Goal: Information Seeking & Learning: Learn about a topic

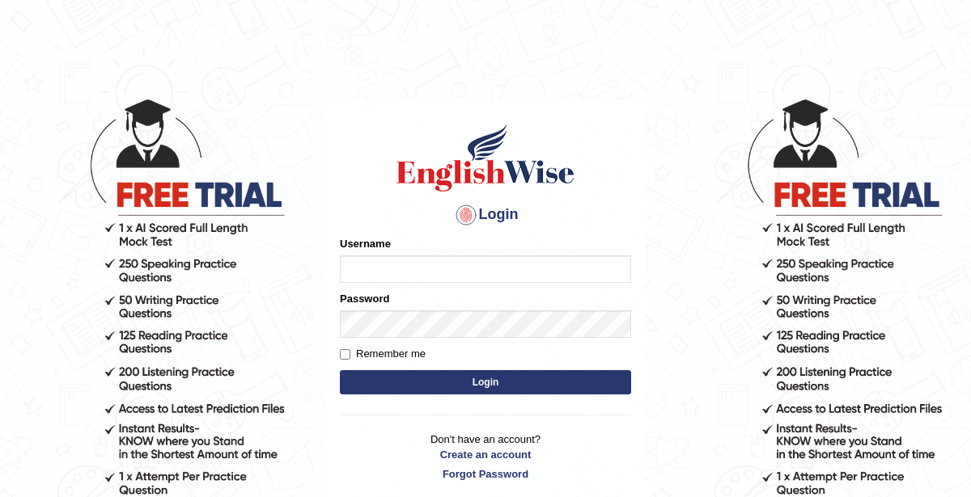
type input "KaurRavinder"
click at [391, 374] on button "Login" at bounding box center [485, 382] width 291 height 24
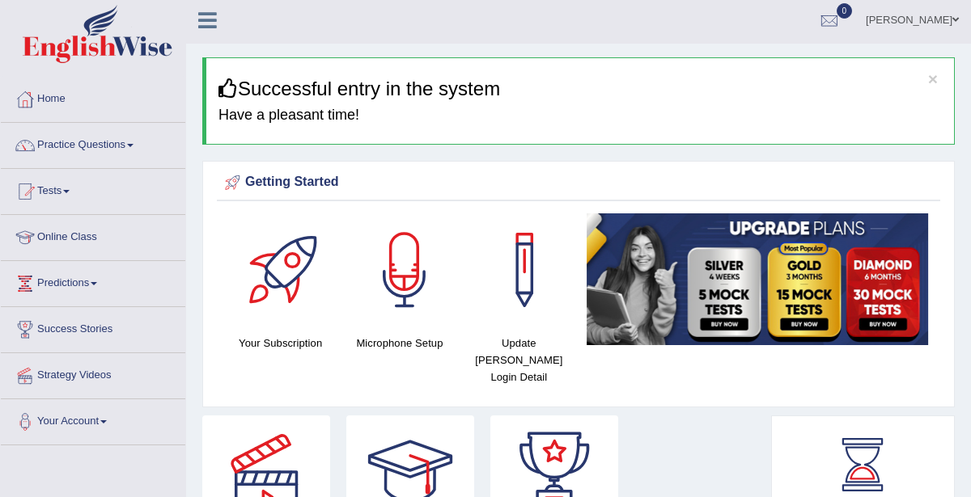
scroll to position [6, 0]
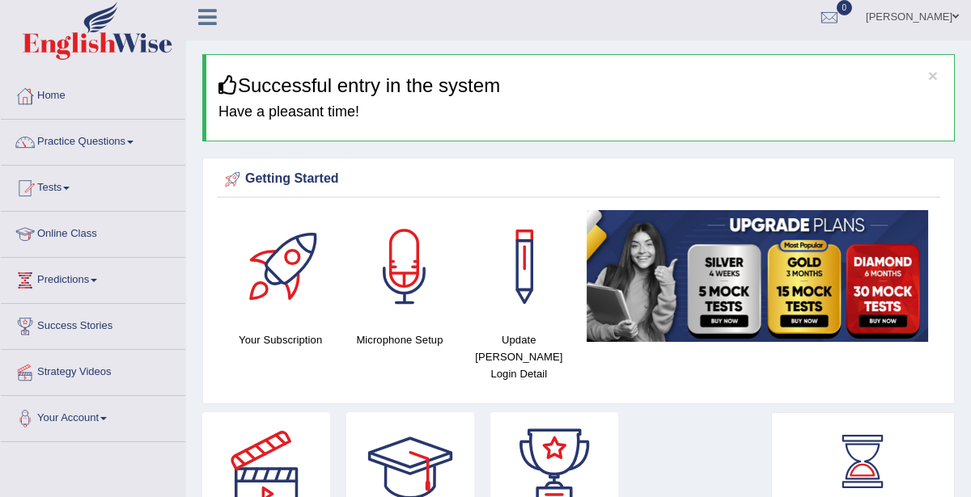
click at [83, 139] on link "Practice Questions" at bounding box center [93, 140] width 184 height 40
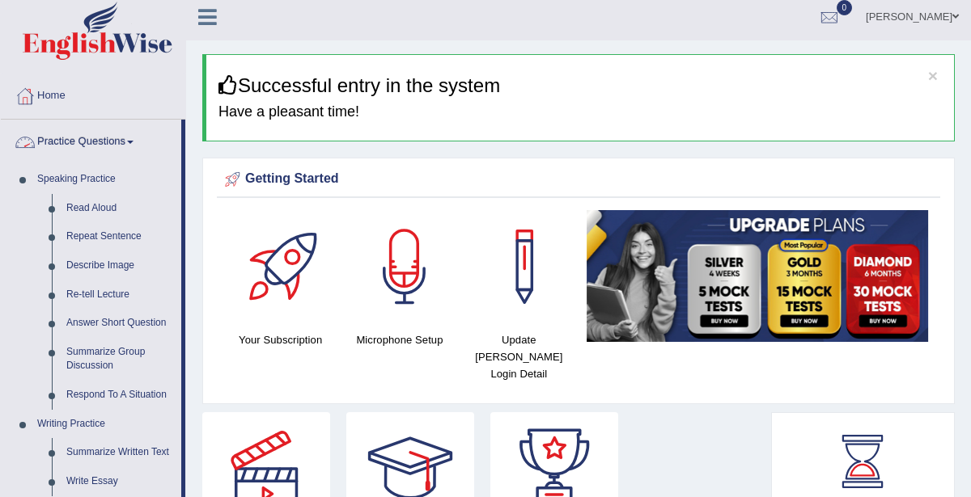
click at [72, 137] on link "Practice Questions" at bounding box center [91, 140] width 180 height 40
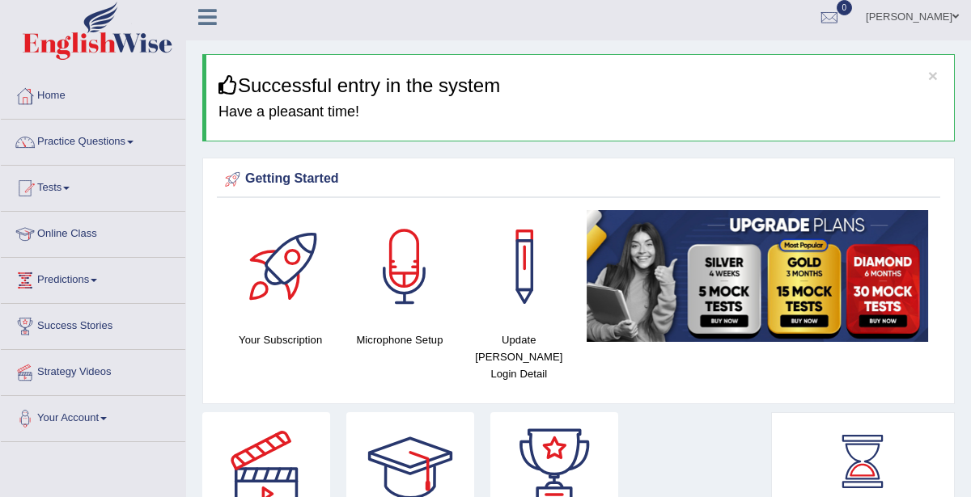
click at [69, 243] on link "Online Class" at bounding box center [93, 232] width 184 height 40
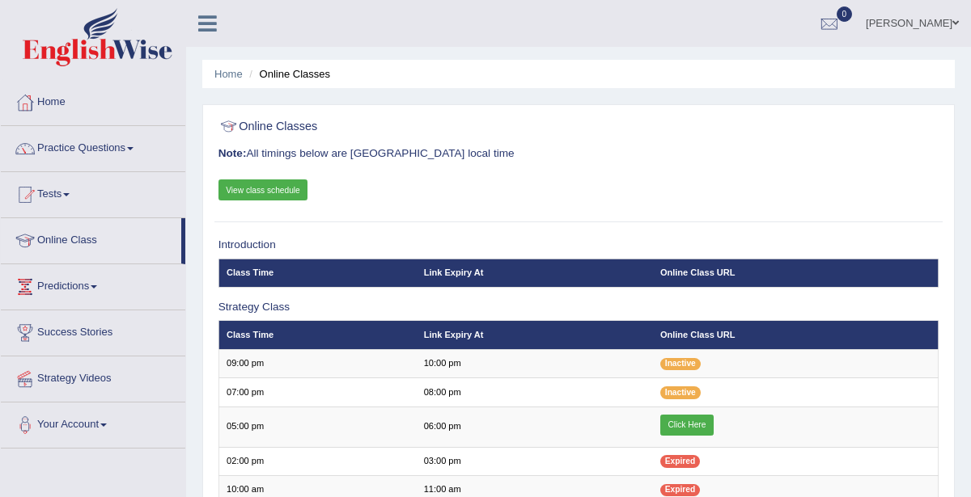
click at [245, 188] on link "View class schedule" at bounding box center [263, 190] width 90 height 21
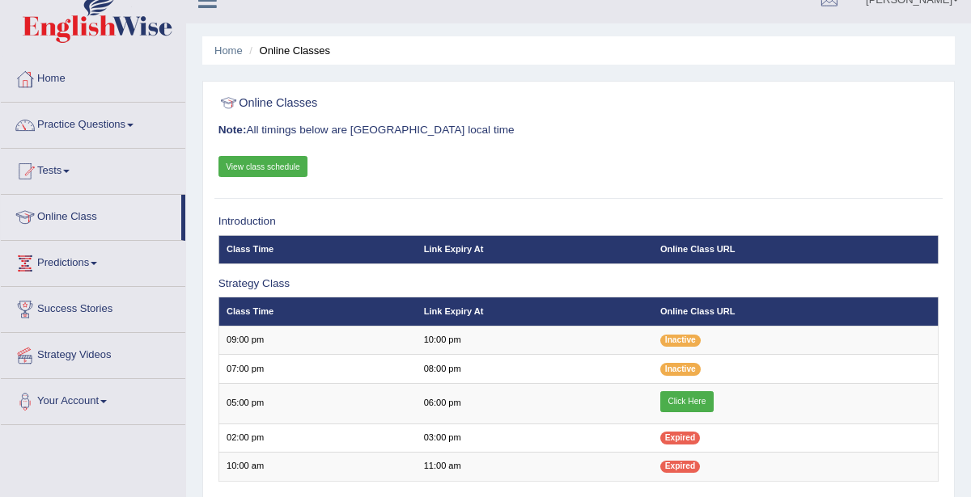
scroll to position [13, 0]
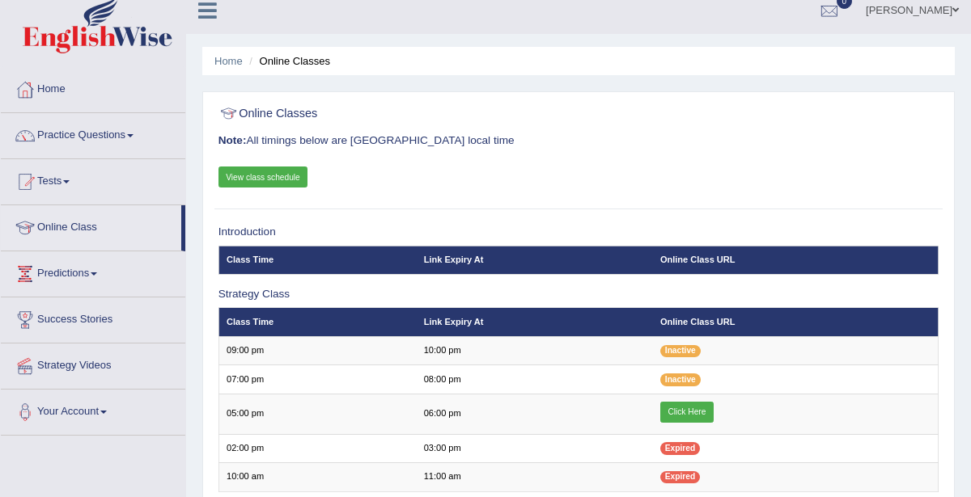
click at [77, 148] on link "Practice Questions" at bounding box center [93, 133] width 184 height 40
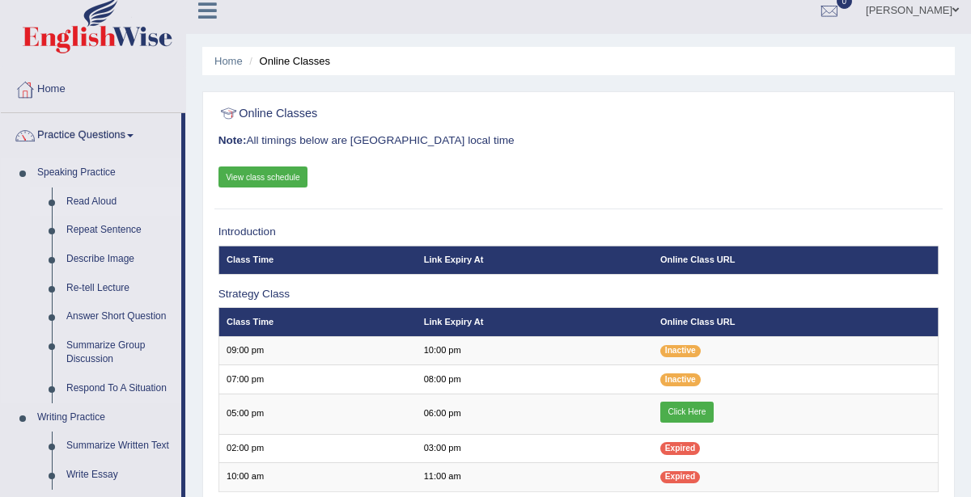
click at [86, 205] on link "Read Aloud" at bounding box center [120, 202] width 122 height 29
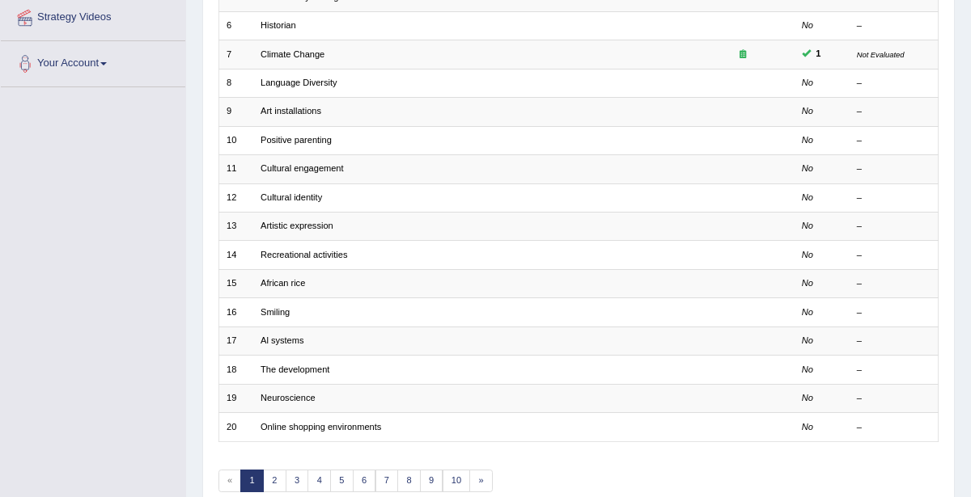
scroll to position [430, 0]
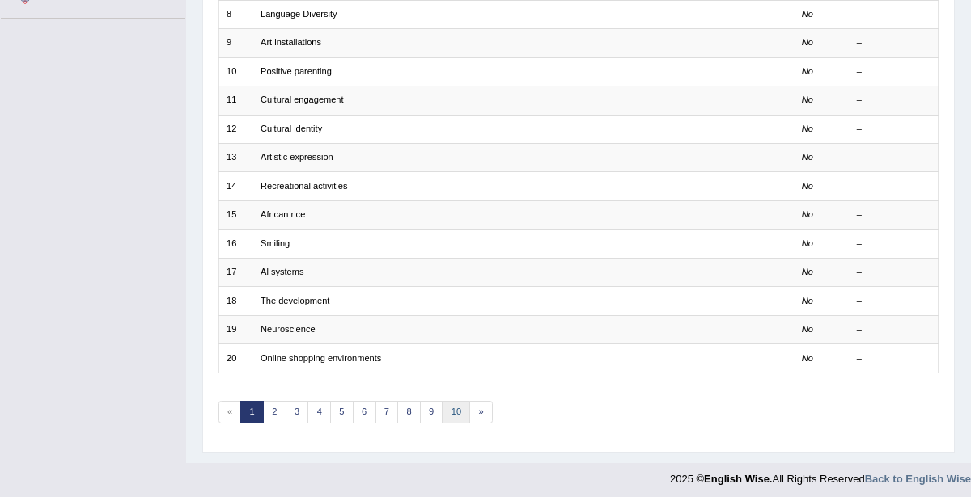
click at [449, 404] on link "10" at bounding box center [456, 412] width 28 height 23
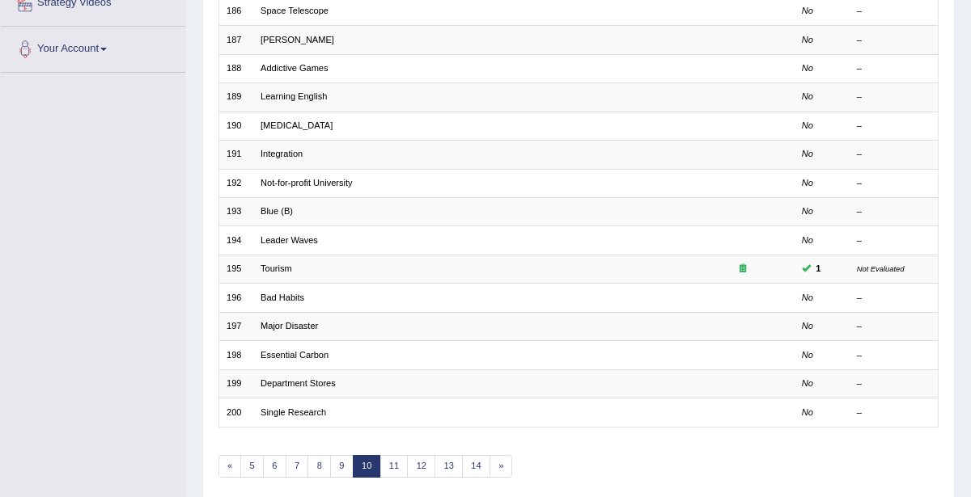
scroll to position [430, 0]
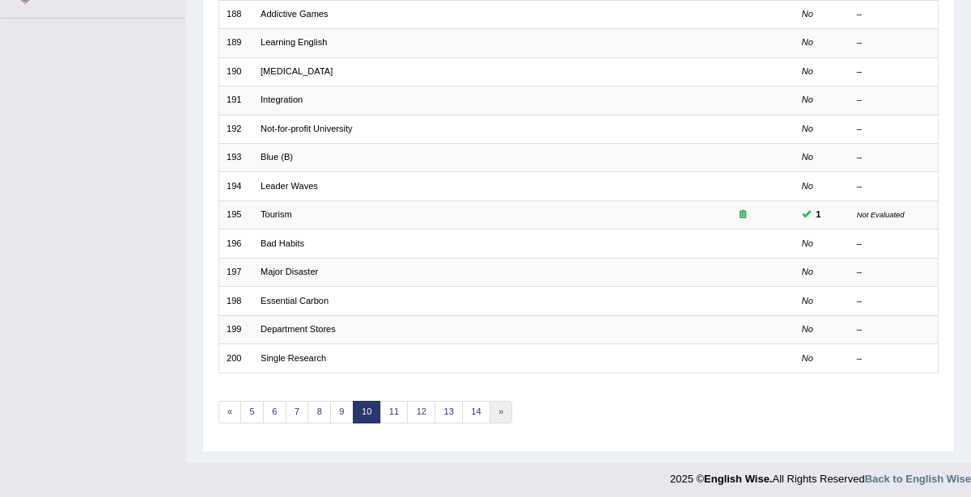
click at [492, 401] on link "»" at bounding box center [500, 412] width 23 height 23
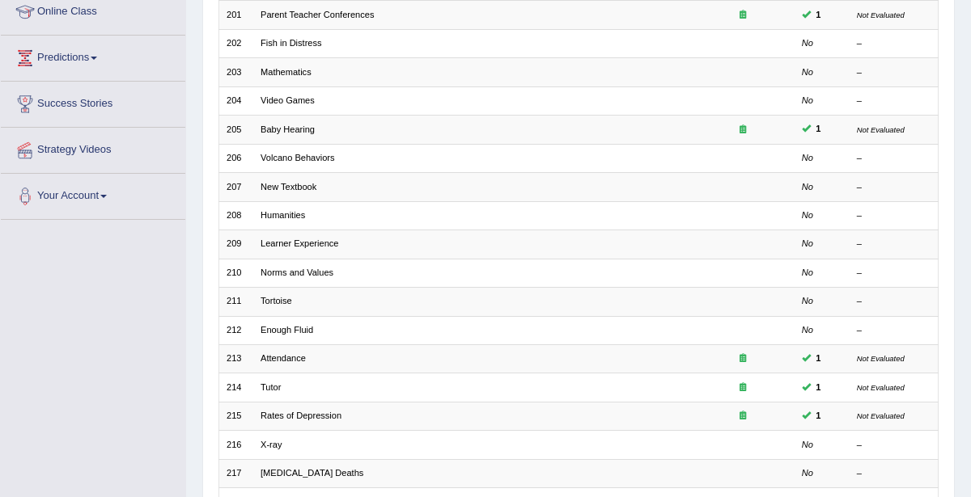
scroll to position [430, 0]
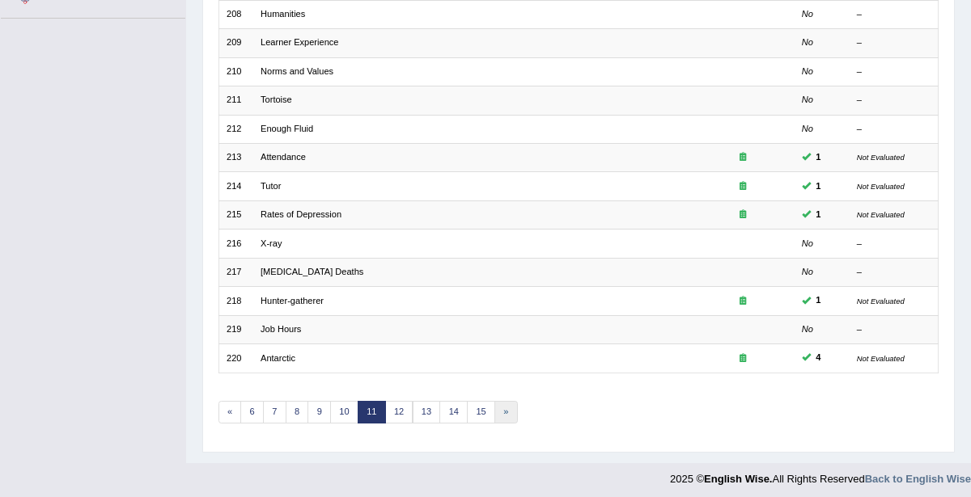
click at [497, 404] on link "»" at bounding box center [505, 412] width 23 height 23
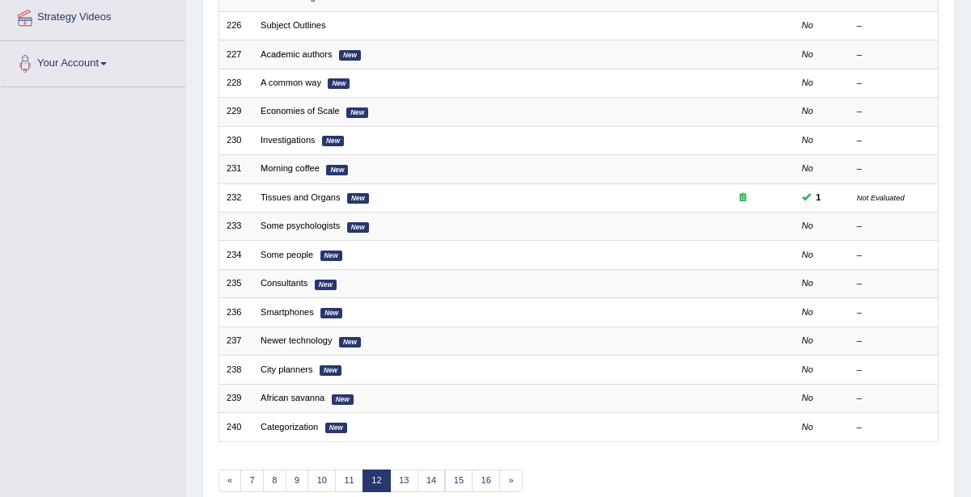
scroll to position [430, 0]
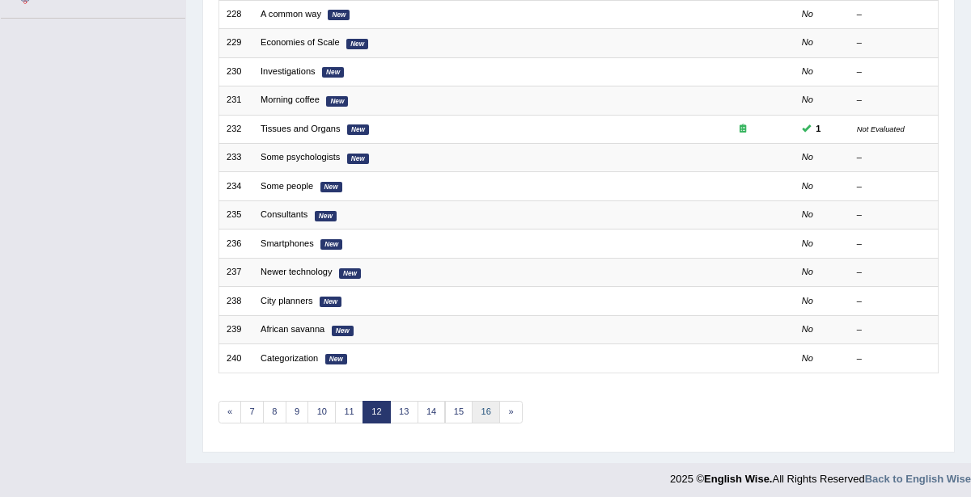
click at [479, 404] on link "16" at bounding box center [486, 412] width 28 height 23
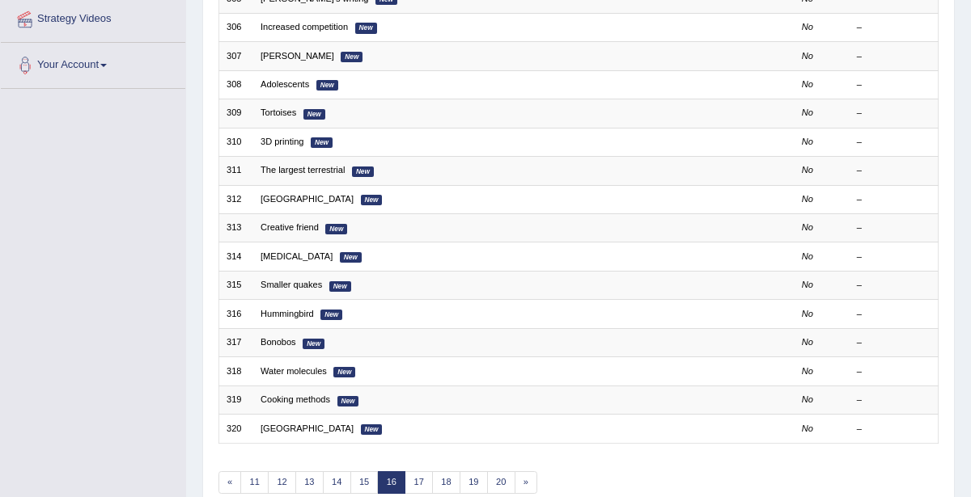
scroll to position [360, 0]
click at [360, 472] on link "15" at bounding box center [364, 483] width 28 height 23
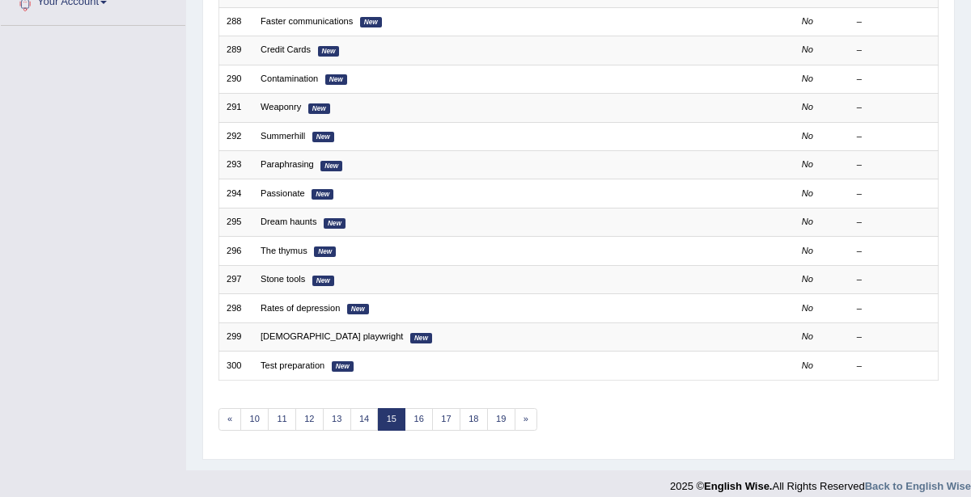
scroll to position [429, 0]
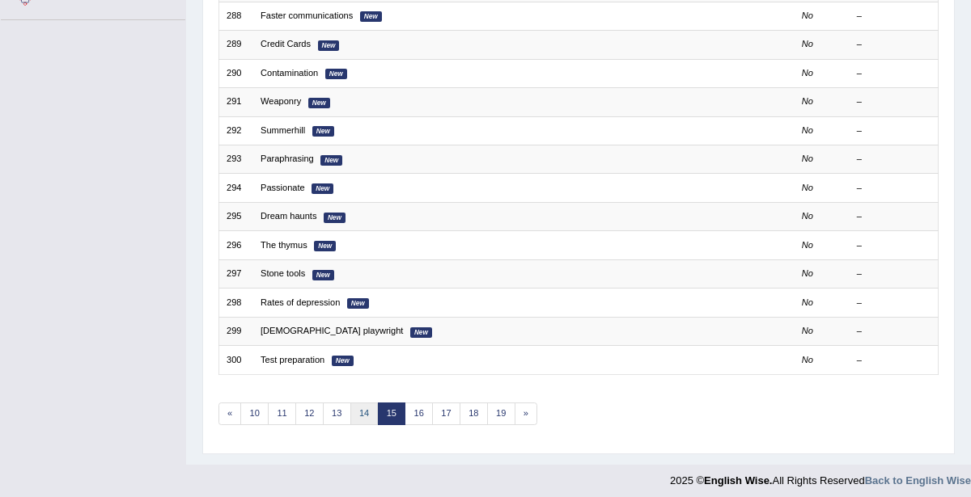
click at [372, 403] on link "14" at bounding box center [364, 414] width 28 height 23
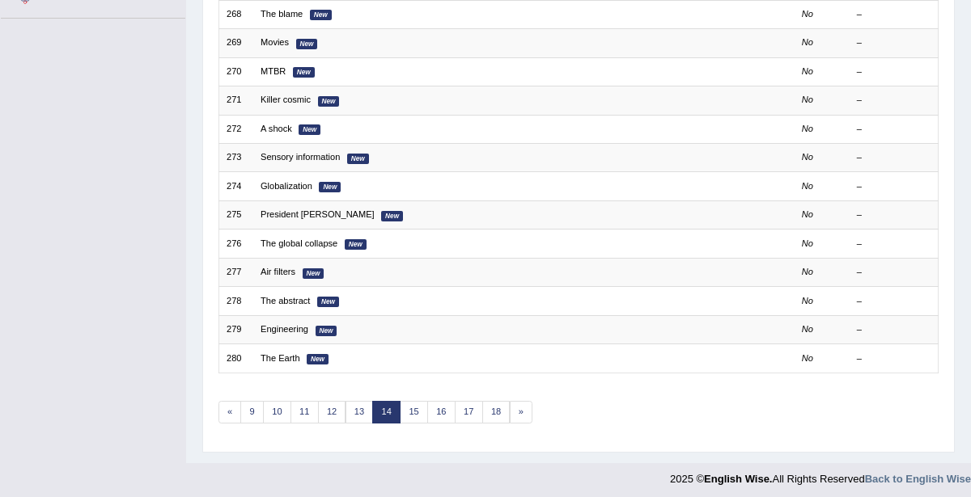
scroll to position [428, 0]
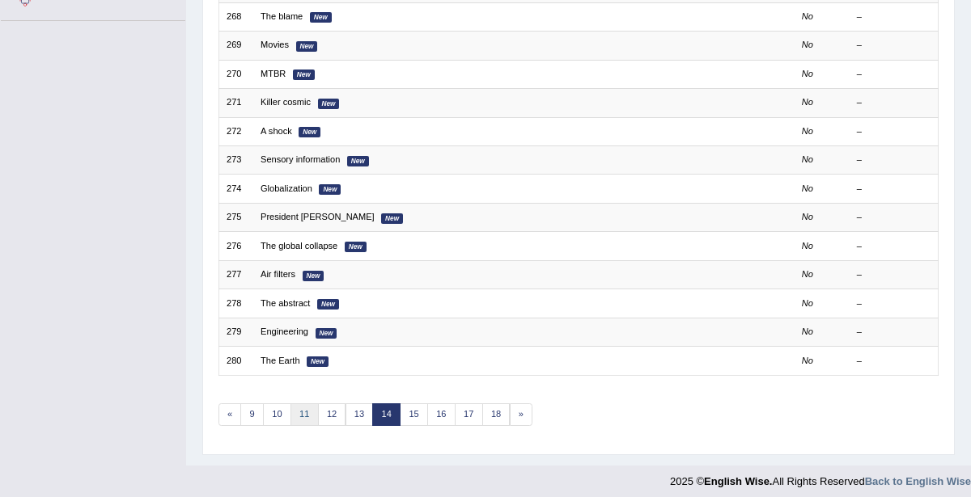
click at [301, 407] on link "11" at bounding box center [304, 415] width 28 height 23
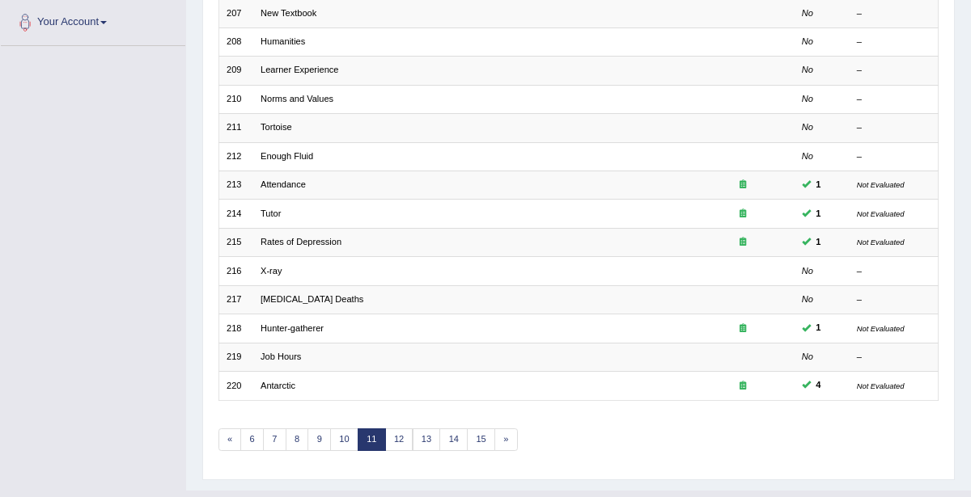
scroll to position [424, 0]
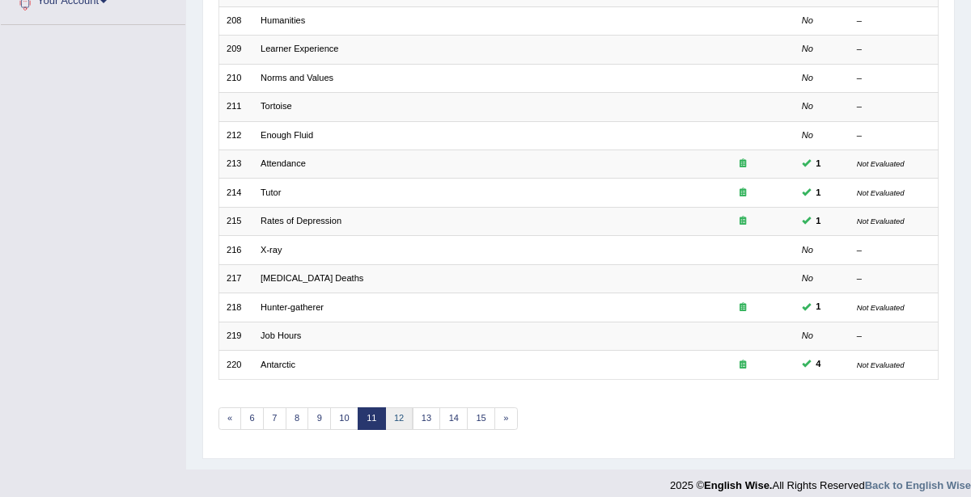
click at [393, 411] on link "12" at bounding box center [399, 419] width 28 height 23
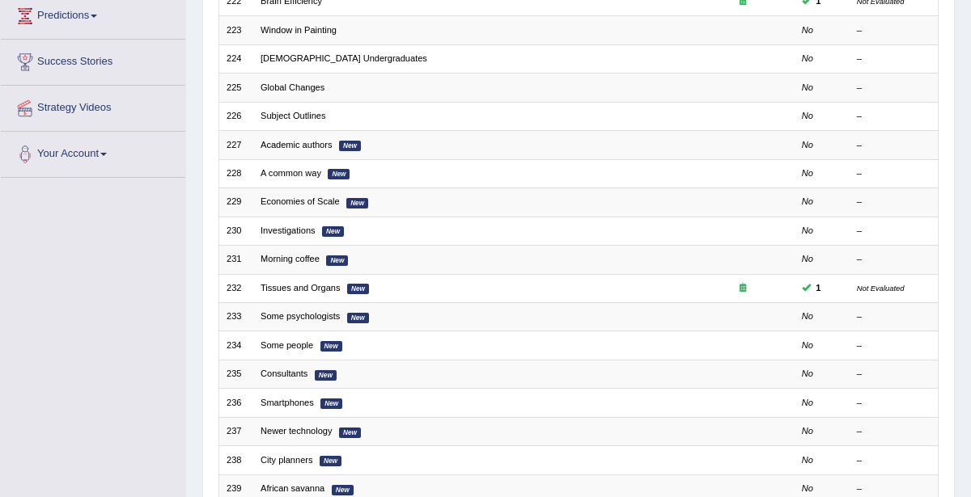
scroll to position [270, 0]
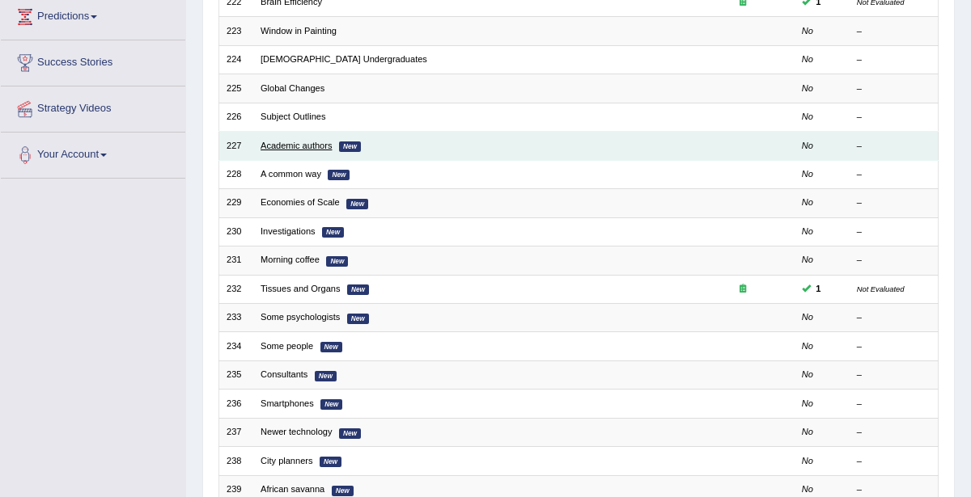
click at [277, 141] on link "Academic authors" at bounding box center [295, 146] width 71 height 10
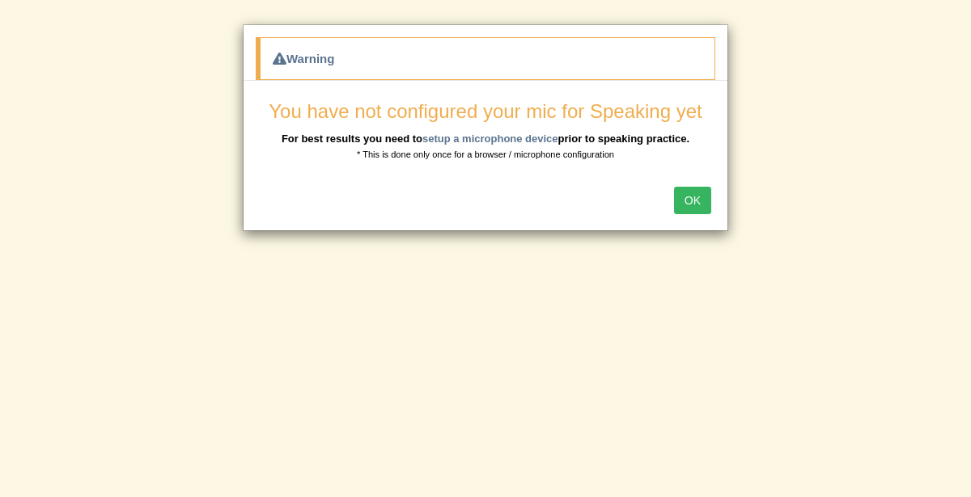
click at [633, 140] on b "For best results you need to setup a microphone device prior to speaking practi…" at bounding box center [485, 139] width 408 height 12
click at [545, 150] on small "* This is done only once for a browser / microphone configuration" at bounding box center [485, 155] width 257 height 10
click at [540, 153] on small "* This is done only once for a browser / microphone configuration" at bounding box center [485, 155] width 257 height 10
click at [544, 157] on small "* This is done only once for a browser / microphone configuration" at bounding box center [485, 155] width 257 height 10
click at [540, 153] on small "* This is done only once for a browser / microphone configuration" at bounding box center [485, 155] width 257 height 10
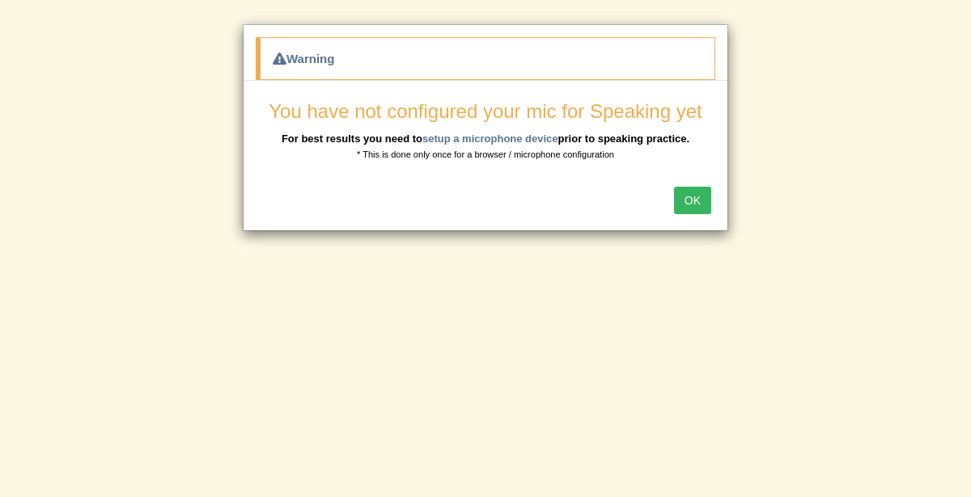
click at [542, 58] on div "Warning" at bounding box center [485, 58] width 459 height 43
click at [649, 290] on div "Warning You have not configured your mic for Speaking yet For best results you …" at bounding box center [485, 248] width 971 height 497
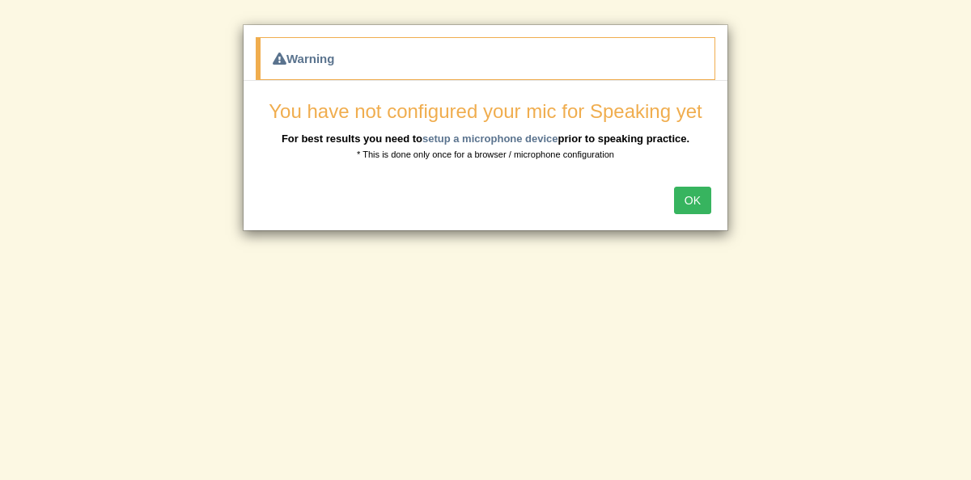
click at [826, 245] on div "Warning You have not configured your mic for Speaking yet For best results you …" at bounding box center [485, 240] width 971 height 480
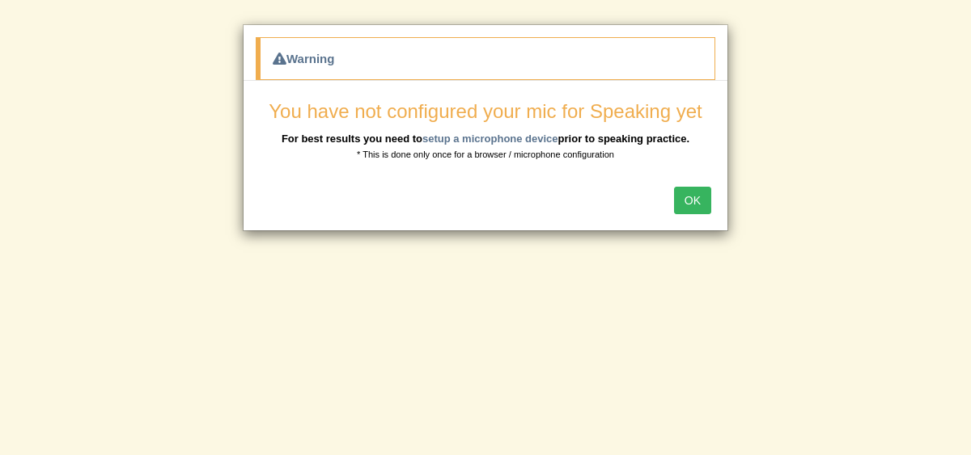
click at [692, 201] on button "OK" at bounding box center [692, 200] width 37 height 27
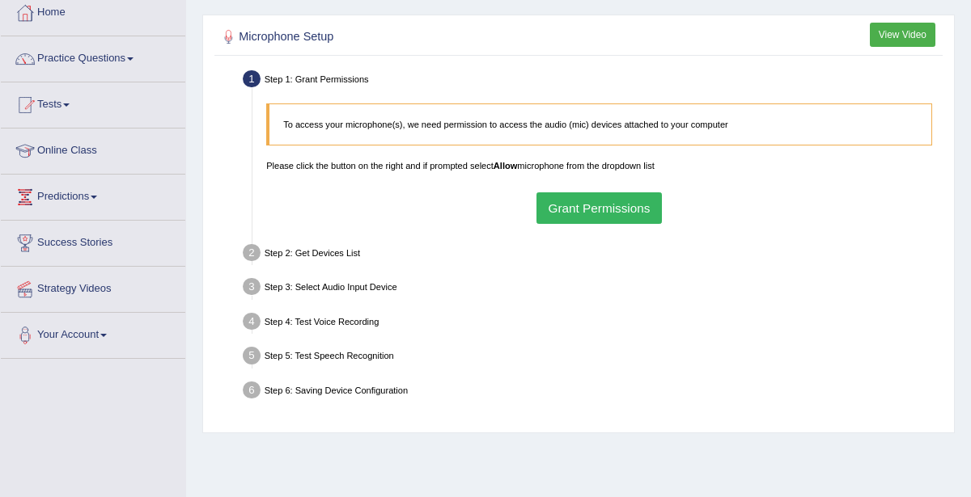
scroll to position [95, 0]
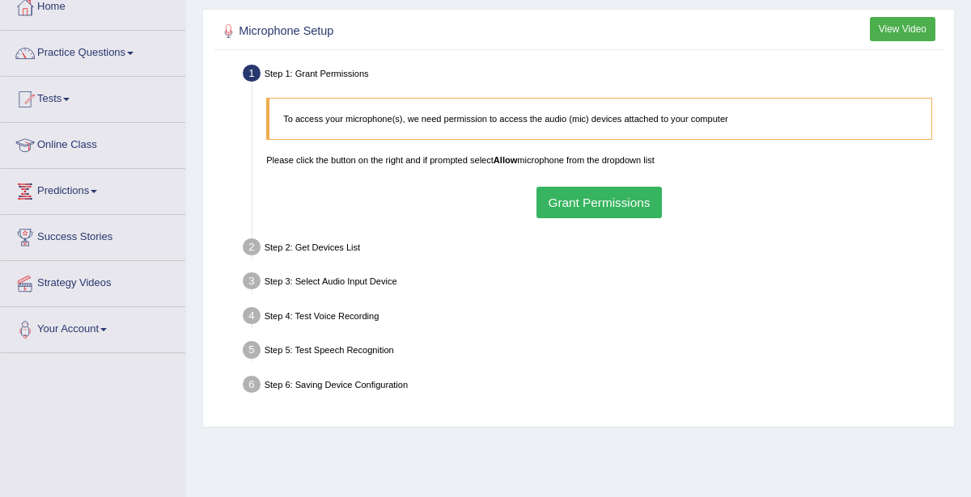
click at [629, 206] on button "Grant Permissions" at bounding box center [598, 203] width 125 height 32
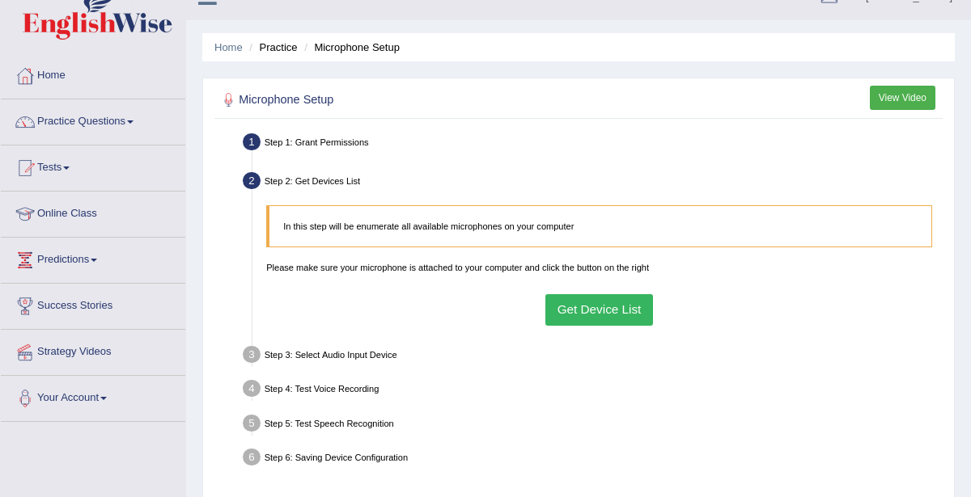
scroll to position [27, 0]
click at [607, 303] on button "Get Device List" at bounding box center [599, 310] width 108 height 32
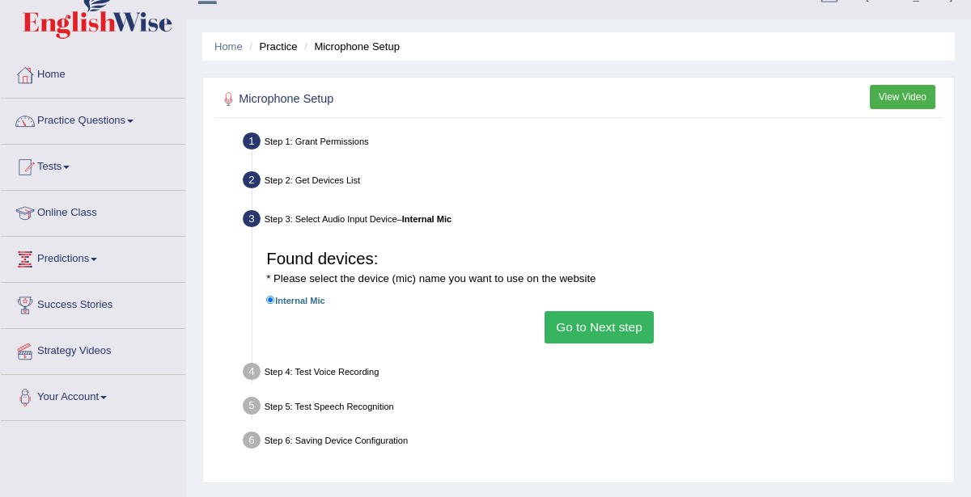
click at [611, 328] on button "Go to Next step" at bounding box center [598, 327] width 109 height 32
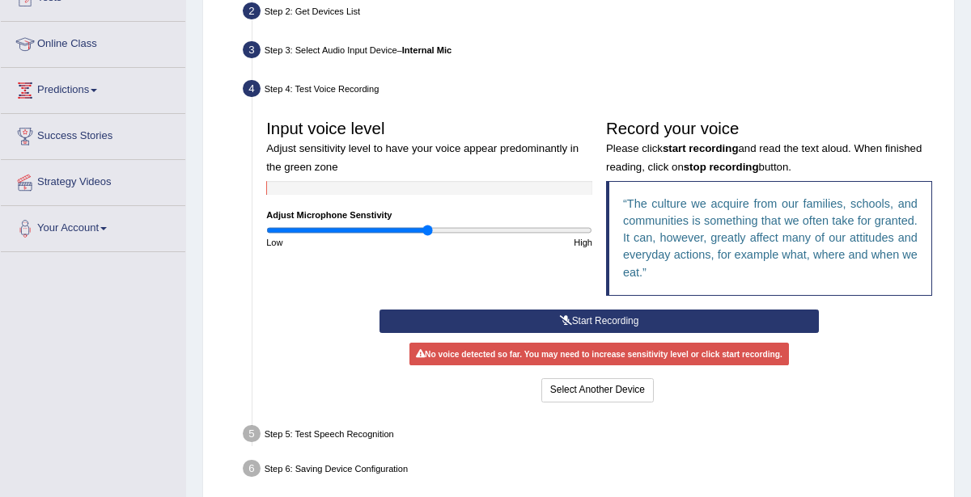
scroll to position [189, 0]
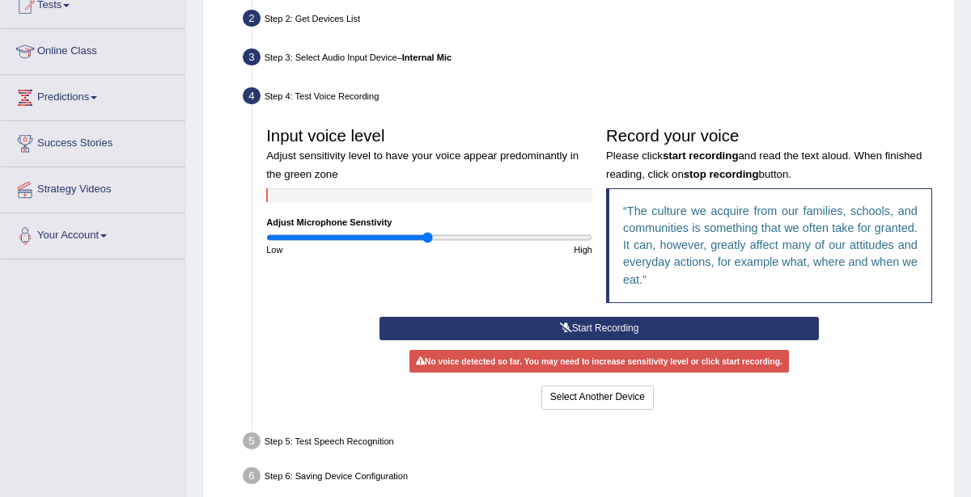
click at [664, 324] on button "Start Recording" at bounding box center [598, 328] width 439 height 23
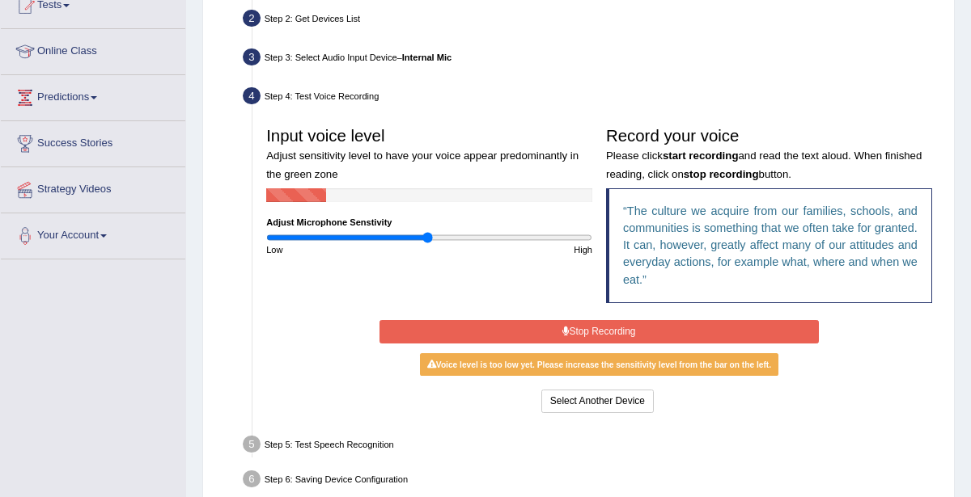
click at [674, 328] on button "Stop Recording" at bounding box center [598, 331] width 439 height 23
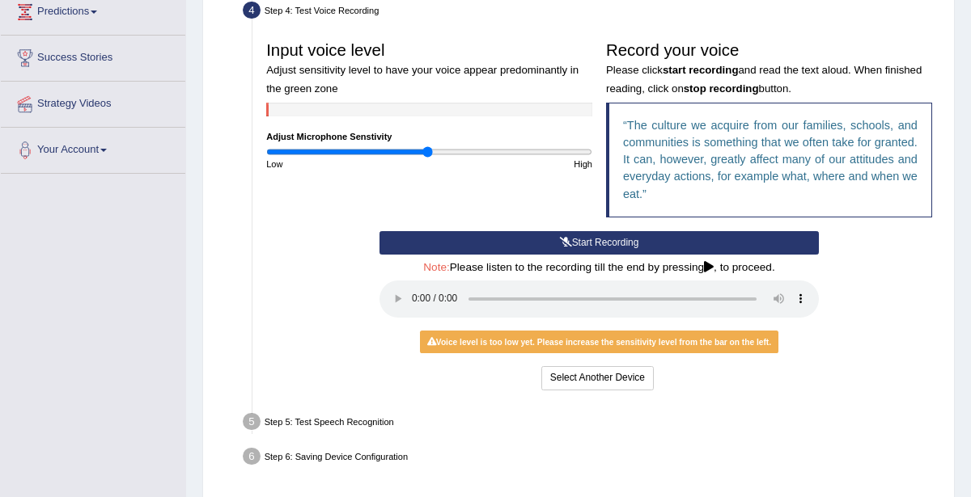
scroll to position [352, 0]
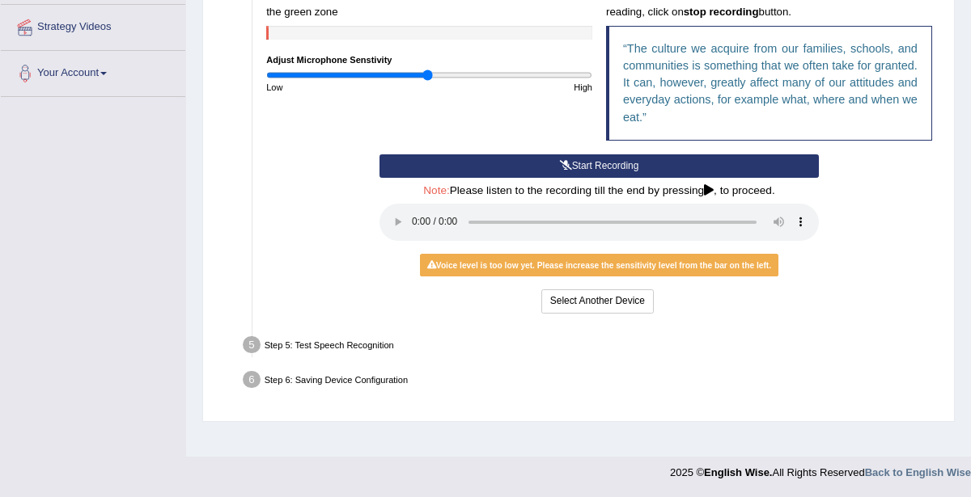
click at [710, 264] on div "Voice level is too low yet. Please increase the sensitivity level from the bar …" at bounding box center [598, 265] width 357 height 23
click at [603, 165] on button "Start Recording" at bounding box center [598, 165] width 439 height 23
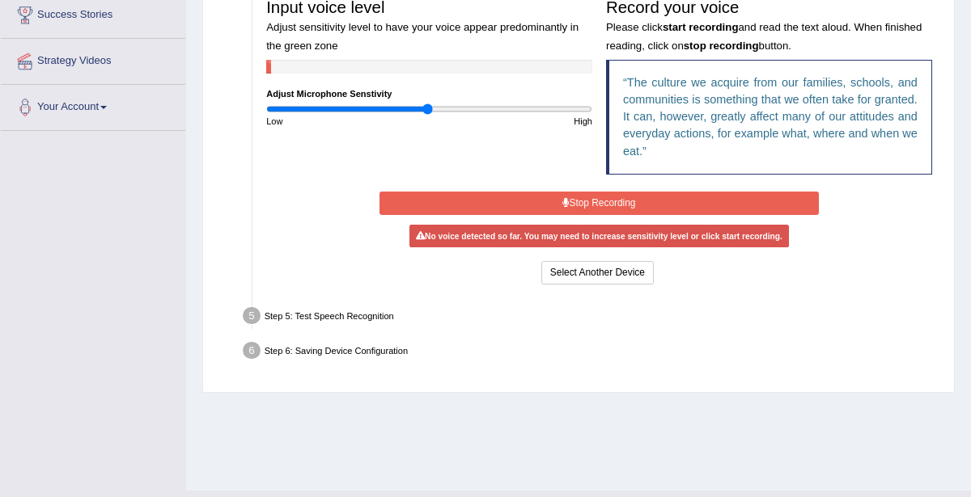
scroll to position [289, 0]
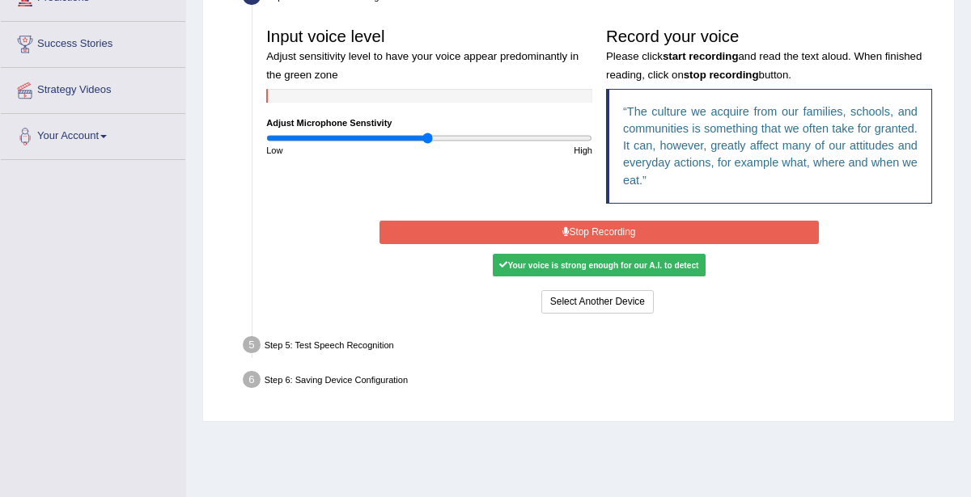
click at [721, 235] on button "Stop Recording" at bounding box center [598, 232] width 439 height 23
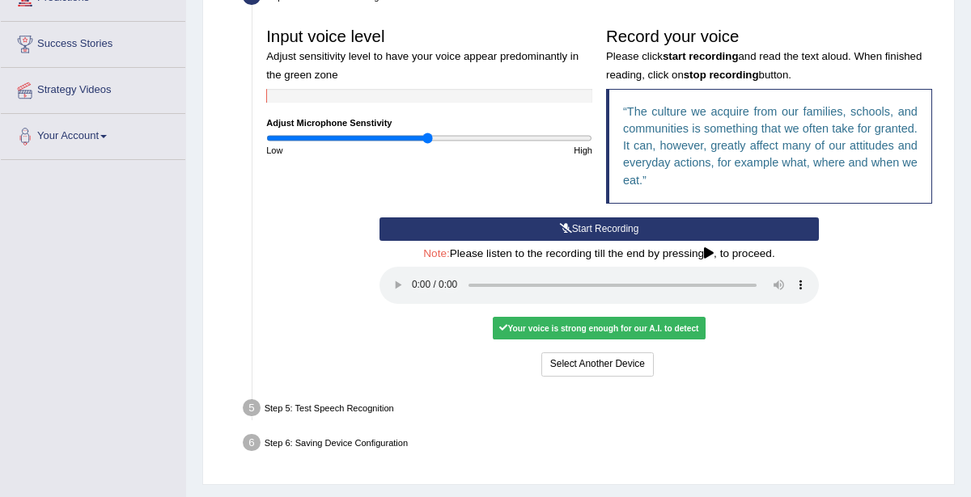
click at [667, 324] on div "Your voice is strong enough for our A.I. to detect" at bounding box center [599, 328] width 213 height 23
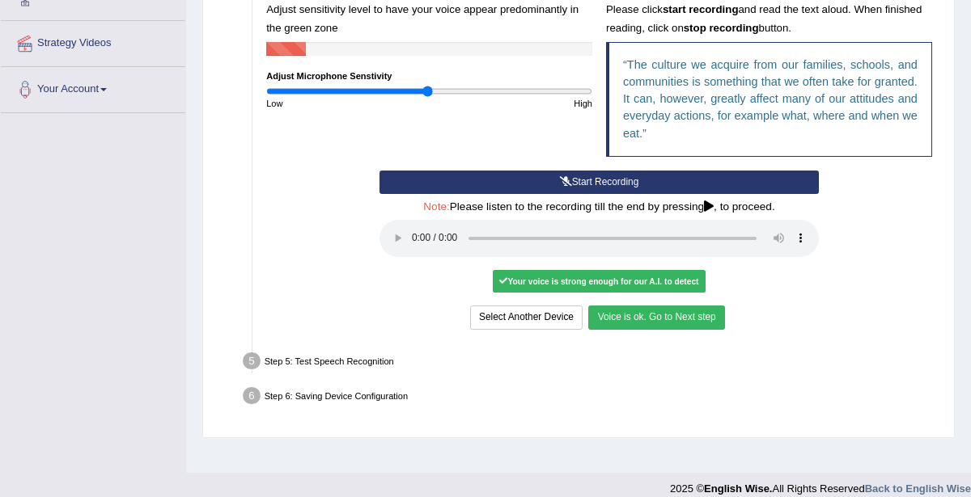
scroll to position [336, 0]
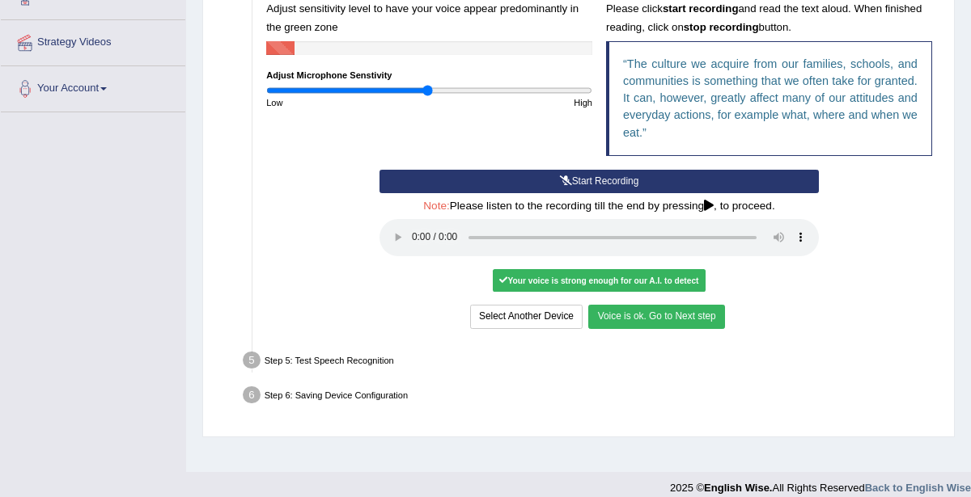
click at [660, 279] on div "Your voice is strong enough for our A.I. to detect" at bounding box center [599, 280] width 213 height 23
click at [672, 275] on div "Your voice is strong enough for our A.I. to detect" at bounding box center [599, 280] width 213 height 23
click at [665, 279] on div "Your voice is strong enough for our A.I. to detect" at bounding box center [599, 280] width 213 height 23
click at [666, 276] on div "Your voice is strong enough for our A.I. to detect" at bounding box center [599, 280] width 213 height 23
click at [672, 314] on button "Voice is ok. Go to Next step" at bounding box center [656, 316] width 136 height 23
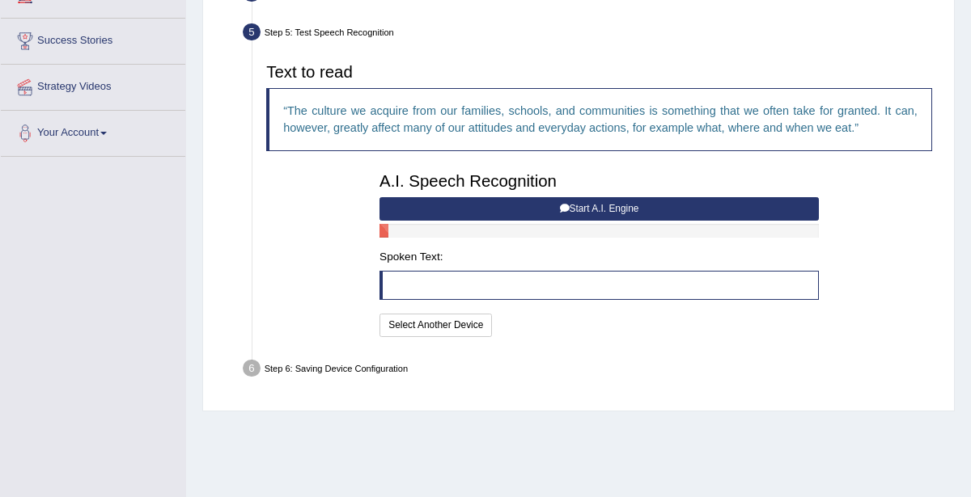
scroll to position [295, 0]
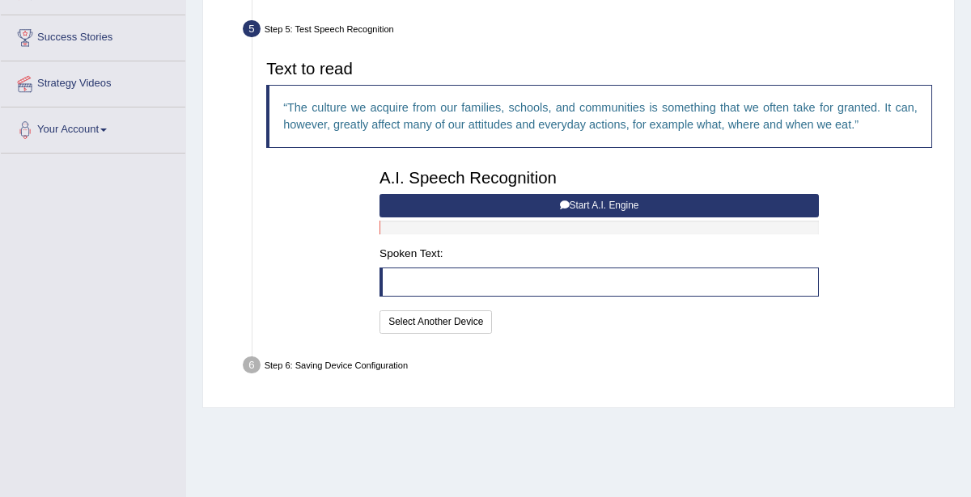
click at [683, 197] on button "Start A.I. Engine" at bounding box center [598, 205] width 439 height 23
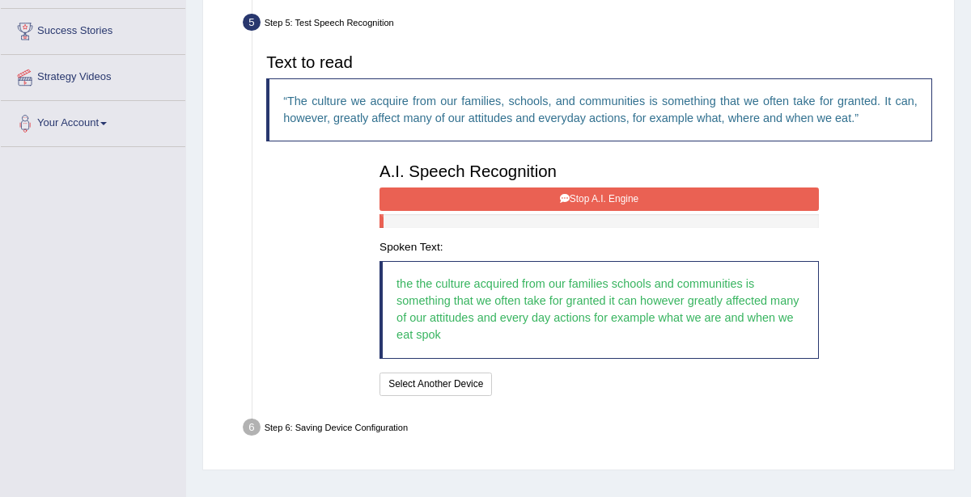
scroll to position [302, 0]
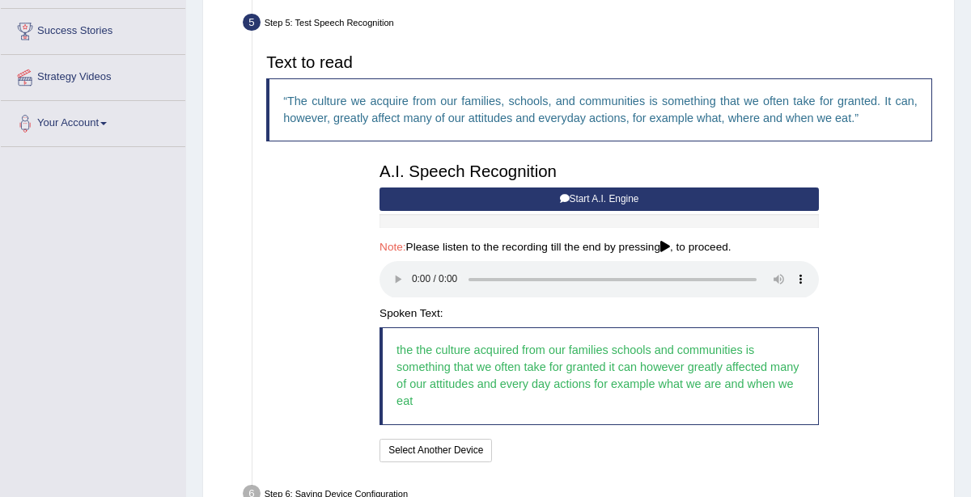
click at [643, 196] on button "Start A.I. Engine" at bounding box center [598, 199] width 439 height 23
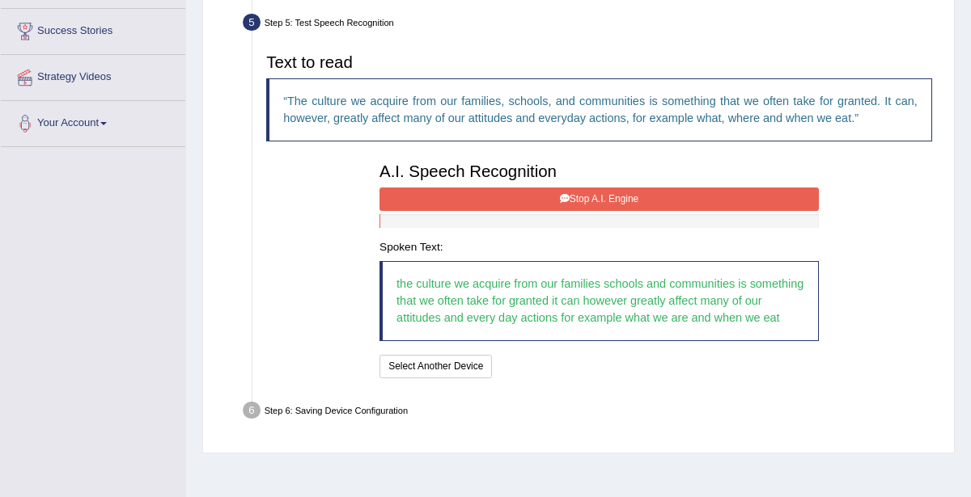
click at [687, 203] on button "Stop A.I. Engine" at bounding box center [598, 199] width 439 height 23
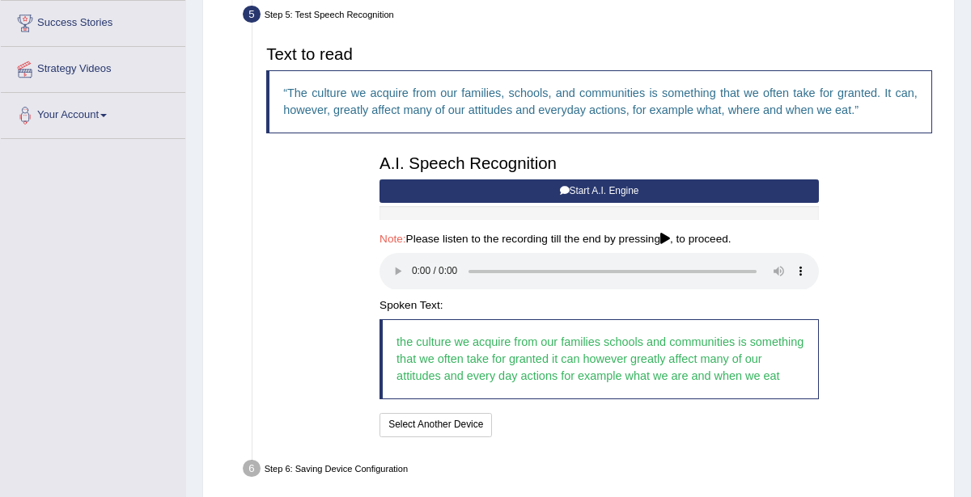
scroll to position [315, 0]
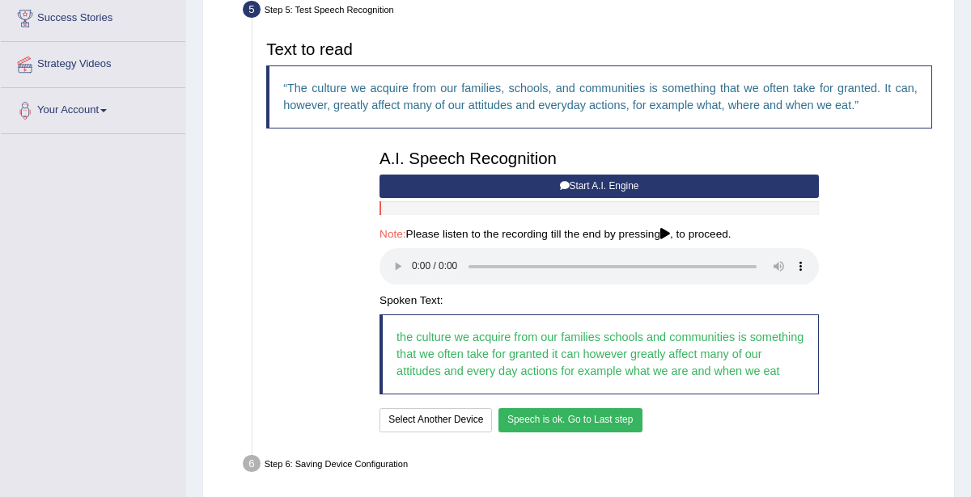
click at [554, 415] on button "Speech is ok. Go to Last step" at bounding box center [570, 419] width 144 height 23
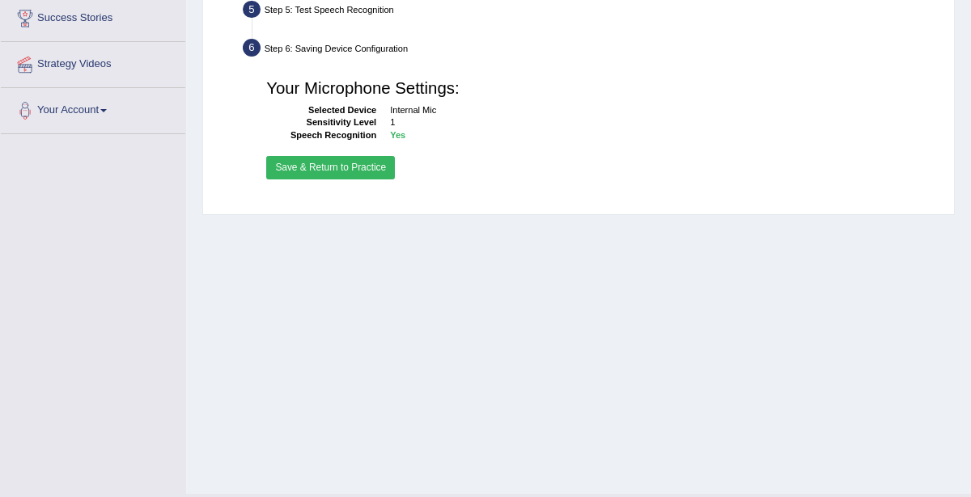
click at [305, 170] on button "Save & Return to Practice" at bounding box center [330, 167] width 129 height 23
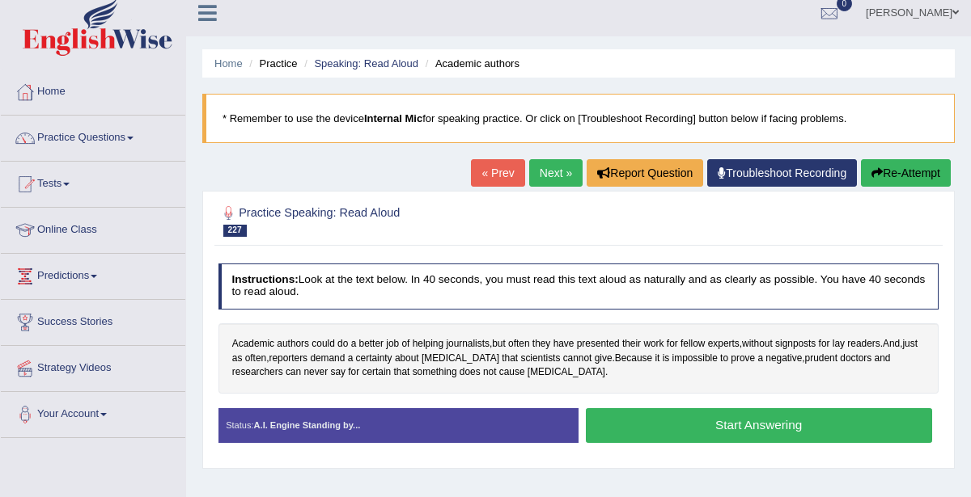
scroll to position [7, 0]
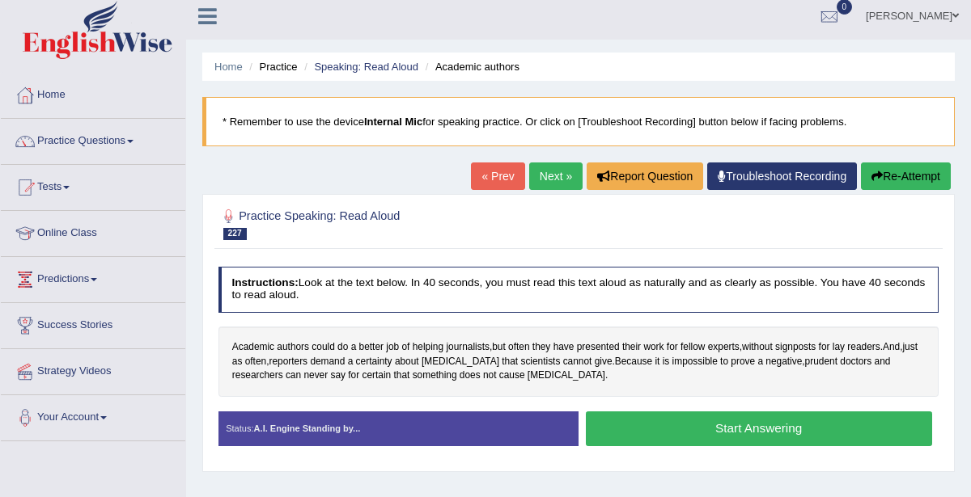
click at [54, 187] on link "Tests" at bounding box center [93, 185] width 184 height 40
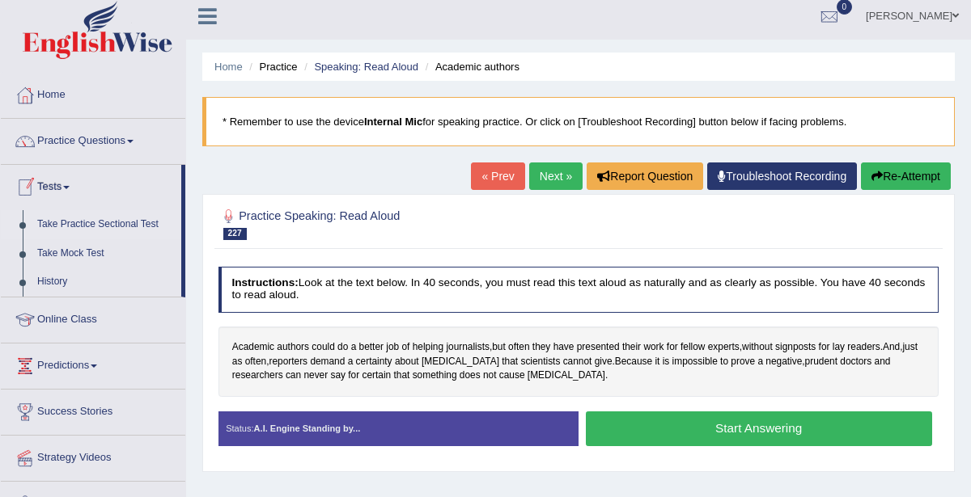
click at [59, 220] on link "Take Practice Sectional Test" at bounding box center [105, 224] width 151 height 29
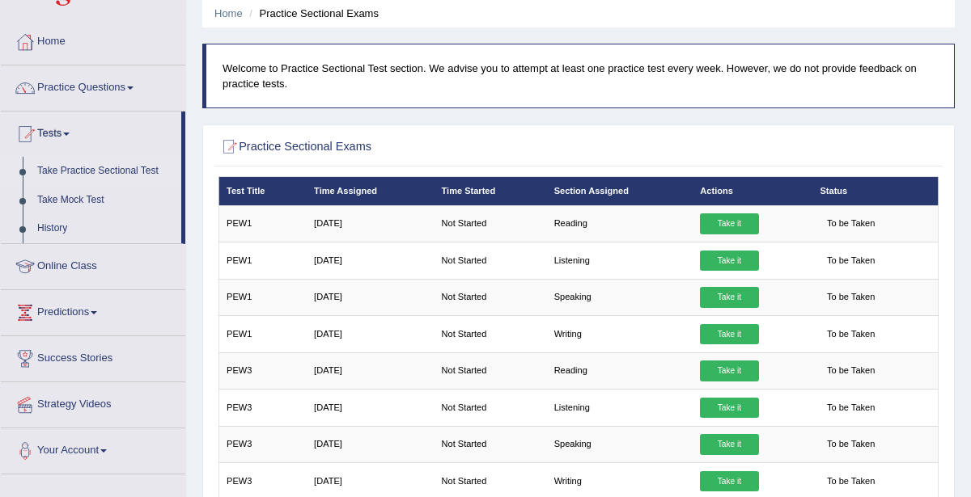
scroll to position [70, 0]
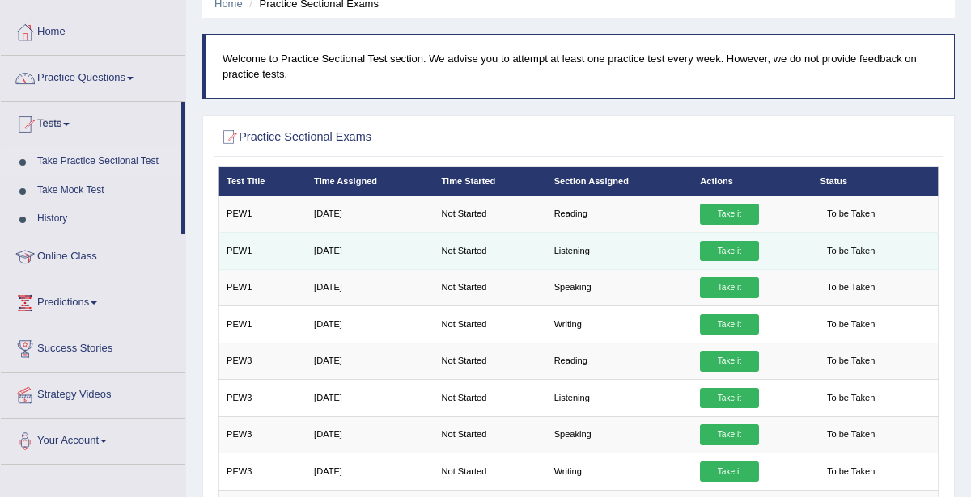
click at [732, 241] on link "Take it" at bounding box center [729, 251] width 58 height 21
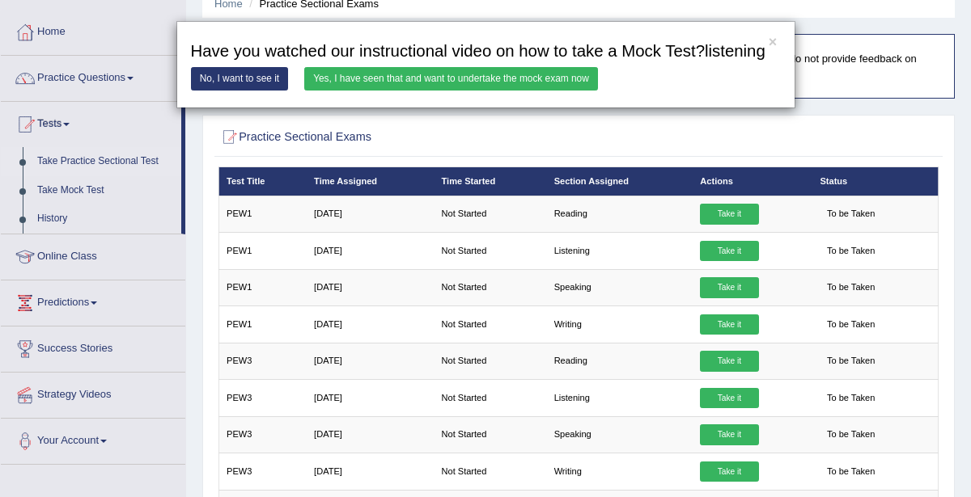
click at [508, 91] on link "Yes, I have seen that and want to undertake the mock exam now" at bounding box center [451, 78] width 294 height 23
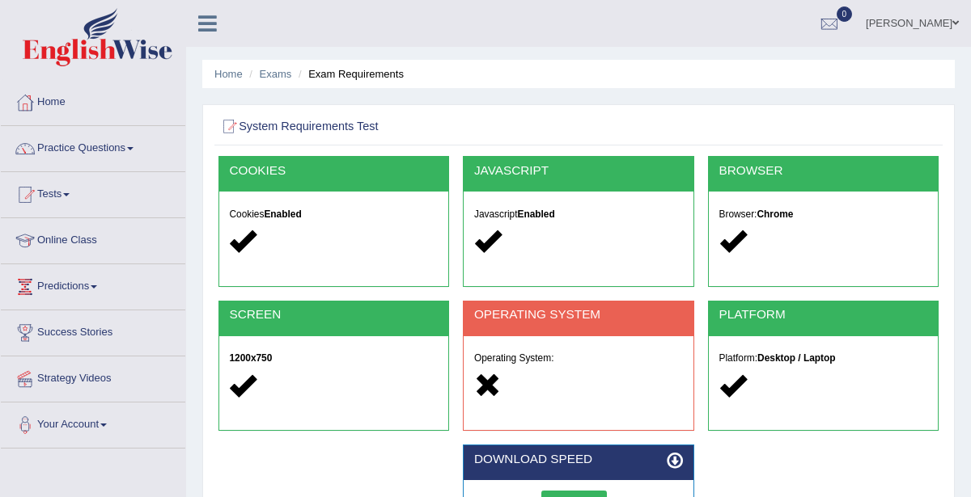
click at [82, 149] on link "Practice Questions" at bounding box center [93, 146] width 184 height 40
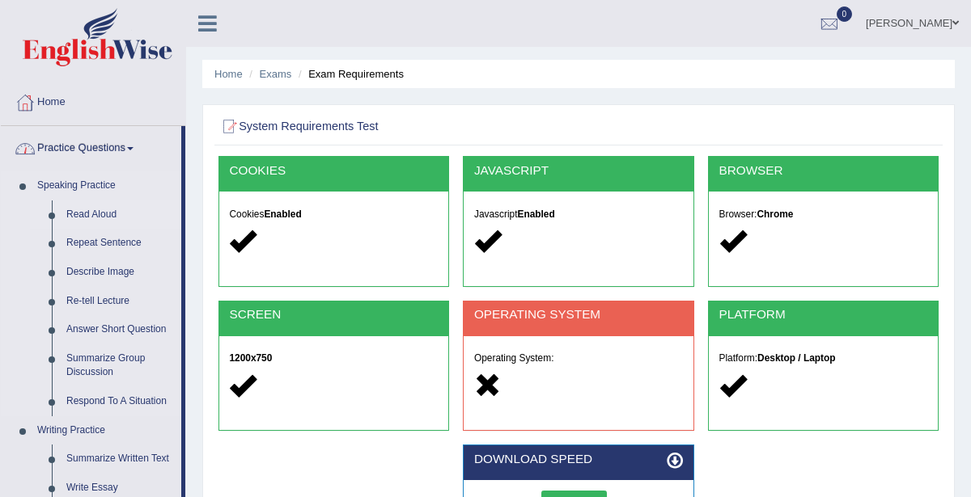
click at [72, 214] on link "Read Aloud" at bounding box center [120, 215] width 122 height 29
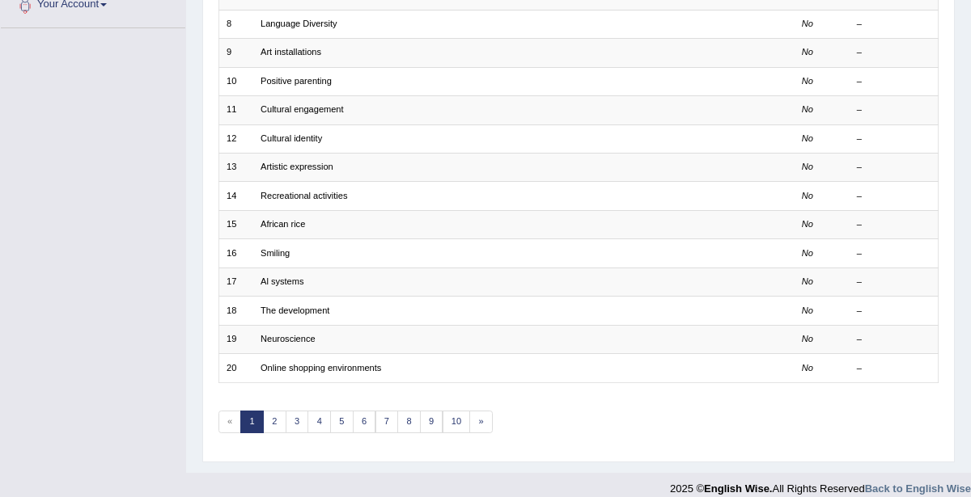
scroll to position [430, 0]
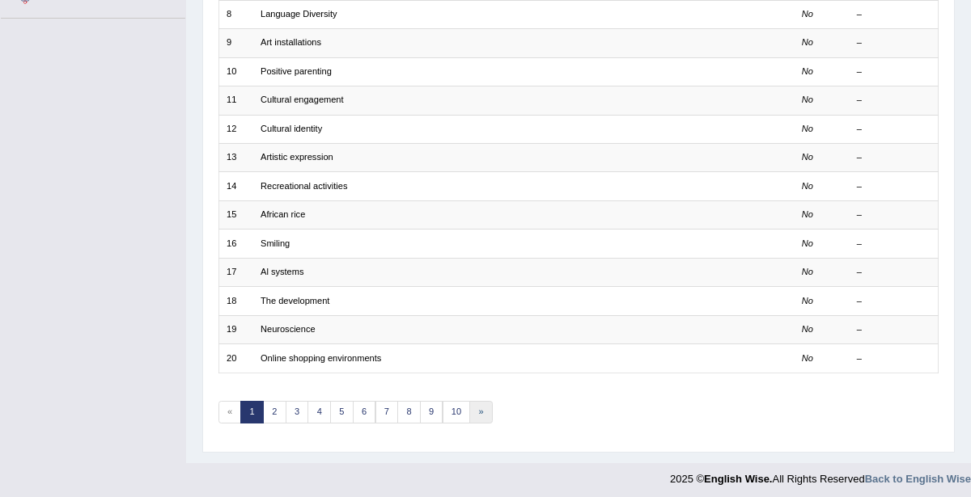
click at [473, 404] on link "»" at bounding box center [480, 412] width 23 height 23
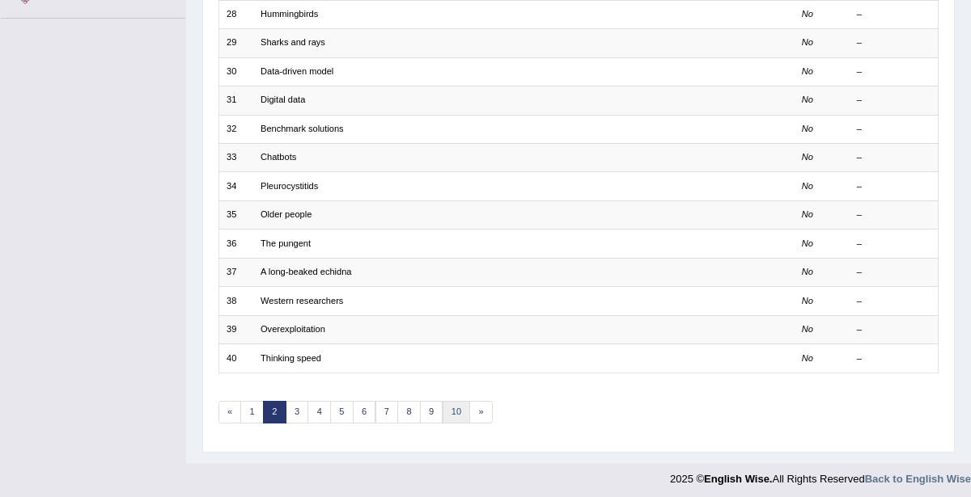
click at [453, 401] on link "10" at bounding box center [456, 412] width 28 height 23
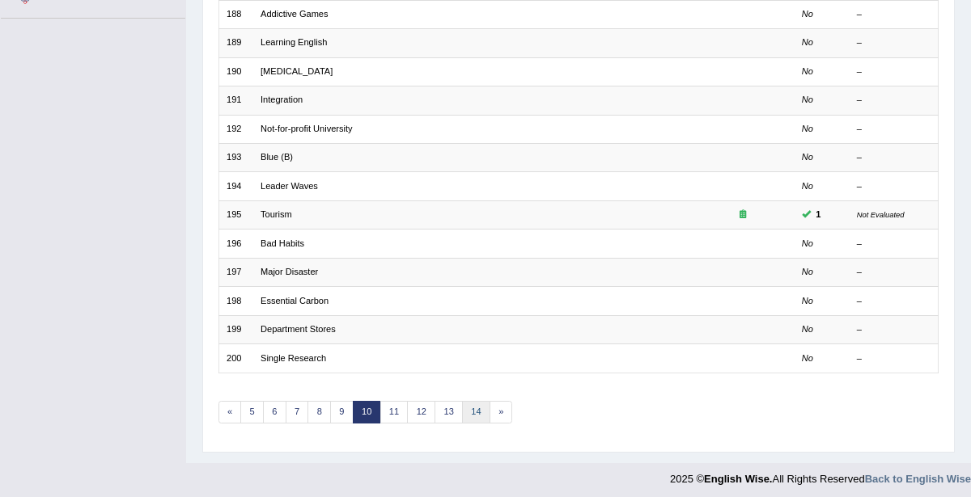
click at [469, 408] on link "14" at bounding box center [476, 412] width 28 height 23
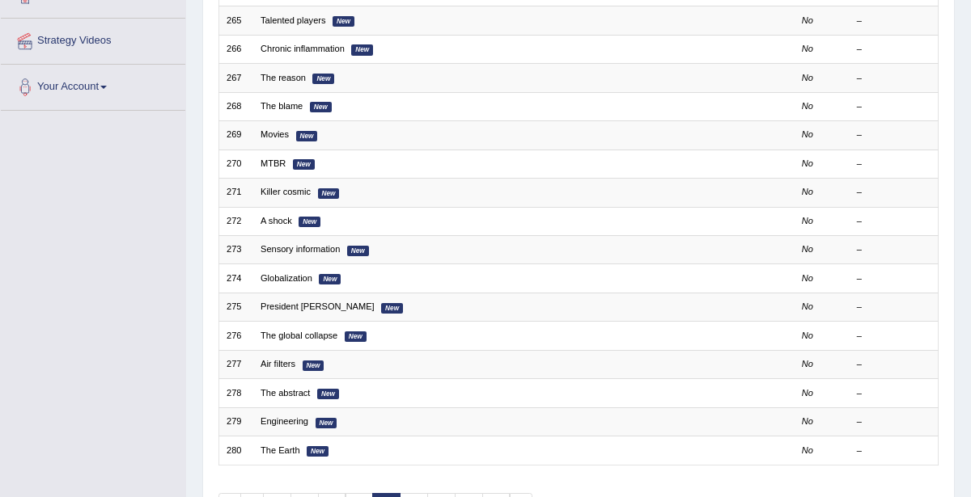
scroll to position [430, 0]
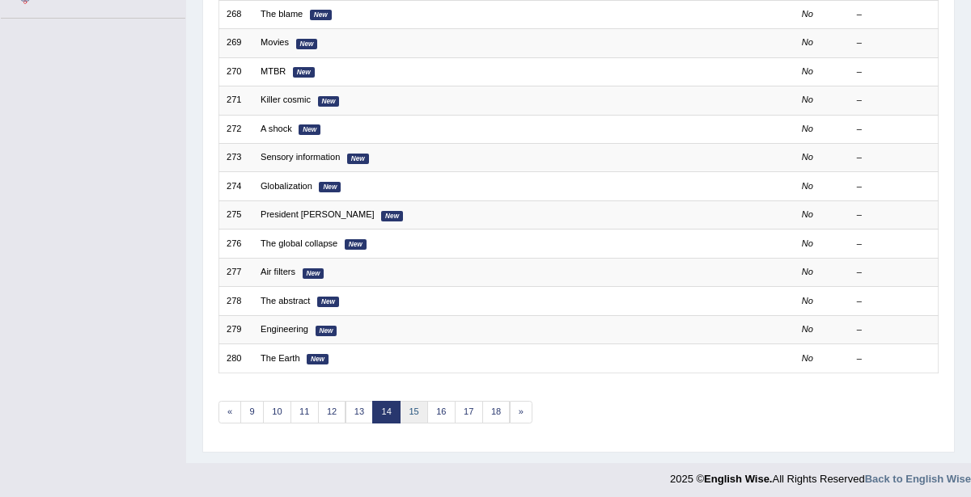
click at [410, 401] on link "15" at bounding box center [414, 412] width 28 height 23
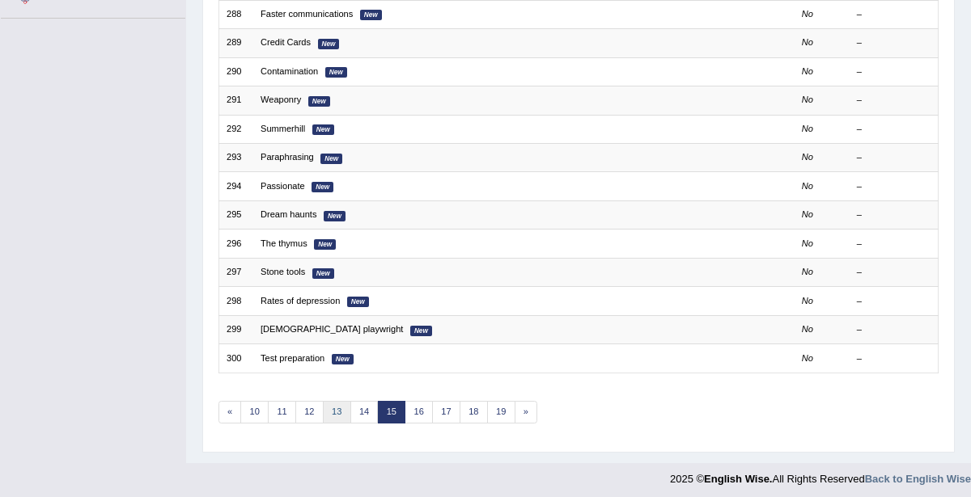
click at [332, 404] on link "13" at bounding box center [337, 412] width 28 height 23
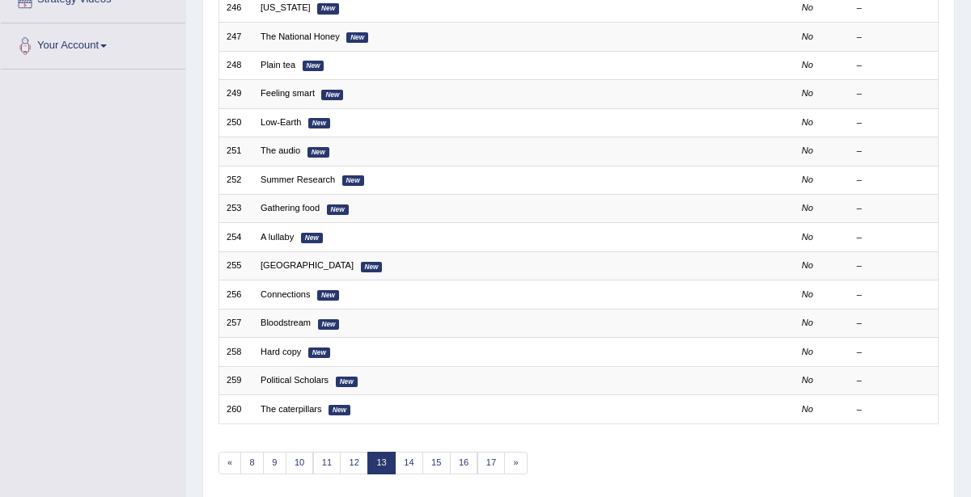
scroll to position [430, 0]
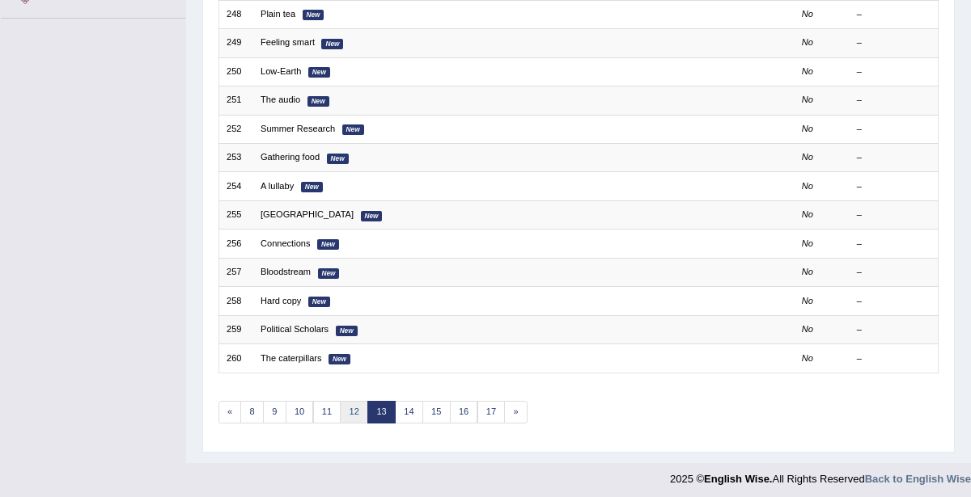
click at [350, 404] on link "12" at bounding box center [354, 412] width 28 height 23
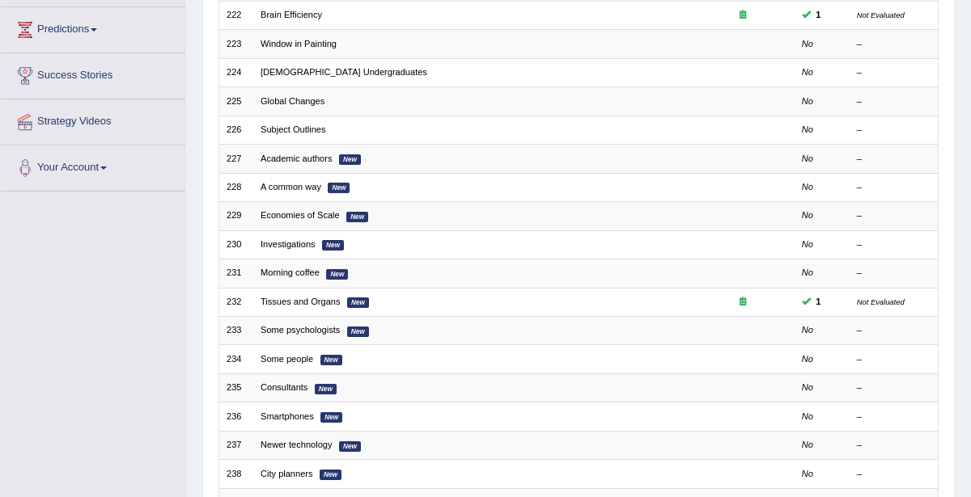
scroll to position [262, 0]
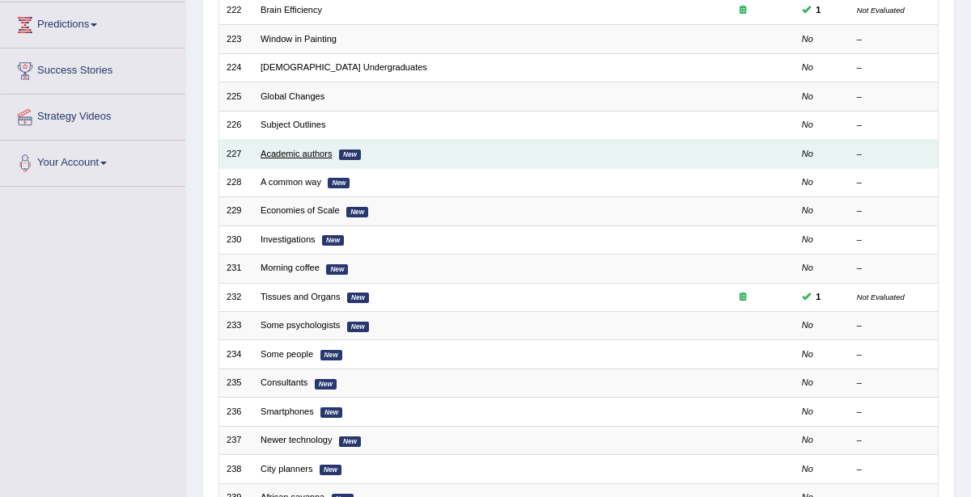
click at [285, 150] on link "Academic authors" at bounding box center [295, 154] width 71 height 10
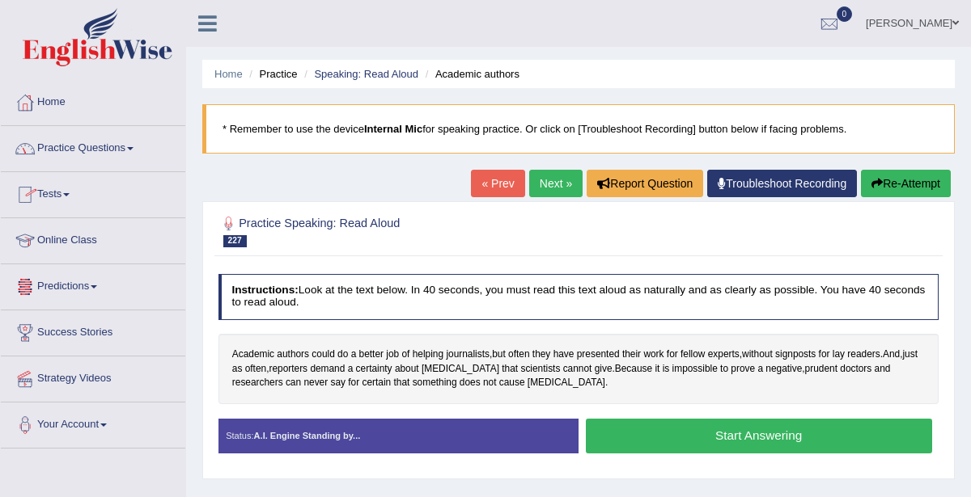
click at [72, 142] on link "Practice Questions" at bounding box center [93, 146] width 184 height 40
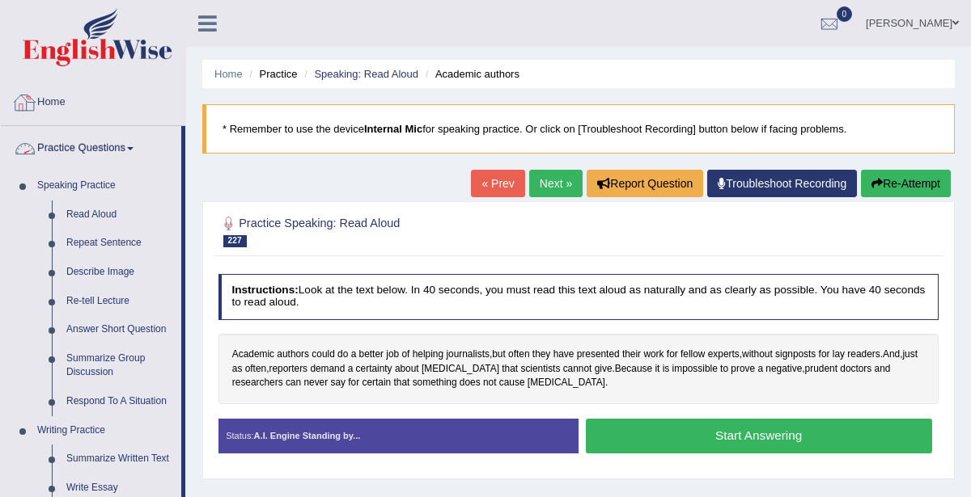
click at [74, 149] on link "Practice Questions" at bounding box center [91, 146] width 180 height 40
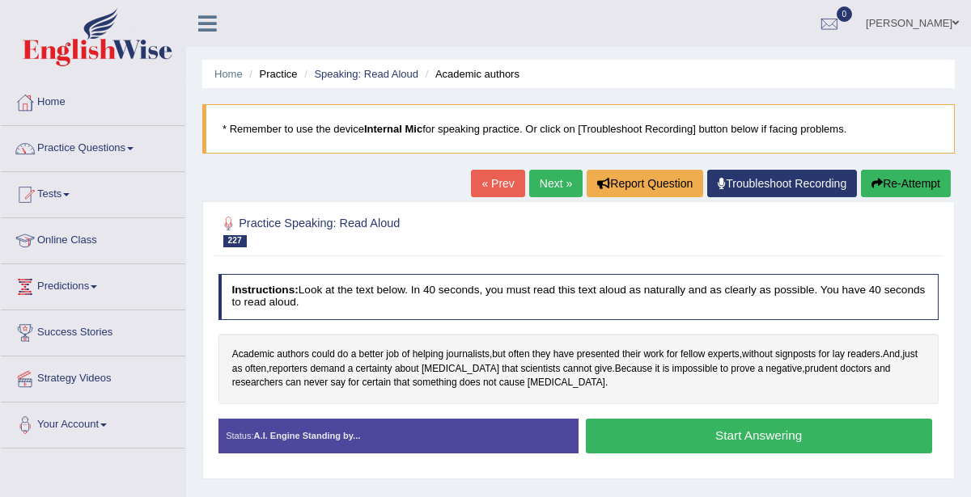
click at [114, 149] on link "Practice Questions" at bounding box center [93, 146] width 184 height 40
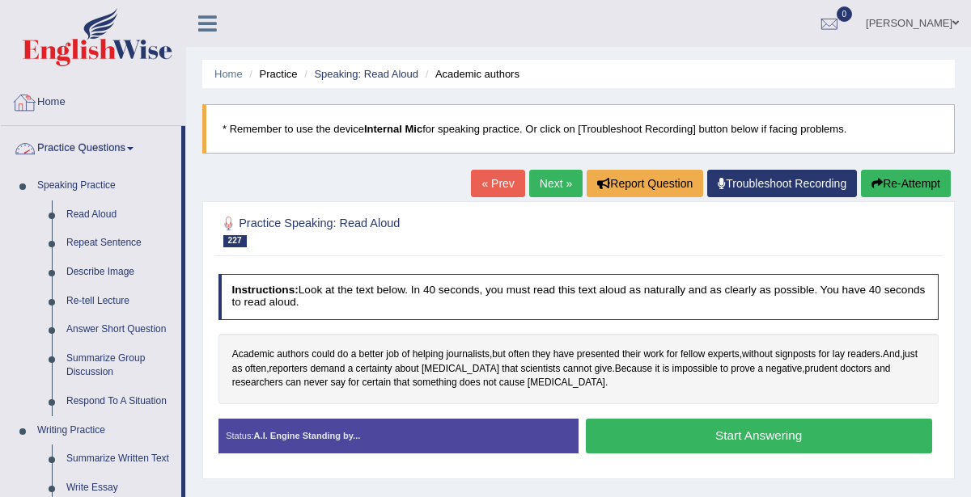
click at [58, 99] on link "Home" at bounding box center [93, 100] width 184 height 40
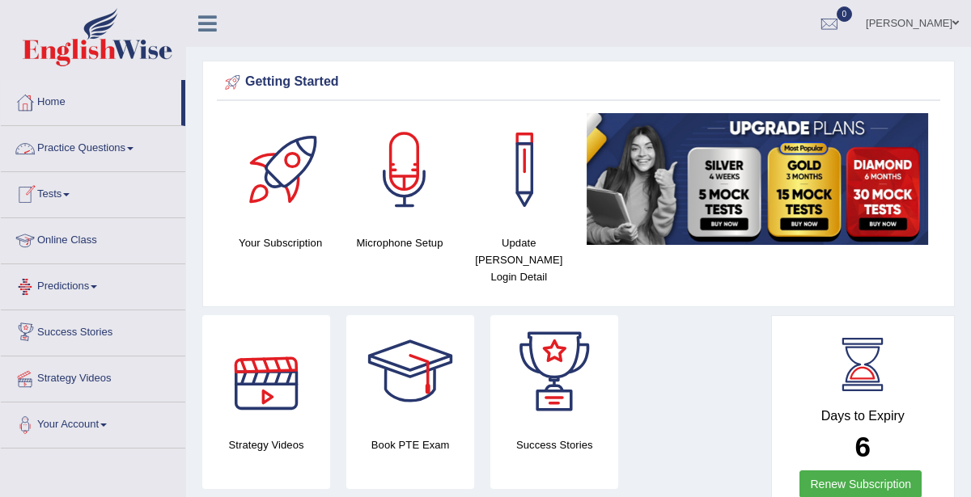
click at [68, 154] on link "Practice Questions" at bounding box center [93, 146] width 184 height 40
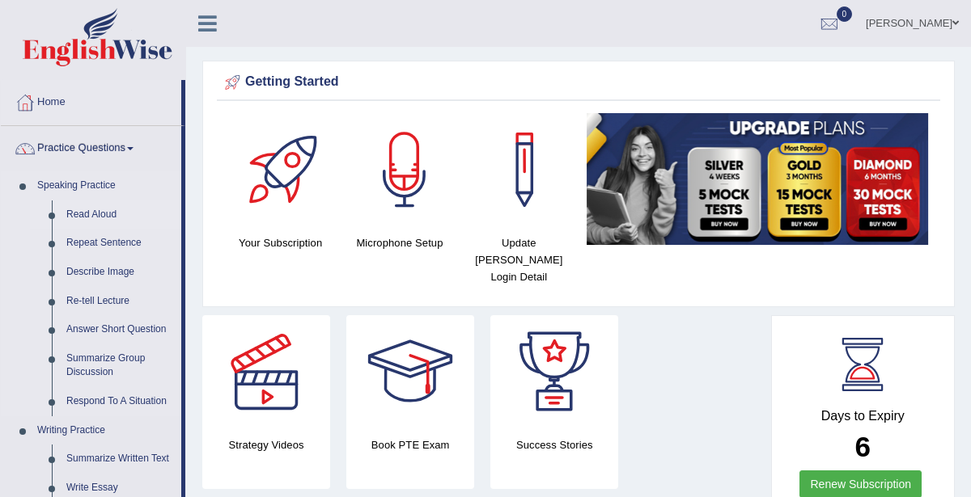
click at [97, 216] on link "Read Aloud" at bounding box center [120, 215] width 122 height 29
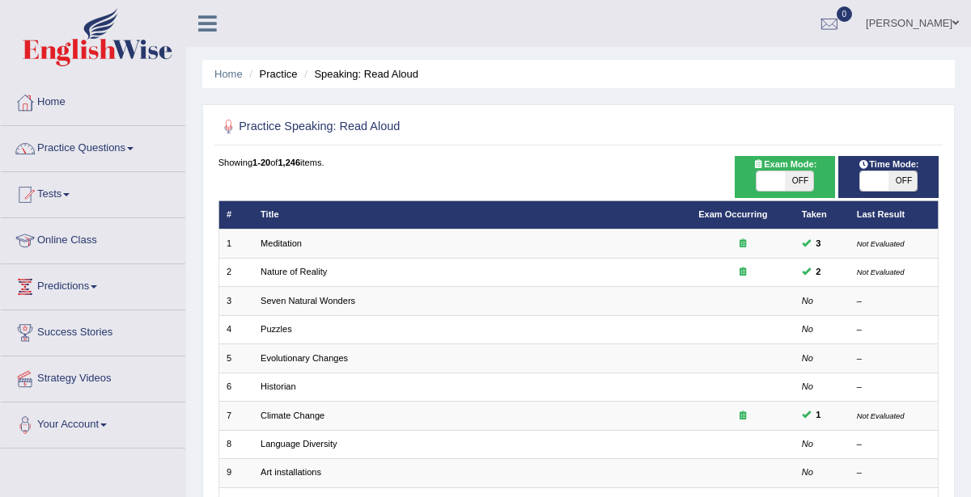
click at [788, 183] on span "OFF" at bounding box center [799, 180] width 28 height 19
checkbox input "true"
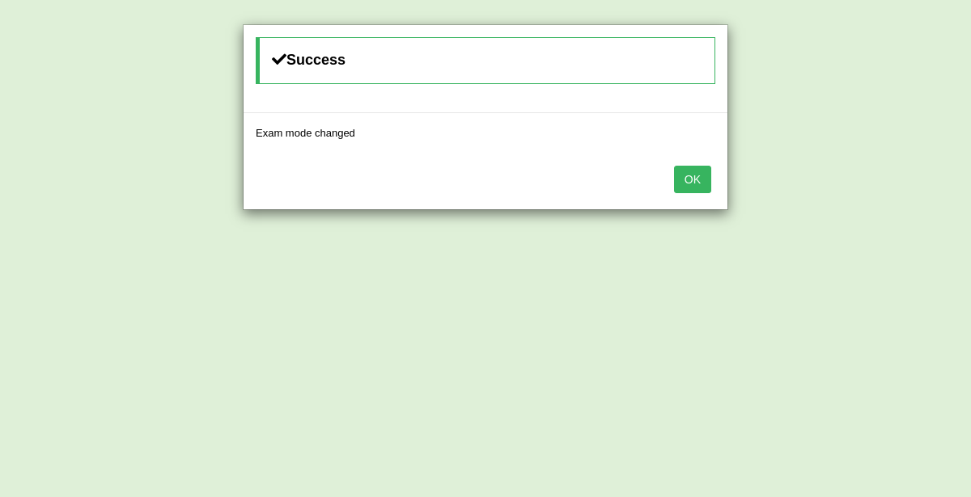
click at [677, 184] on button "OK" at bounding box center [692, 179] width 37 height 27
click at [679, 180] on button "OK" at bounding box center [692, 179] width 37 height 27
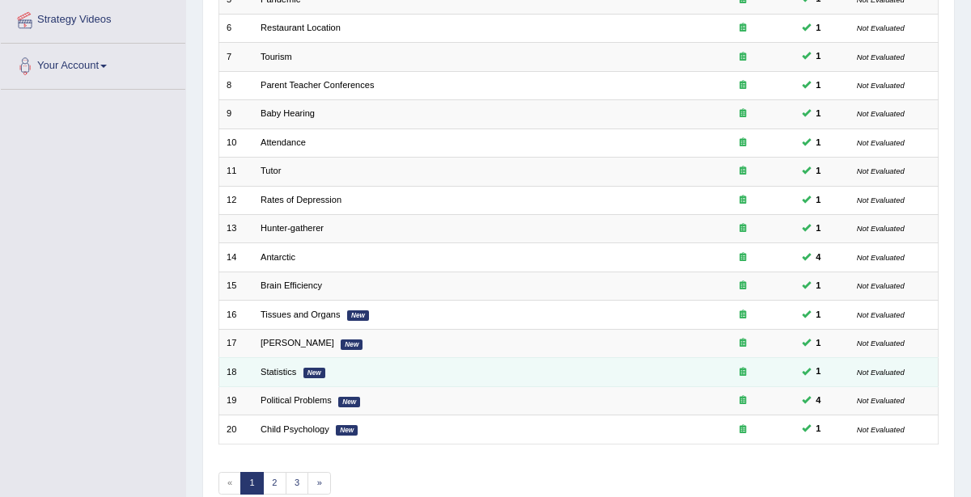
scroll to position [430, 0]
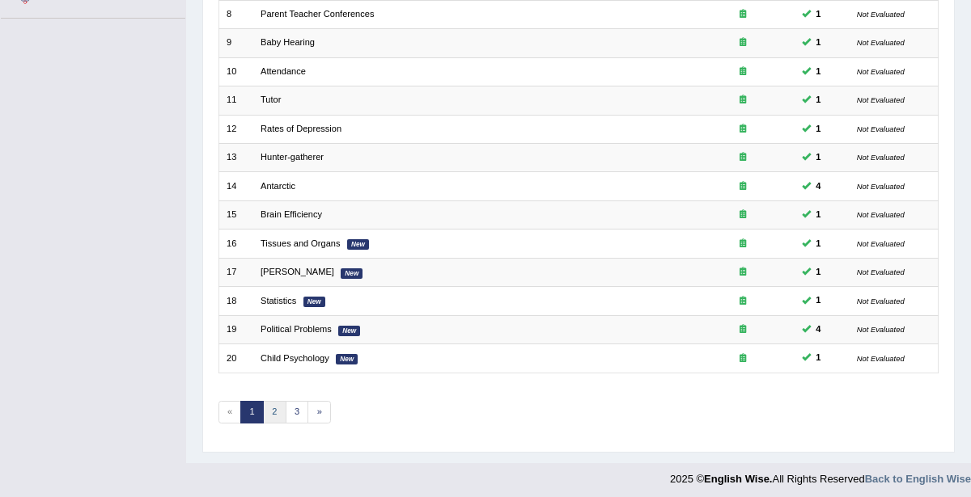
click at [269, 411] on link "2" at bounding box center [274, 412] width 23 height 23
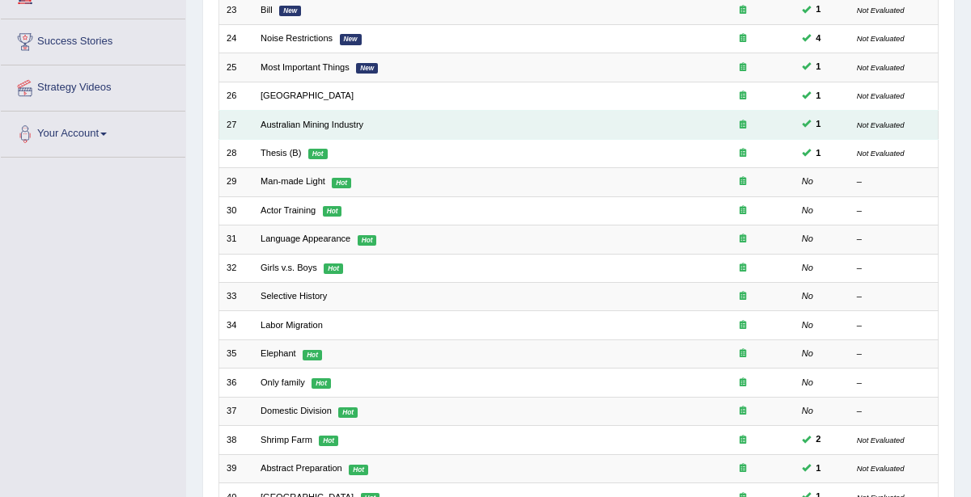
scroll to position [290, 0]
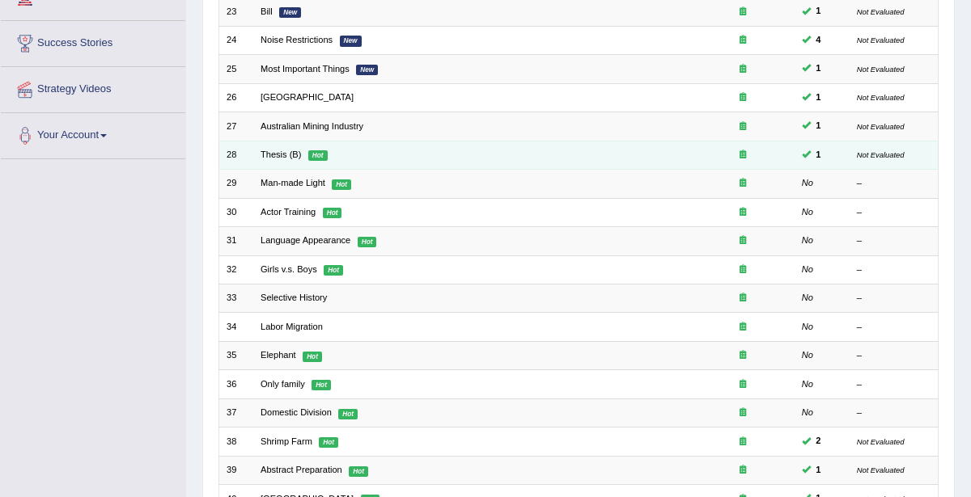
click at [278, 145] on td "Thesis (B) Hot" at bounding box center [472, 155] width 438 height 28
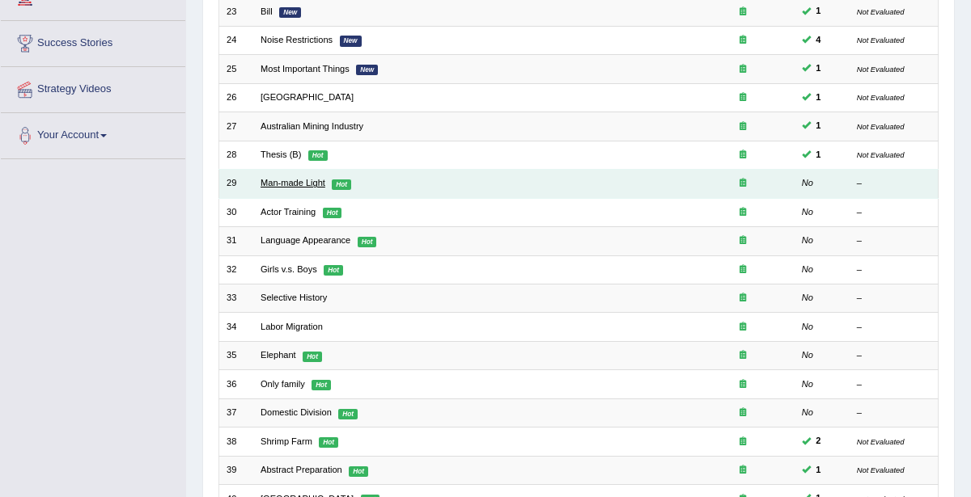
click at [281, 180] on link "Man-made Light" at bounding box center [292, 183] width 65 height 10
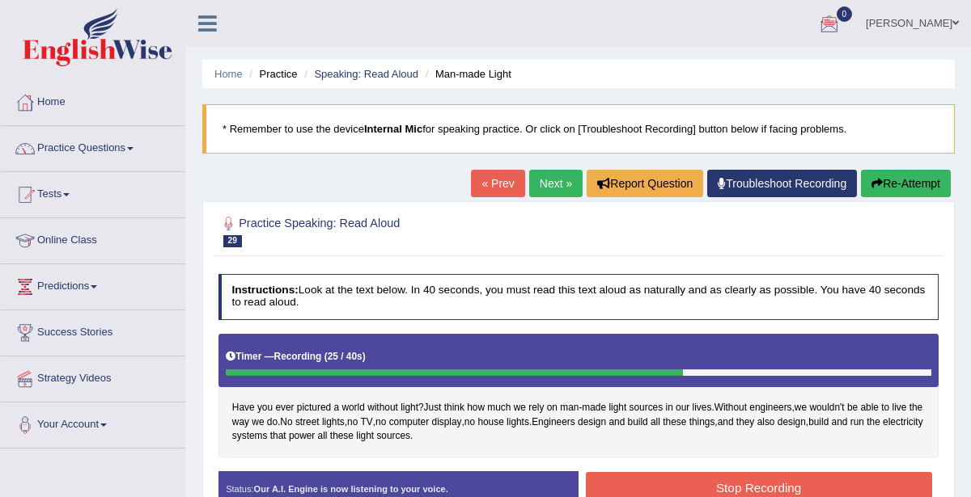
click at [493, 178] on link "« Prev" at bounding box center [497, 183] width 53 height 27
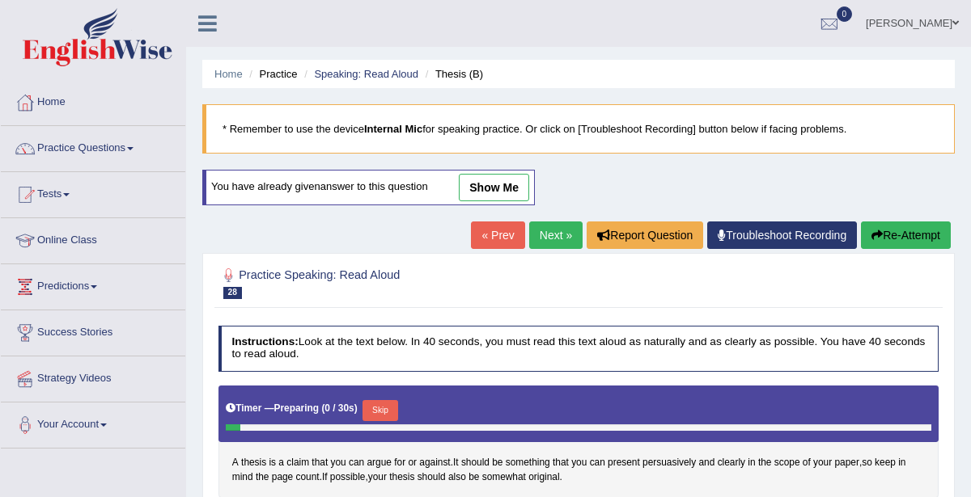
scroll to position [55, 0]
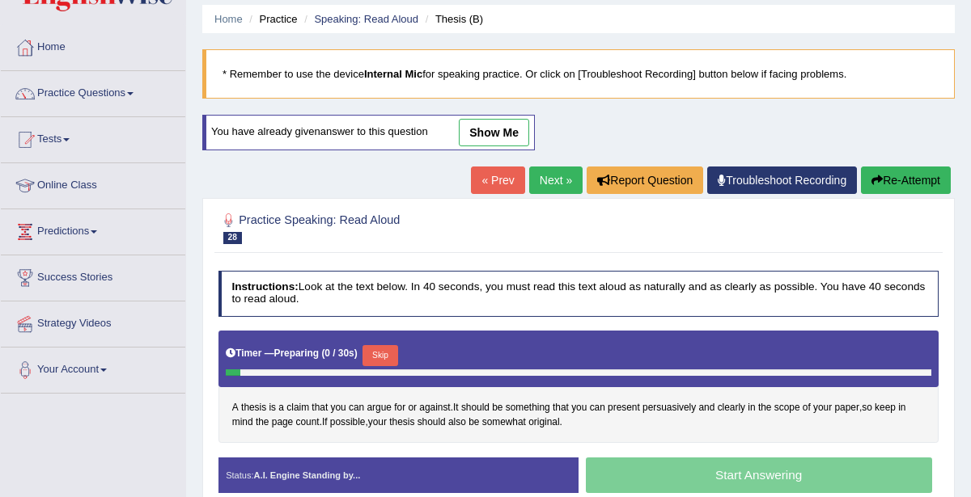
click at [560, 185] on link "Next »" at bounding box center [555, 180] width 53 height 27
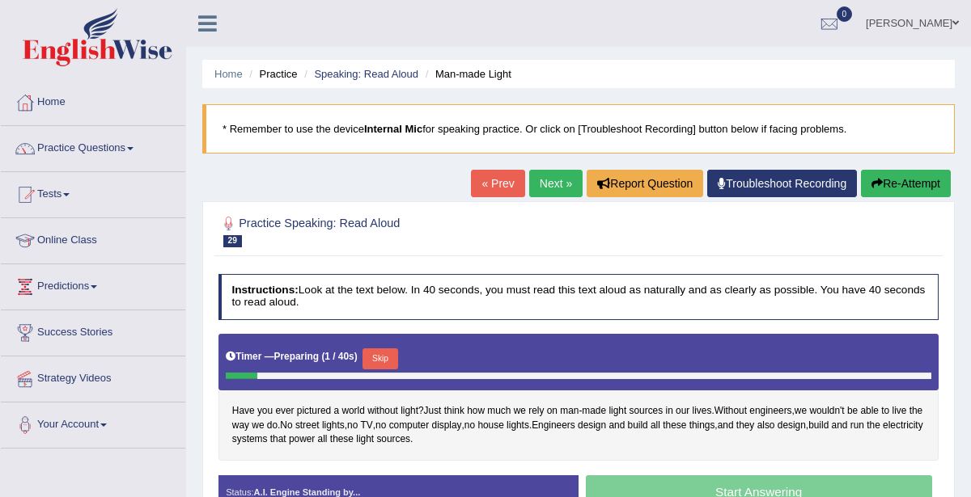
click at [497, 182] on link "« Prev" at bounding box center [497, 183] width 53 height 27
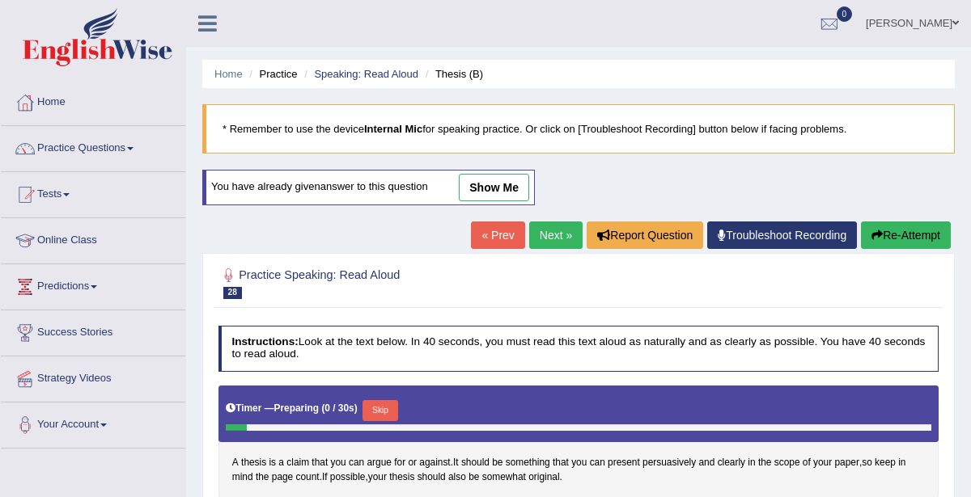
click at [566, 241] on link "Next »" at bounding box center [555, 235] width 53 height 27
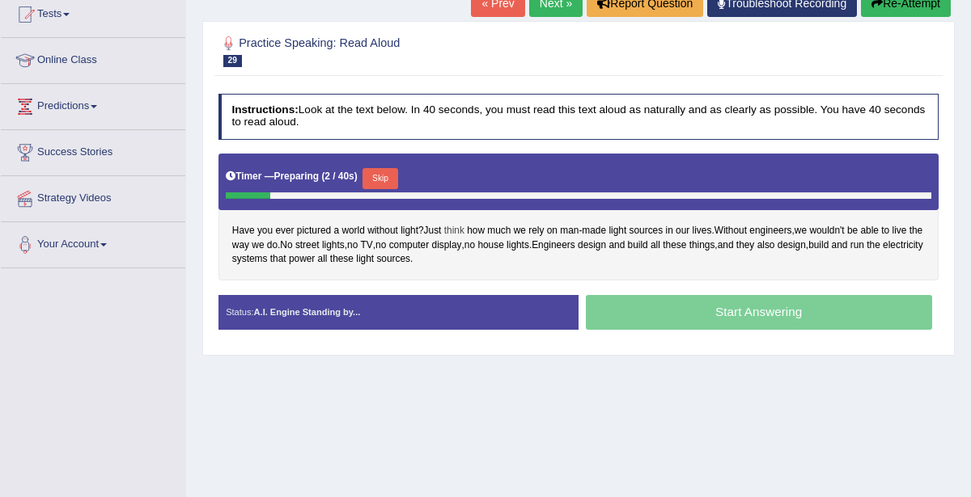
scroll to position [188, 0]
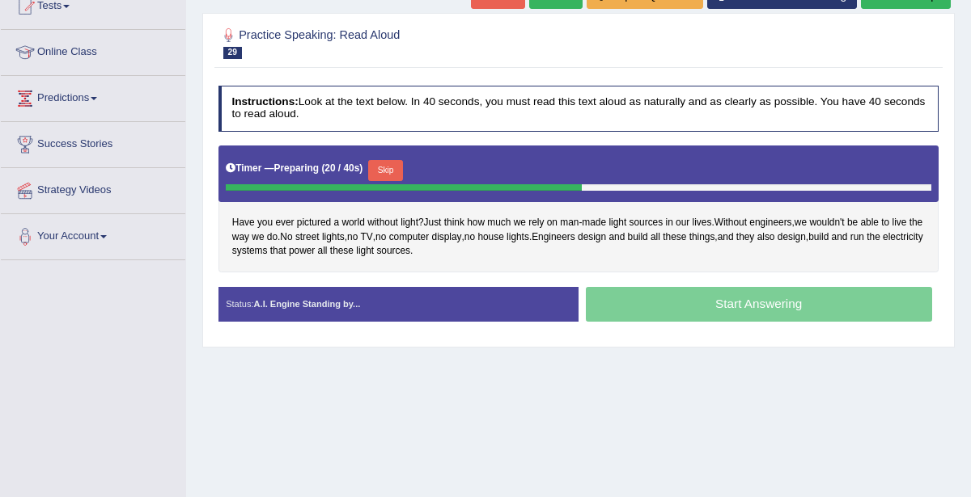
click at [395, 162] on button "Skip" at bounding box center [385, 170] width 35 height 21
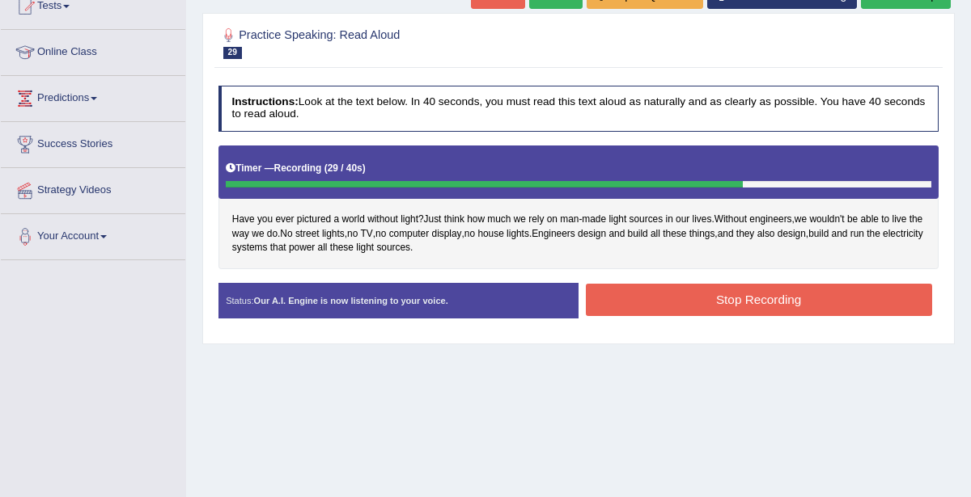
click at [781, 303] on button "Stop Recording" at bounding box center [759, 300] width 346 height 32
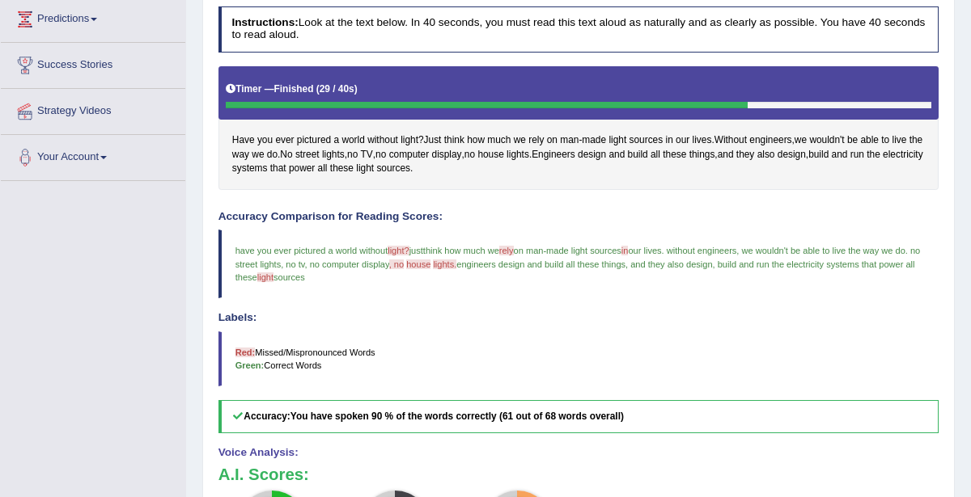
scroll to position [0, 0]
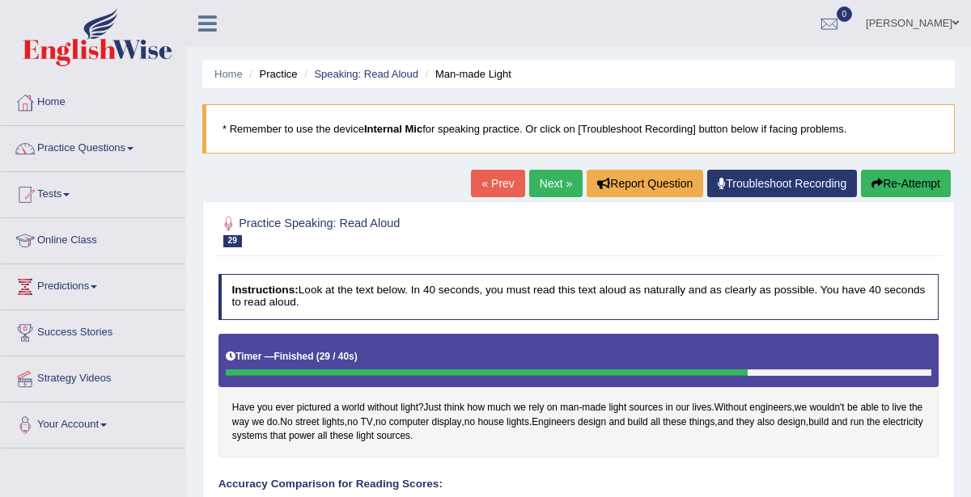
click at [548, 184] on link "Next »" at bounding box center [555, 183] width 53 height 27
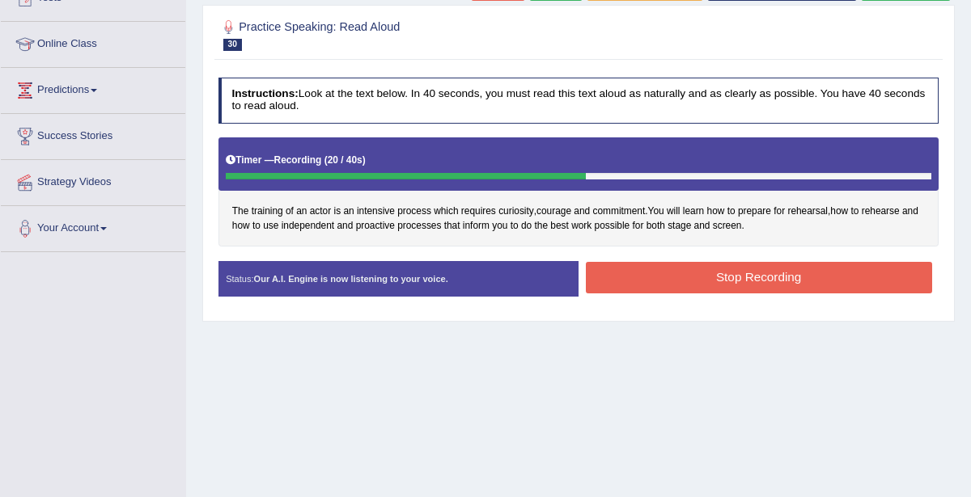
click at [751, 272] on button "Stop Recording" at bounding box center [759, 278] width 346 height 32
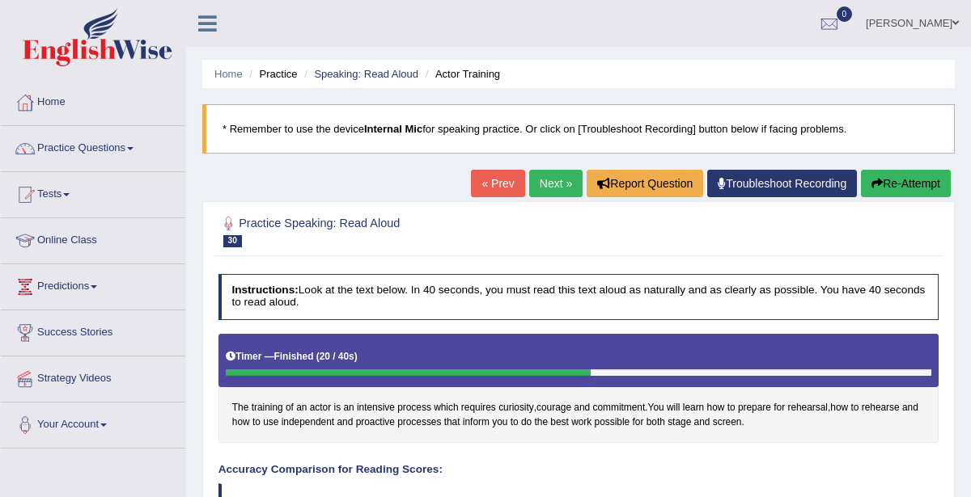
click at [562, 183] on link "Next »" at bounding box center [555, 183] width 53 height 27
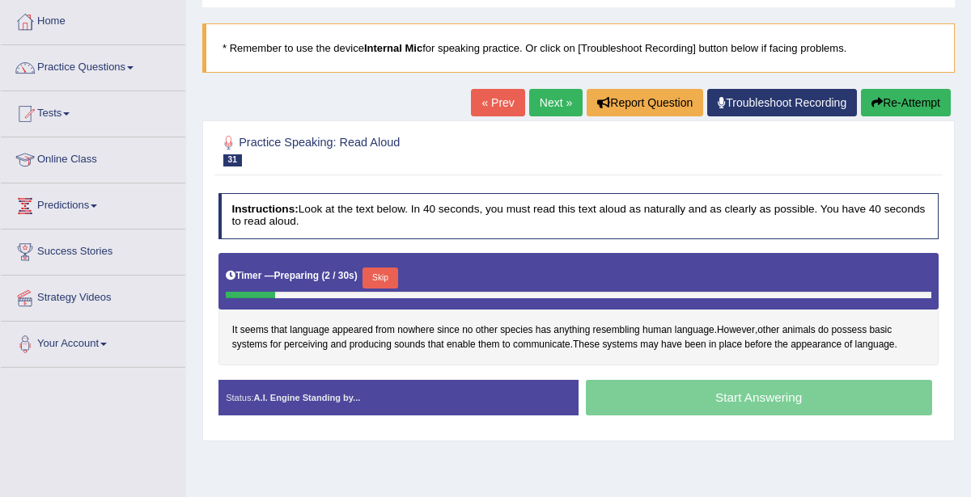
scroll to position [82, 0]
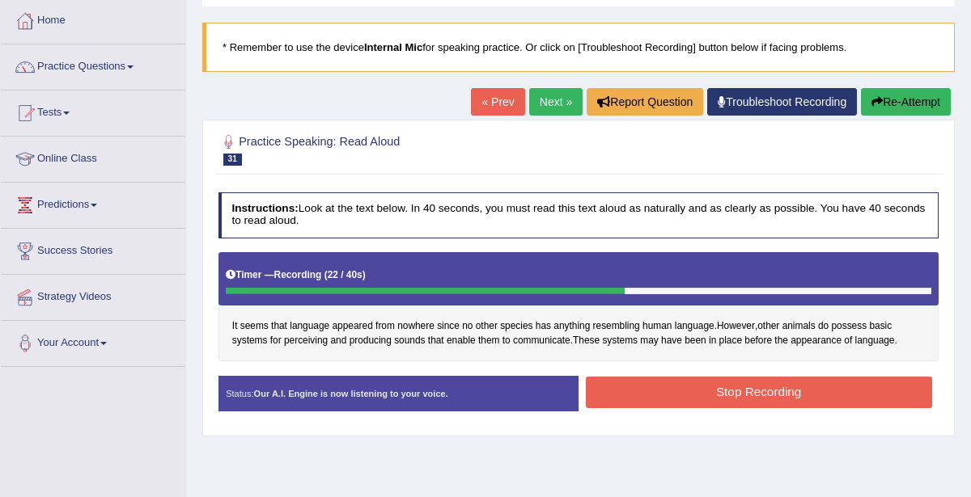
click at [743, 402] on button "Stop Recording" at bounding box center [759, 393] width 346 height 32
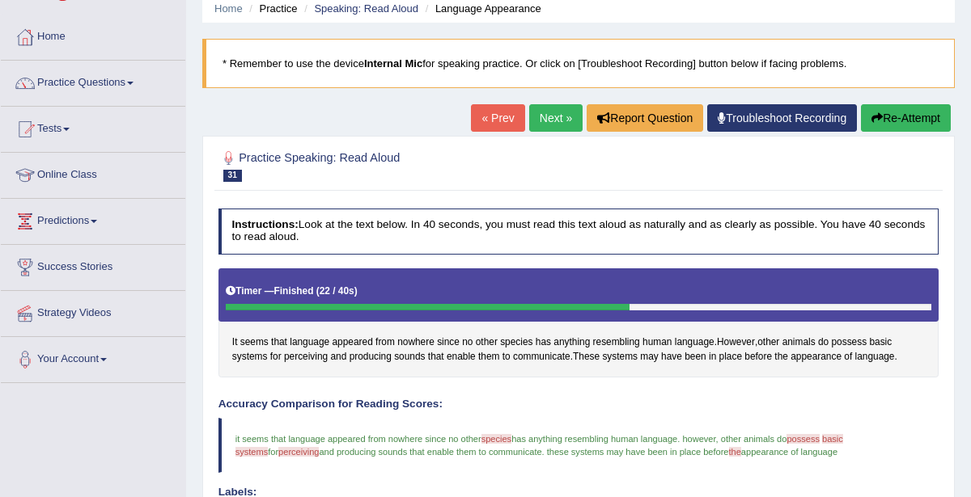
scroll to position [0, 0]
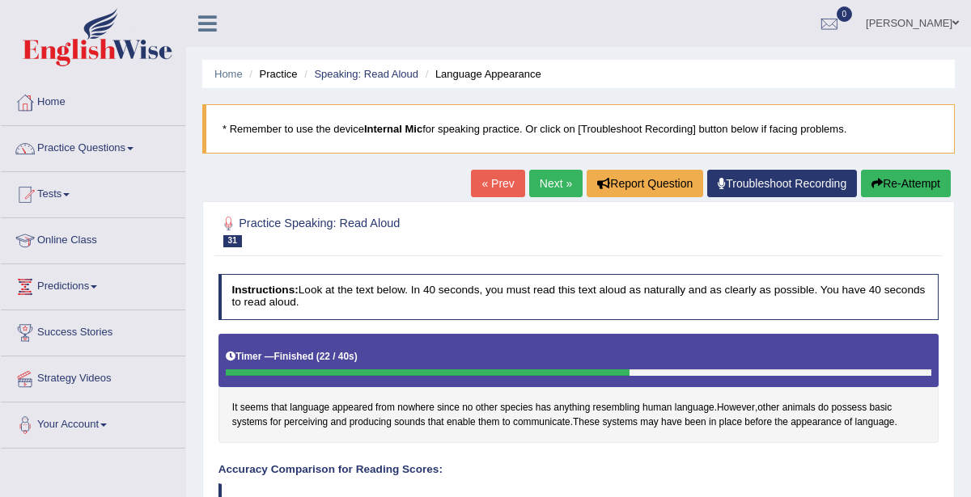
click at [898, 180] on button "Re-Attempt" at bounding box center [906, 183] width 90 height 27
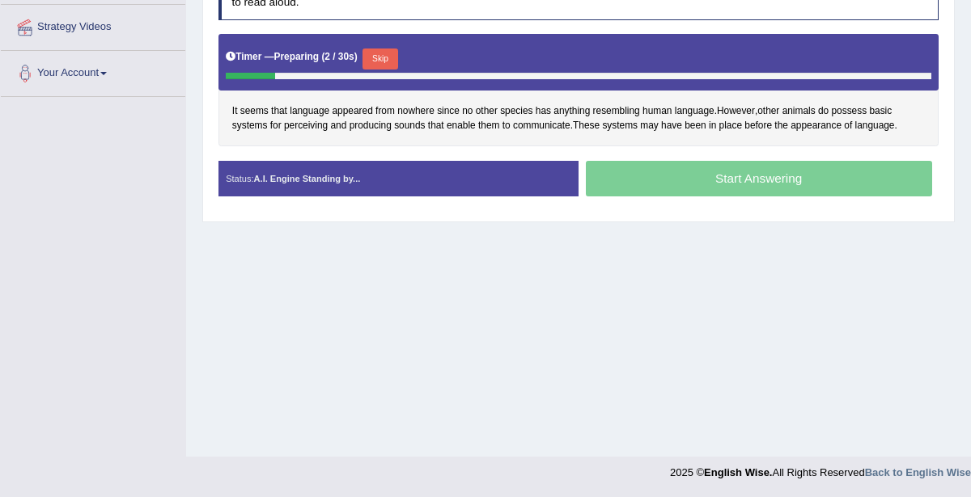
click at [381, 58] on button "Skip" at bounding box center [379, 59] width 35 height 21
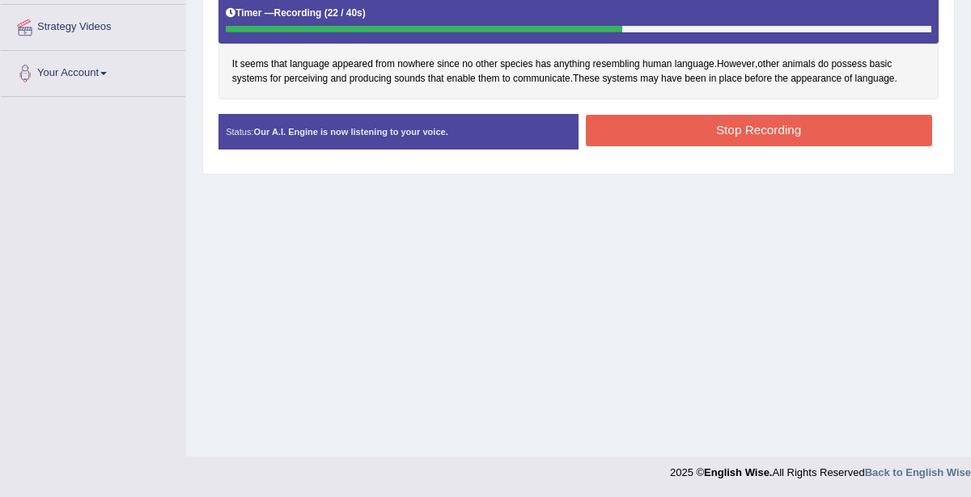
click at [767, 119] on button "Stop Recording" at bounding box center [759, 131] width 346 height 32
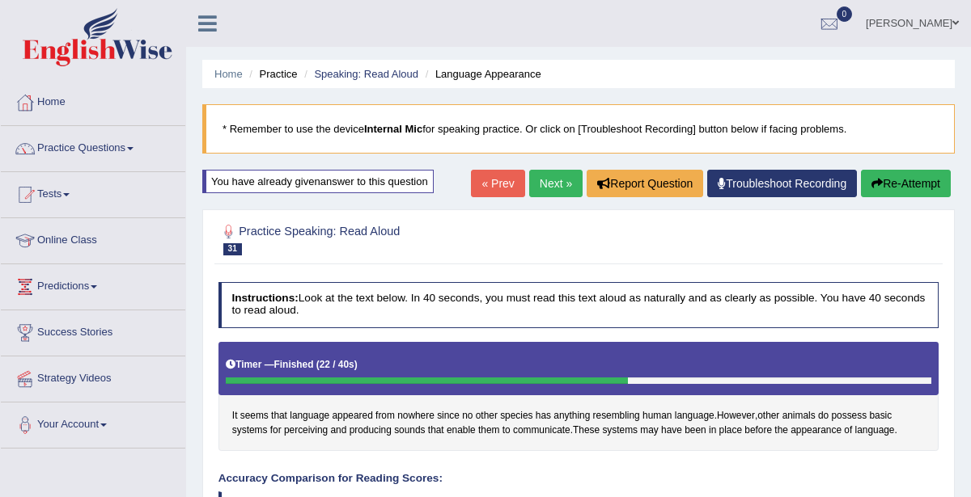
click at [560, 184] on link "Next »" at bounding box center [555, 183] width 53 height 27
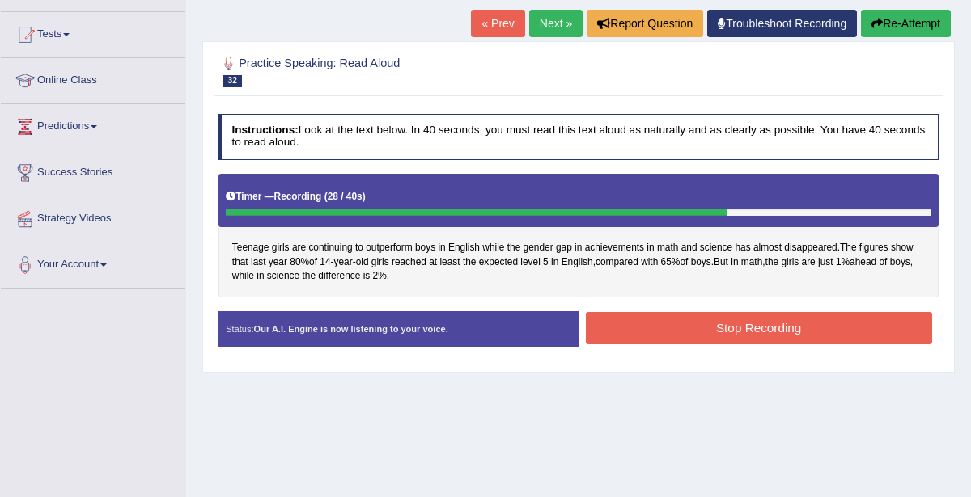
click at [712, 330] on button "Stop Recording" at bounding box center [759, 328] width 346 height 32
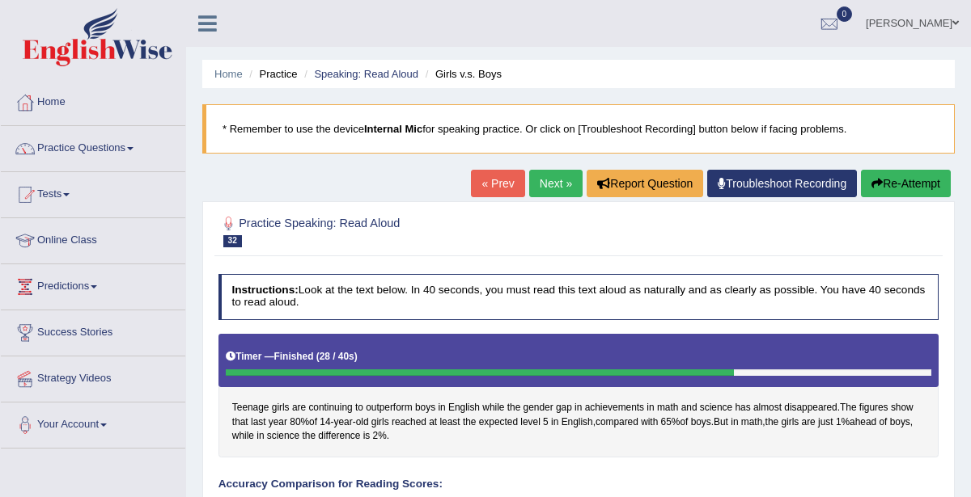
click at [545, 178] on link "Next »" at bounding box center [555, 183] width 53 height 27
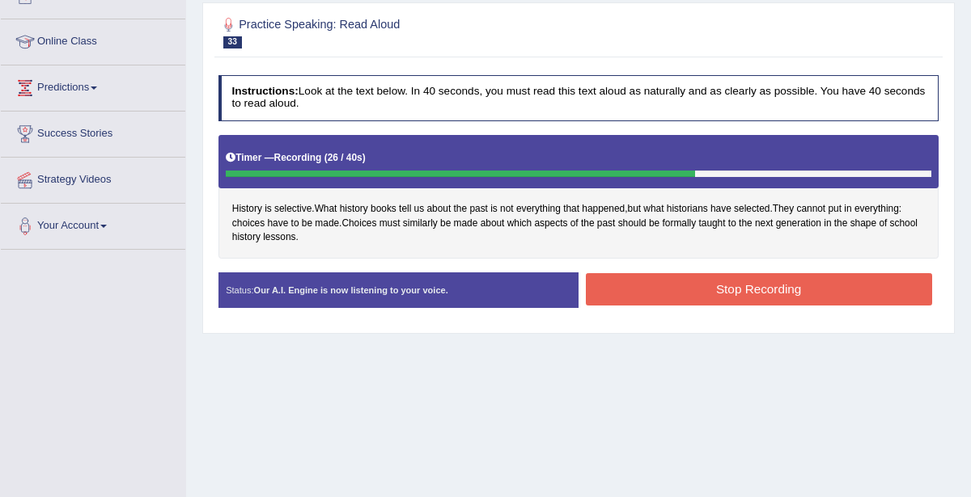
click at [701, 288] on button "Stop Recording" at bounding box center [759, 289] width 346 height 32
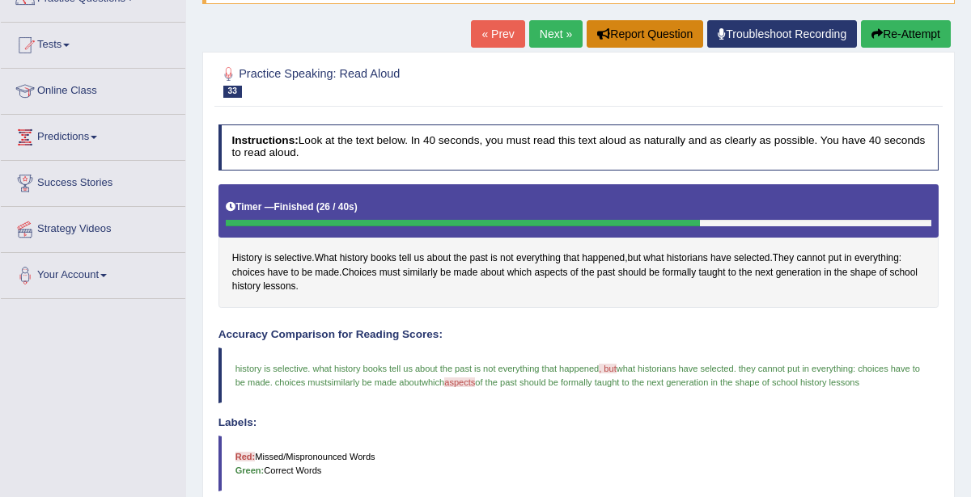
scroll to position [35, 0]
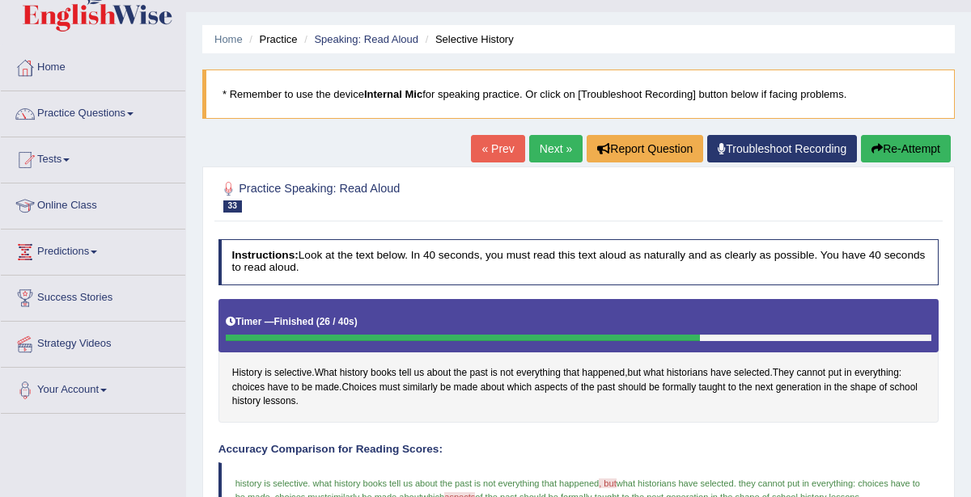
click at [566, 146] on link "Next »" at bounding box center [555, 148] width 53 height 27
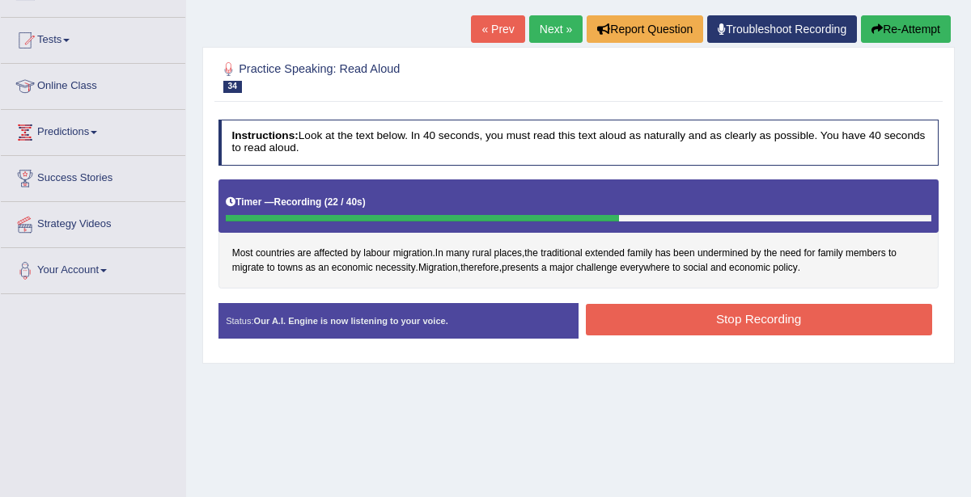
click at [846, 316] on button "Stop Recording" at bounding box center [759, 320] width 346 height 32
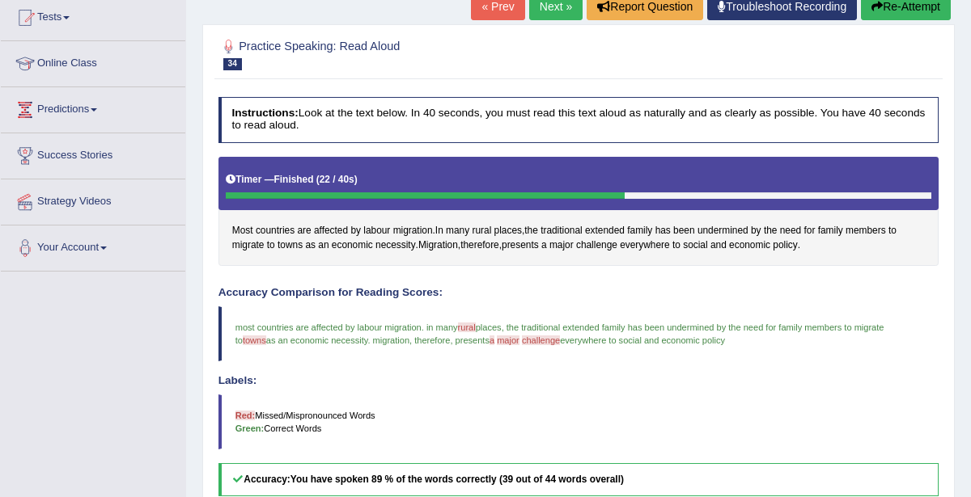
scroll to position [113, 0]
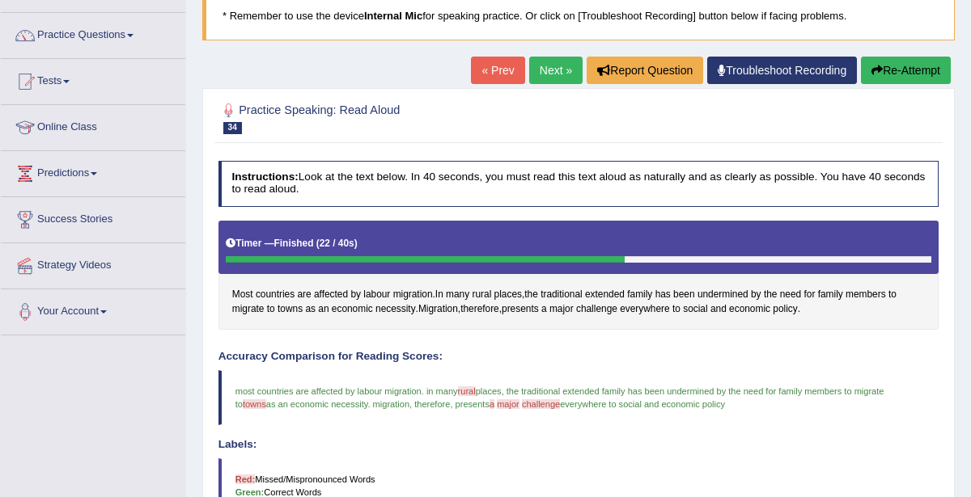
click at [565, 63] on link "Next »" at bounding box center [555, 70] width 53 height 27
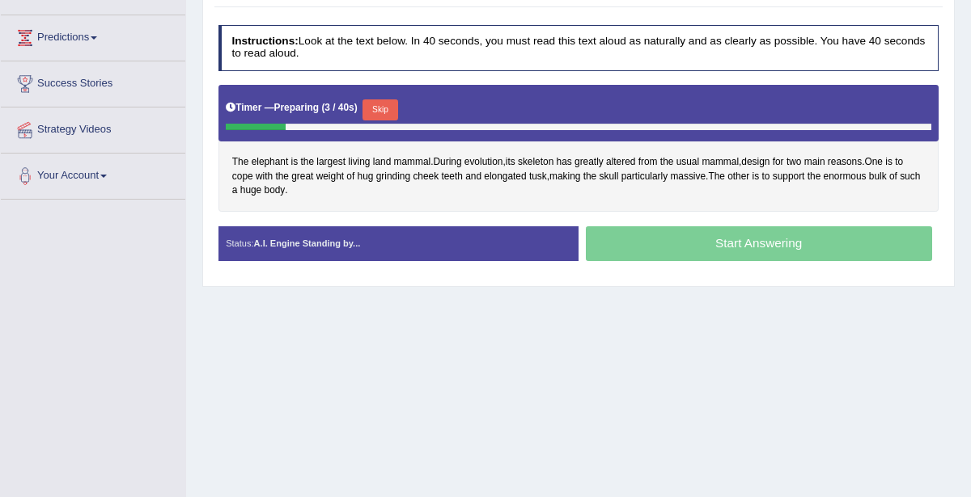
scroll to position [214, 0]
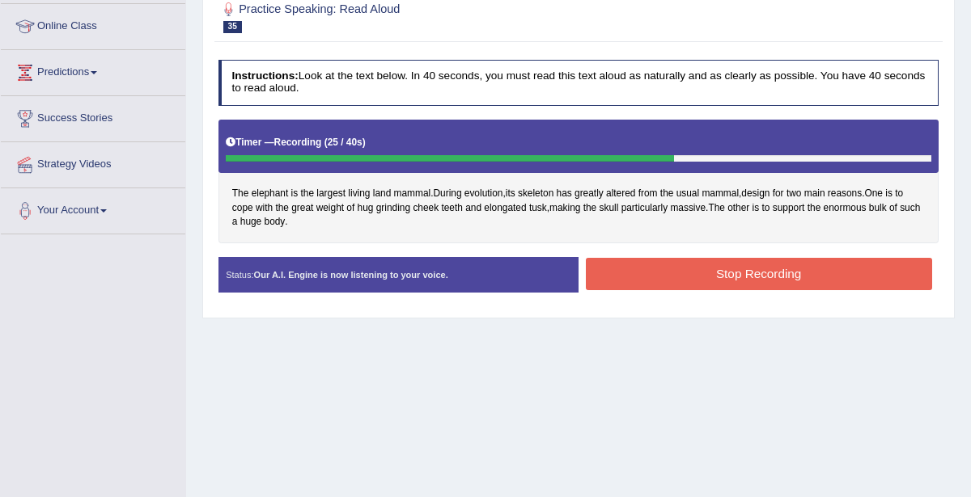
click at [739, 268] on button "Stop Recording" at bounding box center [759, 274] width 346 height 32
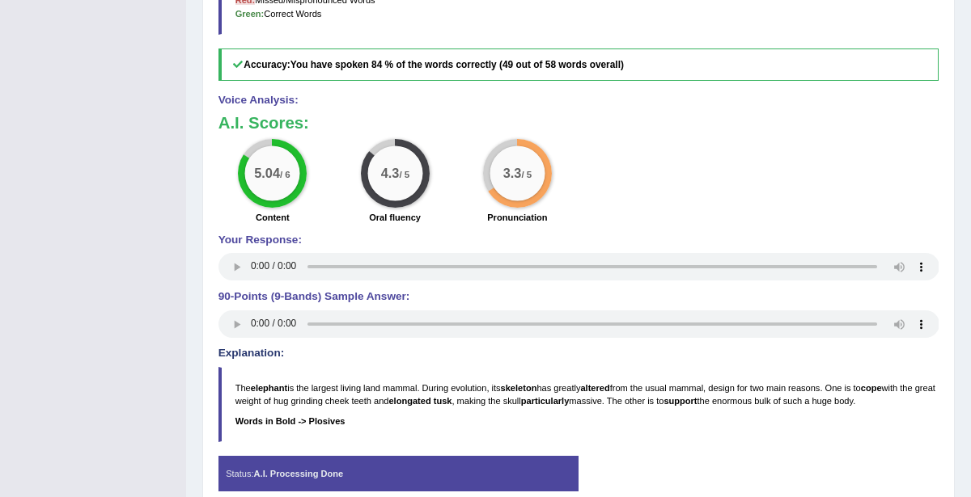
scroll to position [0, 0]
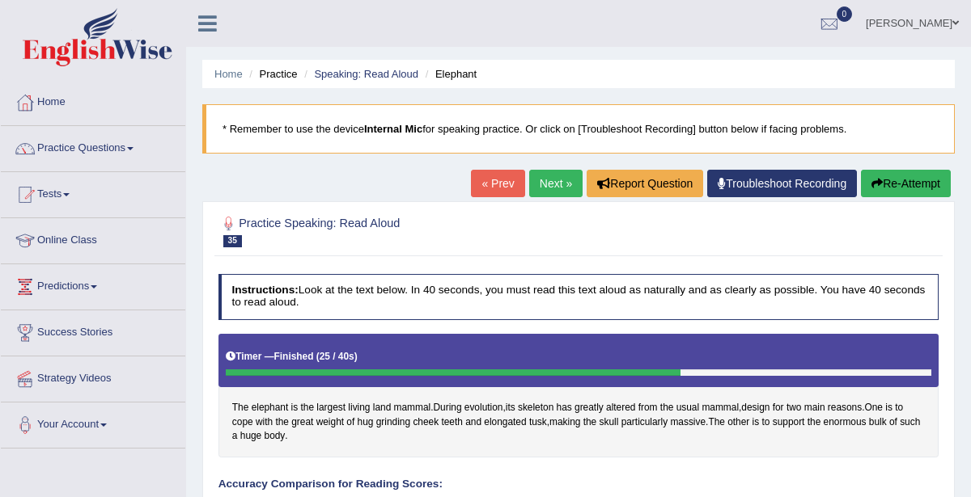
click at [560, 179] on link "Next »" at bounding box center [555, 183] width 53 height 27
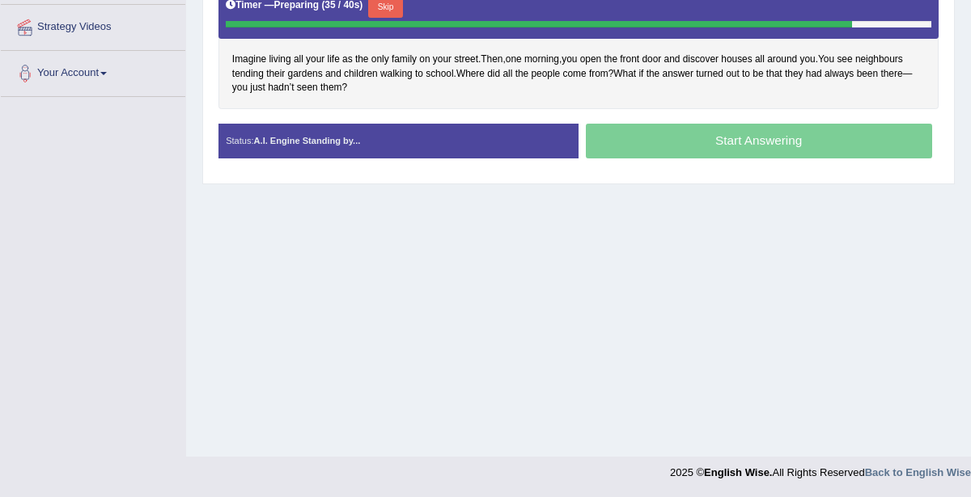
click at [375, 9] on button "Skip" at bounding box center [385, 7] width 35 height 21
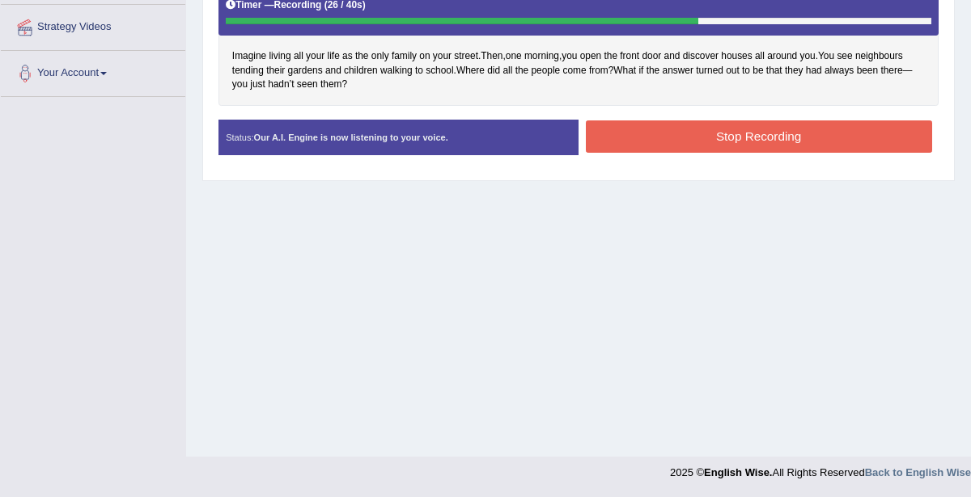
click at [764, 132] on button "Stop Recording" at bounding box center [759, 137] width 346 height 32
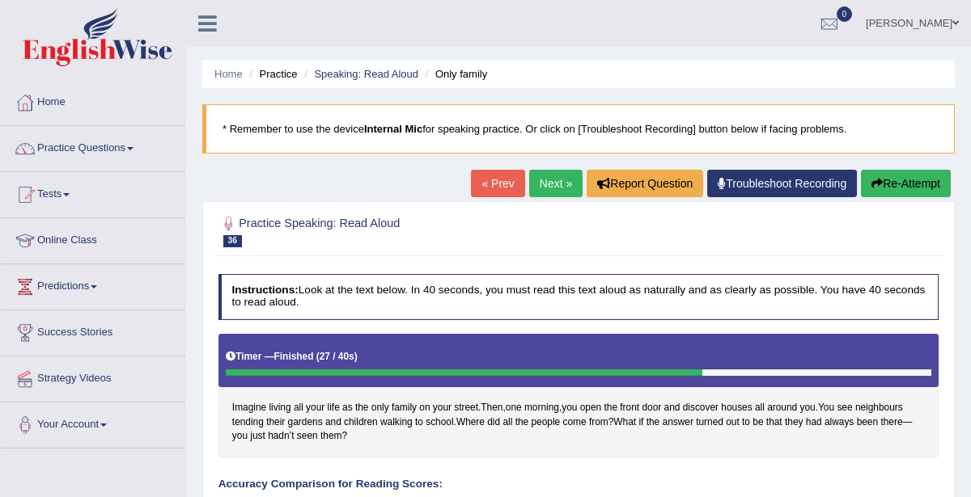
click at [552, 174] on link "Next »" at bounding box center [555, 183] width 53 height 27
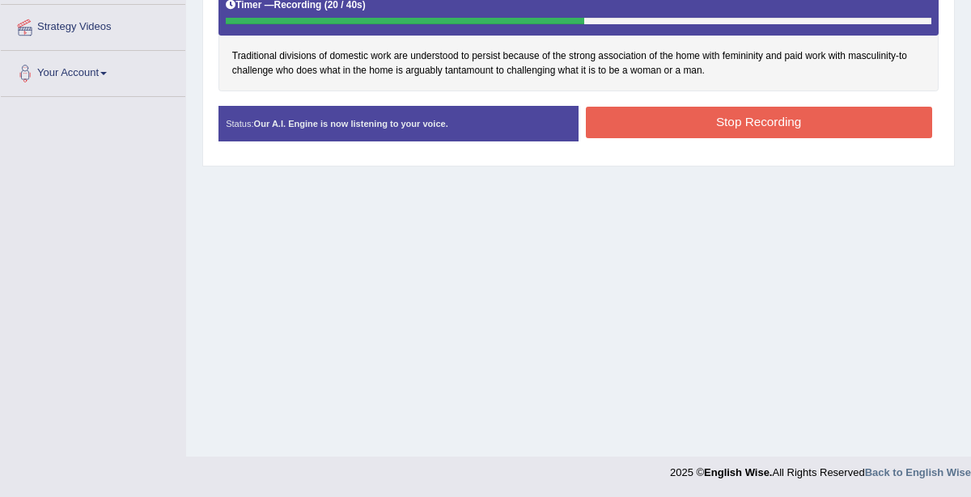
click at [746, 119] on button "Stop Recording" at bounding box center [759, 123] width 346 height 32
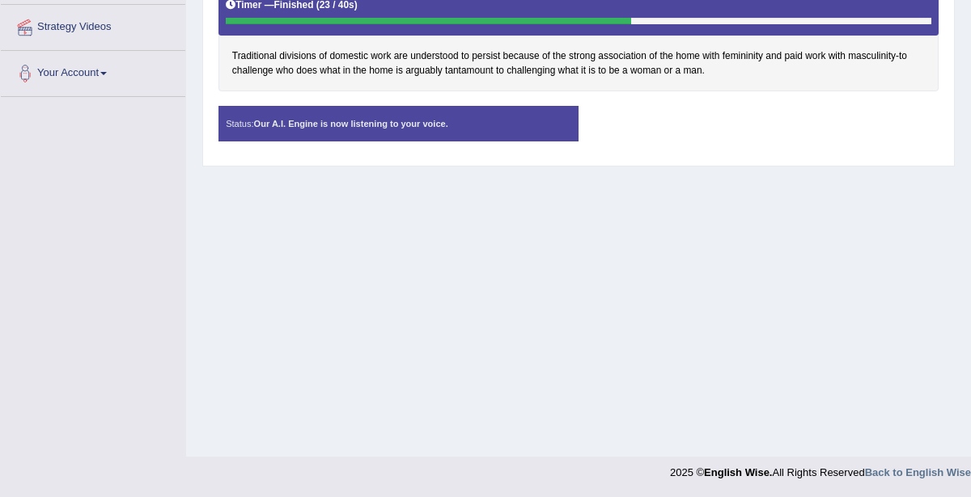
click at [754, 137] on div "Status: Our A.I. Engine is now listening to your voice. Start Answering Stop Re…" at bounding box center [578, 130] width 721 height 49
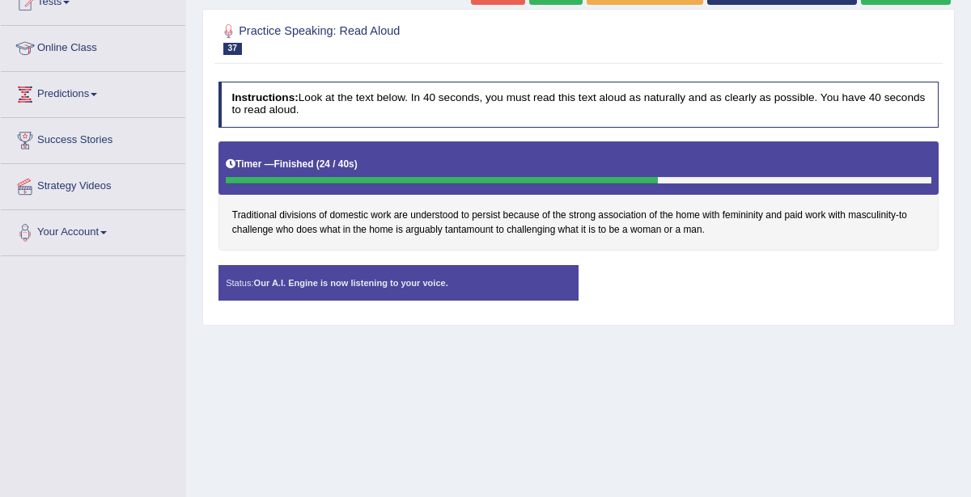
scroll to position [287, 0]
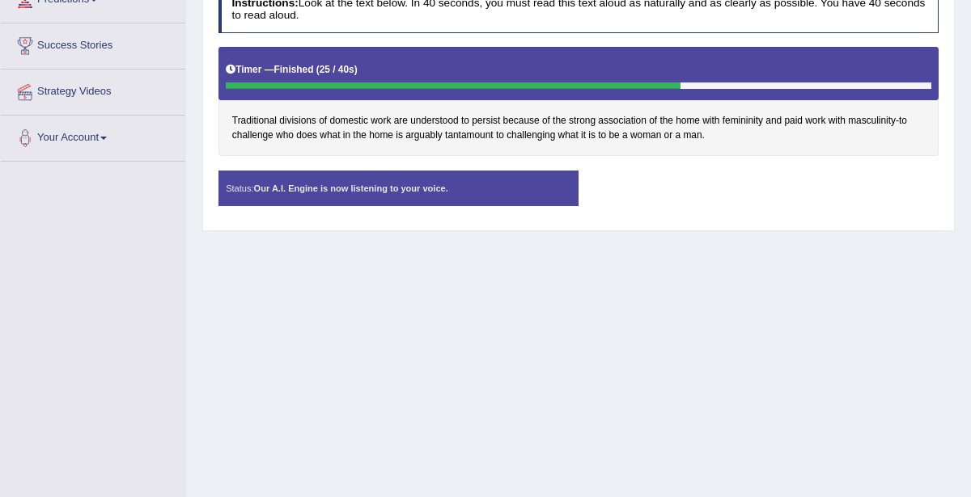
click at [667, 177] on div "Status: Our A.I. Engine is now listening to your voice. Start Answering Stop Re…" at bounding box center [578, 195] width 721 height 49
click at [669, 176] on div "Status: Our A.I. Engine is now listening to your voice. Start Answering Stop Re…" at bounding box center [578, 195] width 721 height 49
click at [493, 184] on div "Status: Our A.I. Engine is now listening to your voice." at bounding box center [398, 189] width 360 height 36
click at [438, 191] on div "Status: Our A.I. Engine is now listening to your voice." at bounding box center [398, 189] width 360 height 36
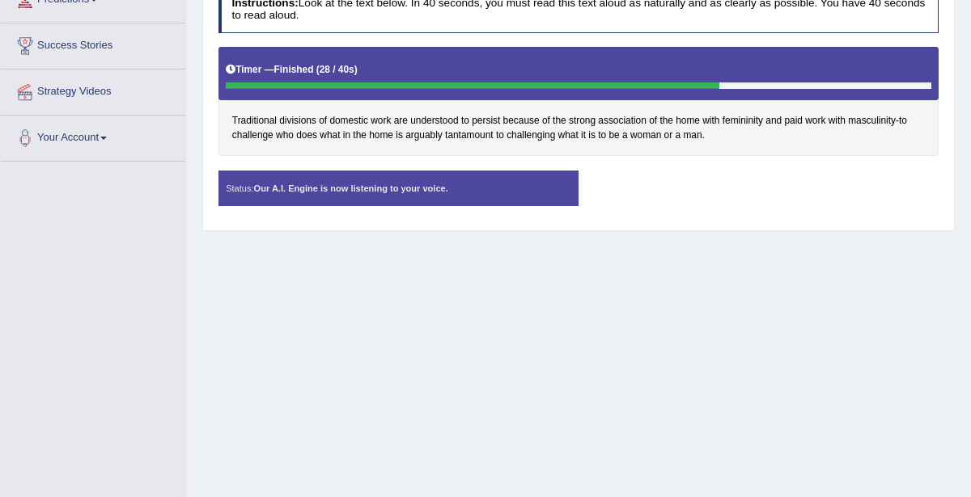
click at [438, 191] on div "Status: Our A.I. Engine is now listening to your voice." at bounding box center [398, 189] width 360 height 36
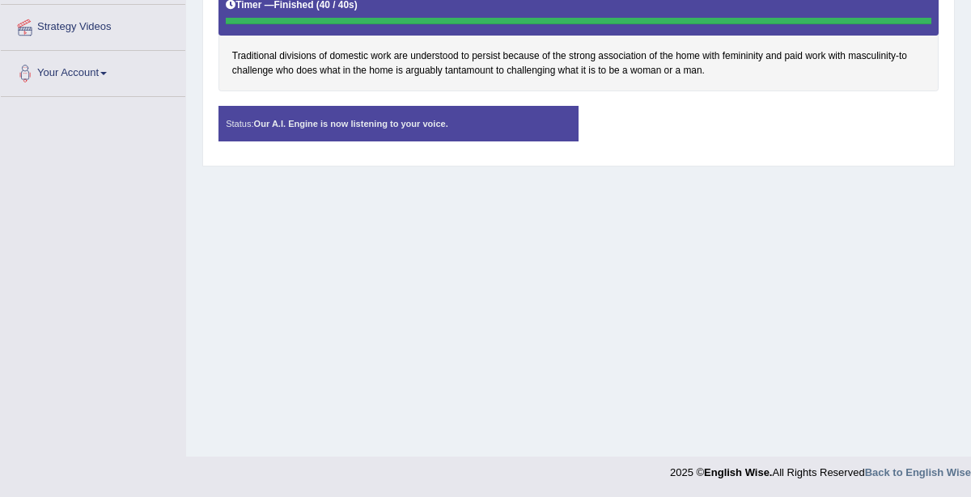
scroll to position [0, 0]
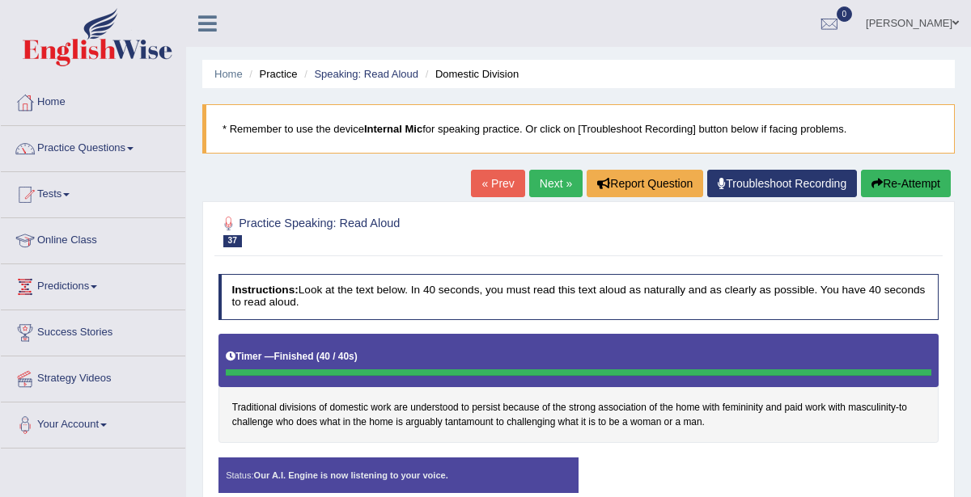
click at [483, 188] on link "« Prev" at bounding box center [497, 183] width 53 height 27
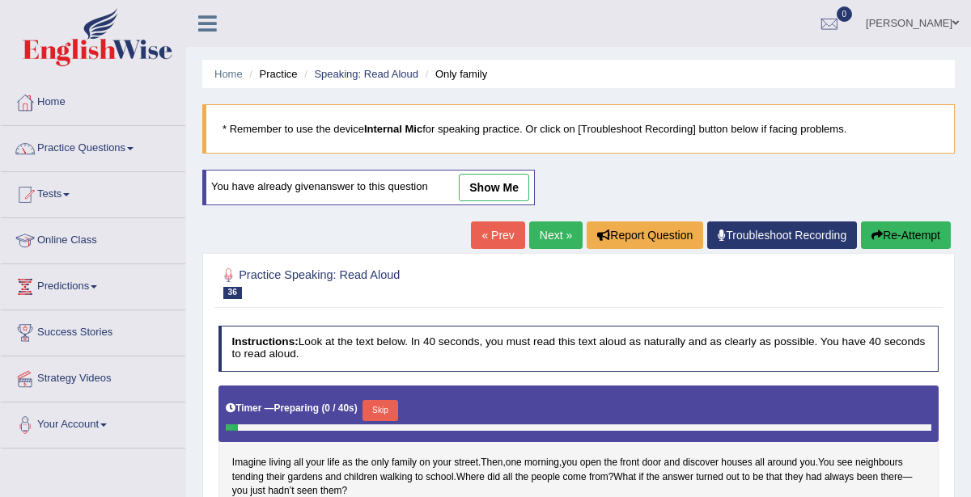
click at [534, 235] on link "Next »" at bounding box center [555, 235] width 53 height 27
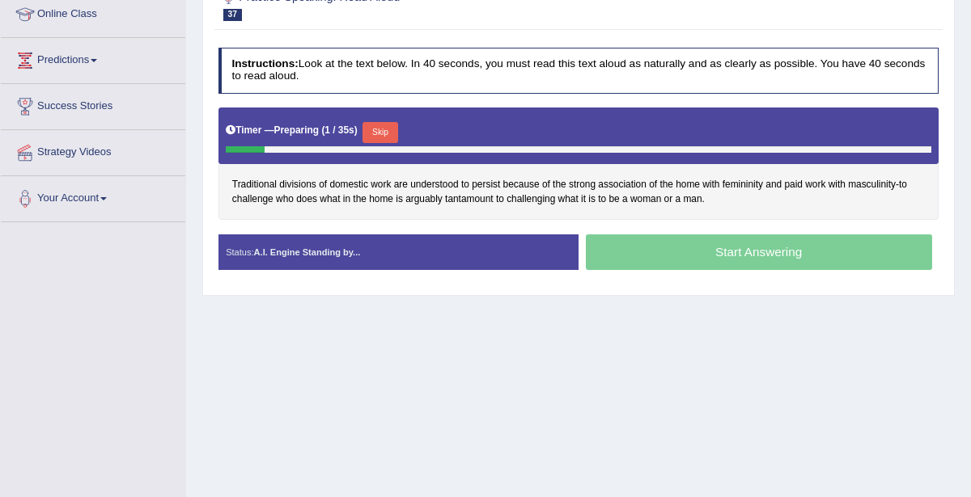
scroll to position [252, 0]
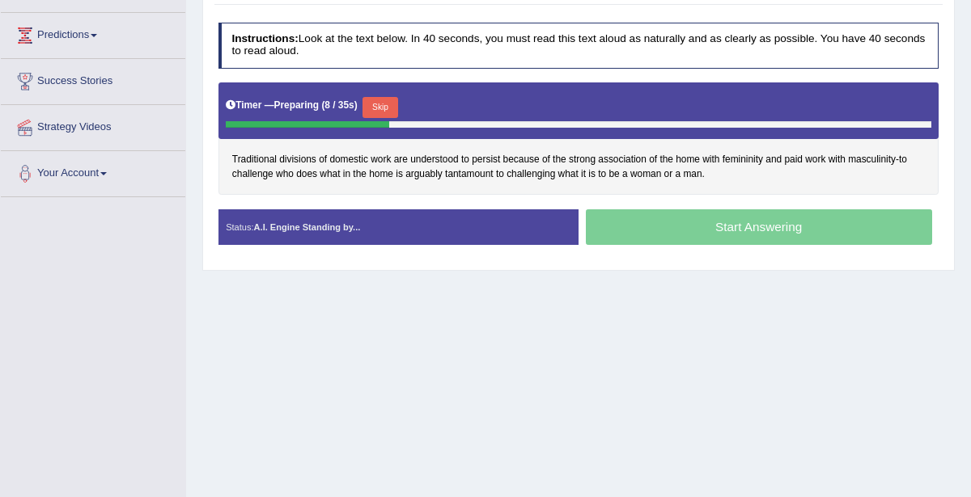
click at [383, 97] on button "Skip" at bounding box center [379, 107] width 35 height 21
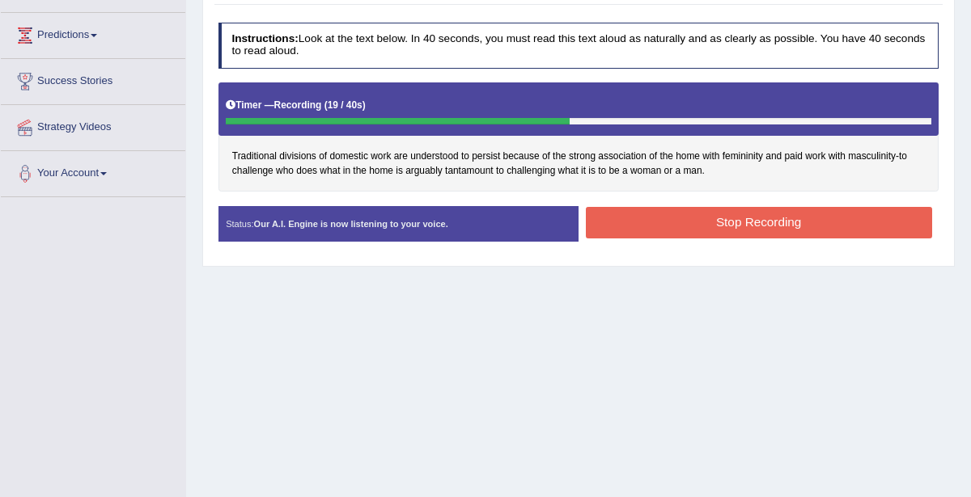
click at [713, 212] on button "Stop Recording" at bounding box center [759, 223] width 346 height 32
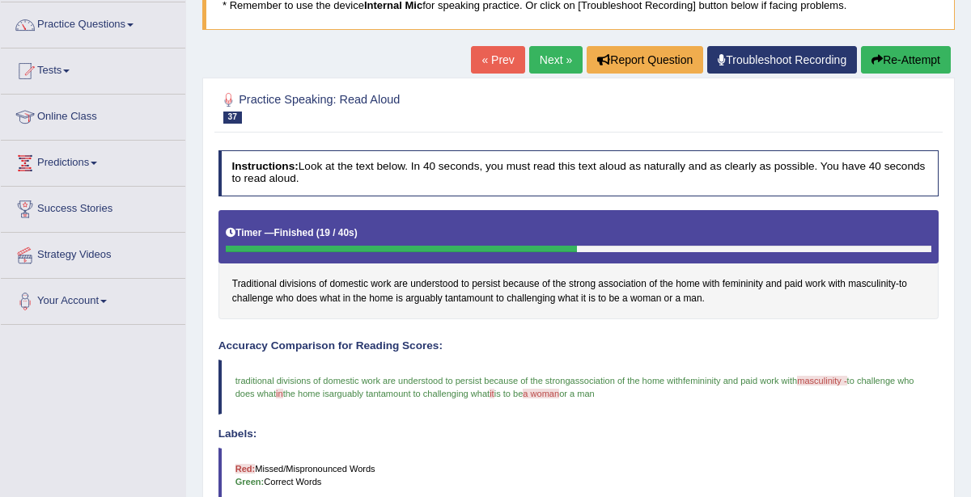
scroll to position [0, 0]
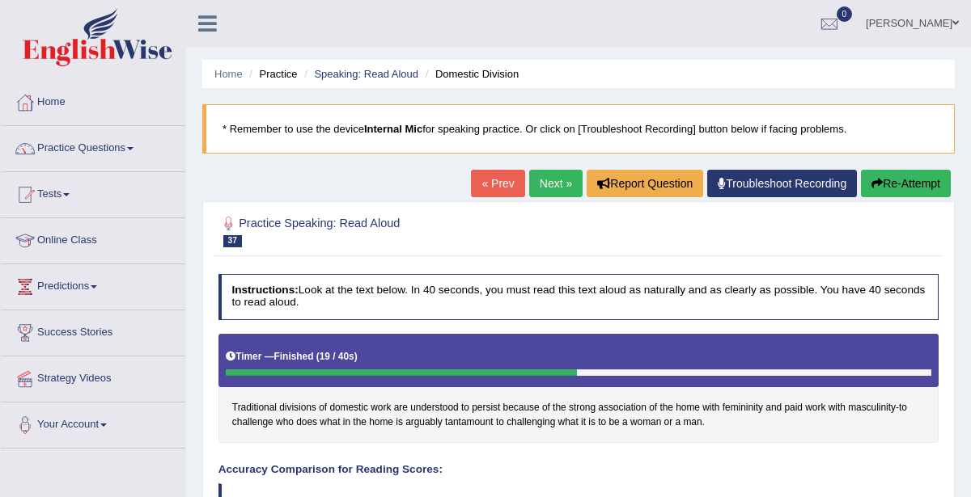
click at [547, 179] on link "Next »" at bounding box center [555, 183] width 53 height 27
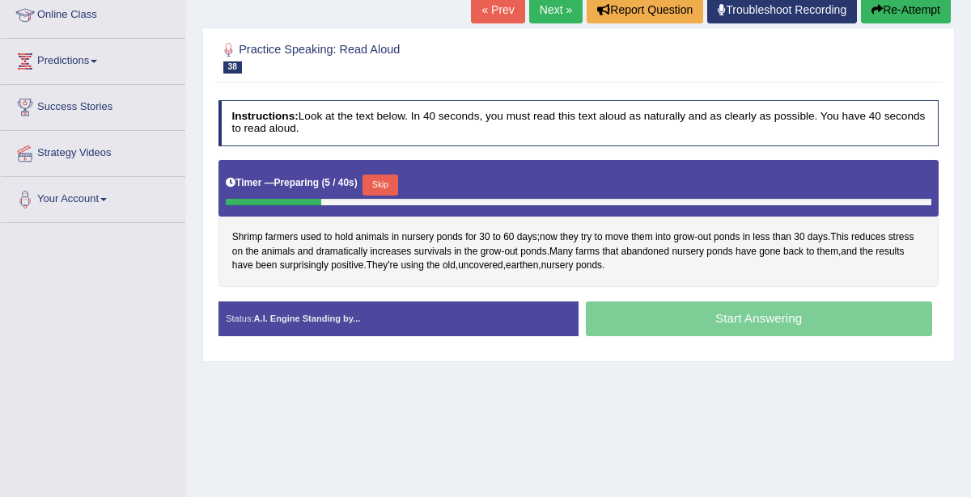
scroll to position [263, 0]
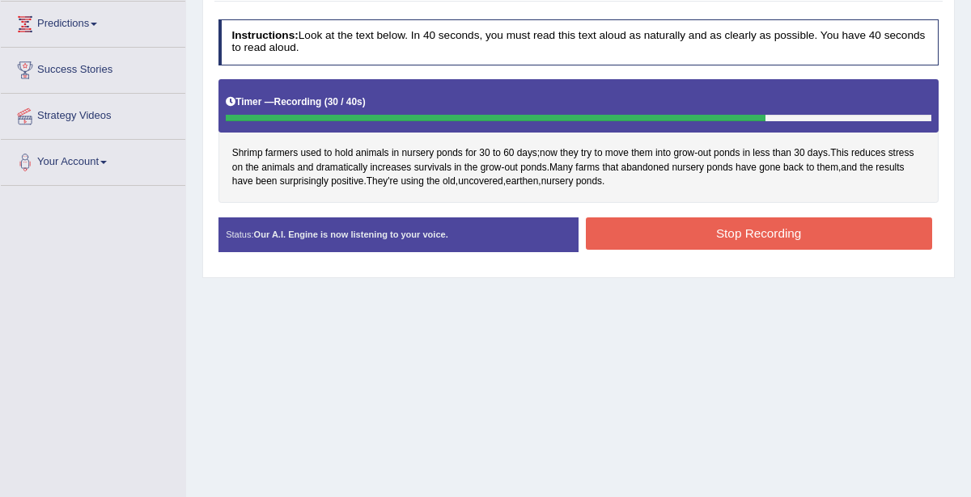
click at [783, 231] on button "Stop Recording" at bounding box center [759, 234] width 346 height 32
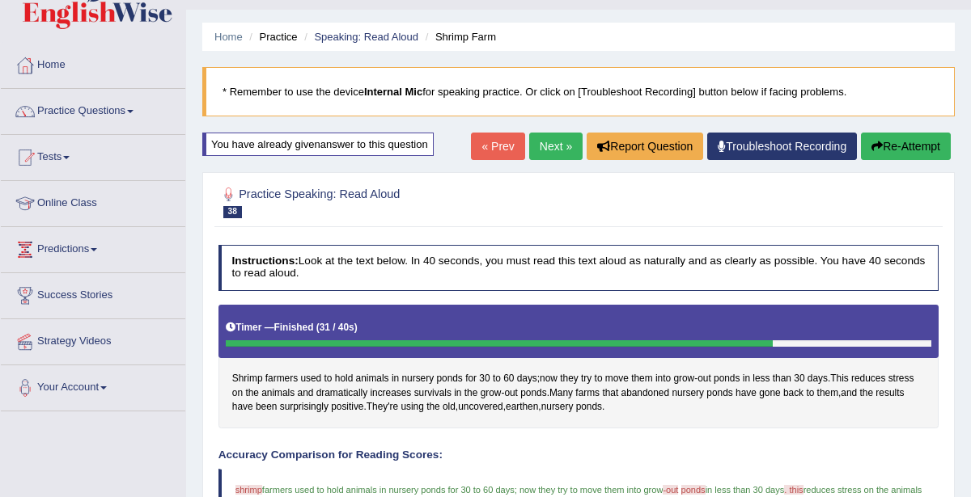
scroll to position [0, 0]
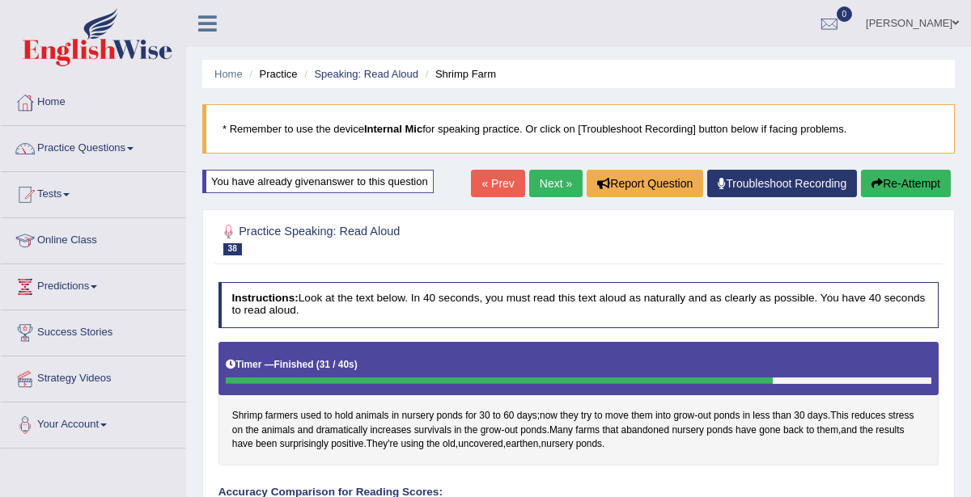
click at [558, 179] on link "Next »" at bounding box center [555, 183] width 53 height 27
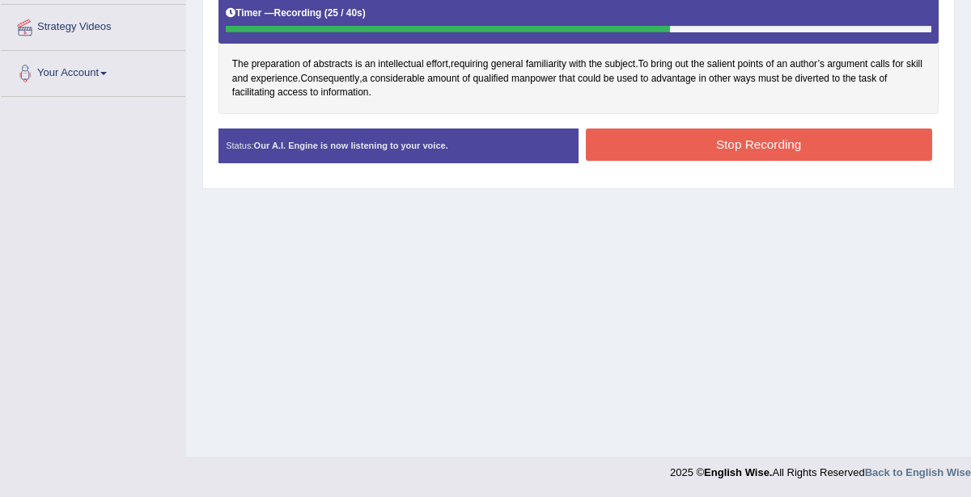
click at [720, 159] on div "Stop Recording" at bounding box center [758, 147] width 360 height 36
click at [730, 142] on button "Stop Recording" at bounding box center [759, 145] width 346 height 32
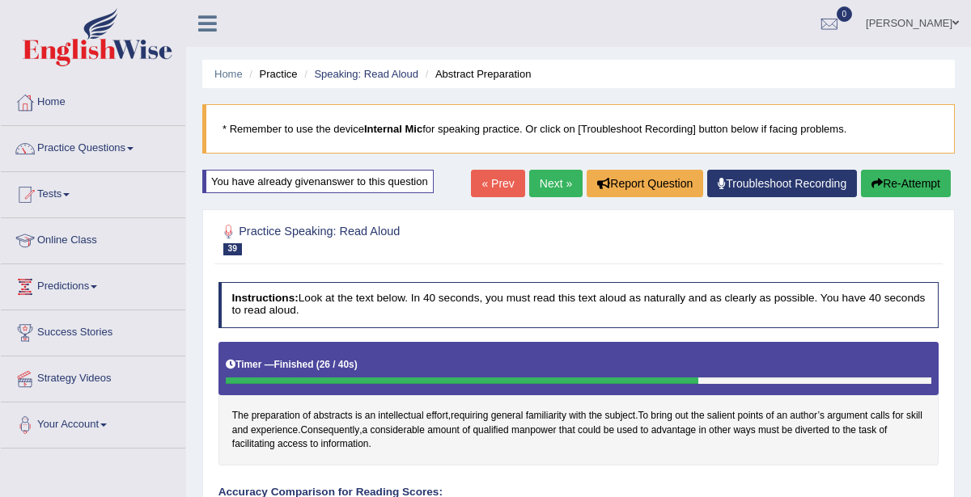
click at [548, 188] on link "Next »" at bounding box center [555, 183] width 53 height 27
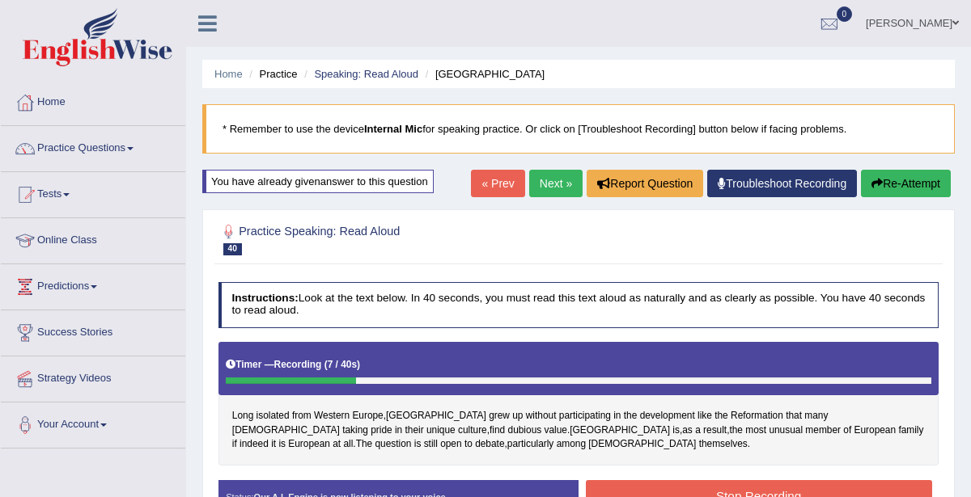
click at [535, 180] on link "Next »" at bounding box center [555, 183] width 53 height 27
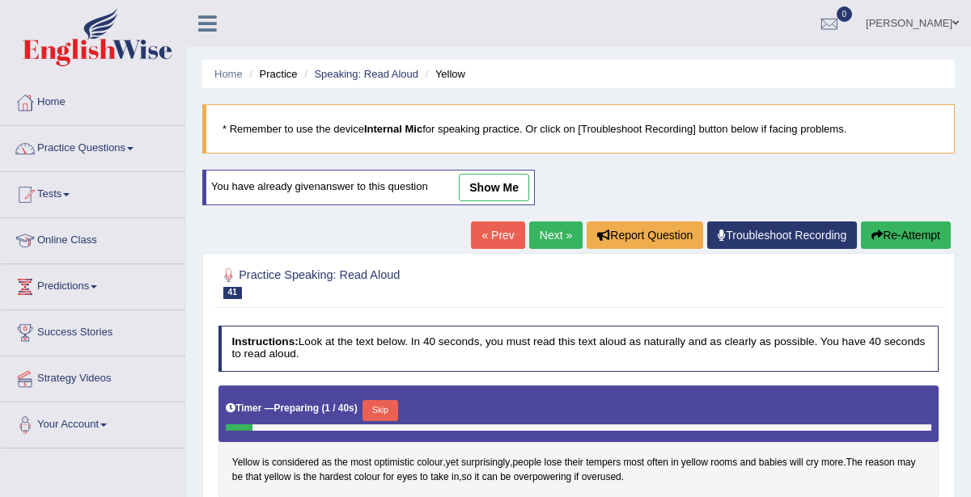
click at [504, 234] on link "« Prev" at bounding box center [497, 235] width 53 height 27
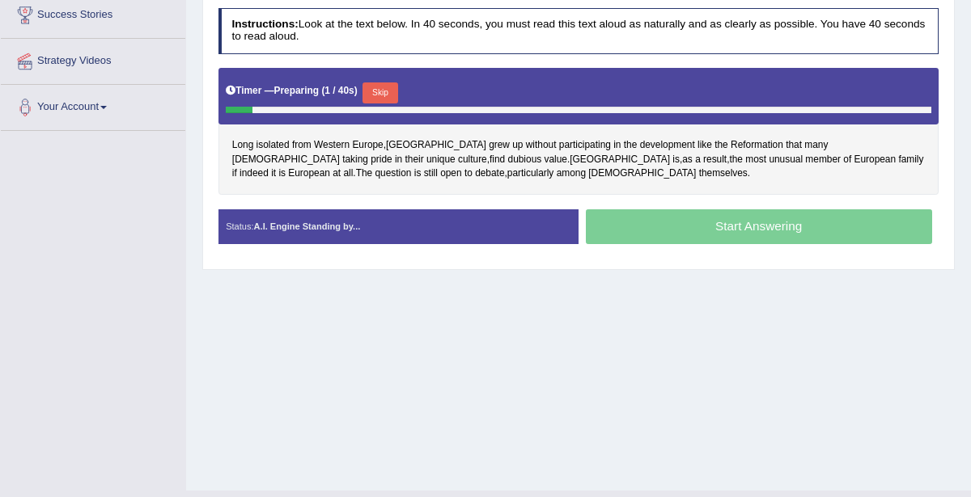
click at [372, 91] on button "Skip" at bounding box center [379, 92] width 35 height 21
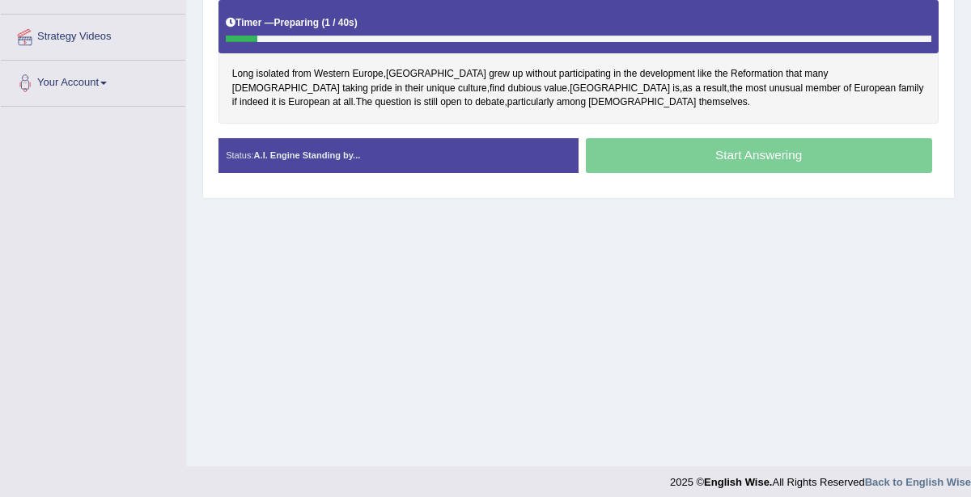
scroll to position [345, 0]
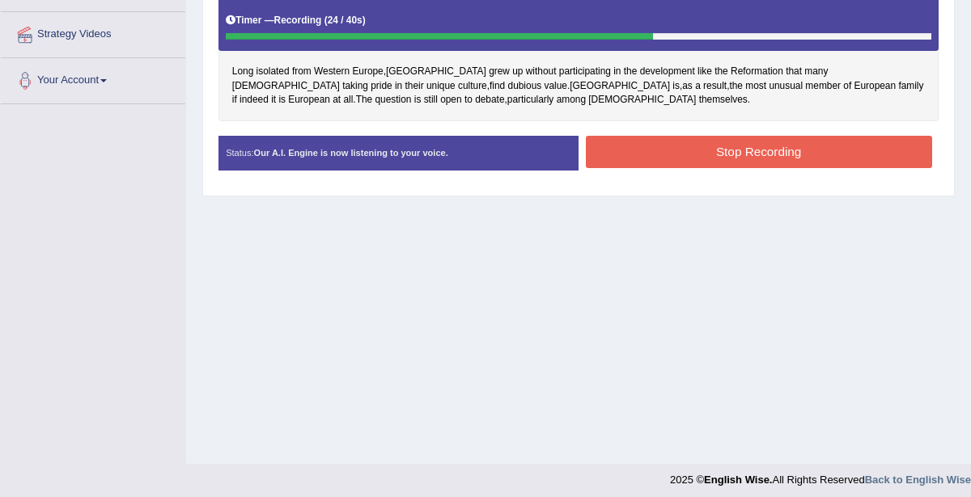
click at [757, 154] on button "Stop Recording" at bounding box center [759, 152] width 346 height 32
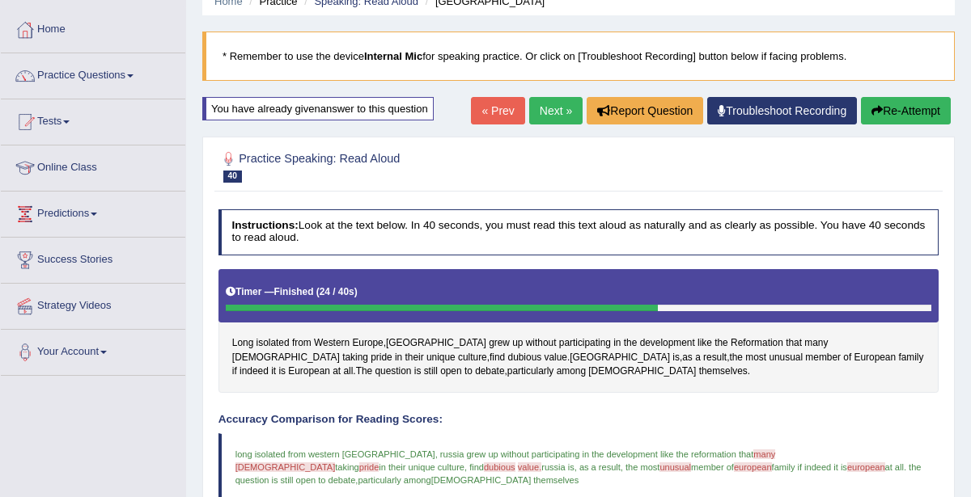
scroll to position [61, 0]
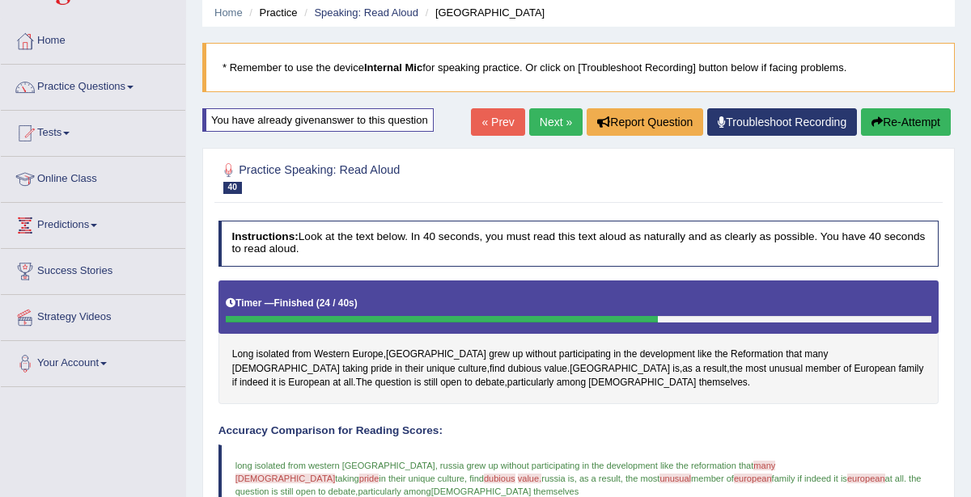
click at [545, 129] on link "Next »" at bounding box center [555, 121] width 53 height 27
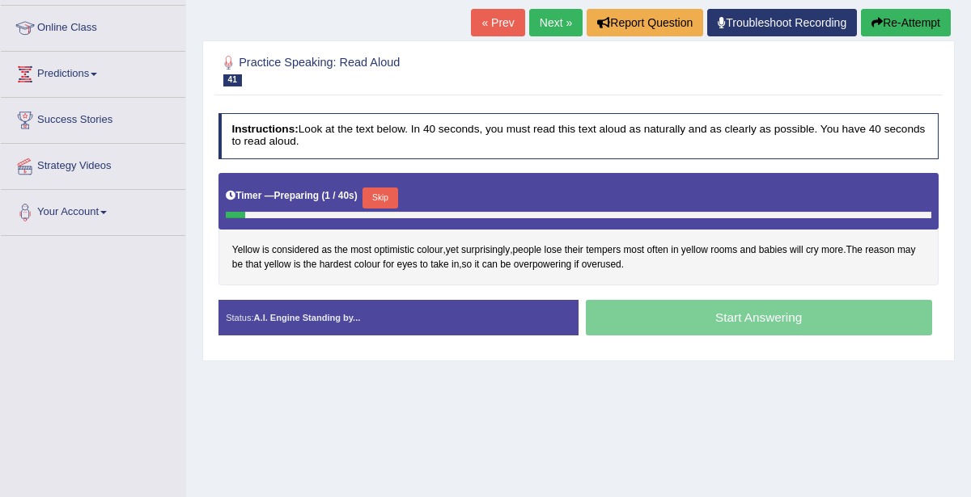
scroll to position [19, 0]
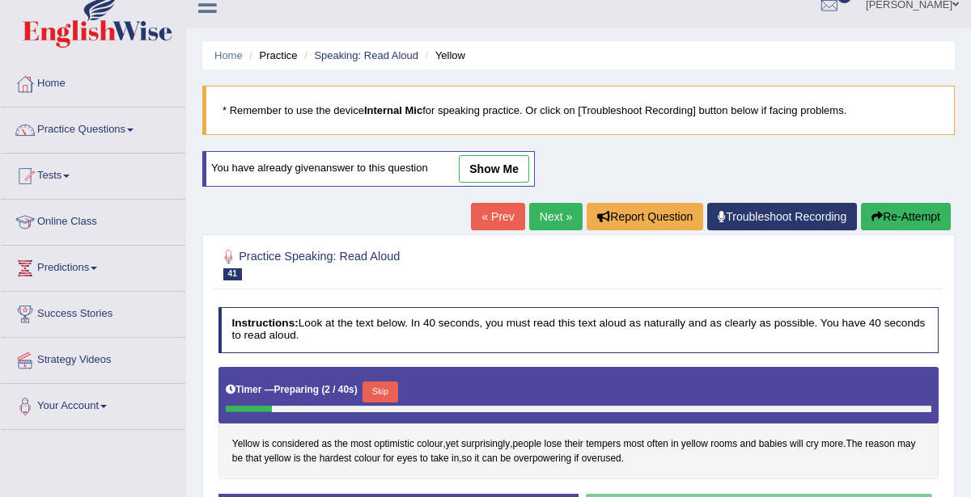
click at [484, 167] on link "show me" at bounding box center [494, 168] width 70 height 27
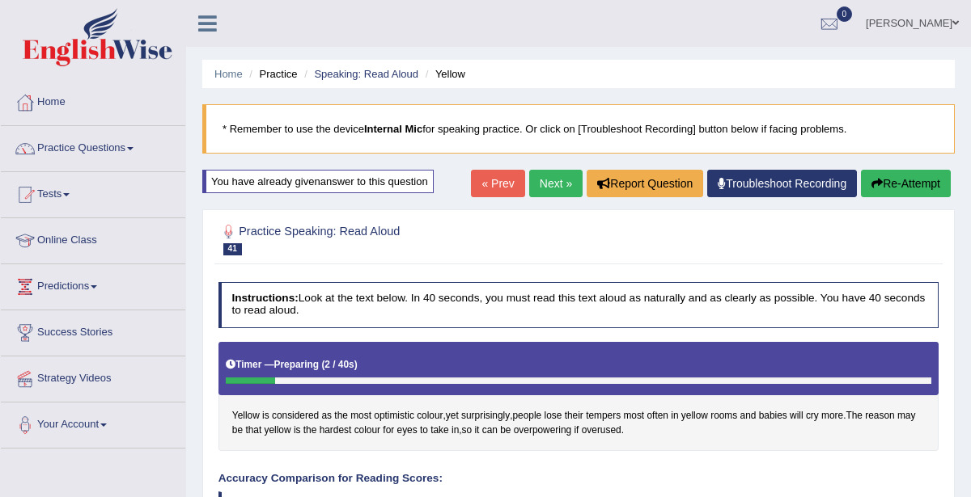
scroll to position [0, 0]
click at [114, 137] on link "Practice Questions" at bounding box center [93, 146] width 184 height 40
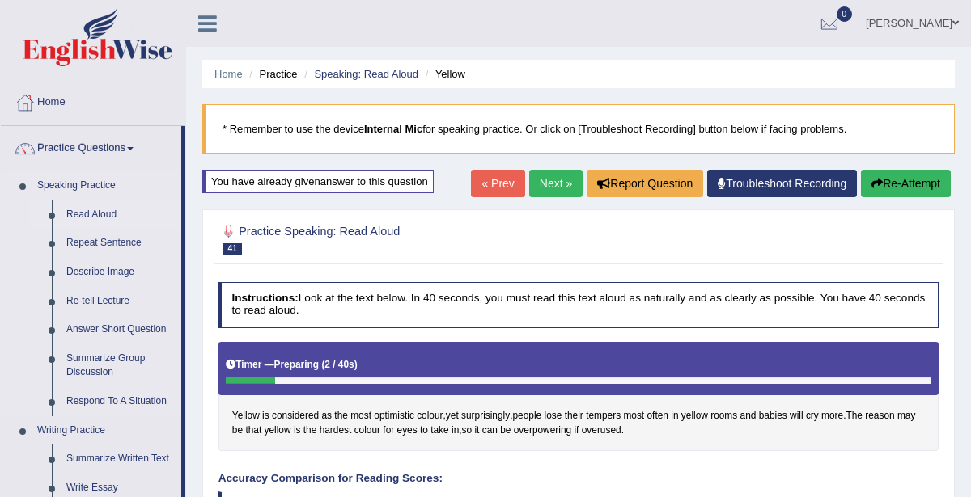
click at [131, 209] on link "Read Aloud" at bounding box center [120, 215] width 122 height 29
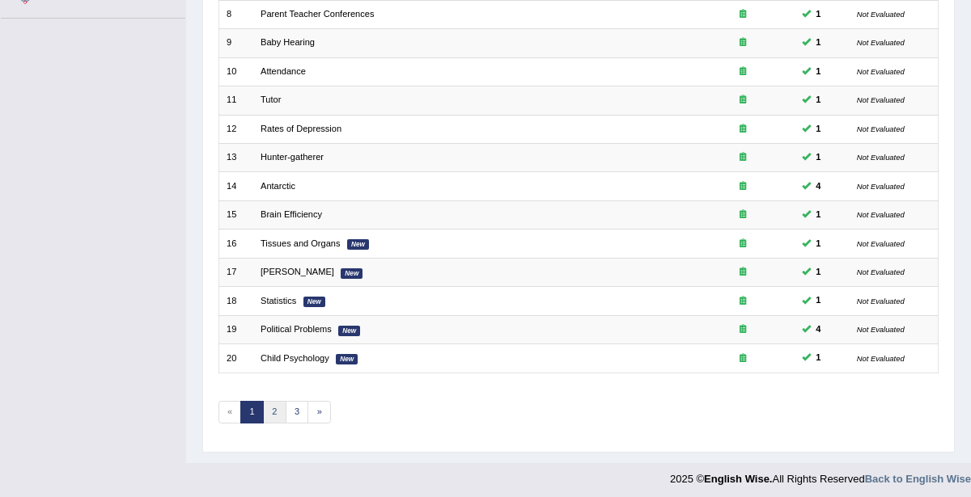
click at [275, 401] on link "2" at bounding box center [274, 412] width 23 height 23
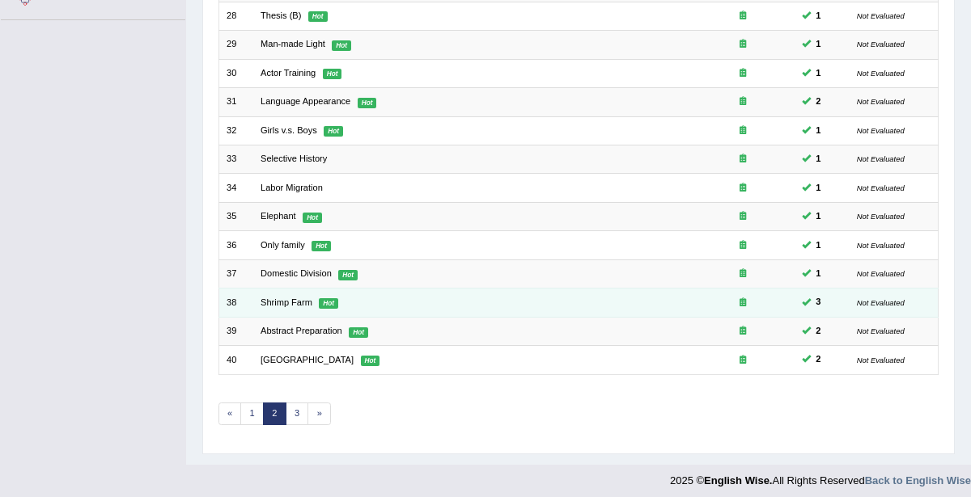
scroll to position [430, 0]
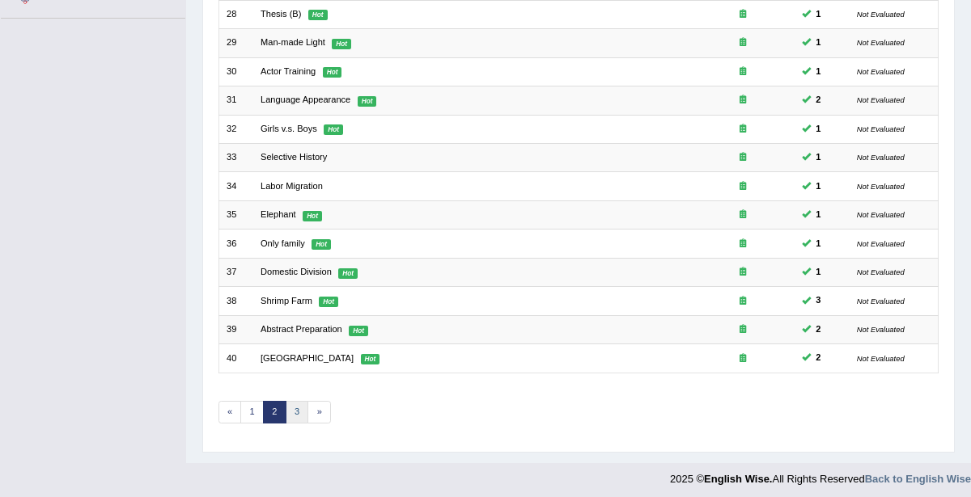
click at [293, 401] on link "3" at bounding box center [297, 412] width 23 height 23
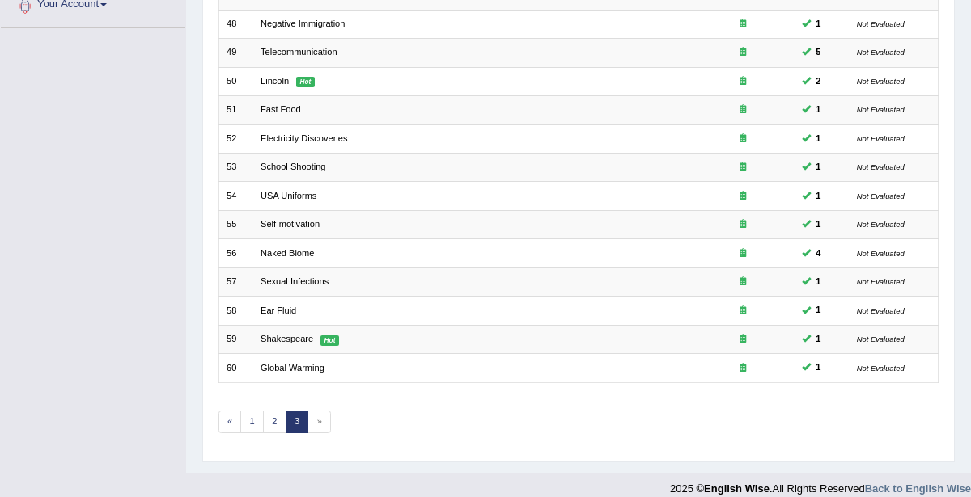
scroll to position [430, 0]
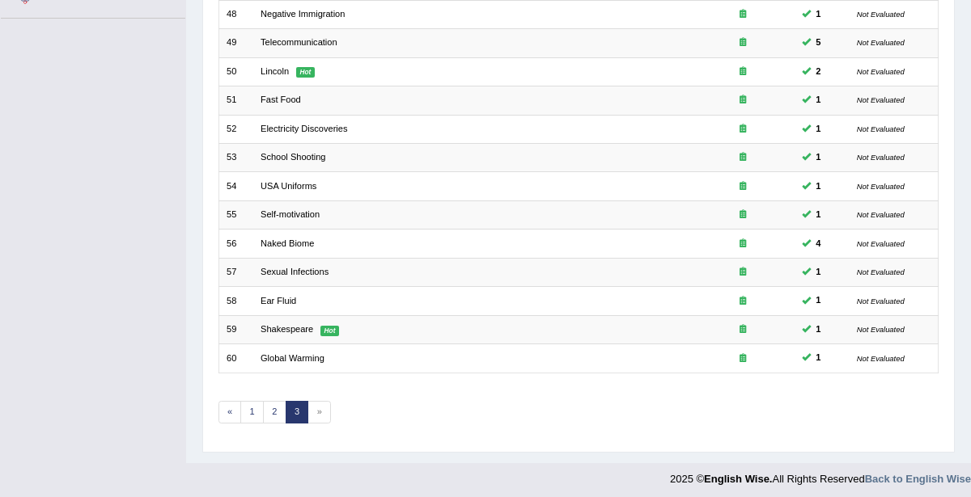
click at [320, 407] on span "»" at bounding box center [318, 412] width 23 height 23
click at [317, 404] on span "»" at bounding box center [318, 412] width 23 height 23
click at [319, 402] on span "»" at bounding box center [318, 412] width 23 height 23
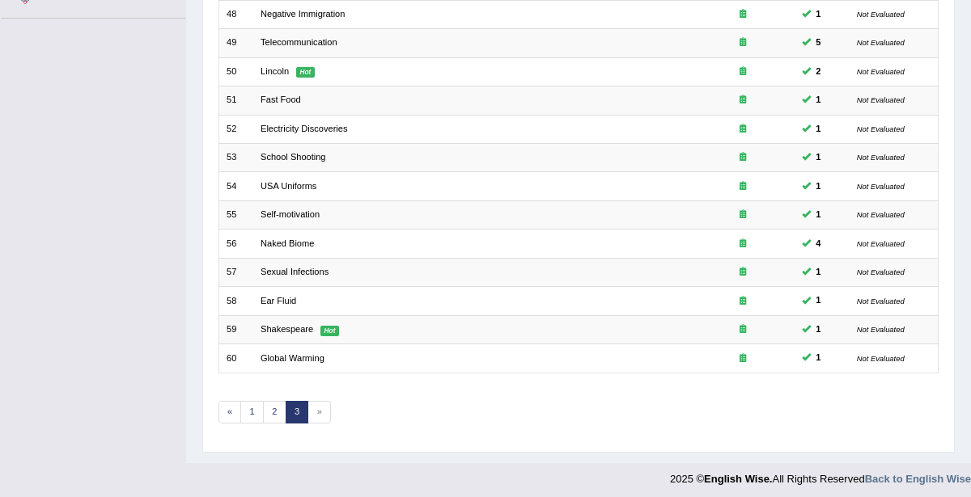
click at [313, 401] on span "»" at bounding box center [318, 412] width 23 height 23
click at [312, 403] on span "»" at bounding box center [318, 412] width 23 height 23
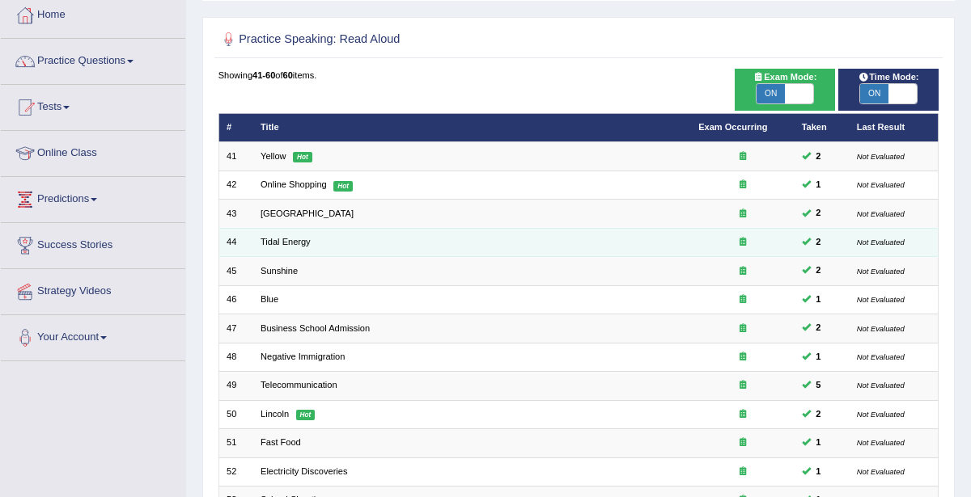
scroll to position [0, 0]
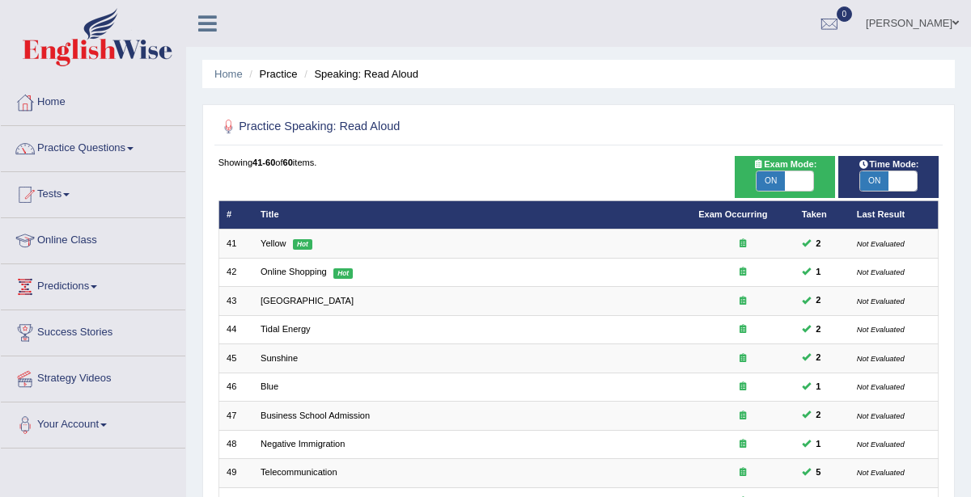
click at [782, 175] on span "ON" at bounding box center [770, 180] width 28 height 19
checkbox input "true"
click at [782, 175] on body "Toggle navigation Home Practice Questions Speaking Practice Read Aloud Repeat S…" at bounding box center [485, 248] width 971 height 497
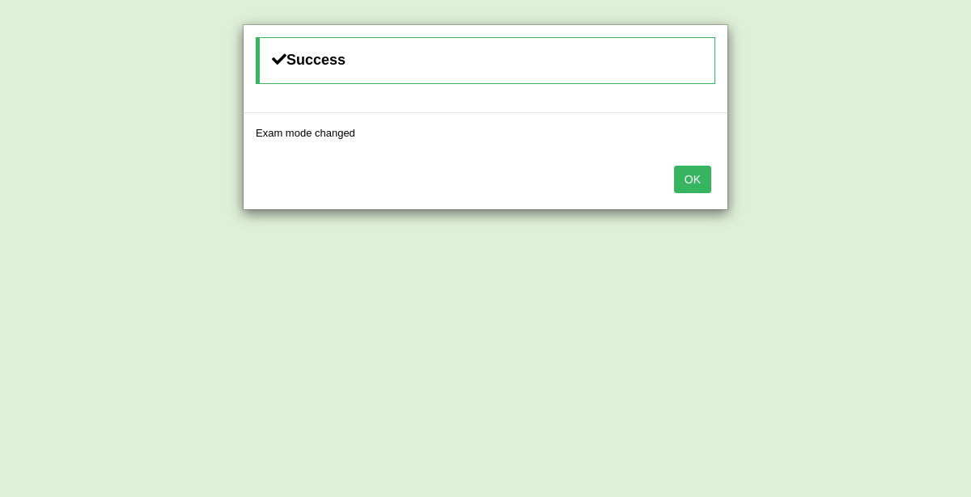
click at [690, 183] on button "OK" at bounding box center [692, 179] width 37 height 27
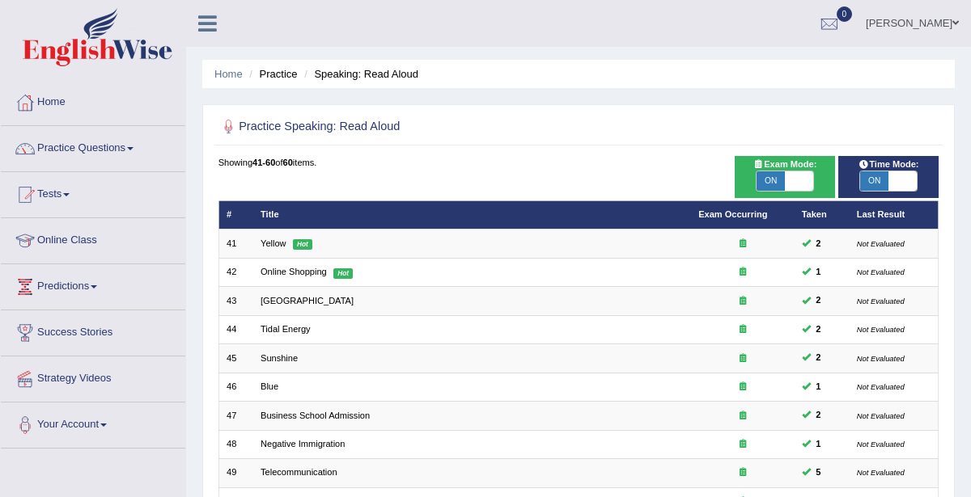
click at [882, 184] on span "ON" at bounding box center [874, 180] width 28 height 19
checkbox input "false"
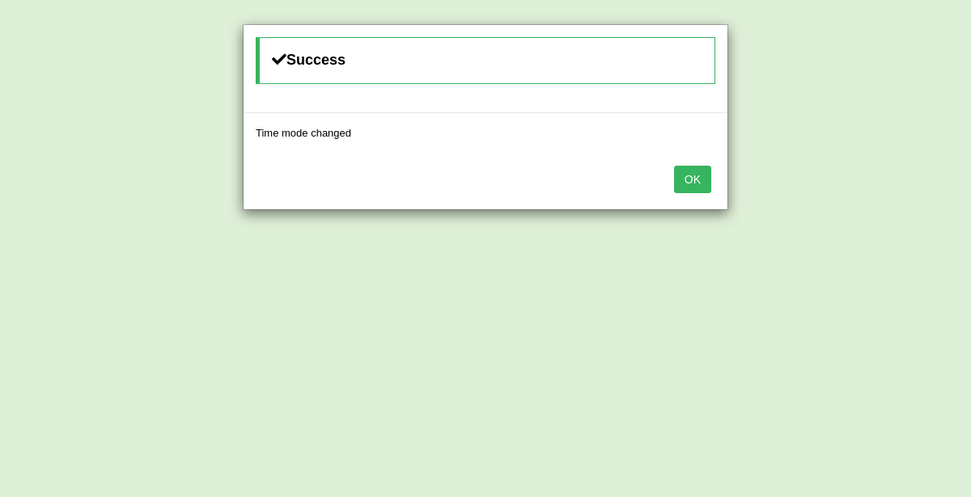
click at [712, 183] on div "OK" at bounding box center [485, 181] width 484 height 57
click at [701, 188] on button "OK" at bounding box center [692, 179] width 37 height 27
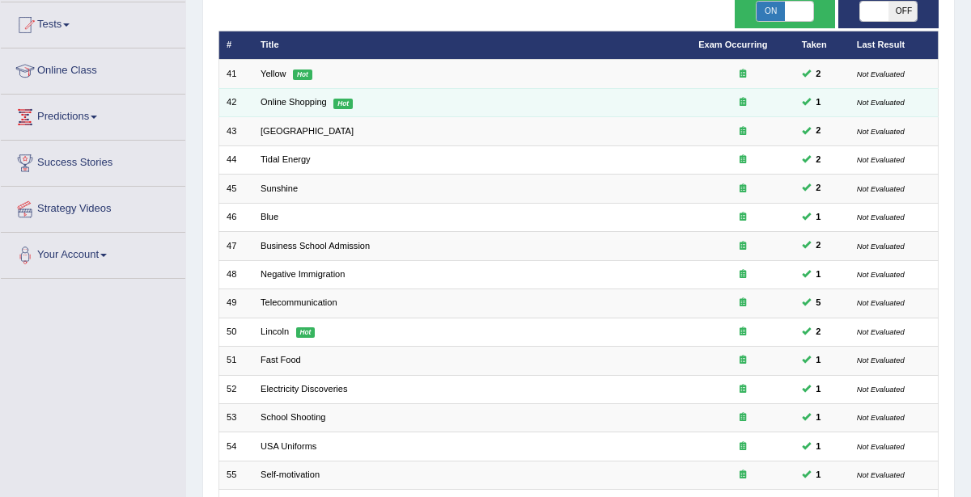
scroll to position [430, 0]
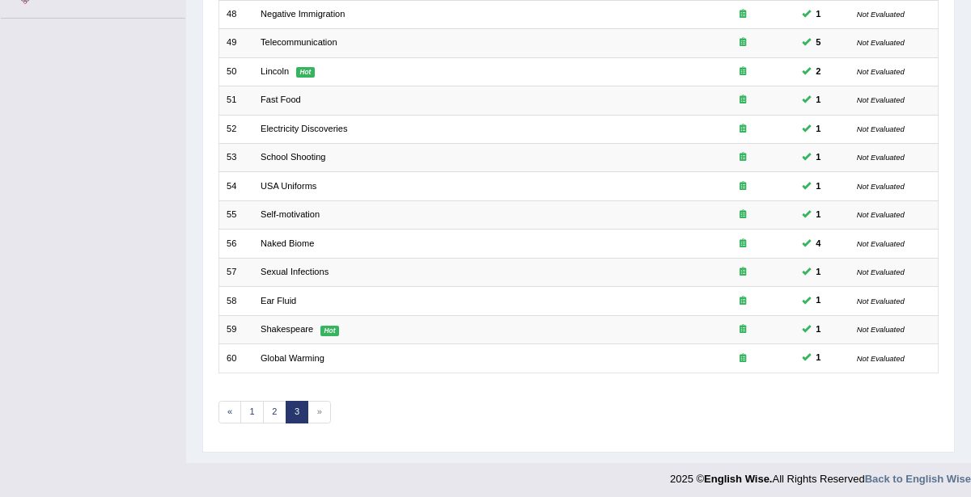
click at [312, 401] on span "»" at bounding box center [318, 412] width 23 height 23
click at [316, 401] on span "»" at bounding box center [318, 412] width 23 height 23
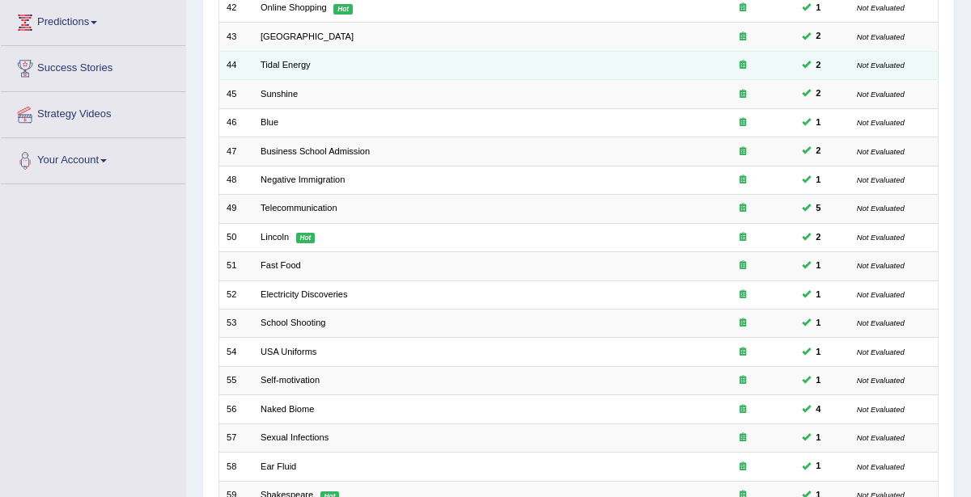
scroll to position [77, 0]
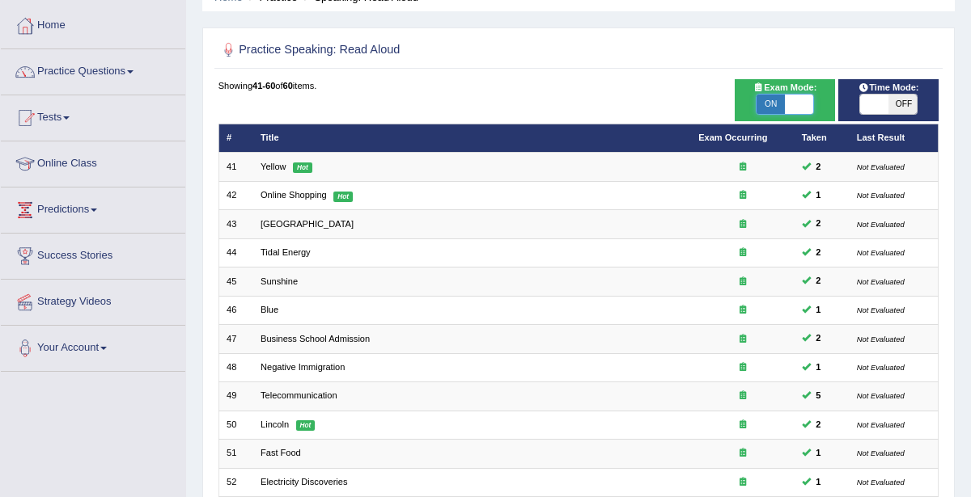
click at [805, 102] on span at bounding box center [799, 104] width 28 height 19
checkbox input "true"
click at [778, 110] on body "Toggle navigation Home Practice Questions Speaking Practice Read Aloud Repeat S…" at bounding box center [485, 171] width 971 height 497
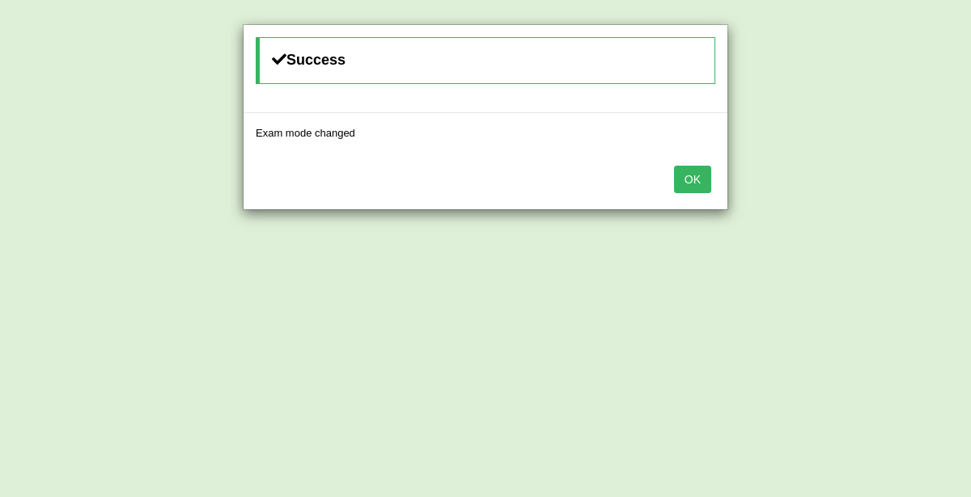
click at [708, 171] on button "OK" at bounding box center [692, 179] width 37 height 27
click at [706, 180] on button "OK" at bounding box center [692, 179] width 37 height 27
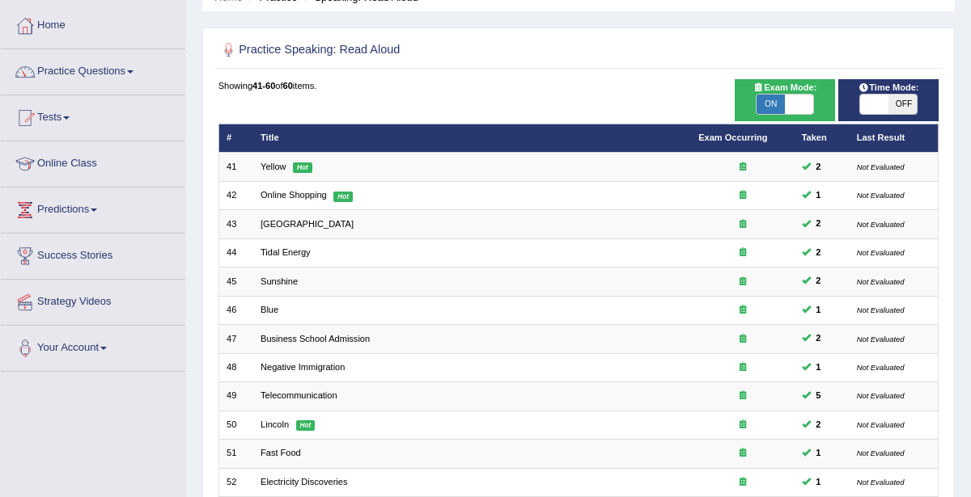
click at [797, 108] on span at bounding box center [799, 104] width 28 height 19
checkbox input "false"
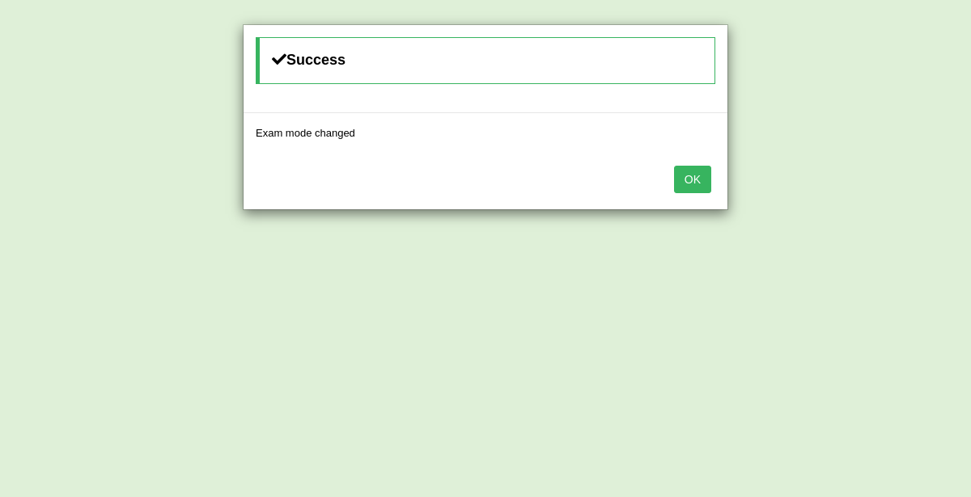
click at [684, 177] on button "OK" at bounding box center [692, 179] width 37 height 27
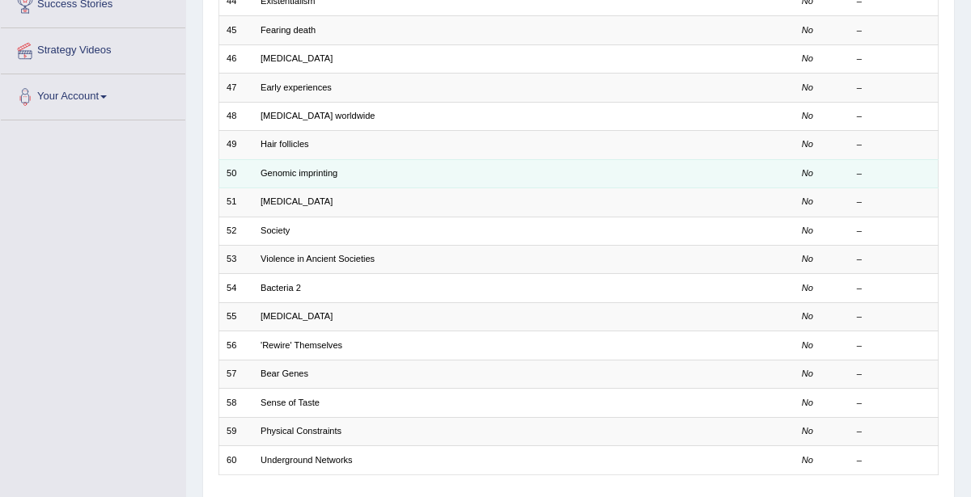
scroll to position [430, 0]
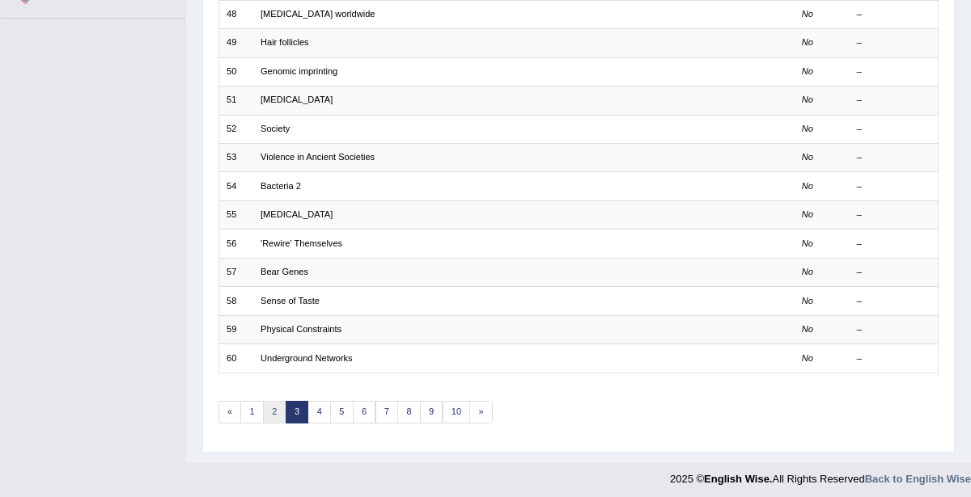
click at [275, 402] on link "2" at bounding box center [274, 412] width 23 height 23
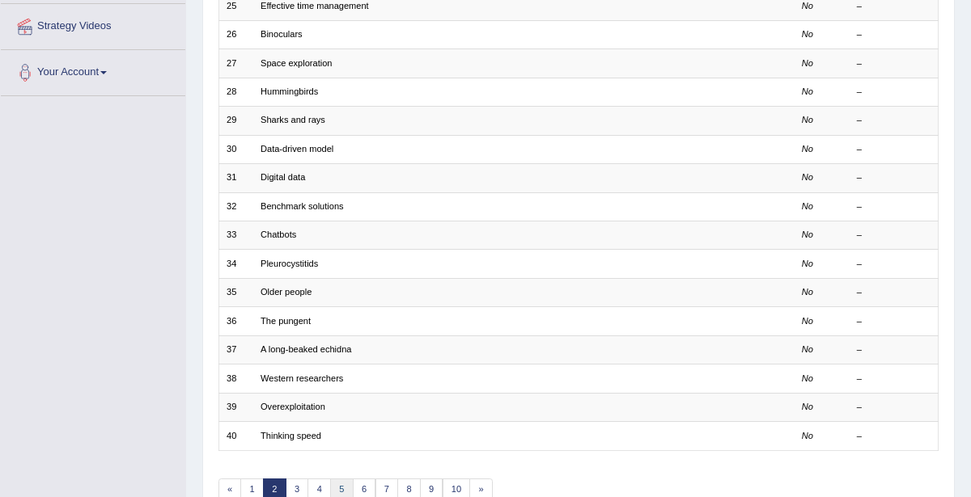
scroll to position [430, 0]
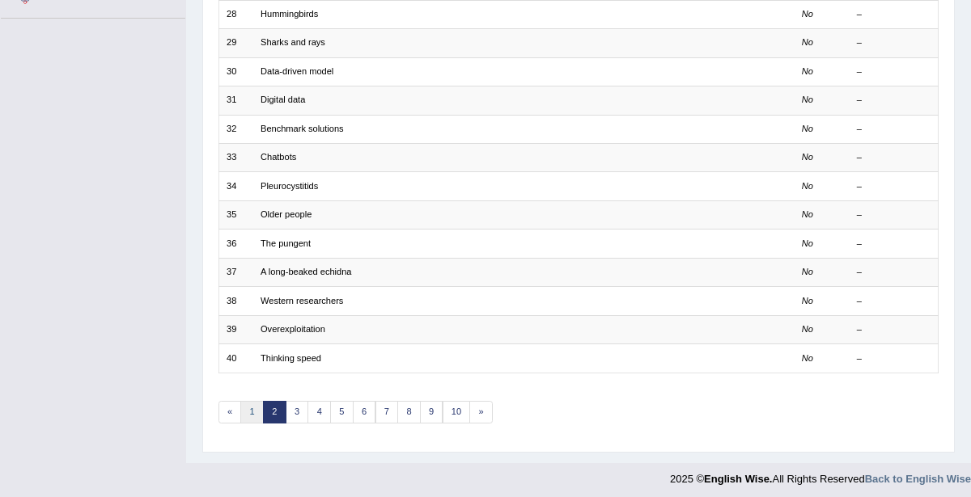
click at [252, 402] on link "1" at bounding box center [251, 412] width 23 height 23
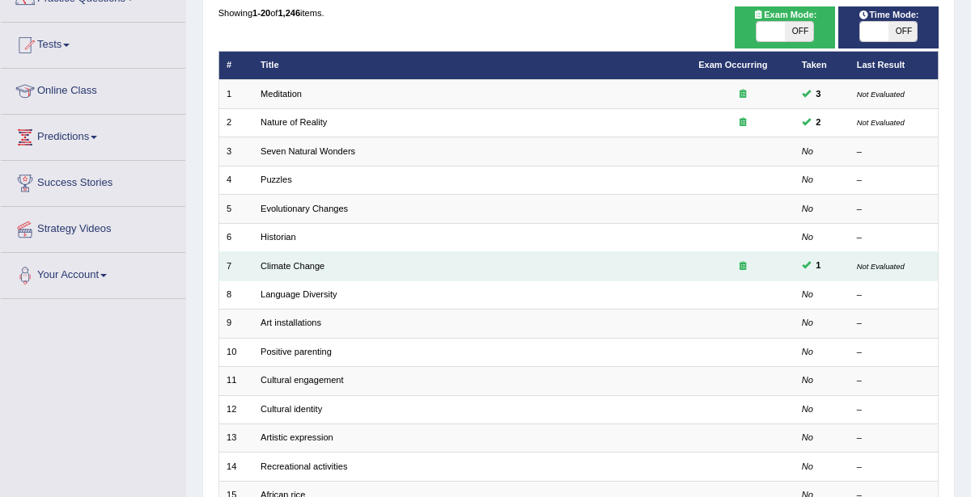
scroll to position [150, 0]
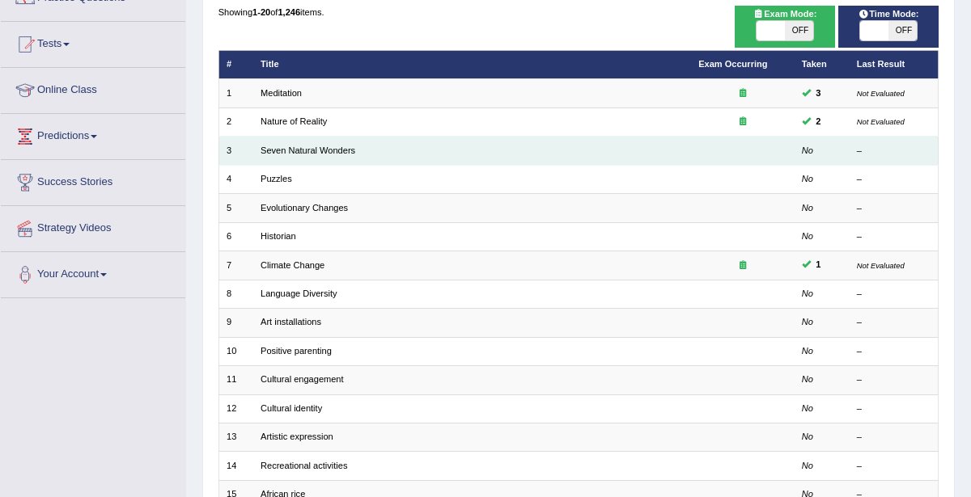
click at [328, 142] on td "Seven Natural Wonders" at bounding box center [472, 151] width 438 height 28
click at [332, 156] on td "Seven Natural Wonders" at bounding box center [472, 151] width 438 height 28
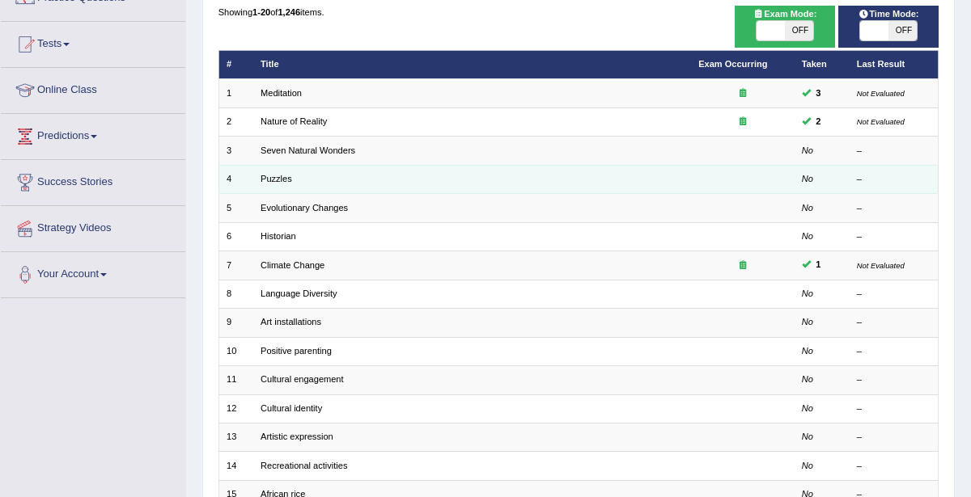
click at [387, 165] on td "Puzzles" at bounding box center [472, 179] width 438 height 28
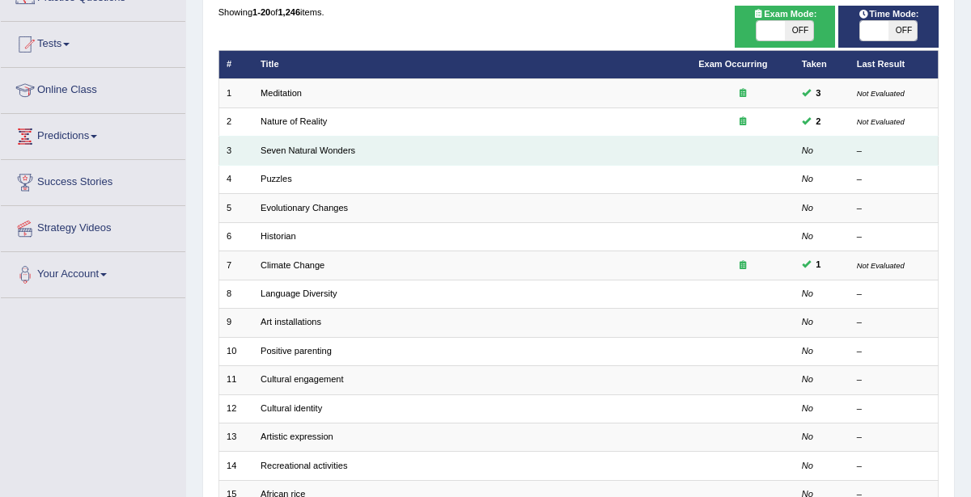
click at [353, 145] on td "Seven Natural Wonders" at bounding box center [472, 151] width 438 height 28
click at [352, 154] on link "Seven Natural Wonders" at bounding box center [307, 151] width 95 height 10
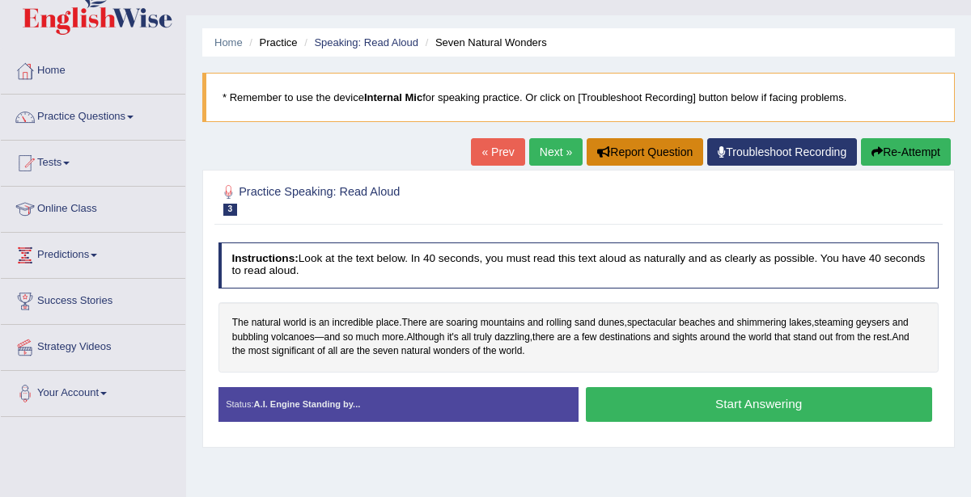
scroll to position [31, 0]
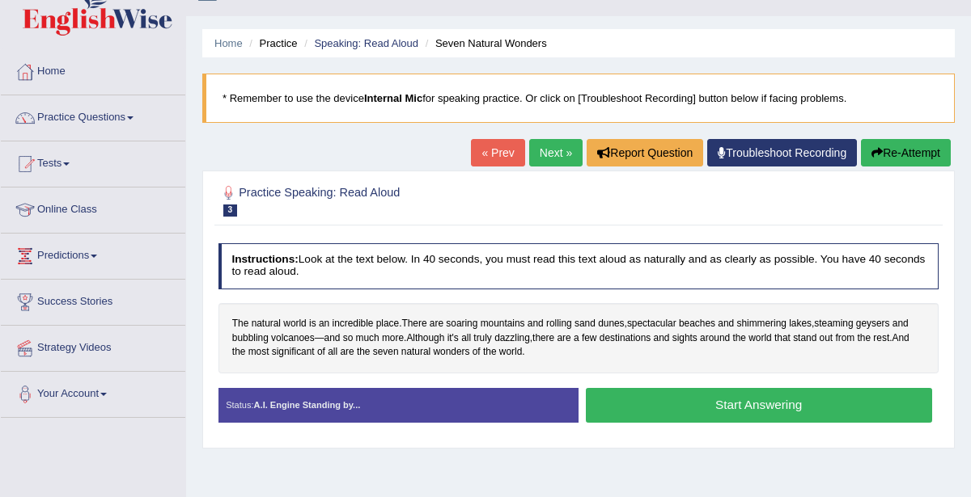
click at [552, 152] on link "Next »" at bounding box center [555, 152] width 53 height 27
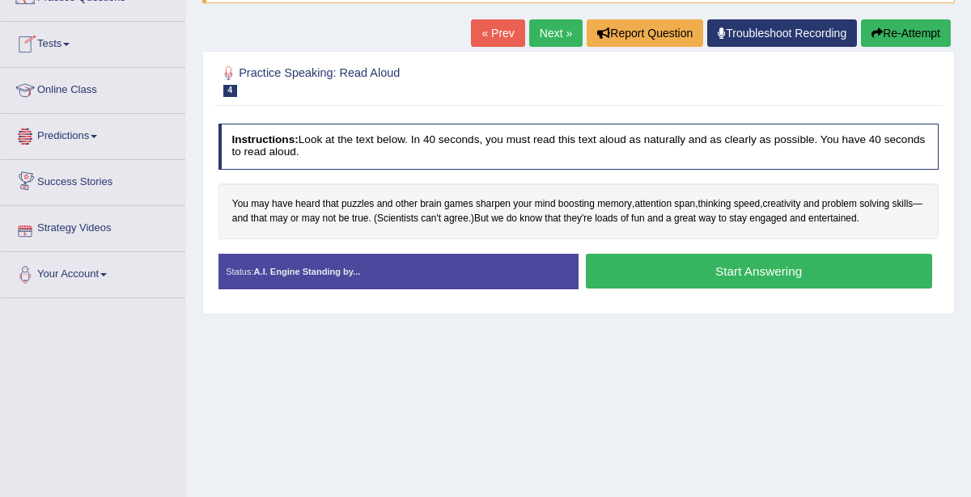
click at [730, 267] on button "Start Answering" at bounding box center [759, 271] width 346 height 35
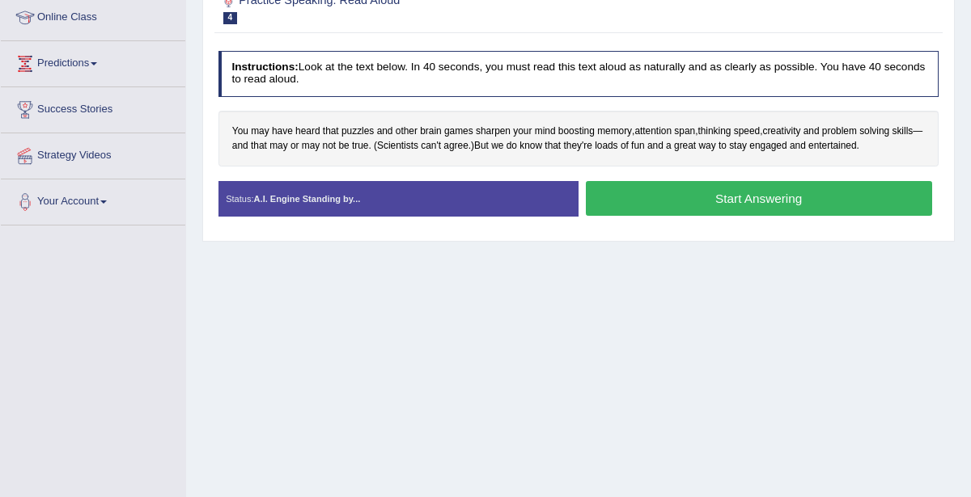
scroll to position [243, 0]
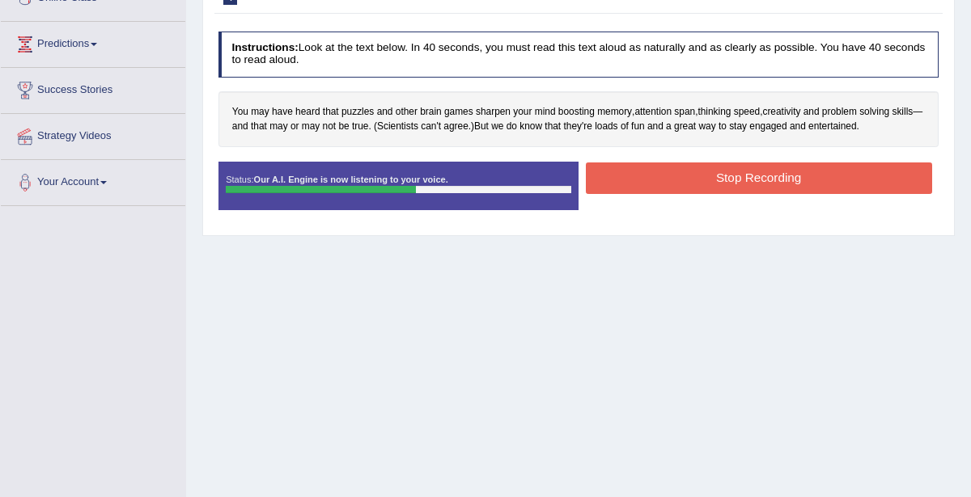
click at [813, 166] on button "Stop Recording" at bounding box center [759, 179] width 346 height 32
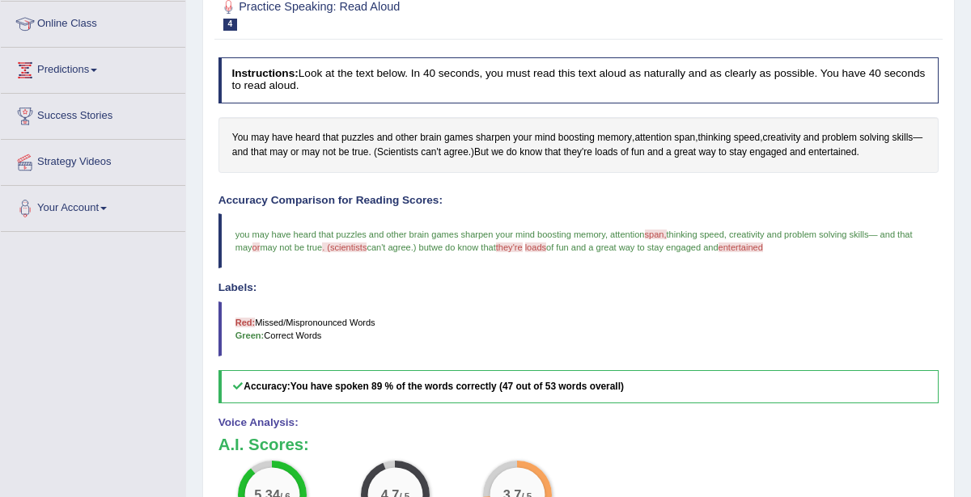
scroll to position [164, 0]
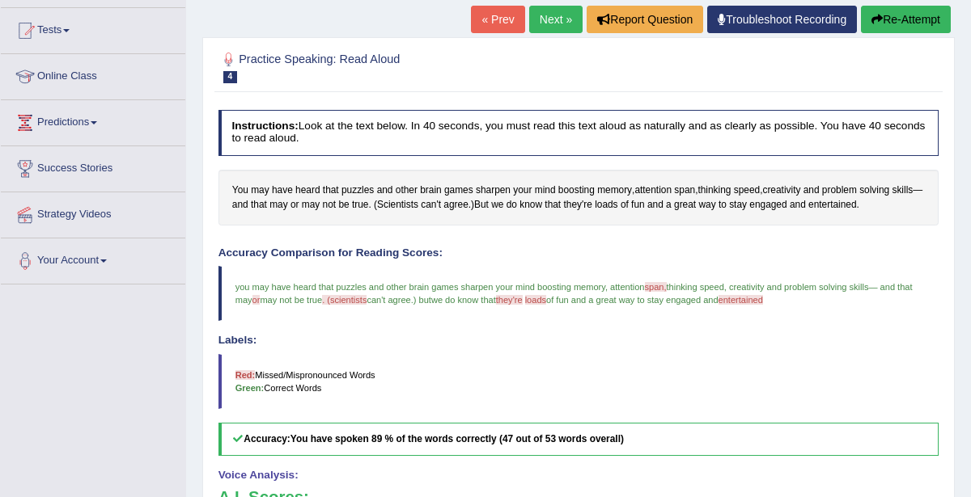
click at [565, 19] on link "Next »" at bounding box center [555, 19] width 53 height 27
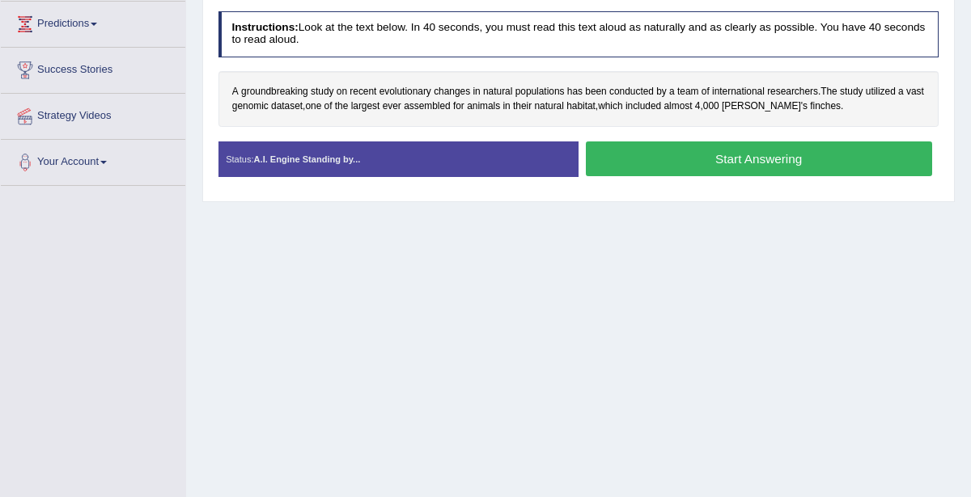
click at [806, 164] on button "Start Answering" at bounding box center [759, 159] width 346 height 35
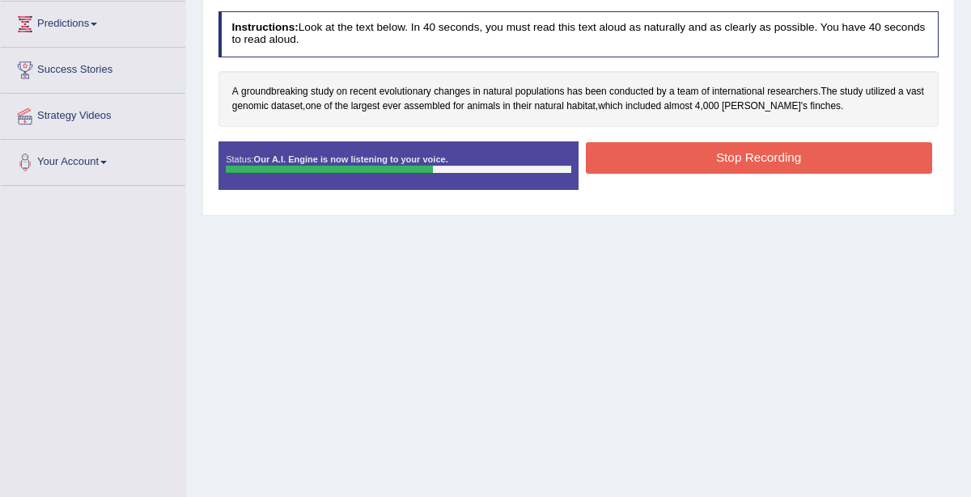
click at [688, 151] on button "Stop Recording" at bounding box center [759, 158] width 346 height 32
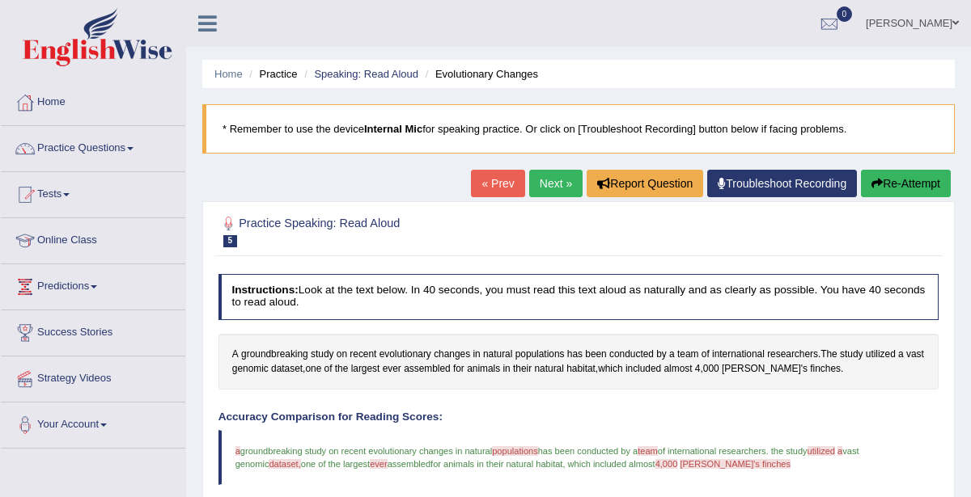
click at [550, 184] on link "Next »" at bounding box center [555, 183] width 53 height 27
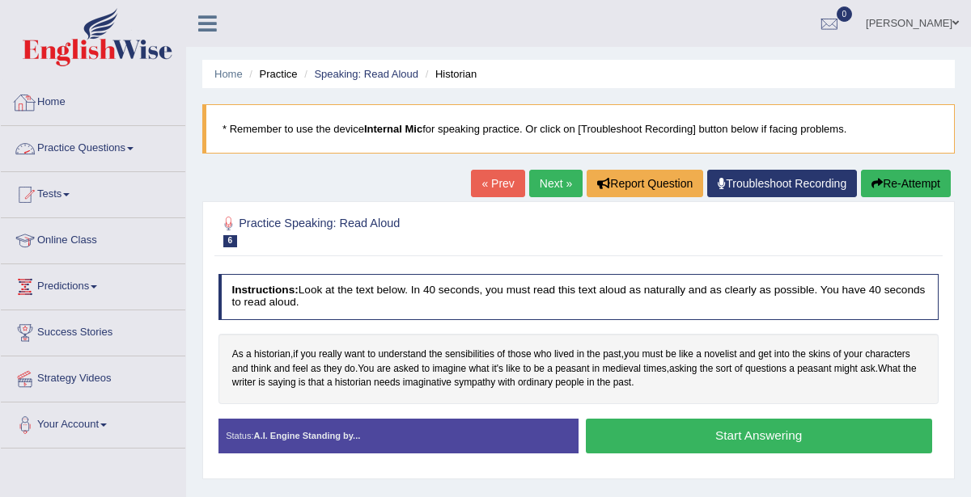
click at [105, 154] on link "Practice Questions" at bounding box center [93, 146] width 184 height 40
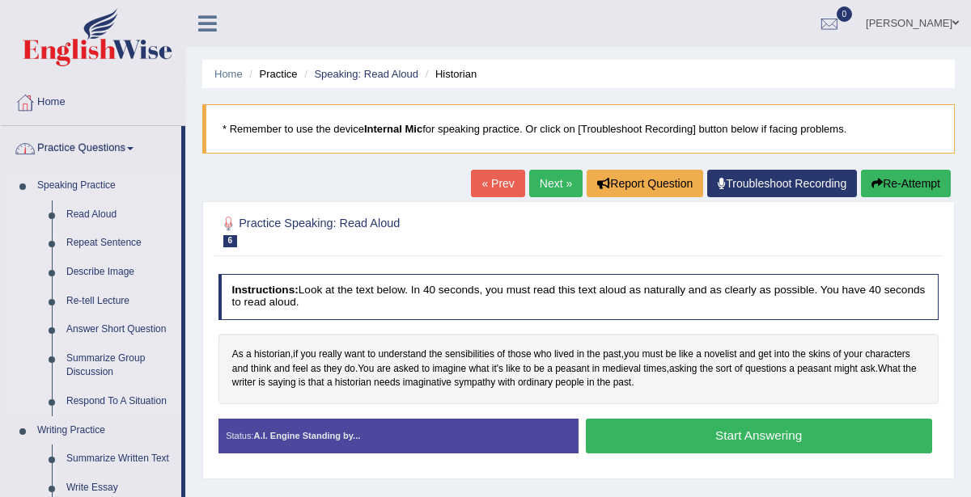
click at [101, 252] on link "Repeat Sentence" at bounding box center [120, 243] width 122 height 29
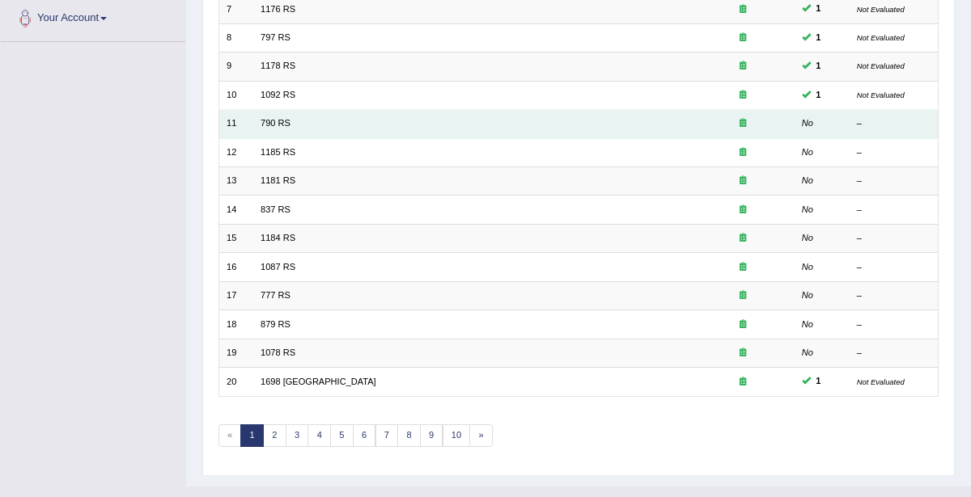
scroll to position [406, 0]
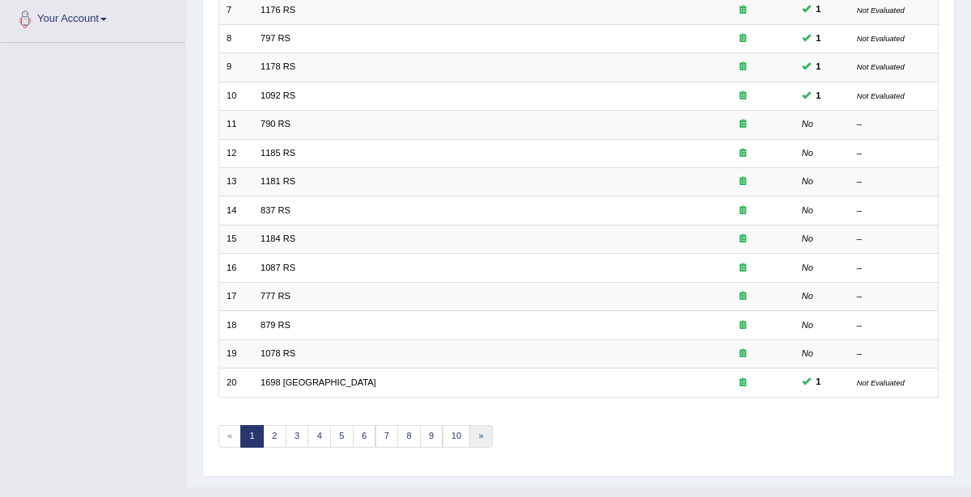
click at [469, 425] on link "»" at bounding box center [480, 436] width 23 height 23
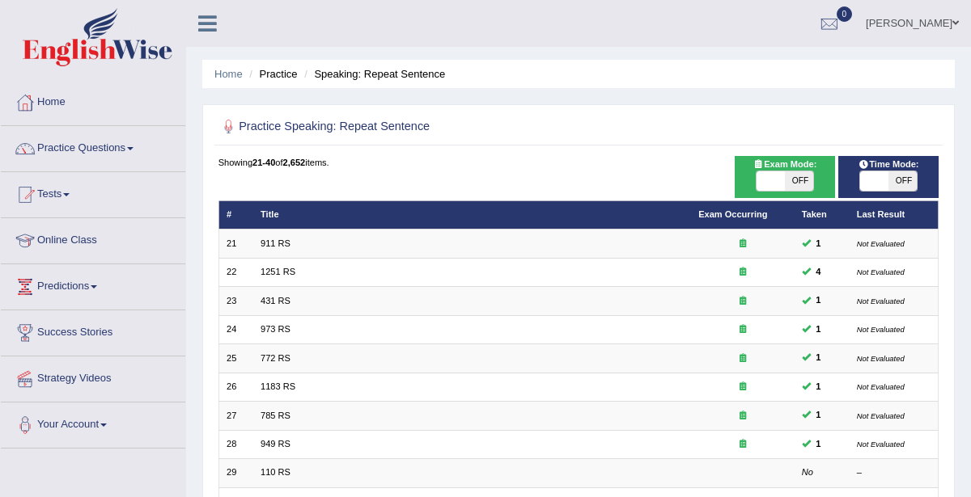
click at [785, 166] on span "Exam Mode:" at bounding box center [784, 165] width 74 height 15
click at [785, 188] on span "OFF" at bounding box center [799, 180] width 28 height 19
checkbox input "true"
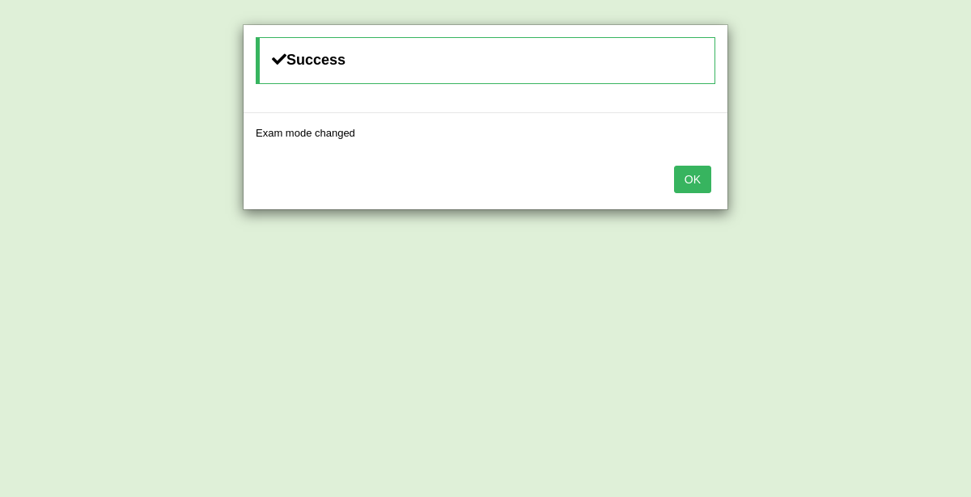
click at [763, 180] on div "Success Exam mode changed OK" at bounding box center [485, 248] width 971 height 497
click at [691, 181] on button "OK" at bounding box center [692, 179] width 37 height 27
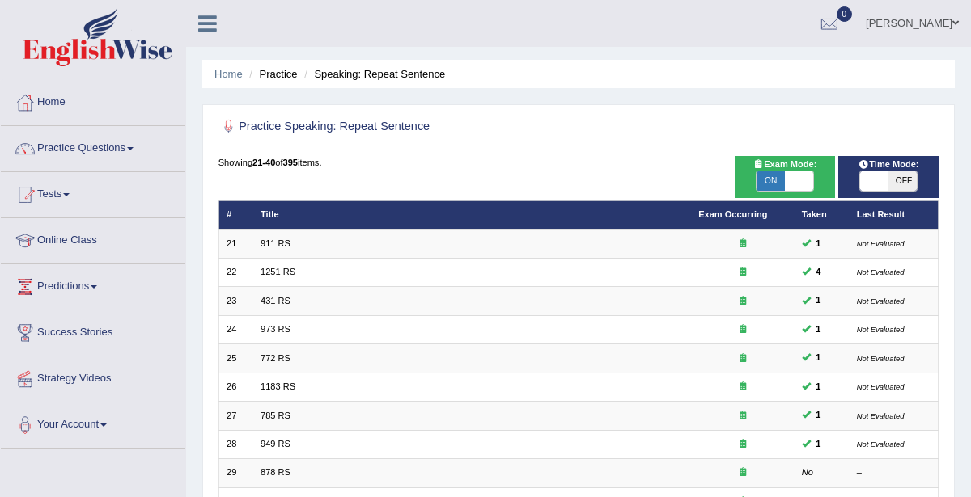
click at [887, 184] on span at bounding box center [874, 180] width 28 height 19
checkbox input "true"
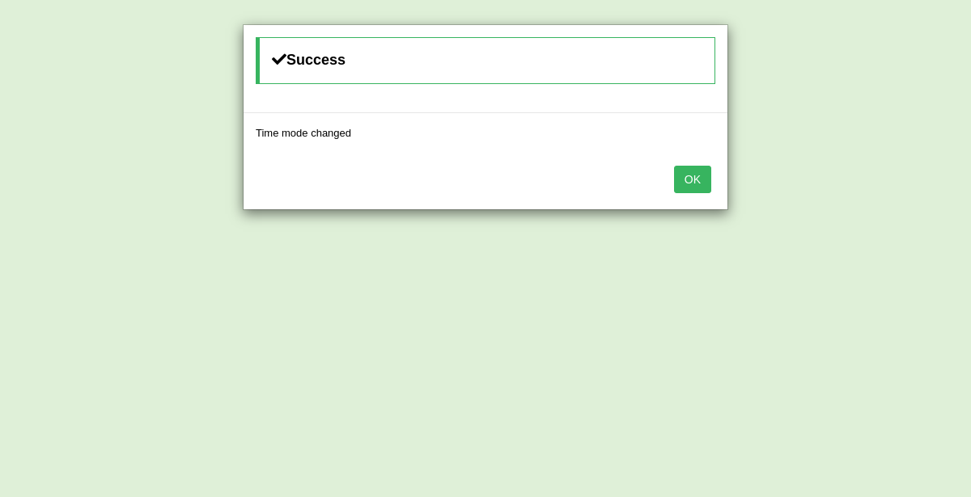
click at [687, 175] on button "OK" at bounding box center [692, 179] width 37 height 27
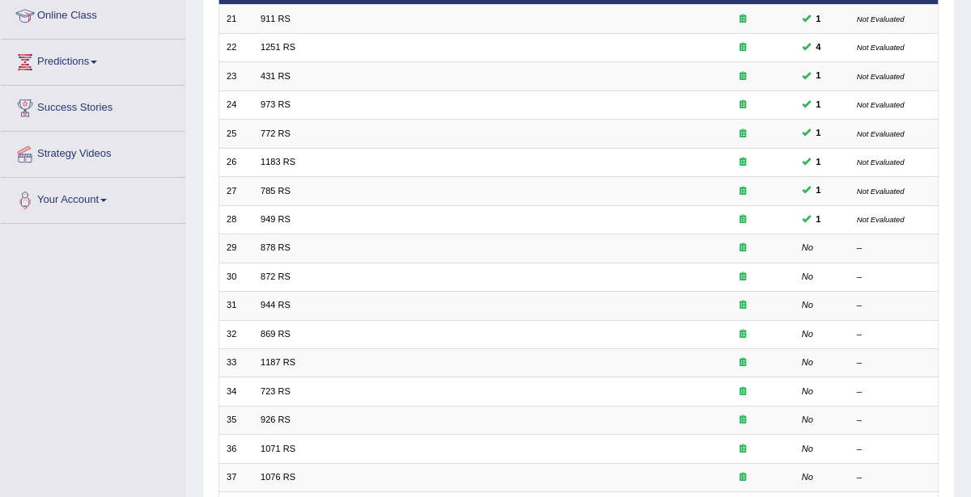
scroll to position [430, 0]
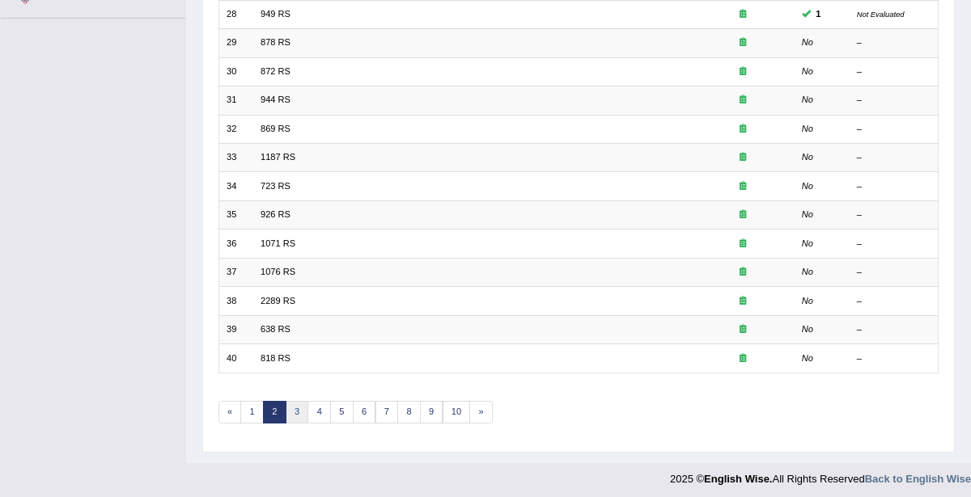
click at [294, 404] on link "3" at bounding box center [297, 412] width 23 height 23
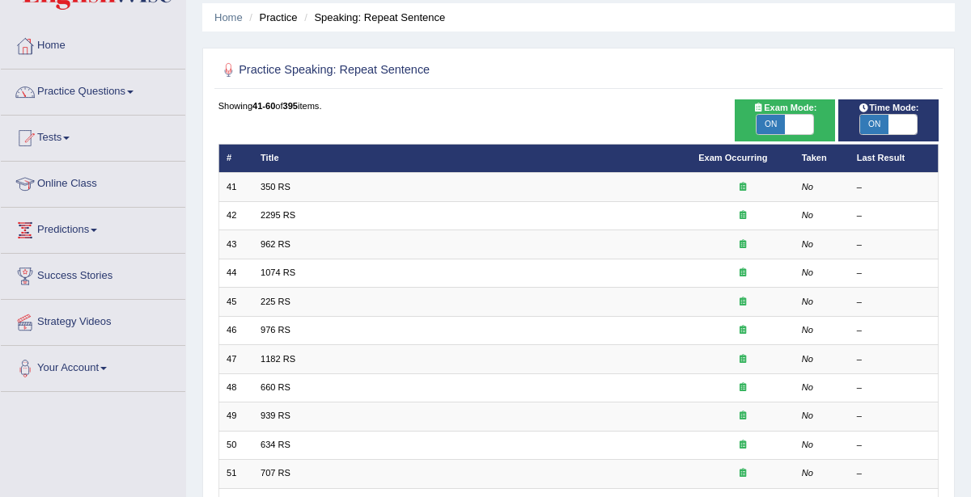
scroll to position [430, 0]
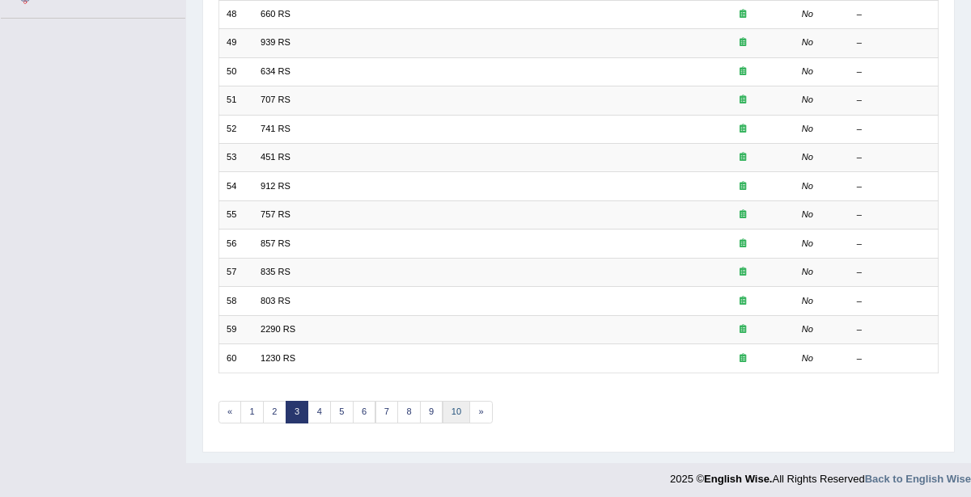
click at [458, 404] on link "10" at bounding box center [456, 412] width 28 height 23
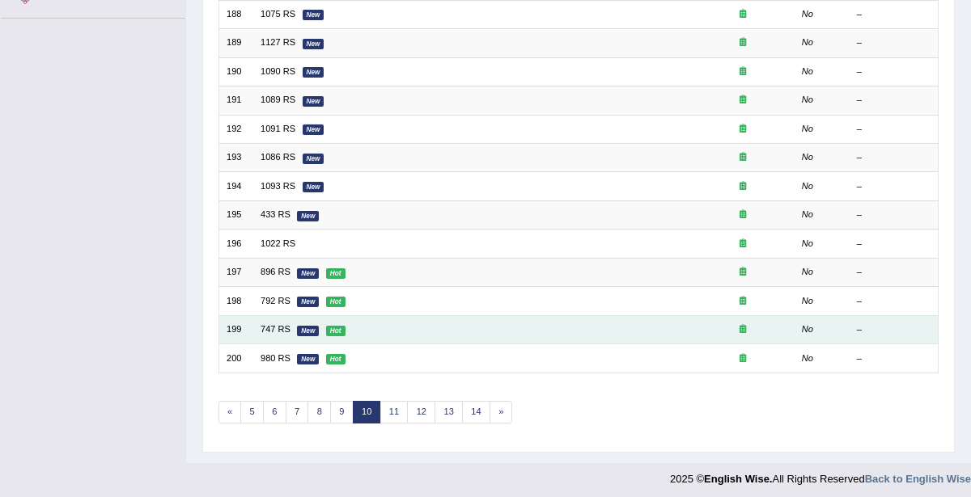
scroll to position [430, 0]
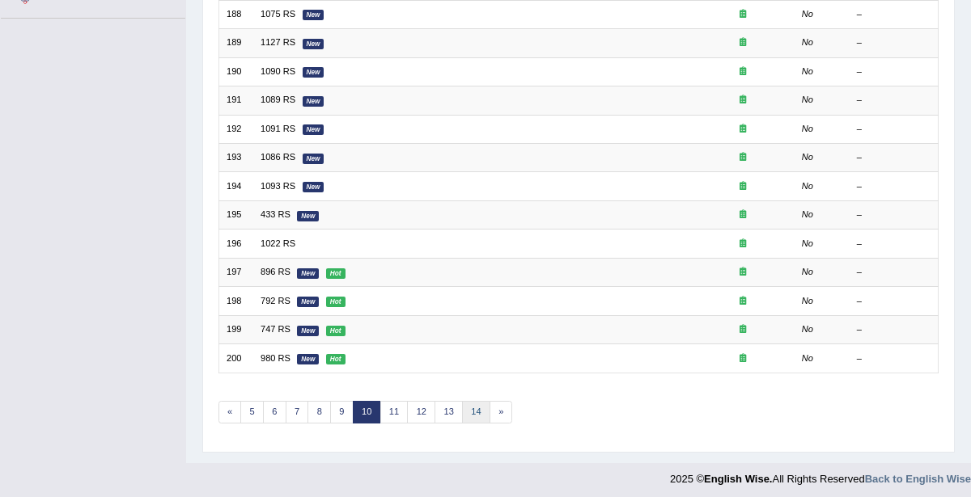
click at [466, 412] on link "14" at bounding box center [476, 412] width 28 height 23
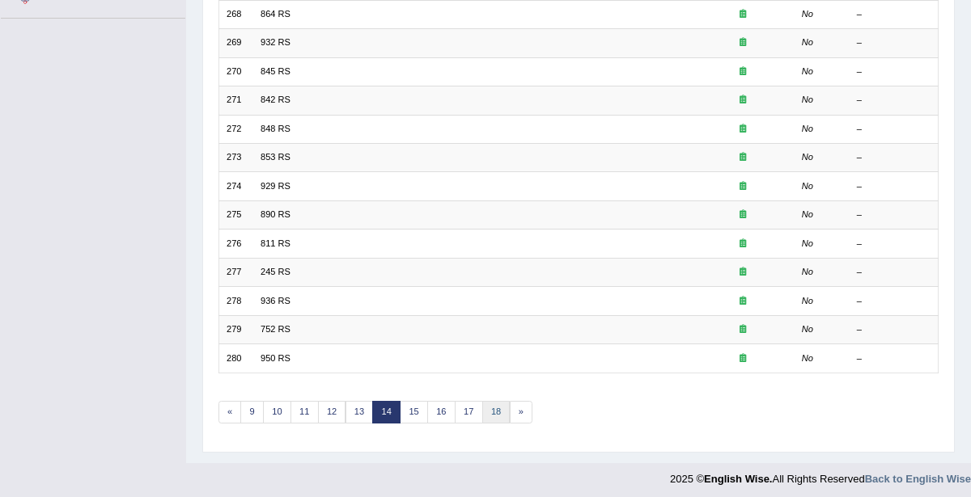
click at [500, 404] on link "18" at bounding box center [496, 412] width 28 height 23
click at [501, 402] on link "20" at bounding box center [501, 412] width 28 height 23
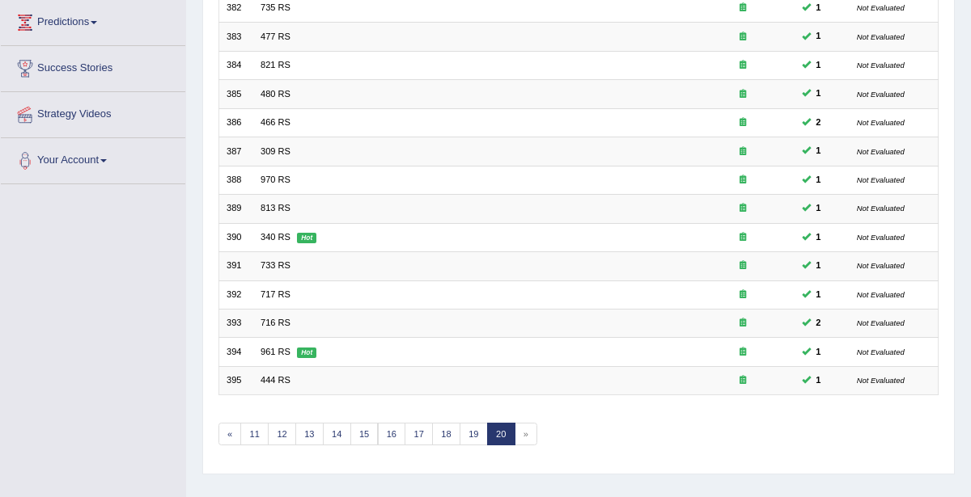
scroll to position [352, 0]
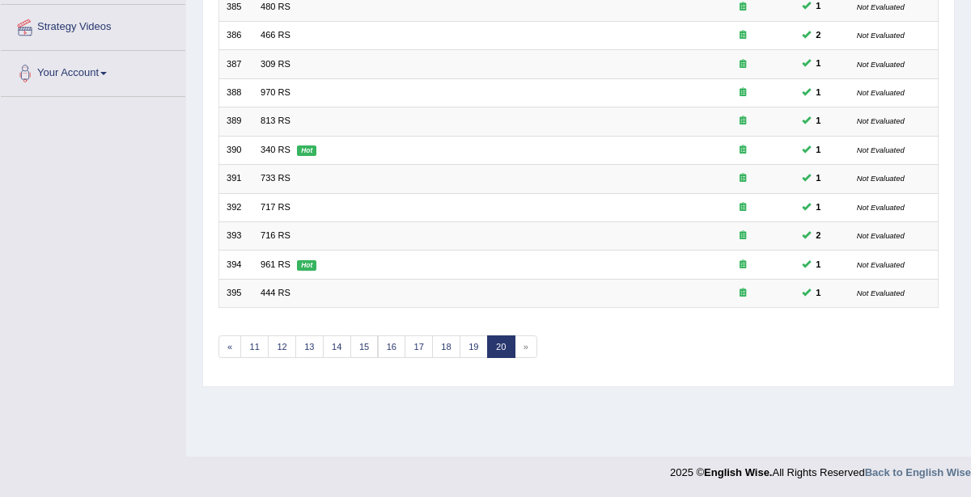
click at [515, 348] on span "»" at bounding box center [525, 347] width 23 height 23
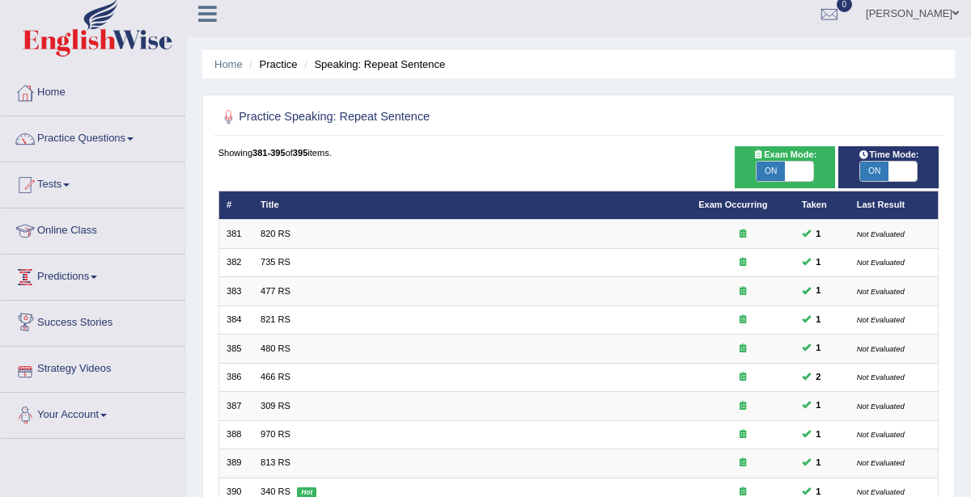
scroll to position [25, 0]
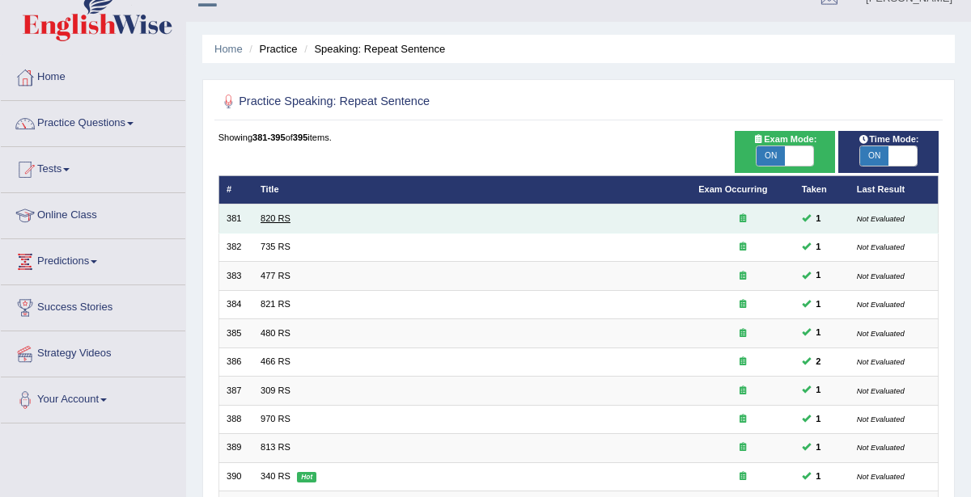
click at [282, 222] on link "820 RS" at bounding box center [275, 219] width 30 height 10
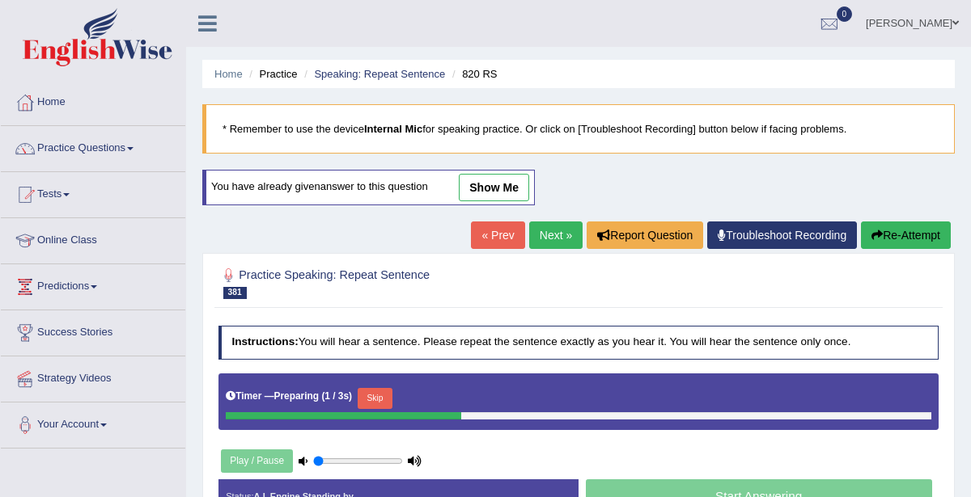
click at [506, 186] on link "show me" at bounding box center [494, 187] width 70 height 27
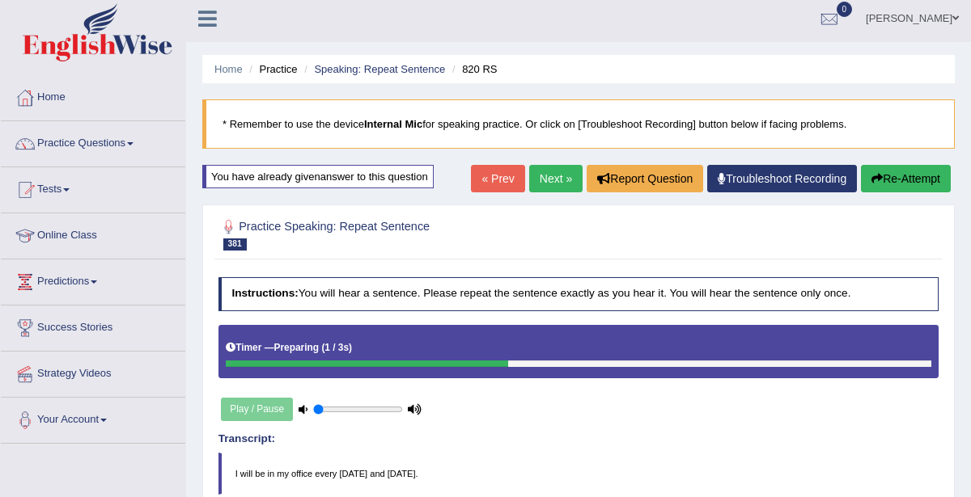
scroll to position [5, 0]
click at [511, 176] on link "« Prev" at bounding box center [497, 178] width 53 height 27
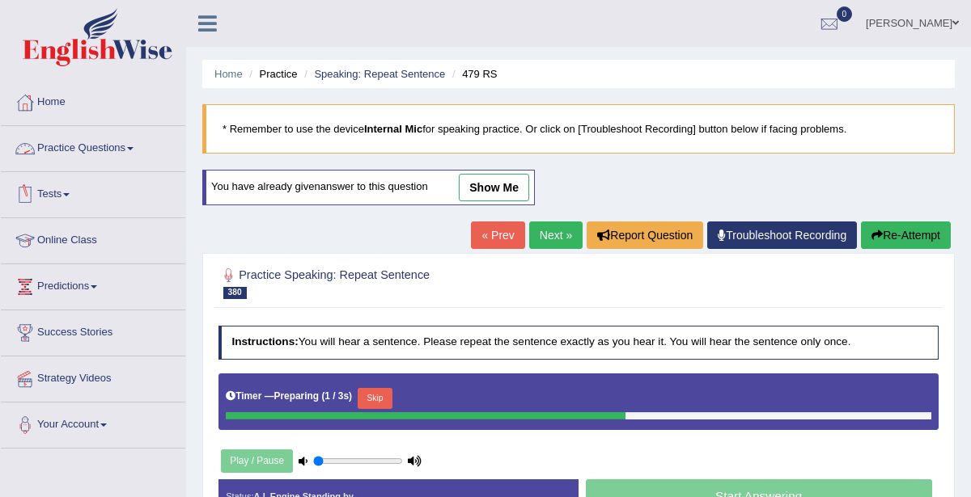
click at [121, 153] on link "Practice Questions" at bounding box center [93, 146] width 184 height 40
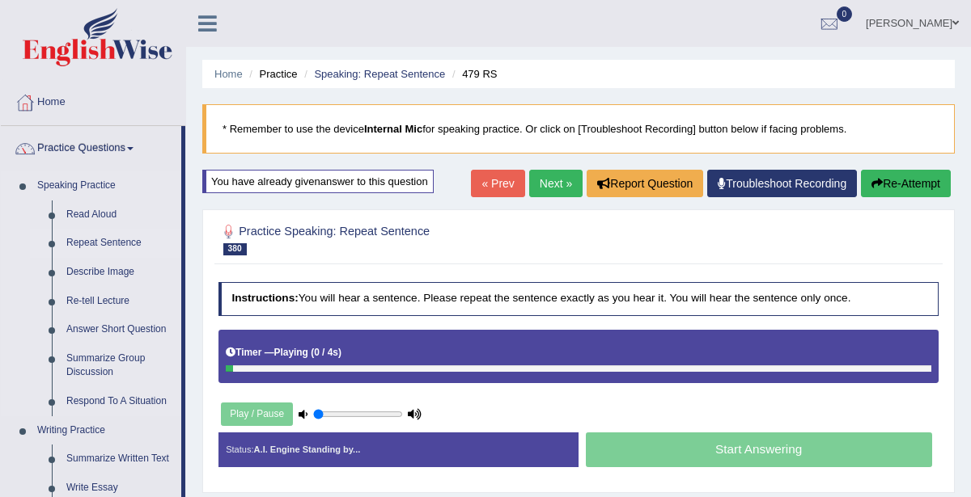
click at [95, 239] on link "Repeat Sentence" at bounding box center [120, 243] width 122 height 29
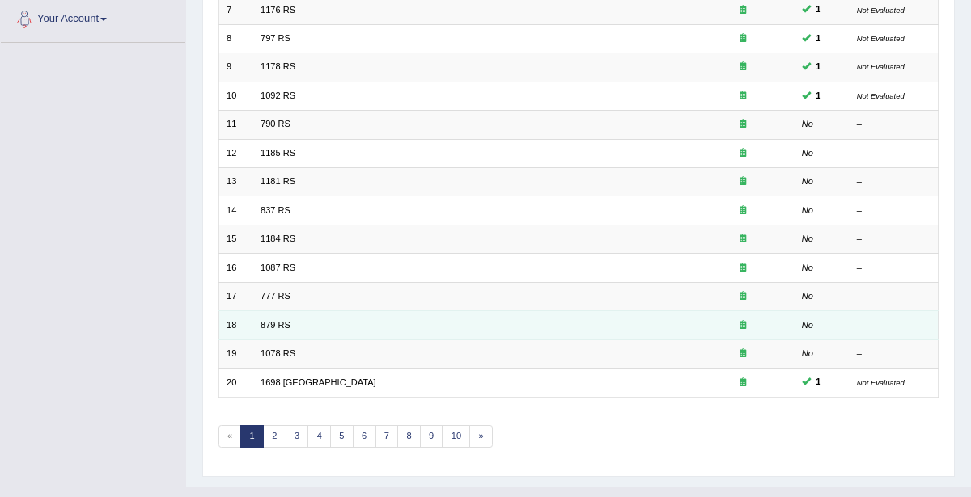
scroll to position [430, 0]
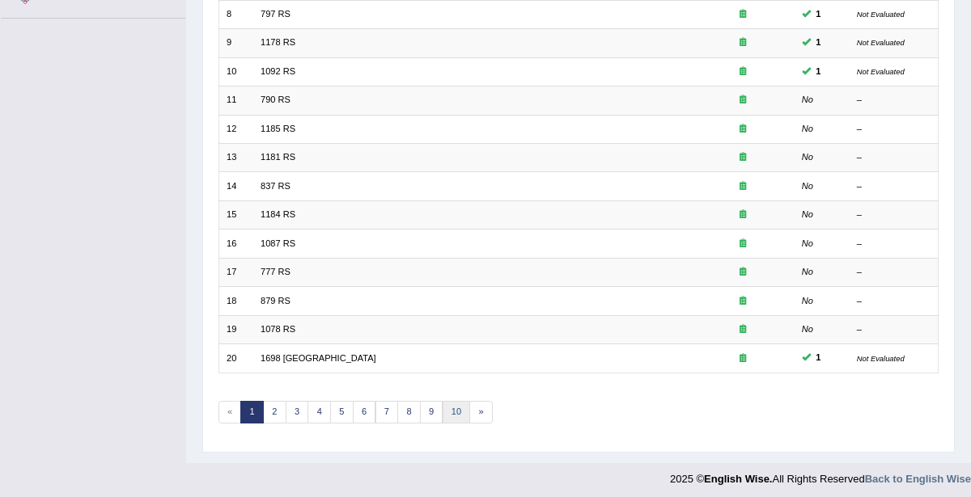
click at [445, 404] on link "10" at bounding box center [456, 412] width 28 height 23
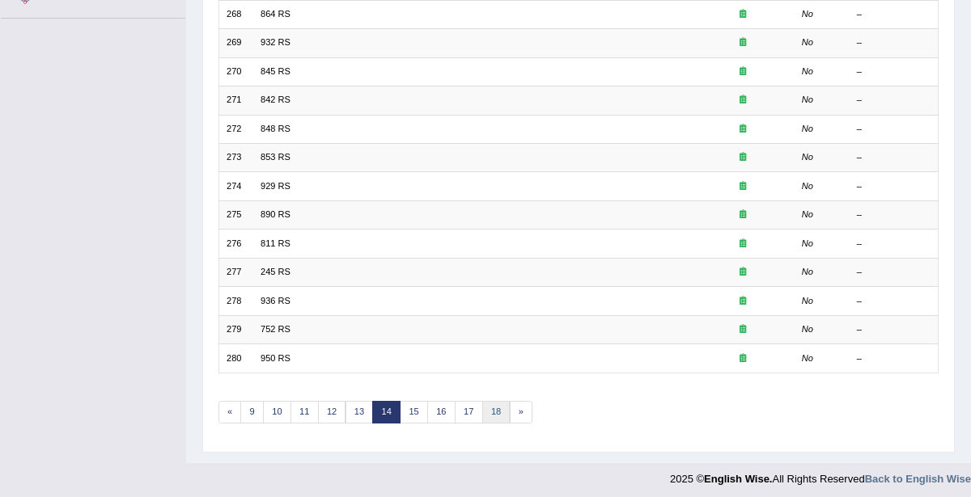
click at [501, 402] on link "18" at bounding box center [496, 412] width 28 height 23
click at [479, 404] on link "19" at bounding box center [473, 412] width 28 height 23
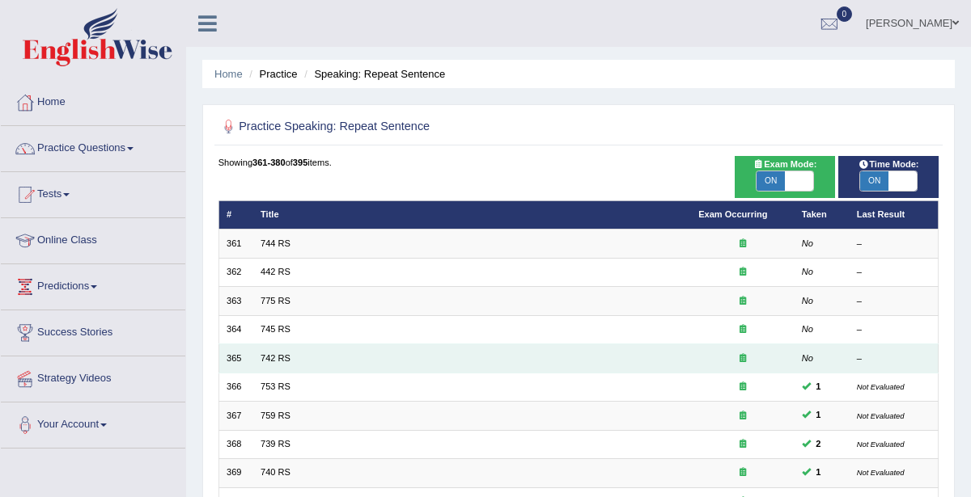
click at [478, 358] on td "742 RS" at bounding box center [472, 359] width 438 height 28
click at [267, 356] on link "742 RS" at bounding box center [275, 358] width 30 height 10
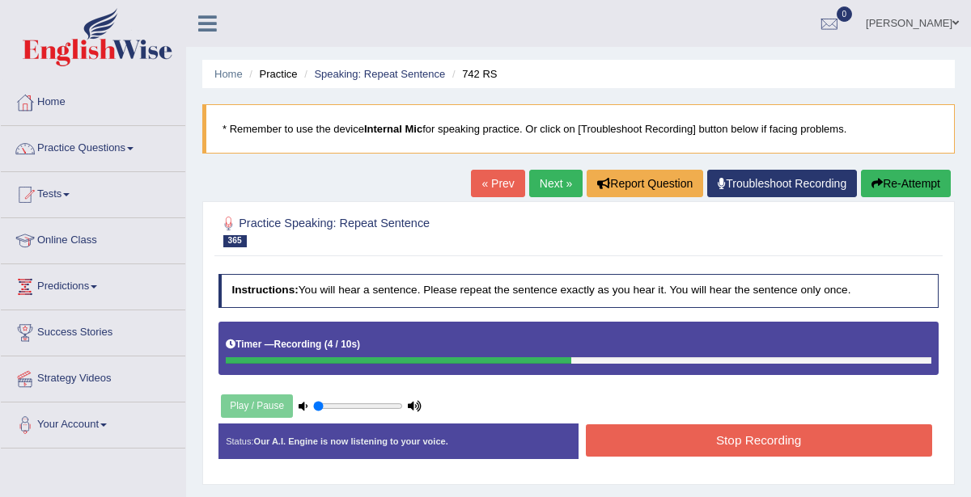
click at [802, 430] on button "Stop Recording" at bounding box center [759, 441] width 346 height 32
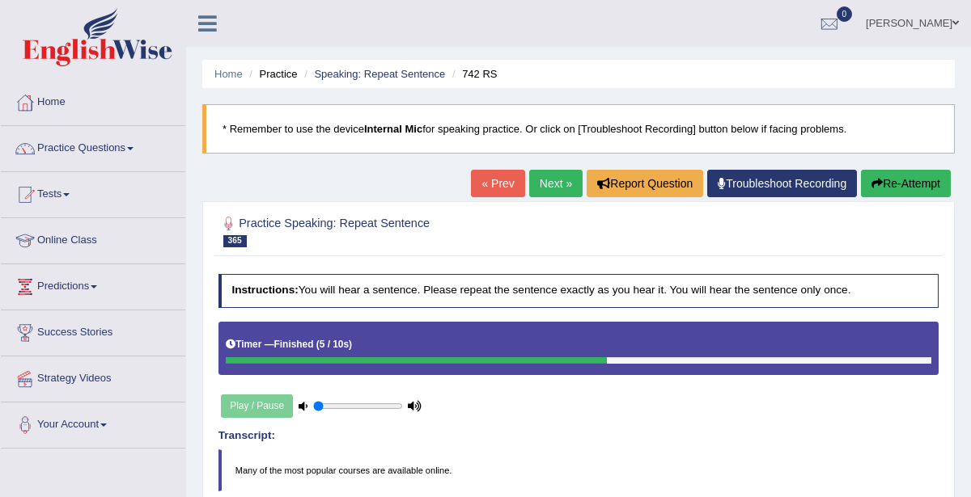
click at [489, 185] on link "« Prev" at bounding box center [497, 183] width 53 height 27
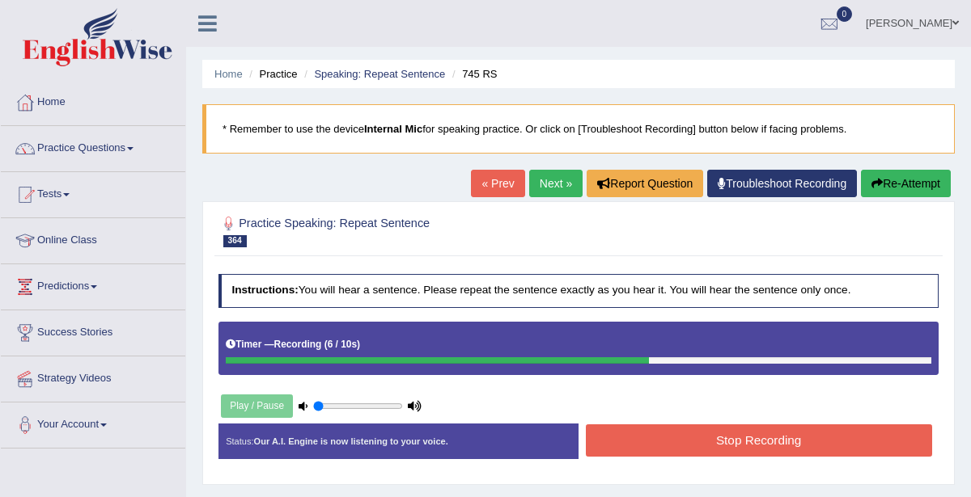
click at [706, 435] on button "Stop Recording" at bounding box center [759, 441] width 346 height 32
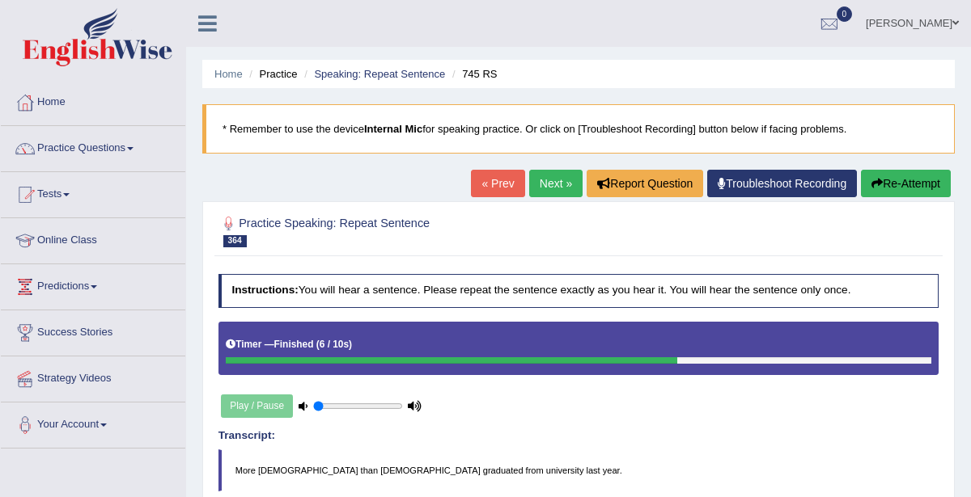
click at [501, 182] on link "« Prev" at bounding box center [497, 183] width 53 height 27
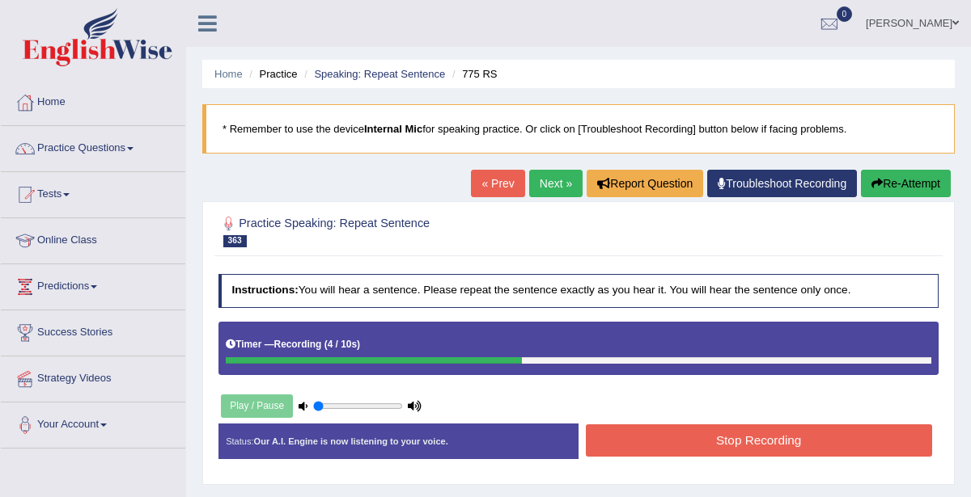
click at [760, 435] on button "Stop Recording" at bounding box center [759, 441] width 346 height 32
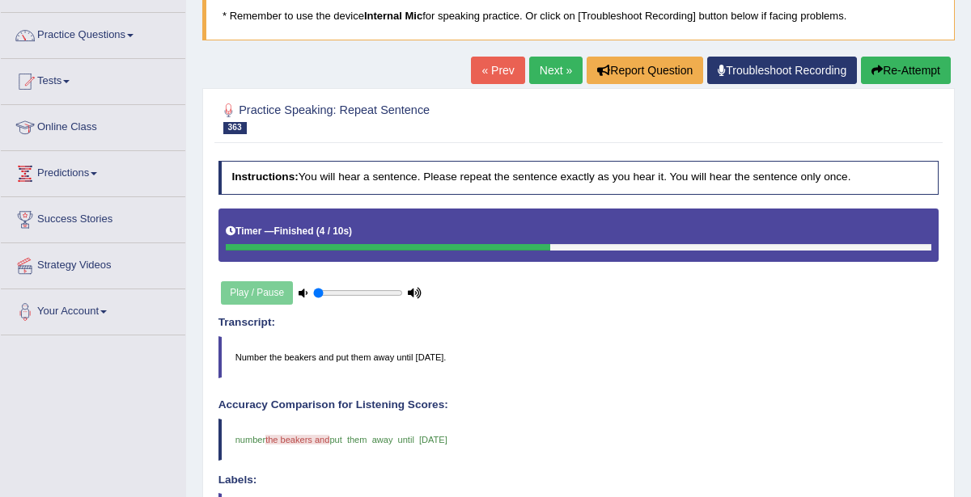
scroll to position [111, 0]
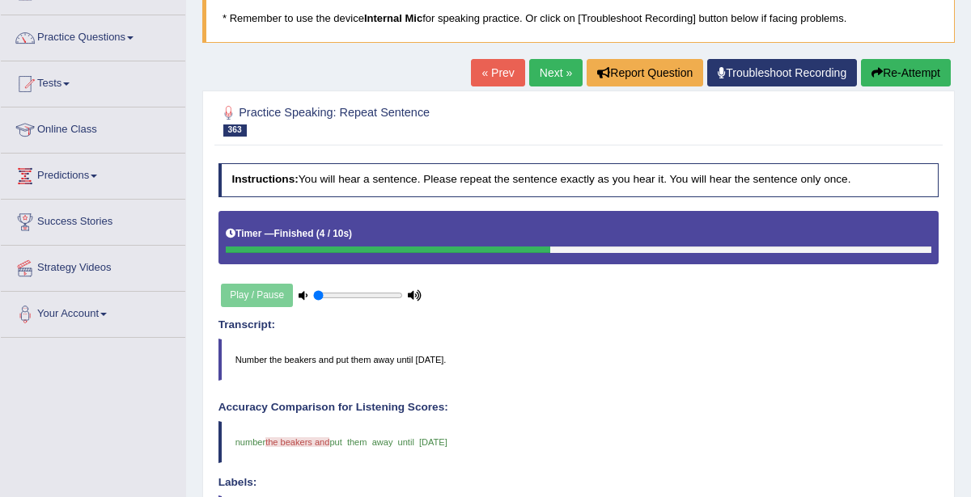
click at [509, 73] on link "« Prev" at bounding box center [497, 72] width 53 height 27
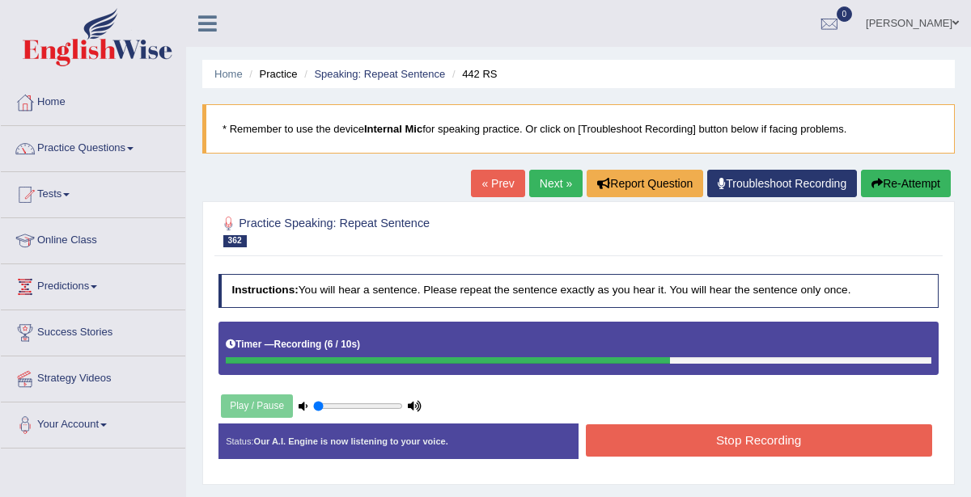
click at [771, 442] on button "Stop Recording" at bounding box center [759, 441] width 346 height 32
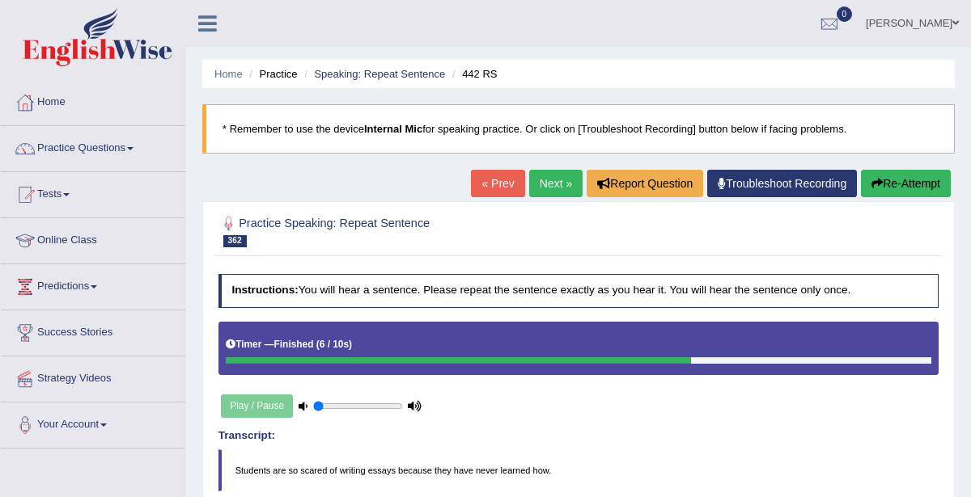
click at [914, 178] on button "Re-Attempt" at bounding box center [906, 183] width 90 height 27
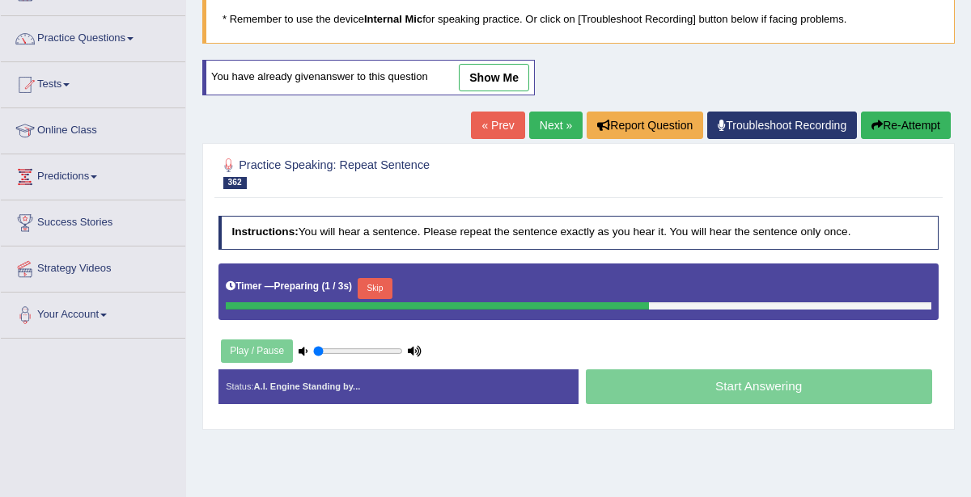
scroll to position [104, 0]
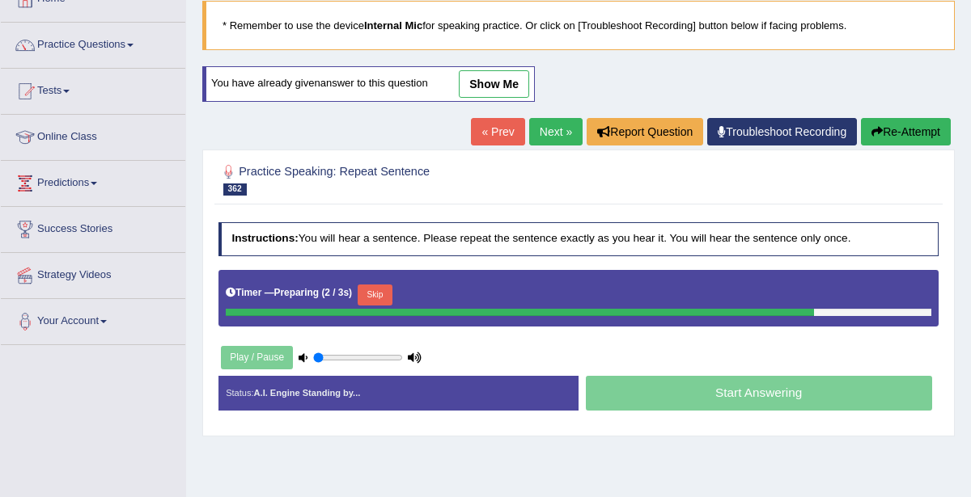
click at [510, 76] on link "show me" at bounding box center [494, 83] width 70 height 27
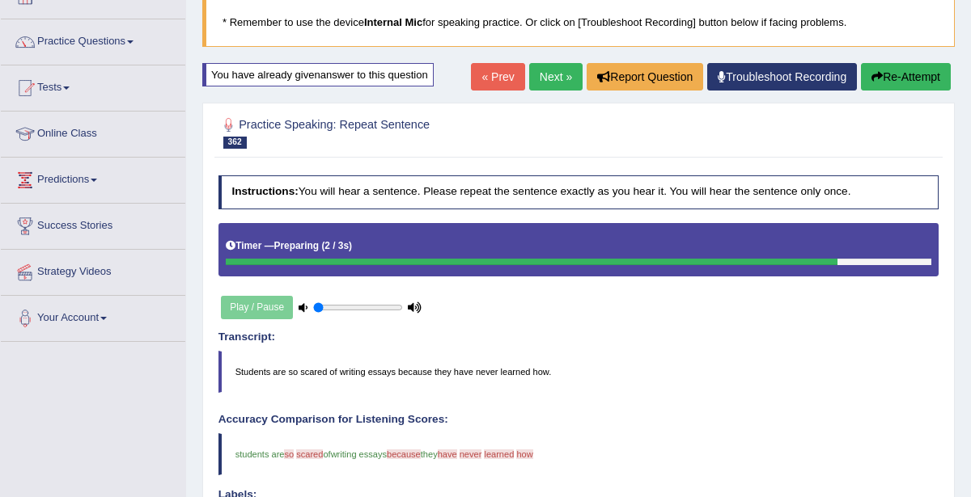
scroll to position [0, 0]
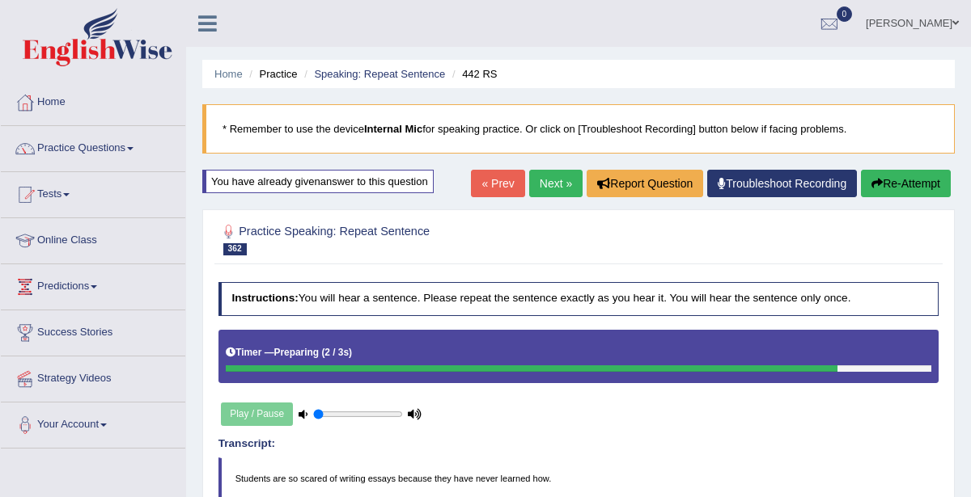
click at [514, 179] on link "« Prev" at bounding box center [497, 183] width 53 height 27
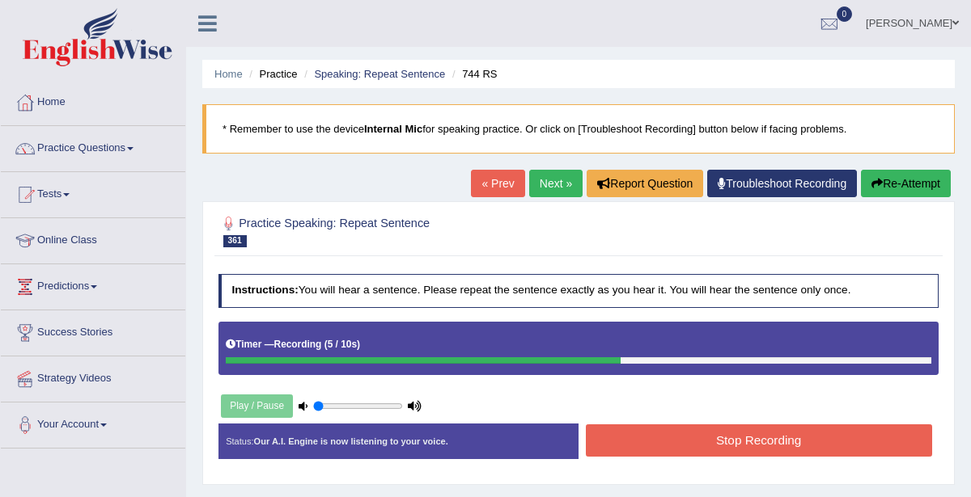
click at [773, 431] on button "Stop Recording" at bounding box center [759, 441] width 346 height 32
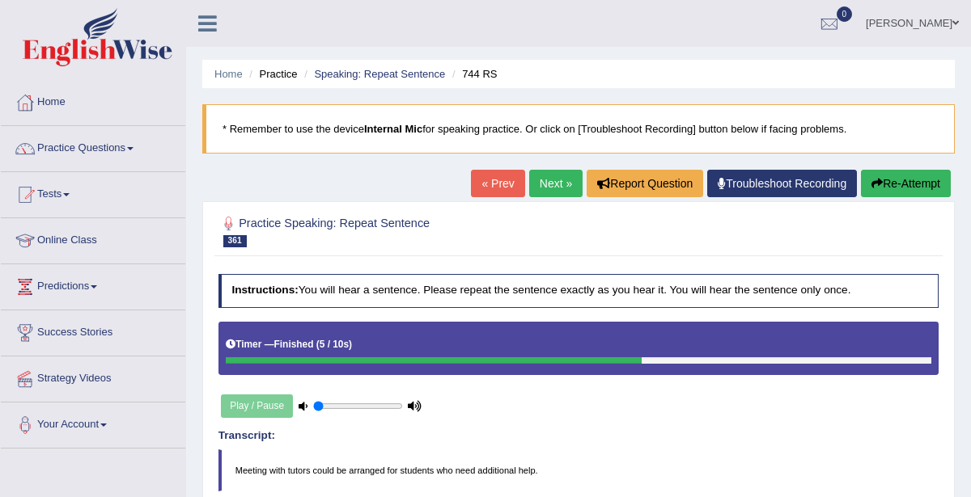
click at [506, 180] on link "« Prev" at bounding box center [497, 183] width 53 height 27
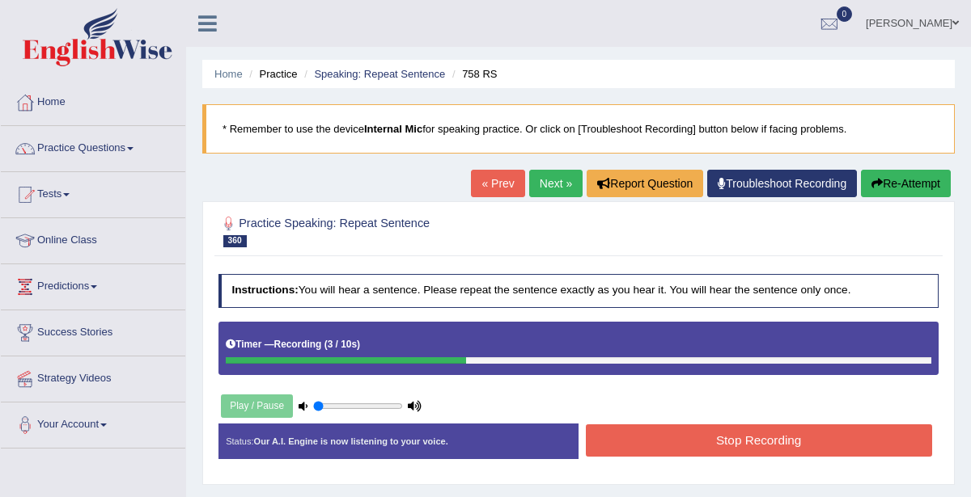
click at [751, 434] on button "Stop Recording" at bounding box center [759, 441] width 346 height 32
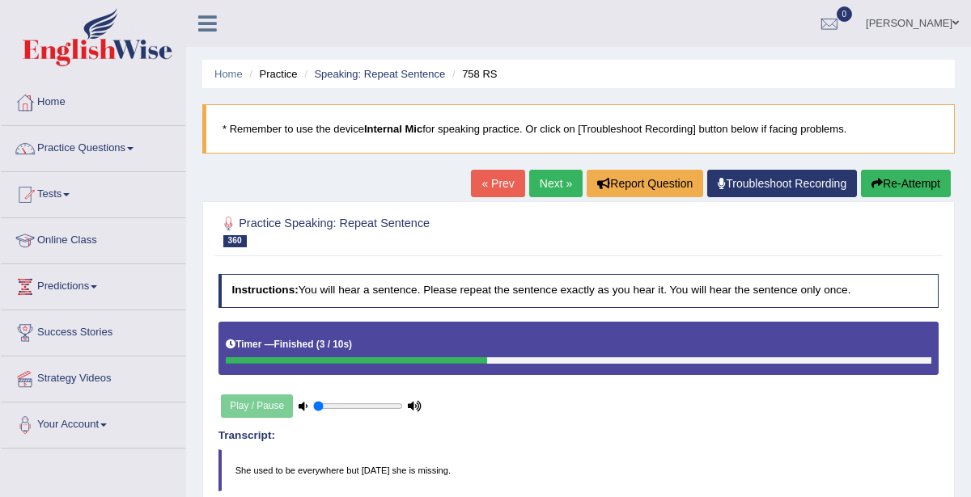
click at [497, 150] on blockquote "* Remember to use the device Internal Mic for speaking practice. Or click on [T…" at bounding box center [578, 128] width 752 height 49
click at [492, 183] on link "« Prev" at bounding box center [497, 183] width 53 height 27
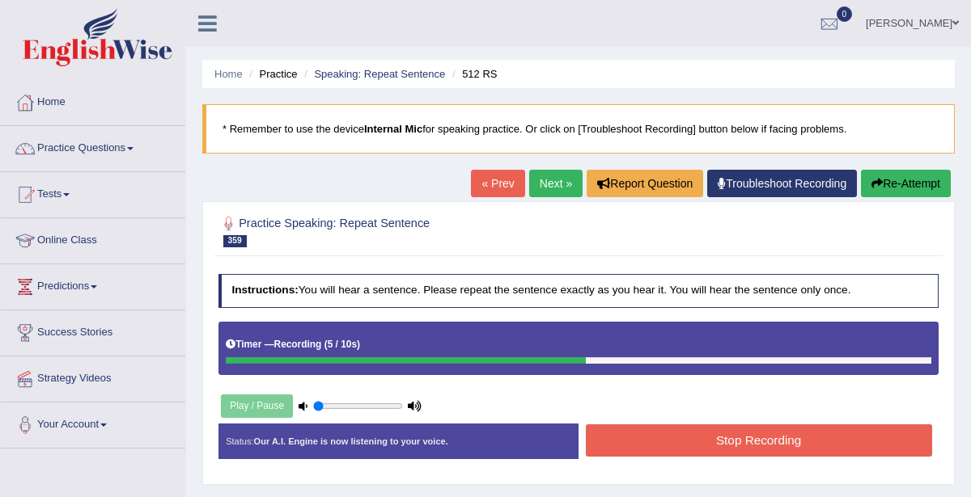
click at [769, 434] on button "Stop Recording" at bounding box center [759, 441] width 346 height 32
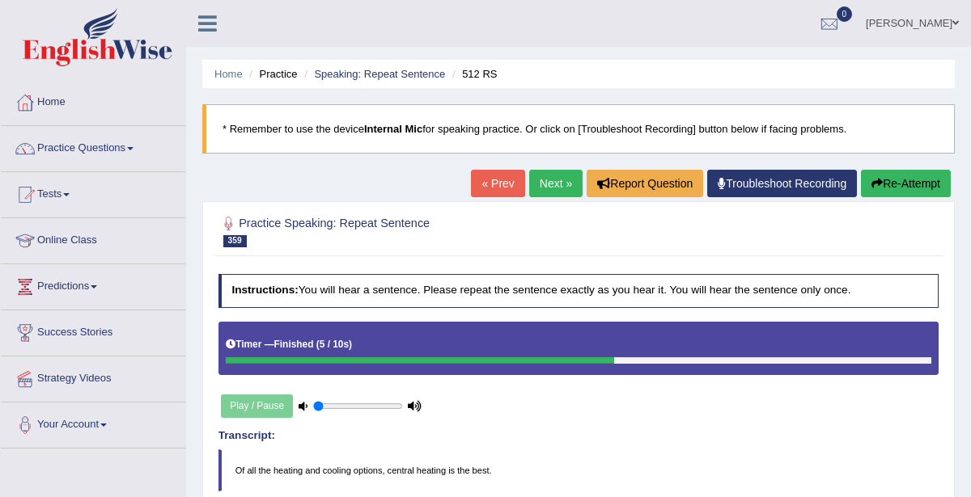
click at [501, 180] on link "« Prev" at bounding box center [497, 183] width 53 height 27
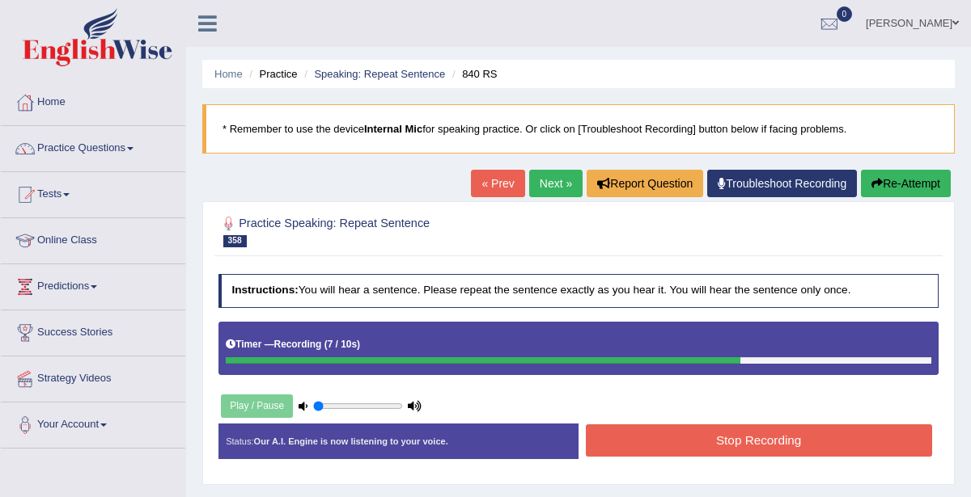
click at [737, 438] on button "Stop Recording" at bounding box center [759, 441] width 346 height 32
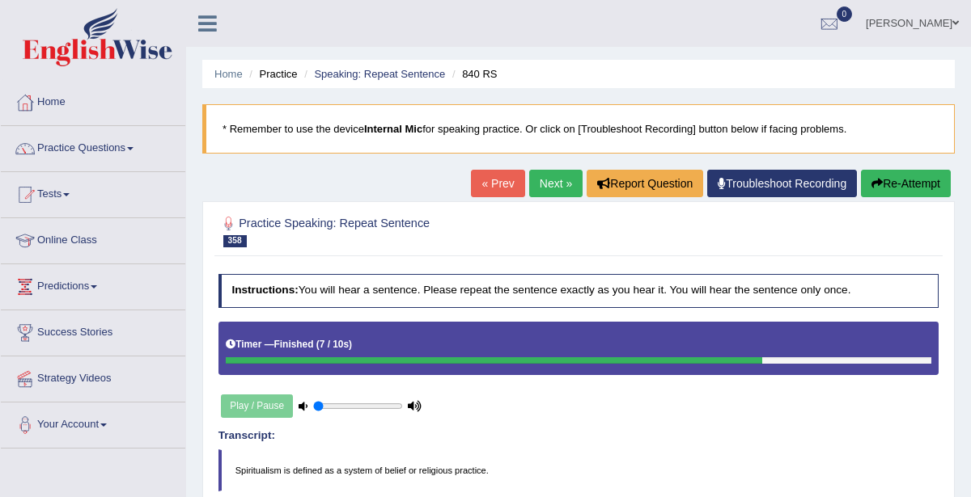
click at [497, 182] on link "« Prev" at bounding box center [497, 183] width 53 height 27
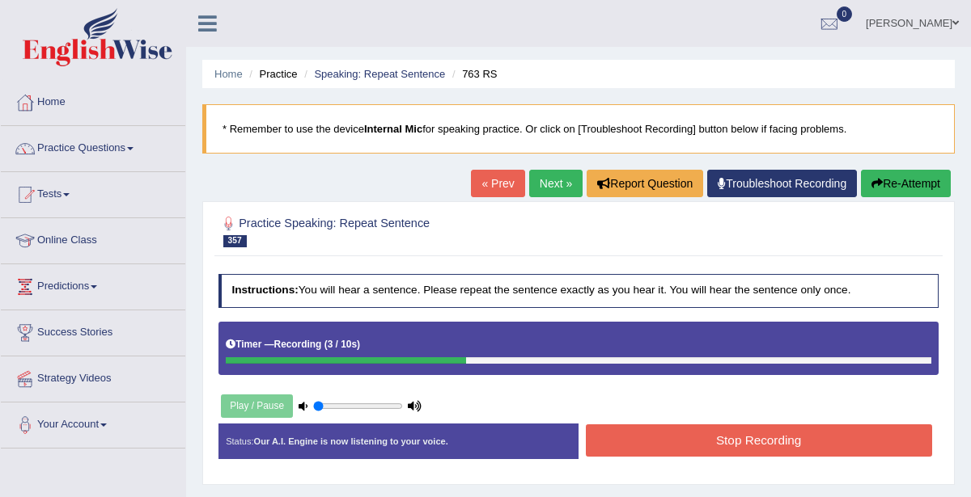
click at [763, 435] on button "Stop Recording" at bounding box center [759, 441] width 346 height 32
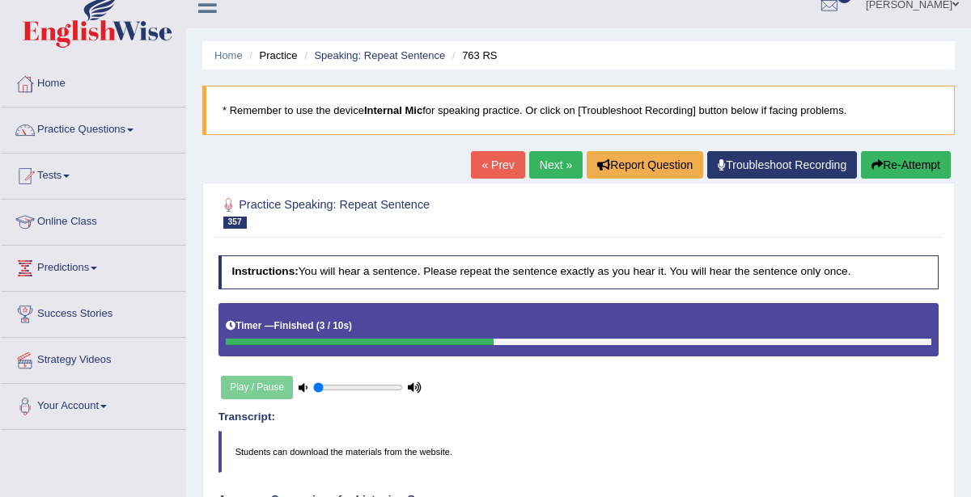
scroll to position [4, 0]
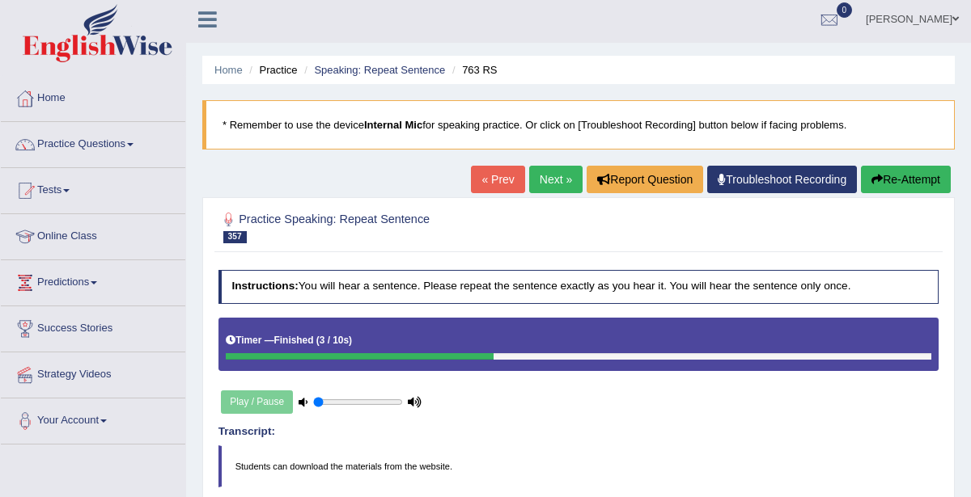
click at [501, 174] on link "« Prev" at bounding box center [497, 179] width 53 height 27
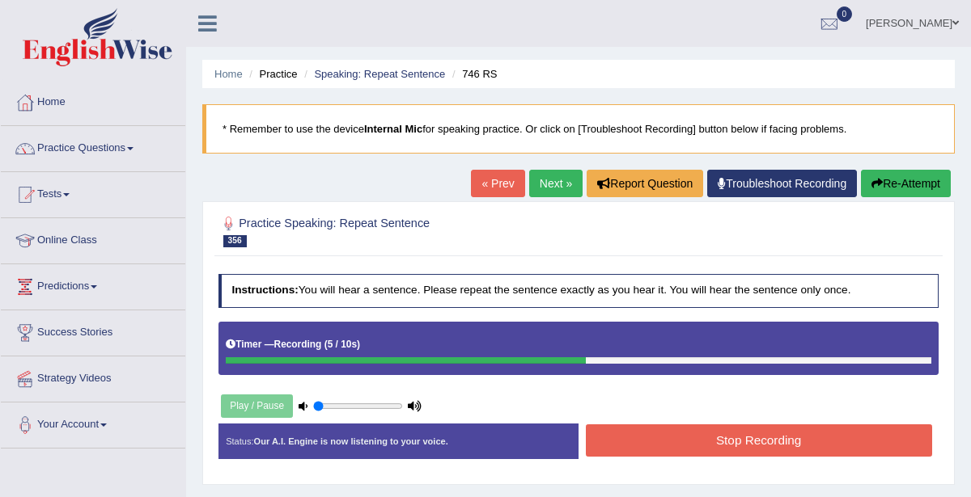
click at [802, 425] on button "Stop Recording" at bounding box center [759, 441] width 346 height 32
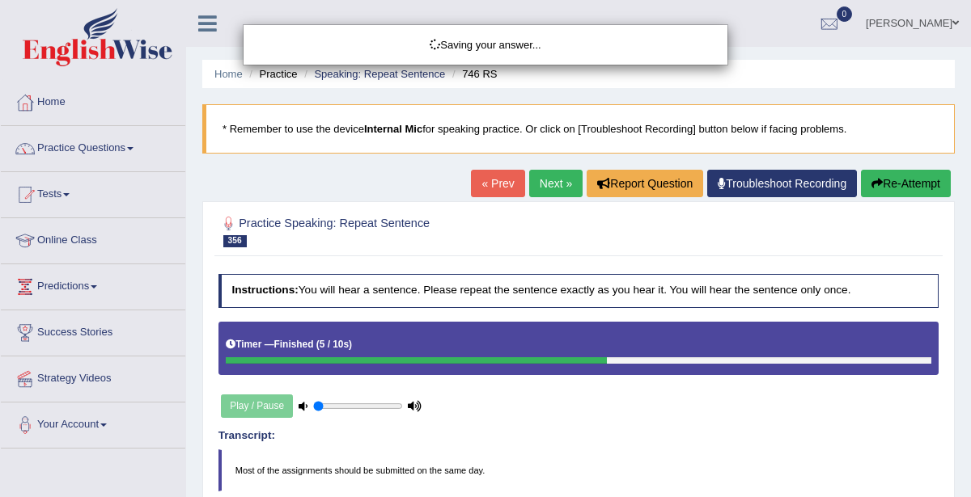
click at [969, 368] on div "Saving your answer..." at bounding box center [485, 248] width 971 height 497
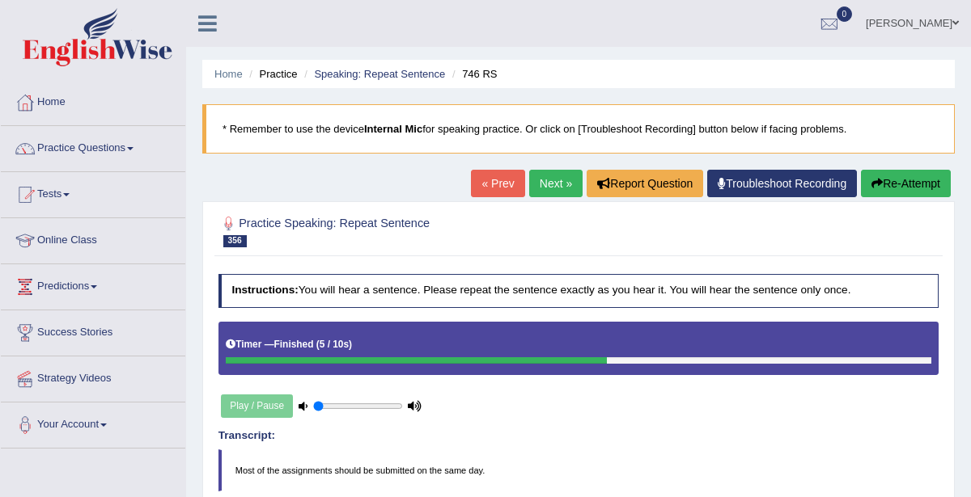
click at [510, 180] on link "« Prev" at bounding box center [497, 183] width 53 height 27
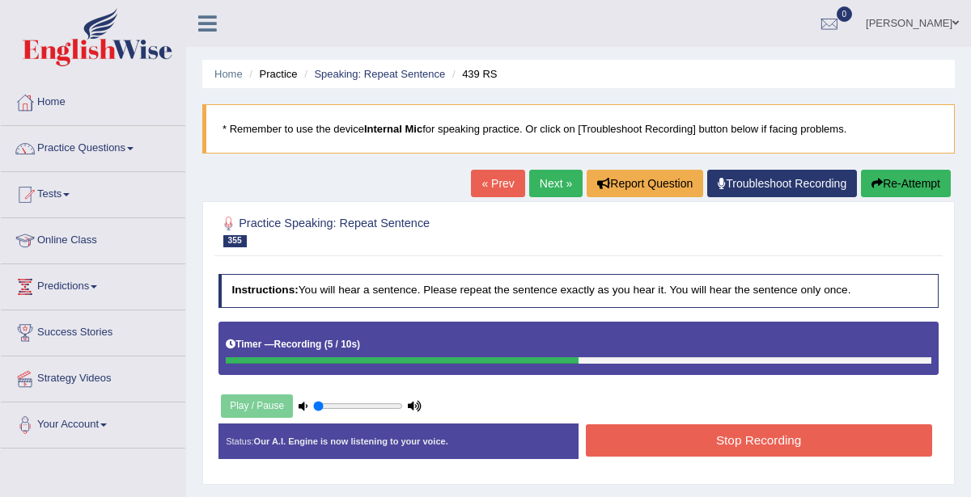
click at [784, 431] on button "Stop Recording" at bounding box center [759, 441] width 346 height 32
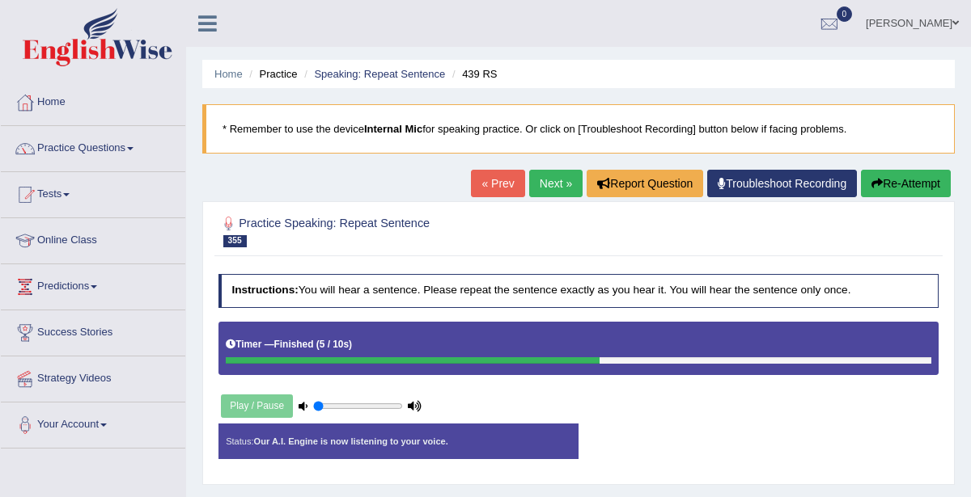
click at [786, 425] on div "Stop Recording" at bounding box center [758, 425] width 360 height 1
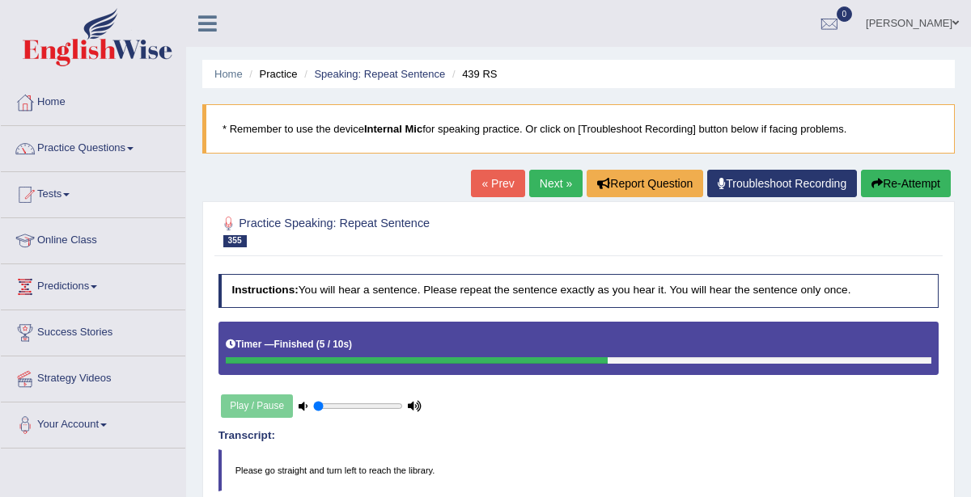
click at [490, 183] on link "« Prev" at bounding box center [497, 183] width 53 height 27
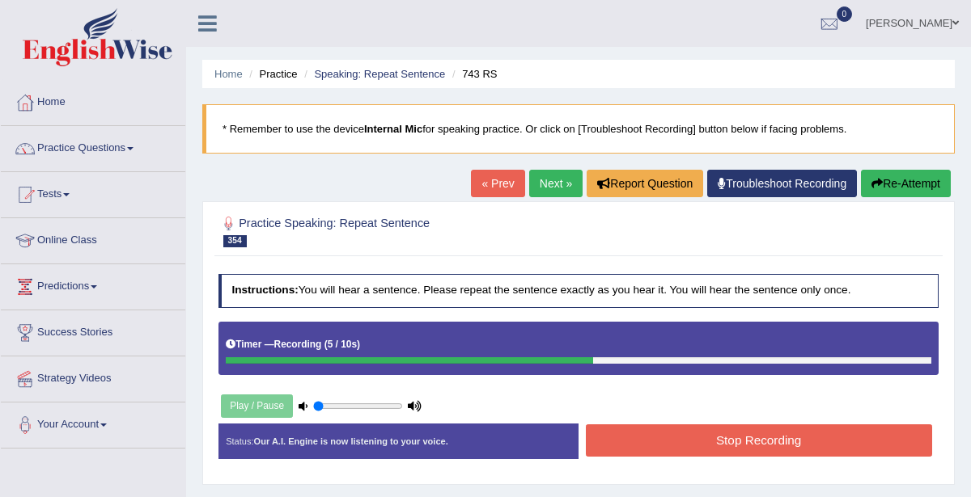
click at [756, 425] on button "Stop Recording" at bounding box center [759, 441] width 346 height 32
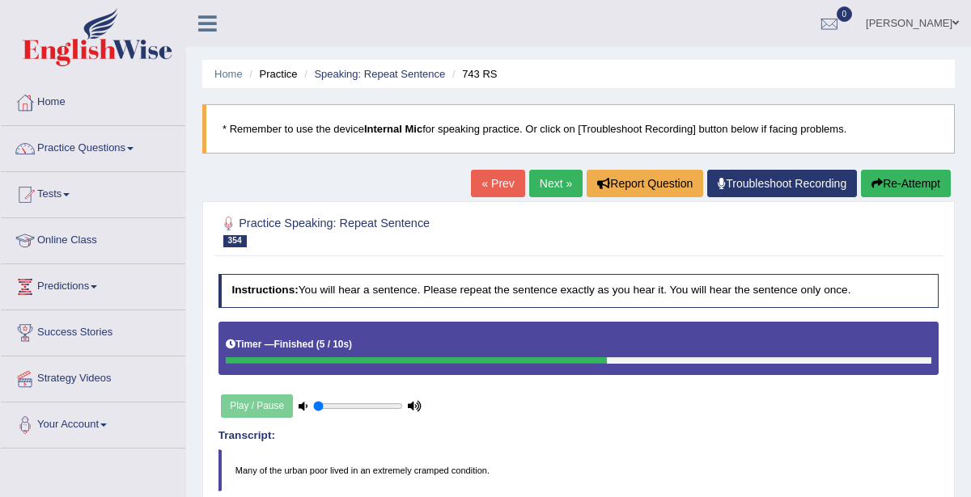
click at [506, 190] on link "« Prev" at bounding box center [497, 183] width 53 height 27
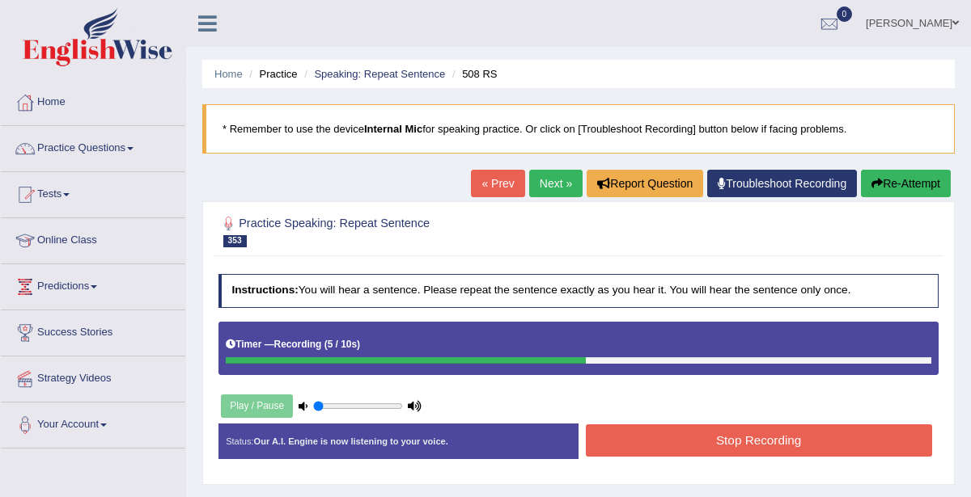
click at [769, 433] on button "Stop Recording" at bounding box center [759, 441] width 346 height 32
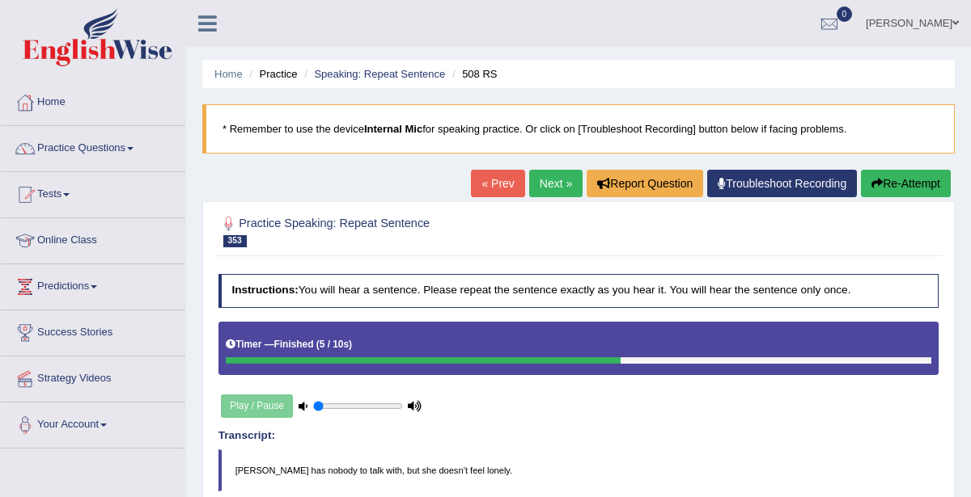
click at [504, 180] on link "« Prev" at bounding box center [497, 183] width 53 height 27
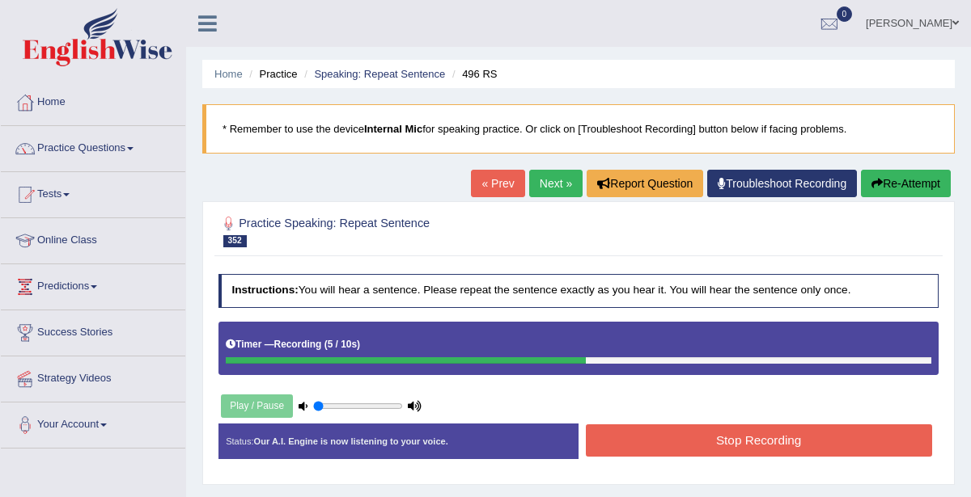
click at [814, 435] on button "Stop Recording" at bounding box center [759, 441] width 346 height 32
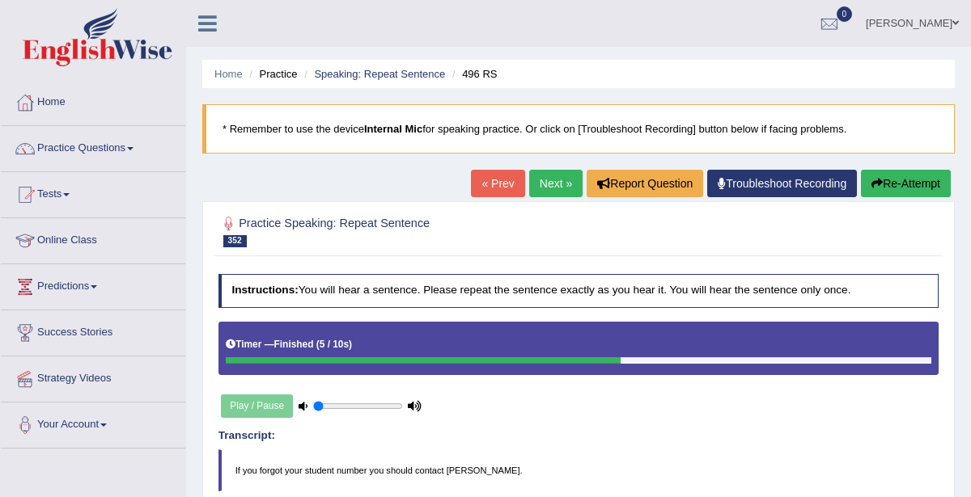
click at [515, 180] on link "« Prev" at bounding box center [497, 183] width 53 height 27
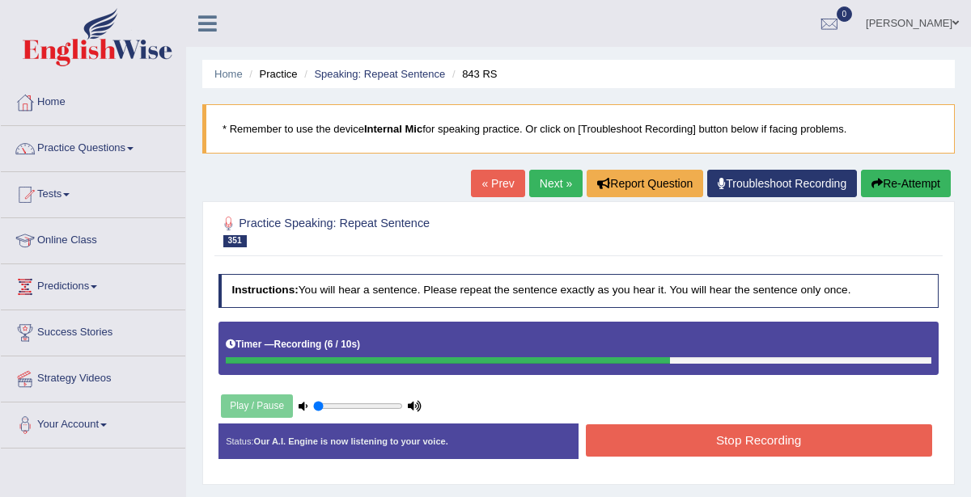
click at [772, 430] on button "Stop Recording" at bounding box center [759, 441] width 346 height 32
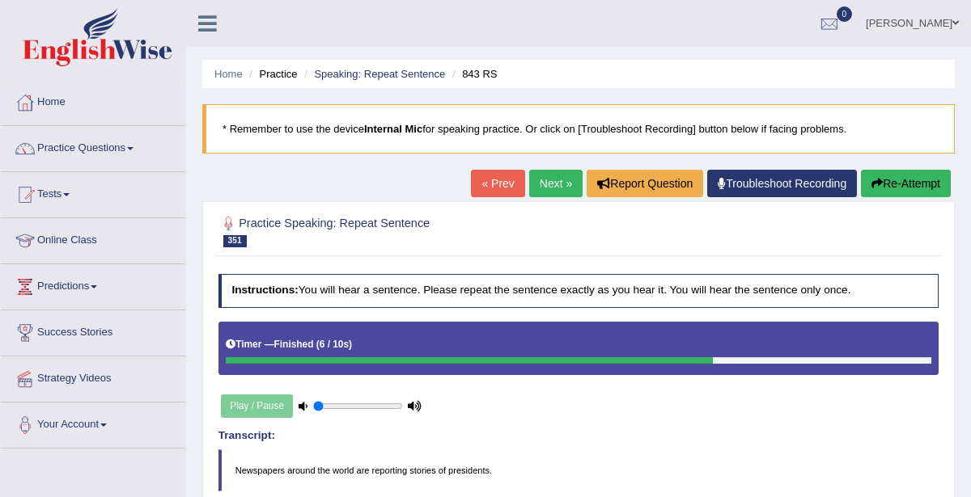
click at [498, 179] on link "« Prev" at bounding box center [497, 183] width 53 height 27
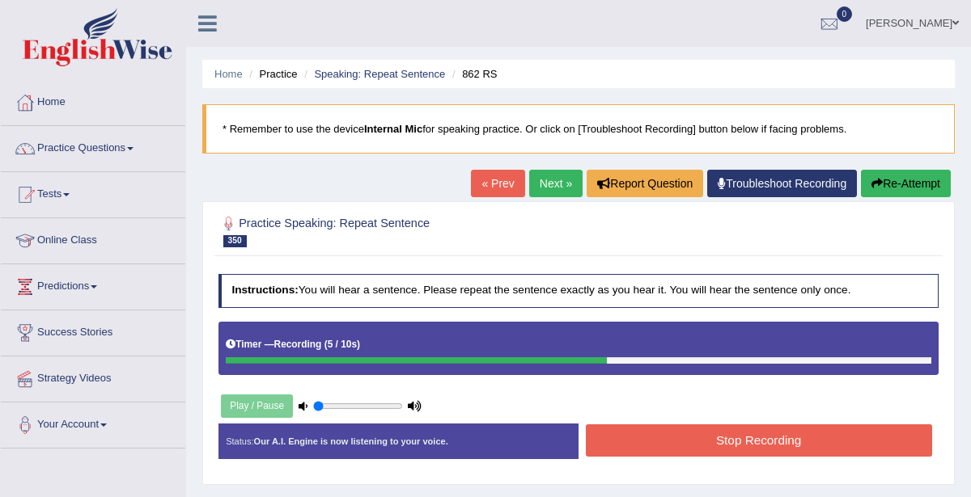
click at [800, 432] on button "Stop Recording" at bounding box center [759, 441] width 346 height 32
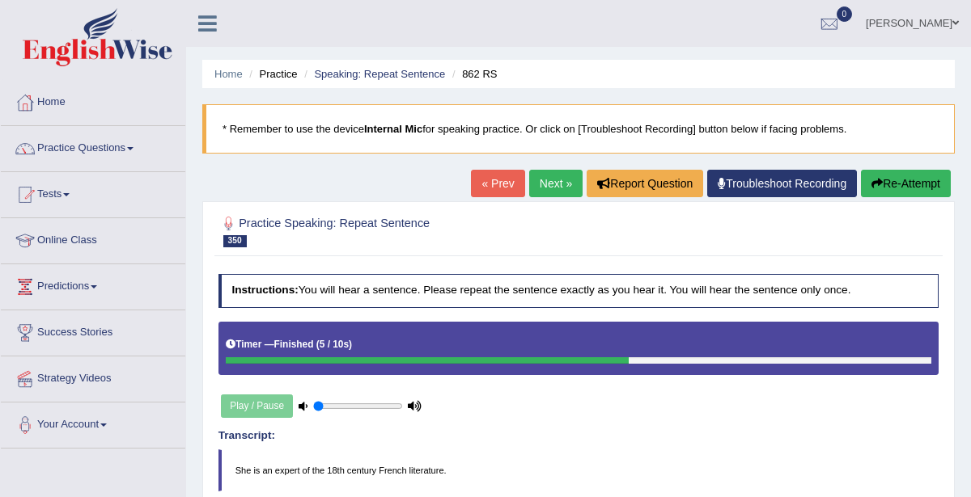
click at [499, 184] on link "« Prev" at bounding box center [497, 183] width 53 height 27
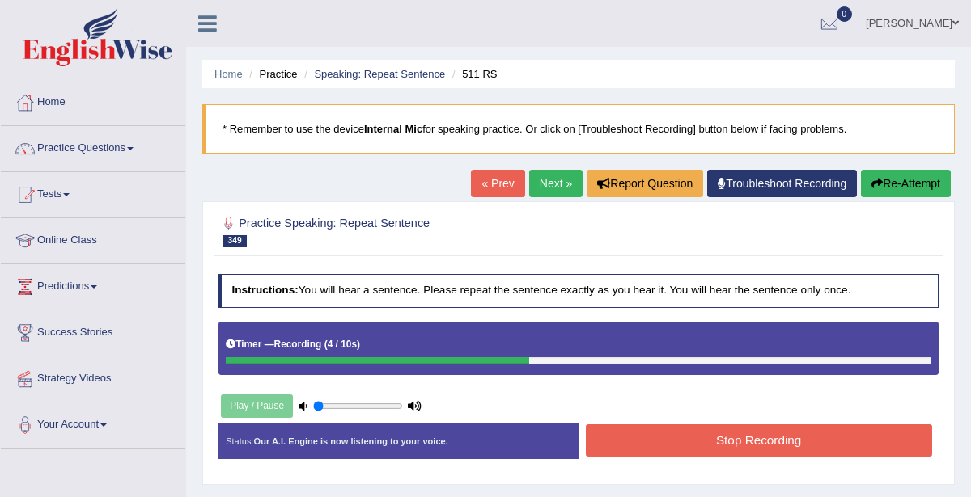
click at [811, 433] on button "Stop Recording" at bounding box center [759, 441] width 346 height 32
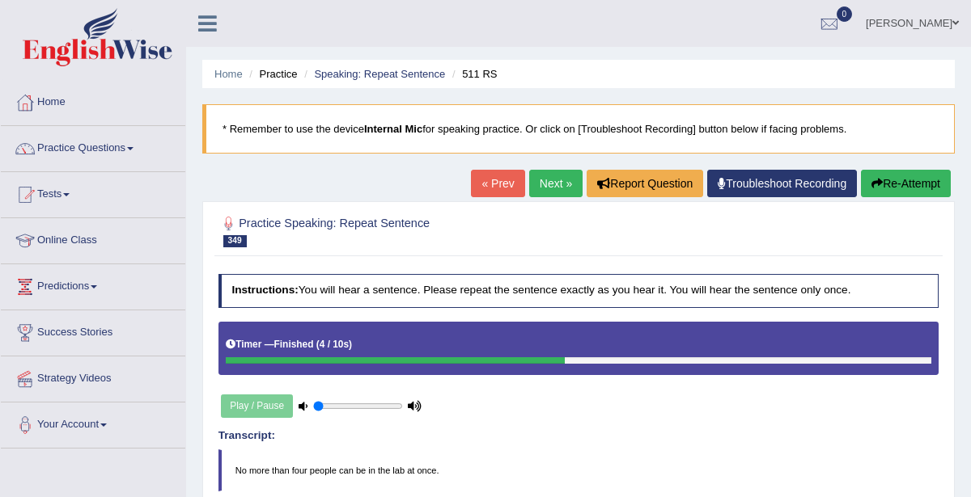
scroll to position [1, 0]
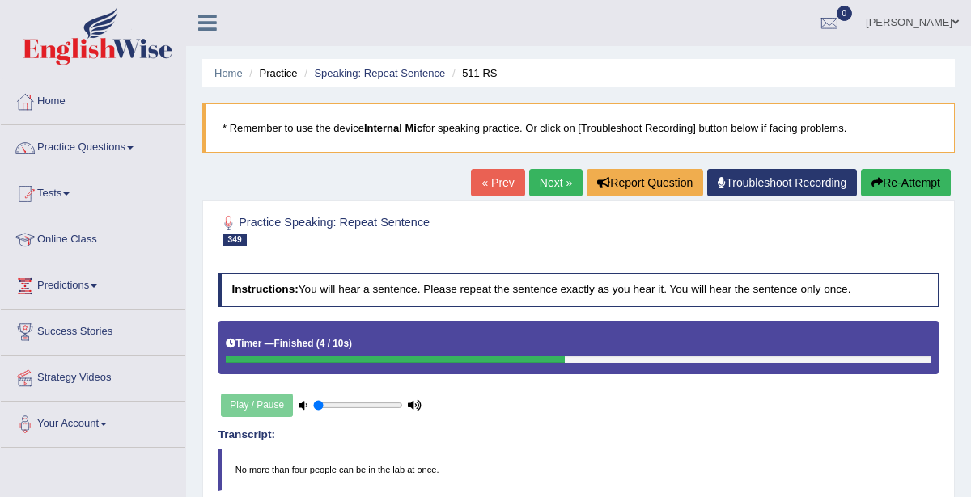
click at [502, 182] on link "« Prev" at bounding box center [497, 182] width 53 height 27
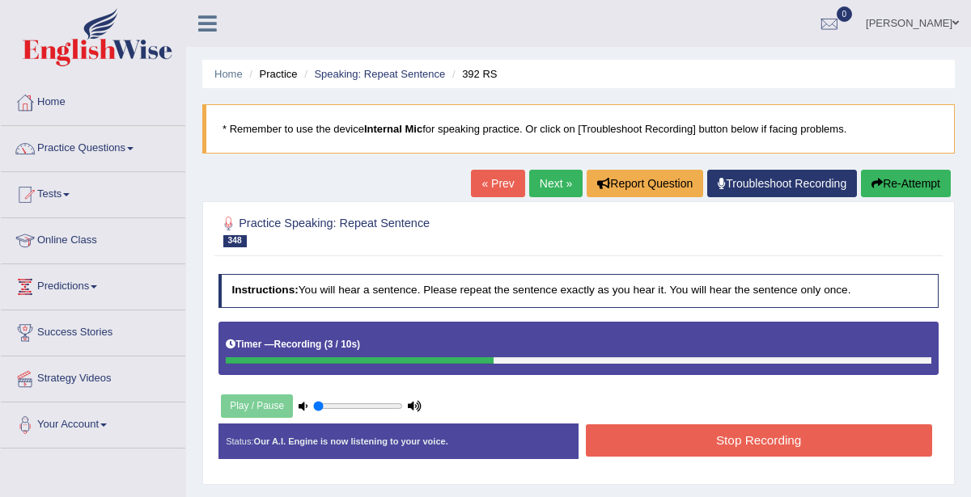
click at [809, 437] on button "Stop Recording" at bounding box center [759, 441] width 346 height 32
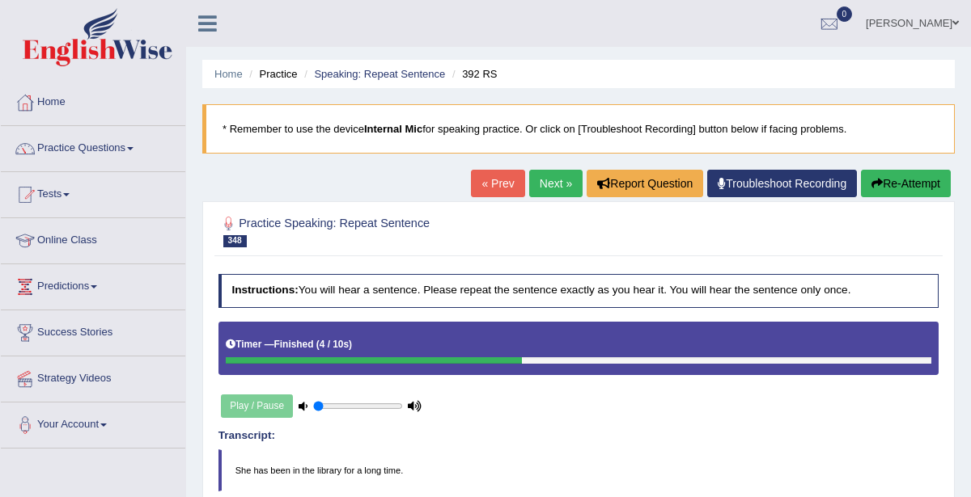
click at [504, 184] on link "« Prev" at bounding box center [497, 183] width 53 height 27
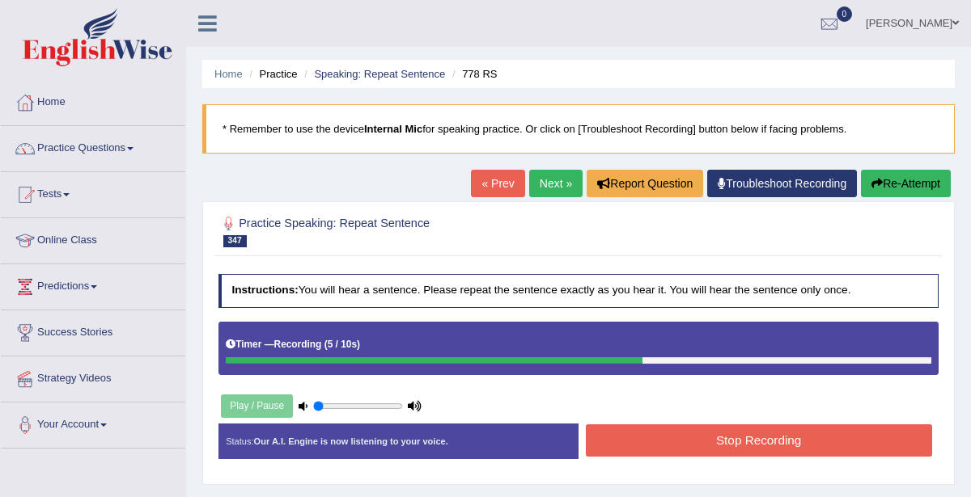
click at [777, 435] on button "Stop Recording" at bounding box center [759, 441] width 346 height 32
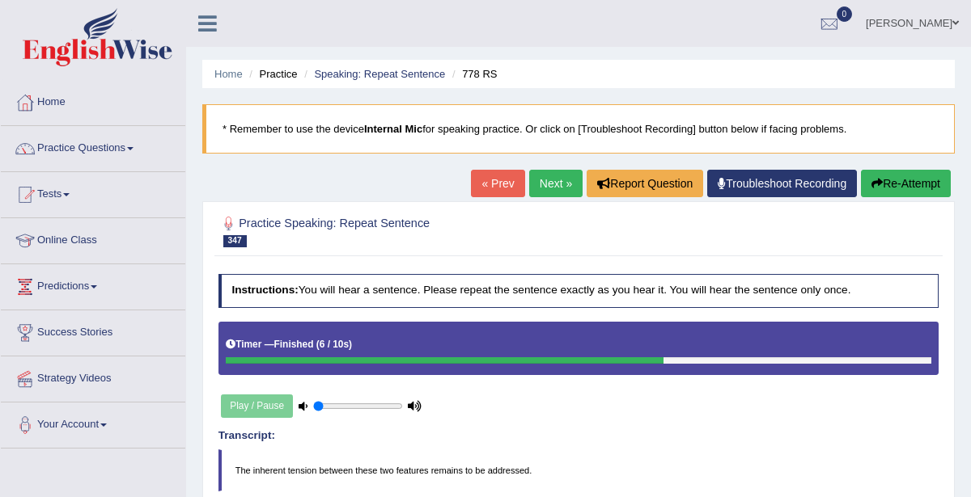
click at [492, 180] on link "« Prev" at bounding box center [497, 183] width 53 height 27
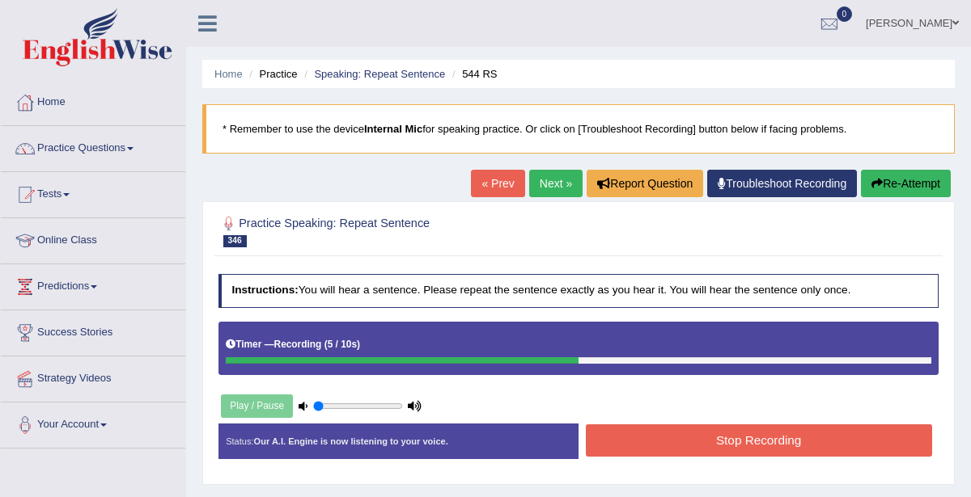
click at [786, 431] on button "Stop Recording" at bounding box center [759, 441] width 346 height 32
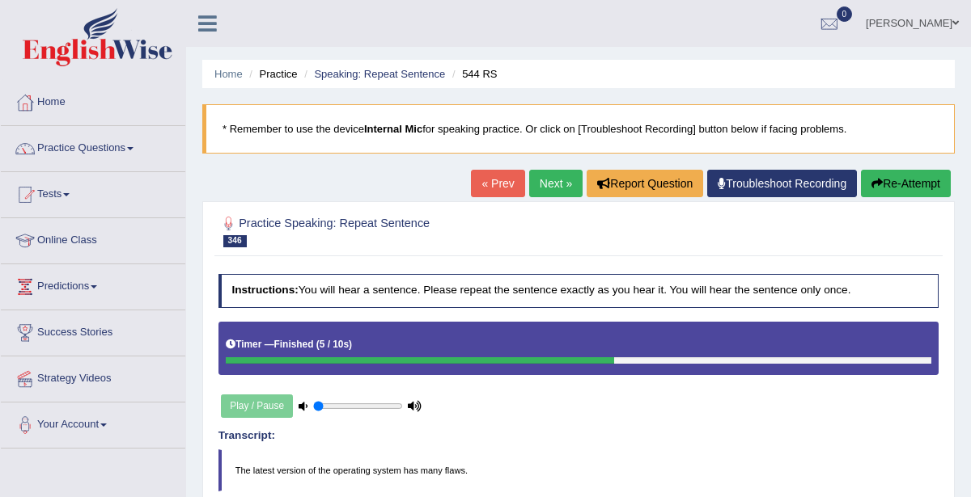
click at [498, 182] on link "« Prev" at bounding box center [497, 183] width 53 height 27
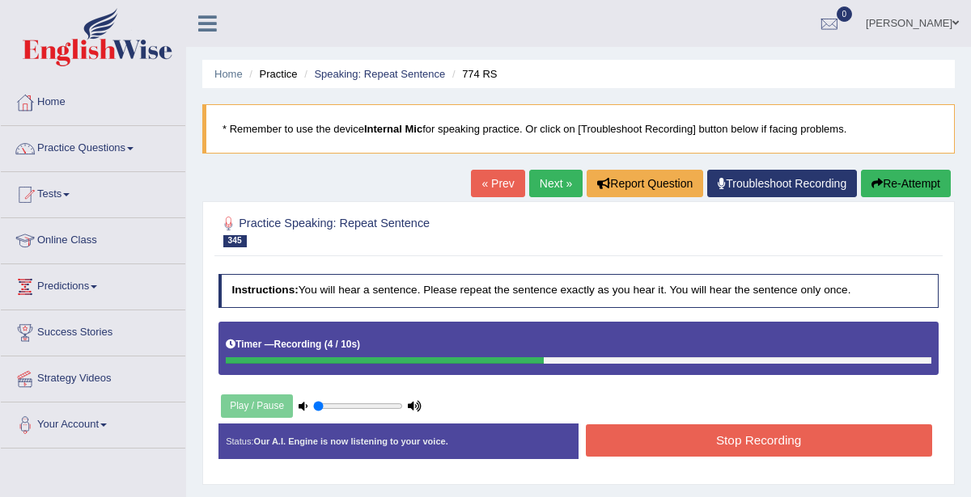
click at [783, 439] on button "Stop Recording" at bounding box center [759, 441] width 346 height 32
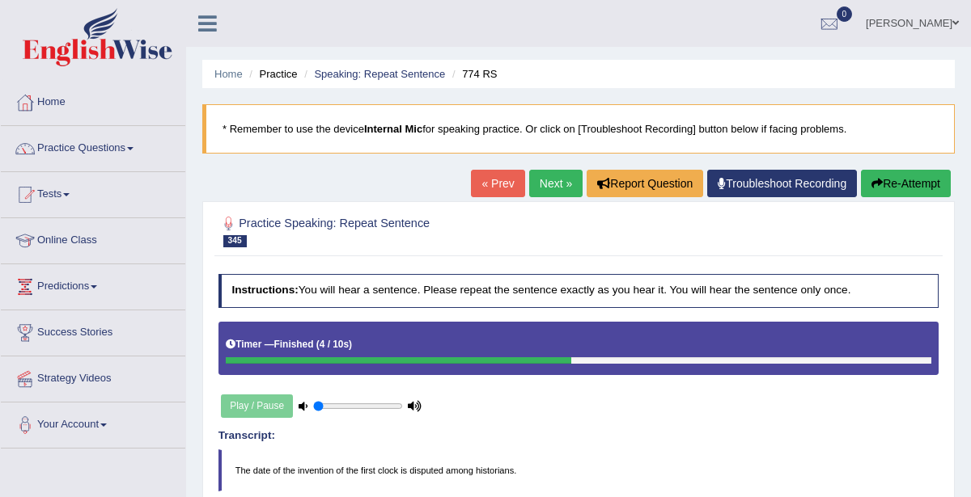
click at [497, 180] on link "« Prev" at bounding box center [497, 183] width 53 height 27
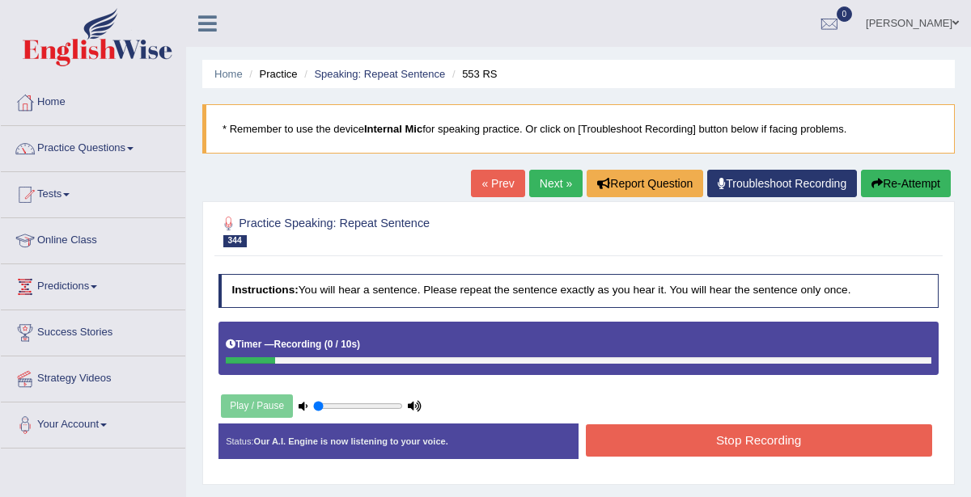
click at [497, 178] on link "« Prev" at bounding box center [497, 183] width 53 height 27
click at [783, 438] on button "Stop Recording" at bounding box center [759, 441] width 346 height 32
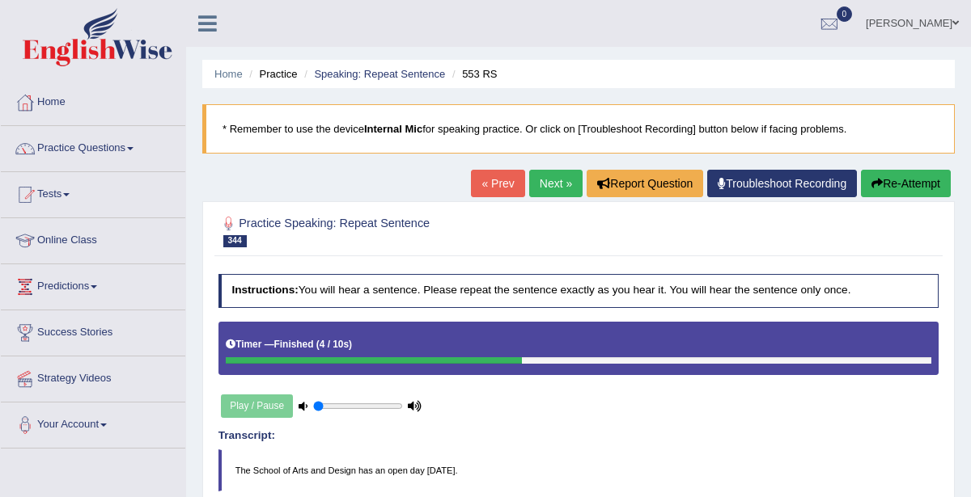
click at [495, 180] on link "« Prev" at bounding box center [497, 183] width 53 height 27
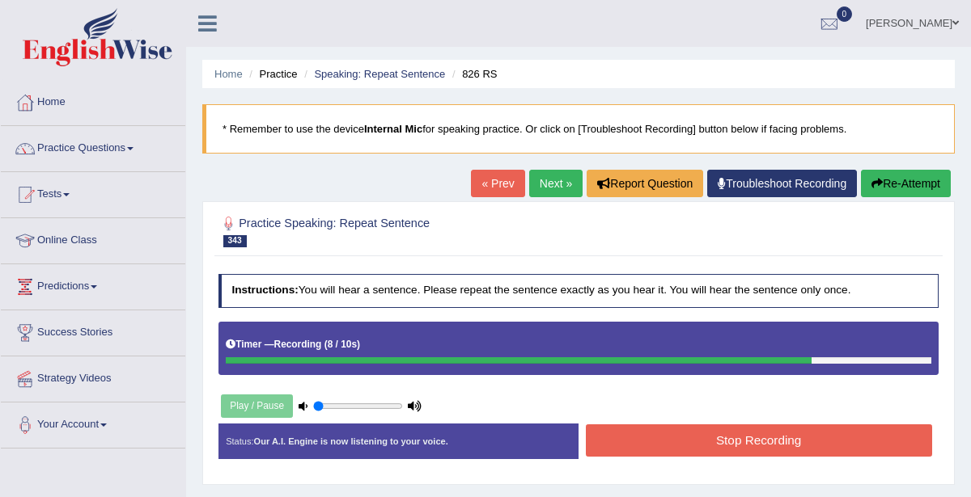
click at [797, 432] on button "Stop Recording" at bounding box center [759, 441] width 346 height 32
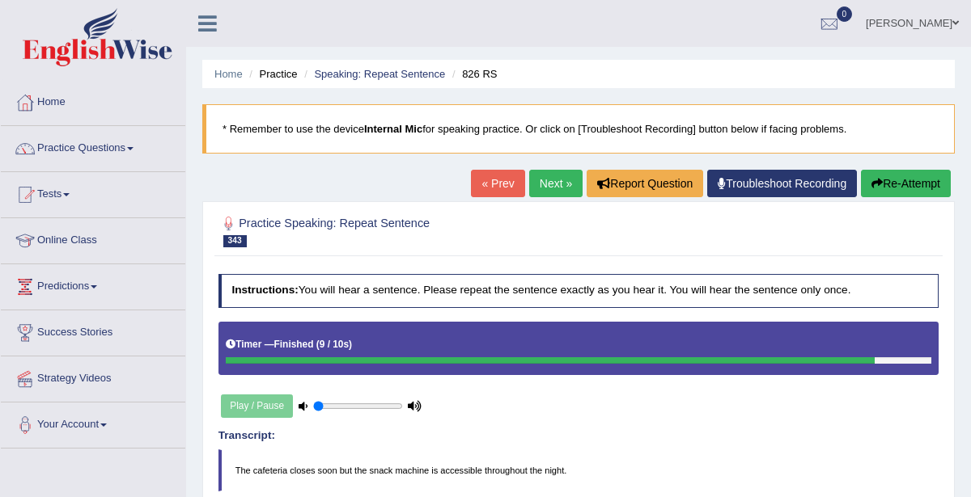
click at [492, 192] on link "« Prev" at bounding box center [497, 183] width 53 height 27
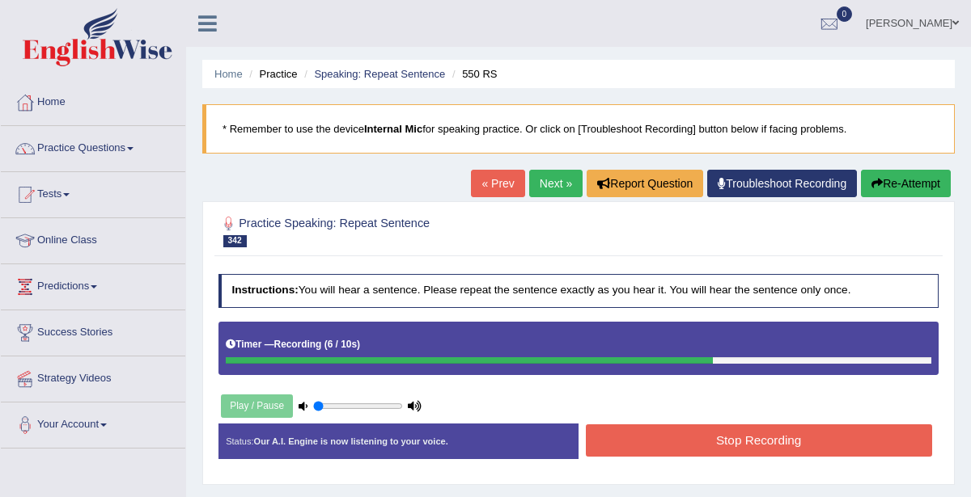
click at [816, 425] on button "Stop Recording" at bounding box center [759, 441] width 346 height 32
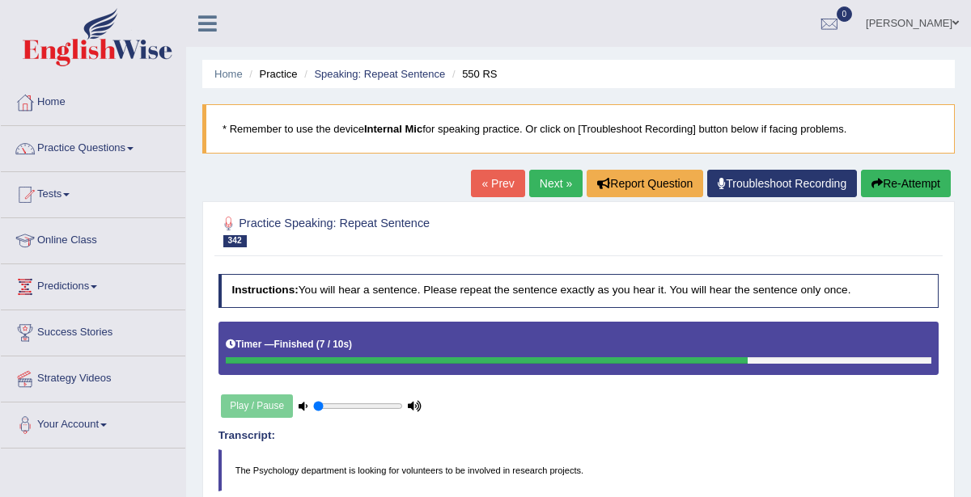
click at [502, 171] on link "« Prev" at bounding box center [497, 183] width 53 height 27
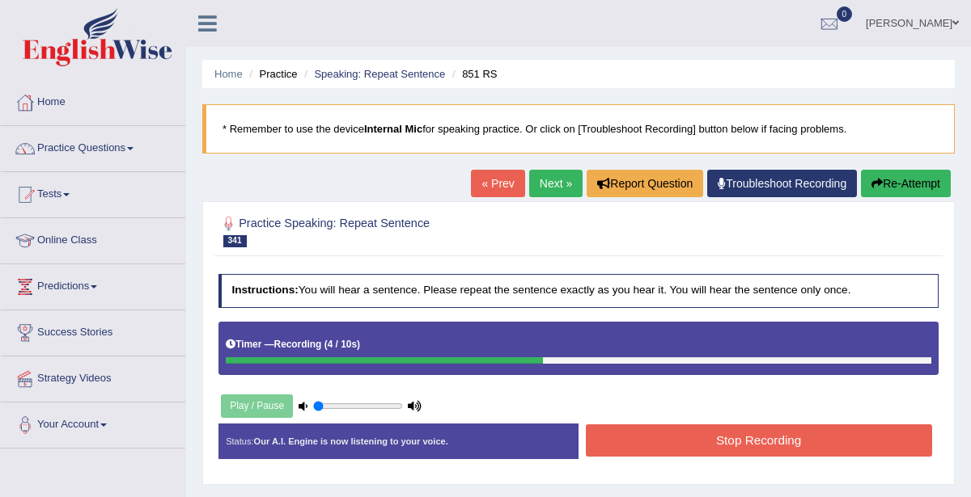
click at [787, 425] on button "Stop Recording" at bounding box center [759, 441] width 346 height 32
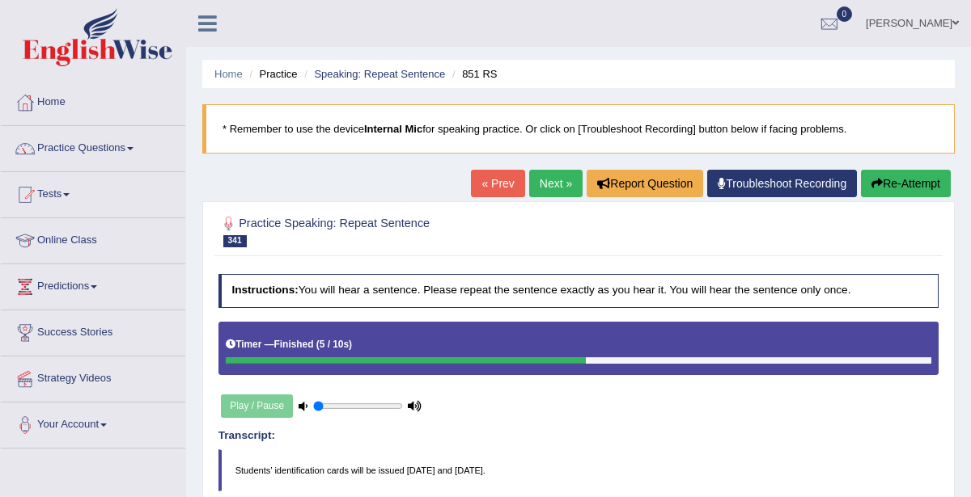
click at [485, 188] on link "« Prev" at bounding box center [497, 183] width 53 height 27
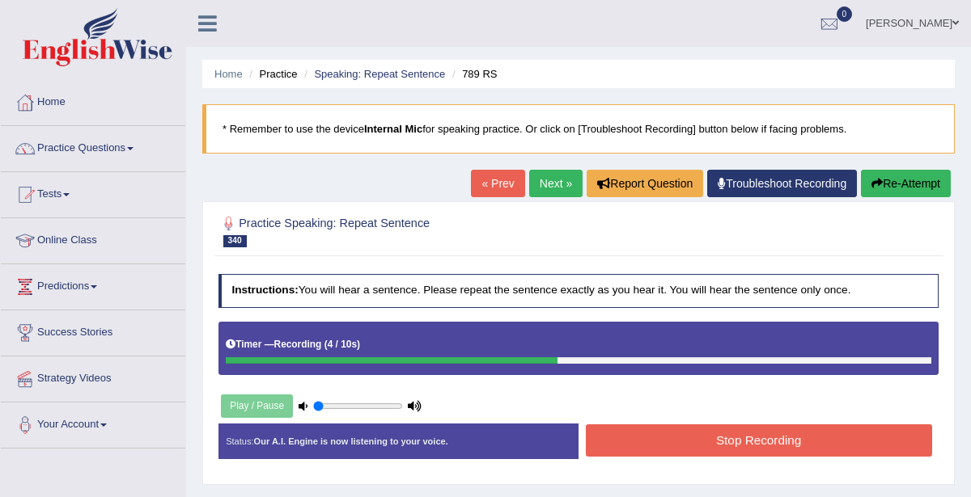
click at [810, 431] on button "Stop Recording" at bounding box center [759, 441] width 346 height 32
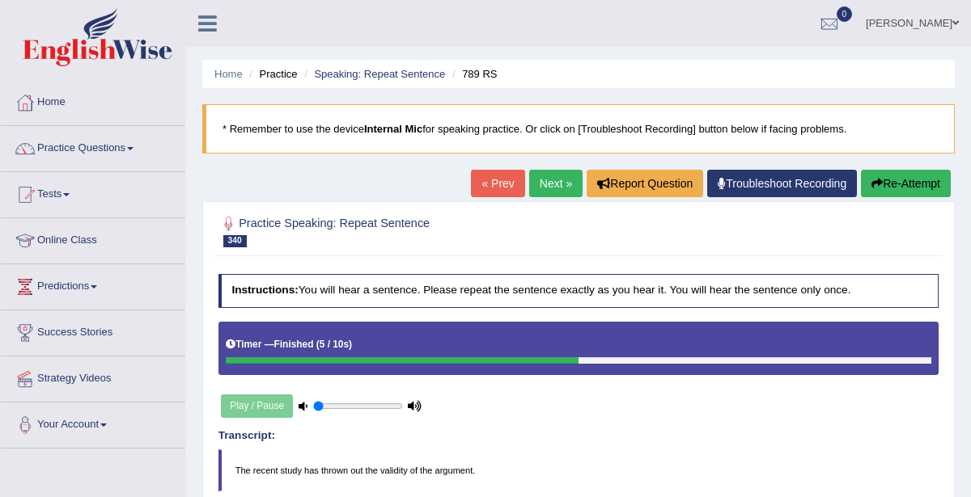
click at [506, 185] on link "« Prev" at bounding box center [497, 183] width 53 height 27
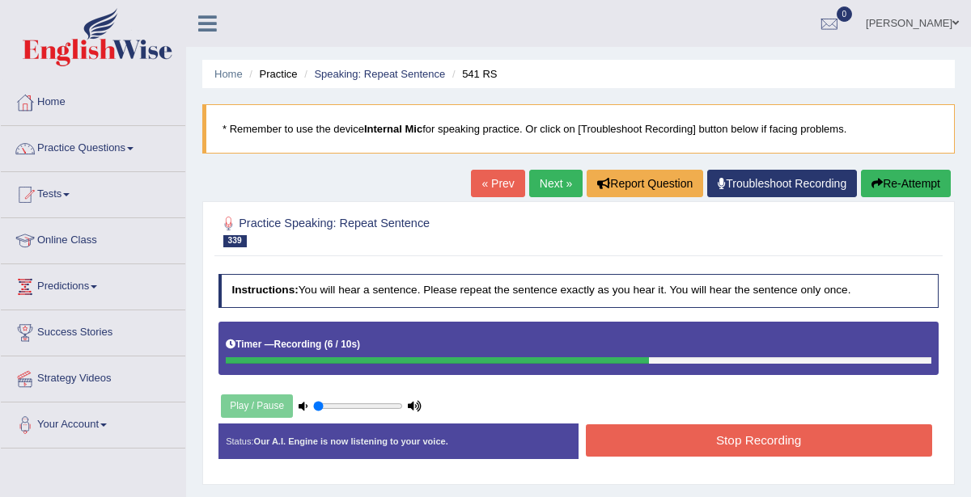
click at [788, 441] on button "Stop Recording" at bounding box center [759, 441] width 346 height 32
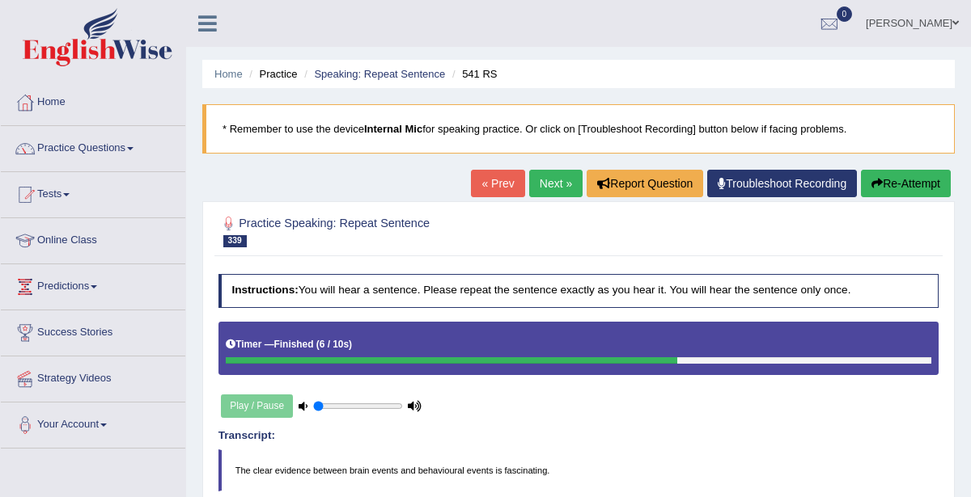
click at [504, 185] on link "« Prev" at bounding box center [497, 183] width 53 height 27
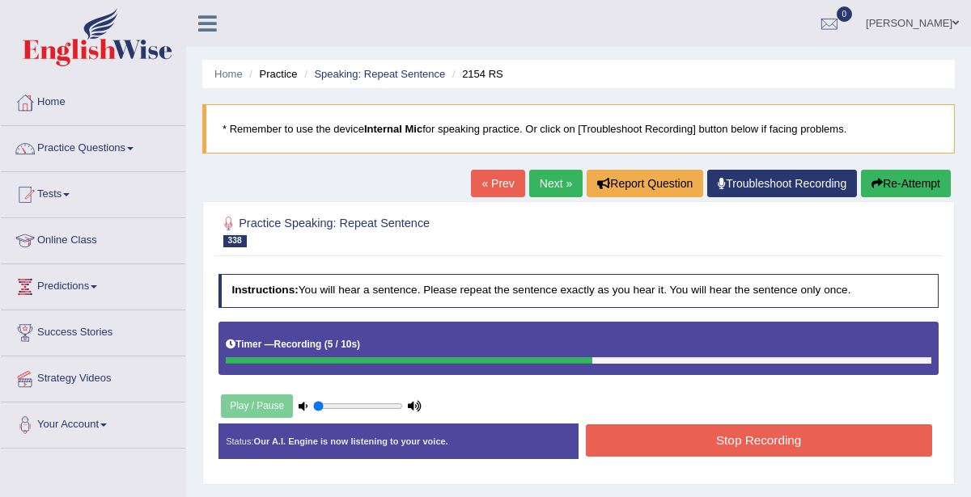
click at [786, 435] on button "Stop Recording" at bounding box center [759, 441] width 346 height 32
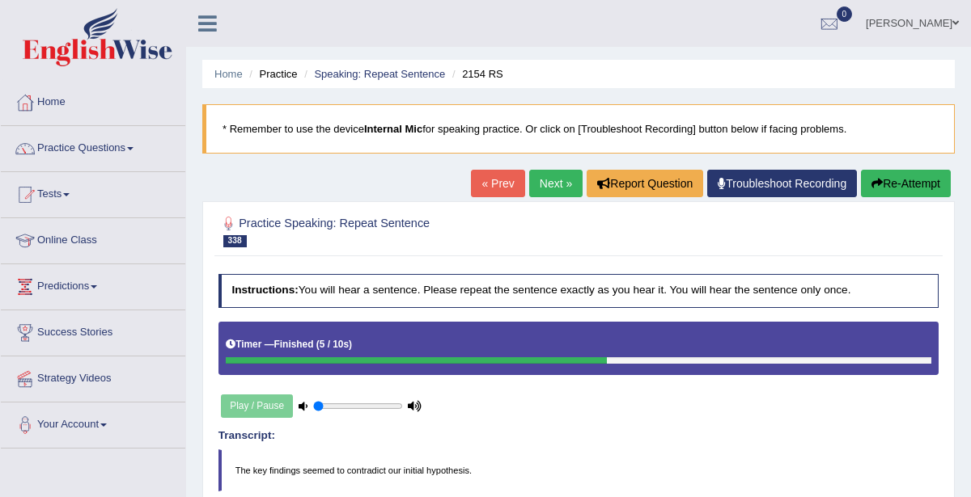
click at [502, 176] on link "« Prev" at bounding box center [497, 183] width 53 height 27
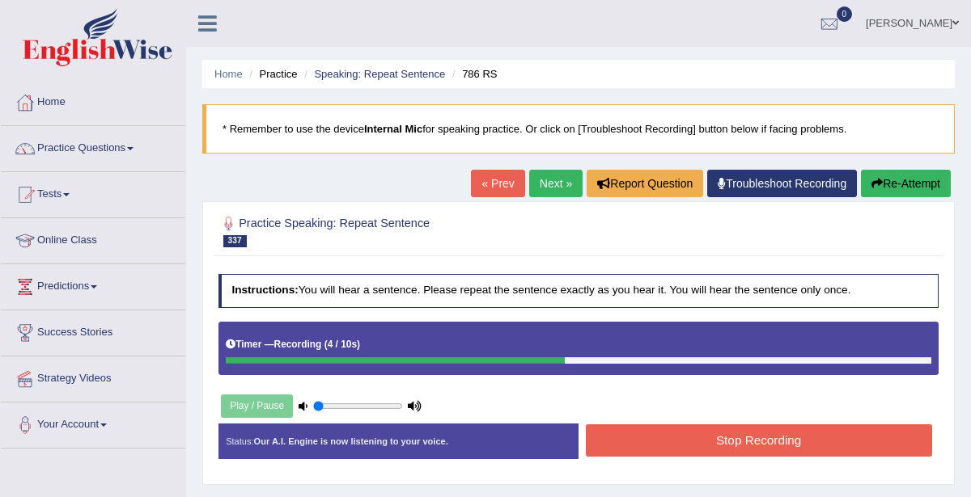
click at [810, 441] on button "Stop Recording" at bounding box center [759, 441] width 346 height 32
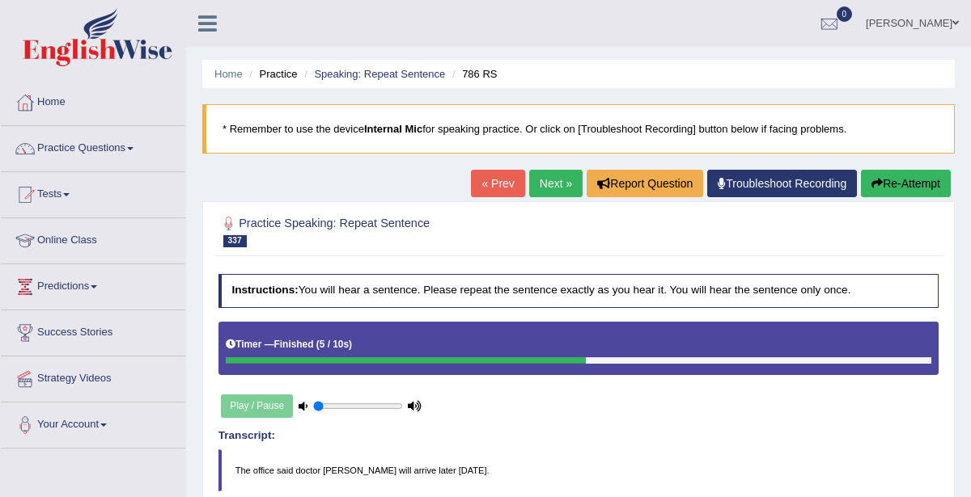
click at [489, 182] on link "« Prev" at bounding box center [497, 183] width 53 height 27
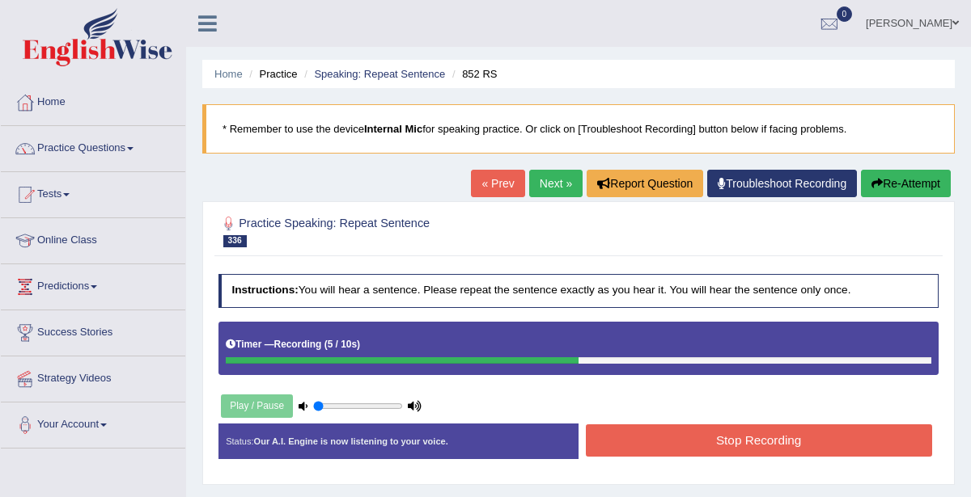
click at [777, 437] on button "Stop Recording" at bounding box center [759, 441] width 346 height 32
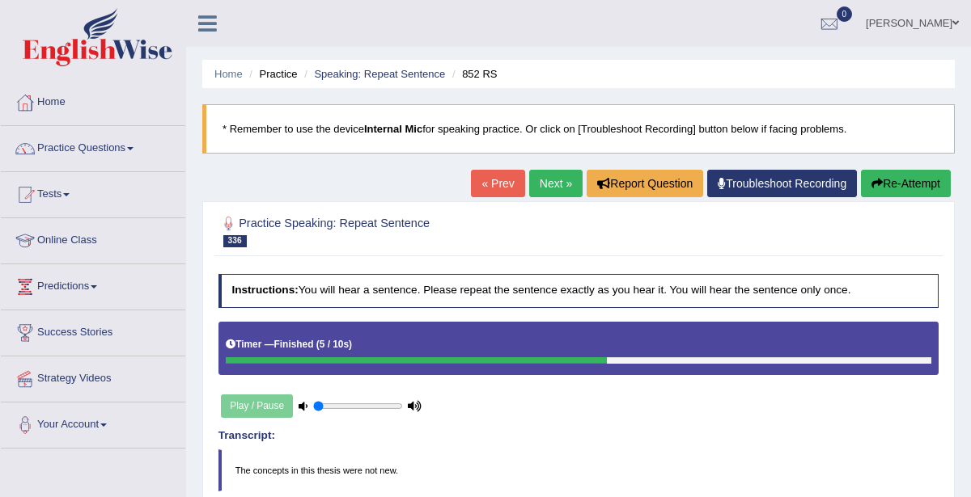
click at [502, 179] on link "« Prev" at bounding box center [497, 183] width 53 height 27
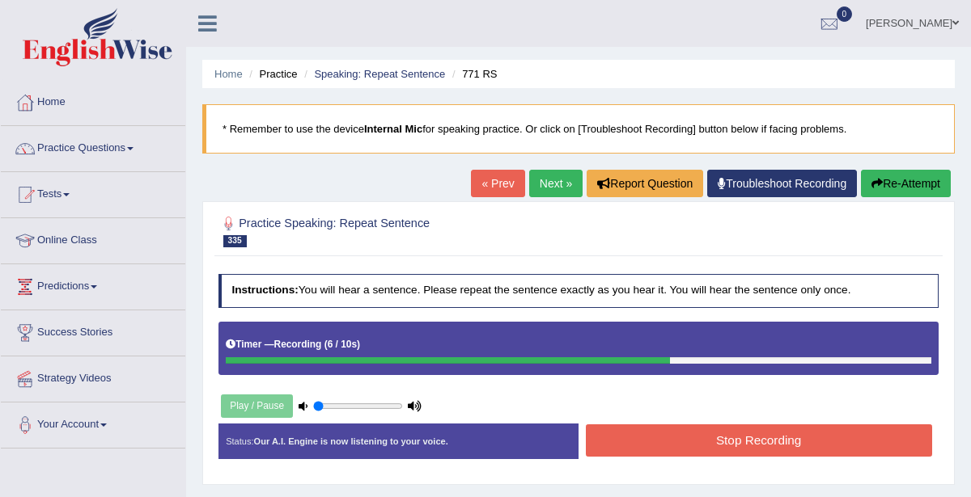
click at [752, 449] on button "Stop Recording" at bounding box center [759, 441] width 346 height 32
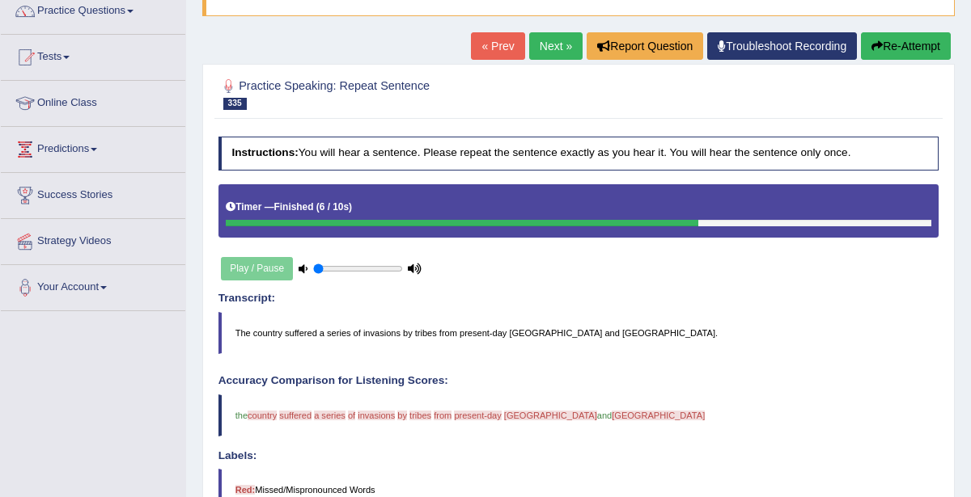
scroll to position [113, 0]
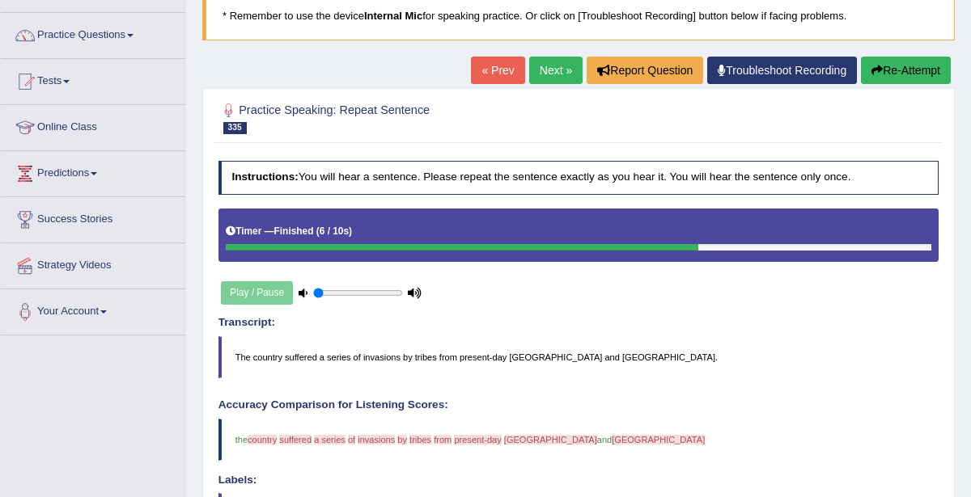
click at [918, 70] on button "Re-Attempt" at bounding box center [906, 70] width 90 height 27
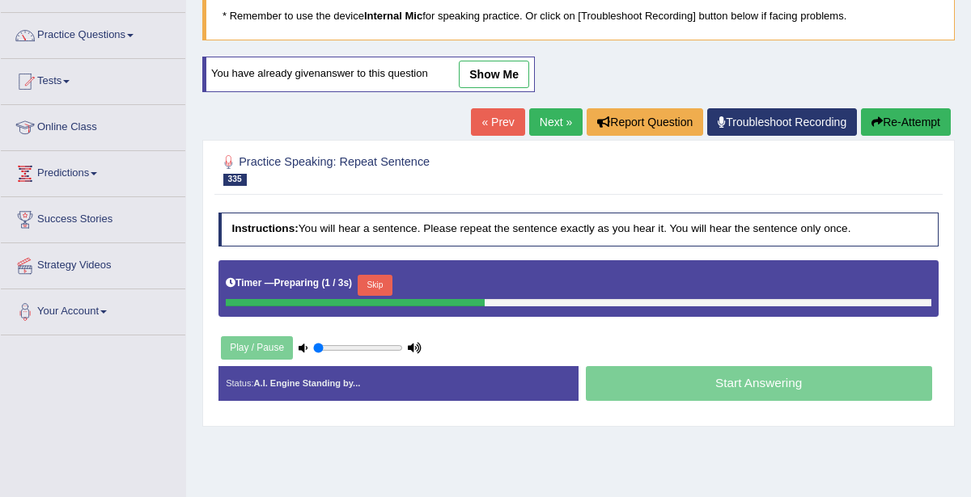
click at [376, 281] on button "Skip" at bounding box center [374, 285] width 35 height 21
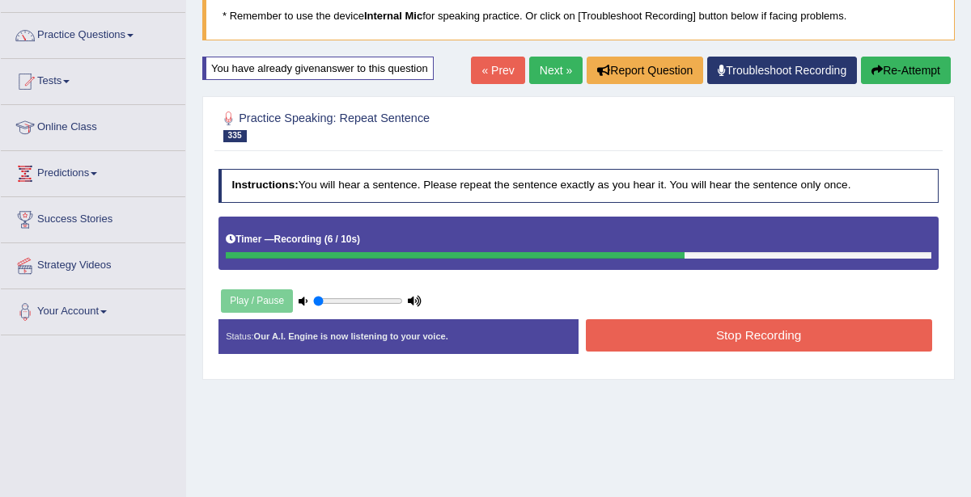
click at [755, 332] on button "Stop Recording" at bounding box center [759, 335] width 346 height 32
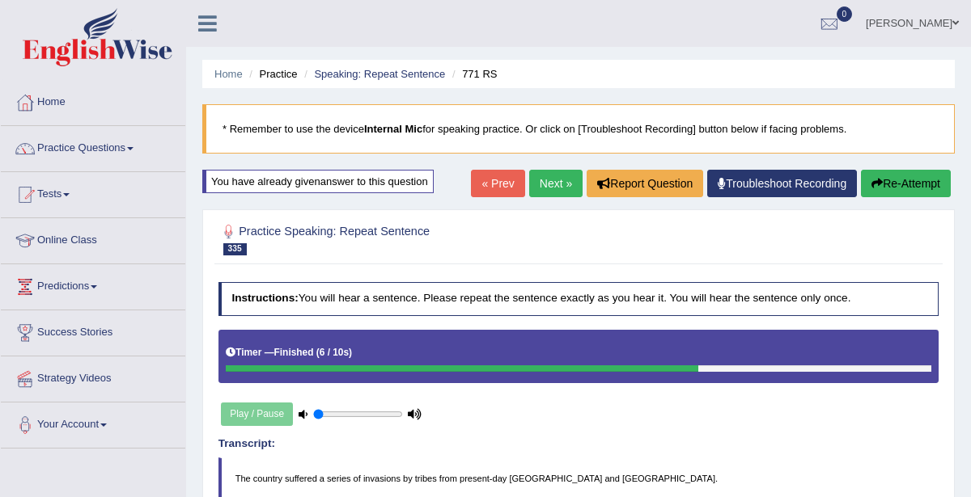
click at [506, 183] on link "« Prev" at bounding box center [497, 183] width 53 height 27
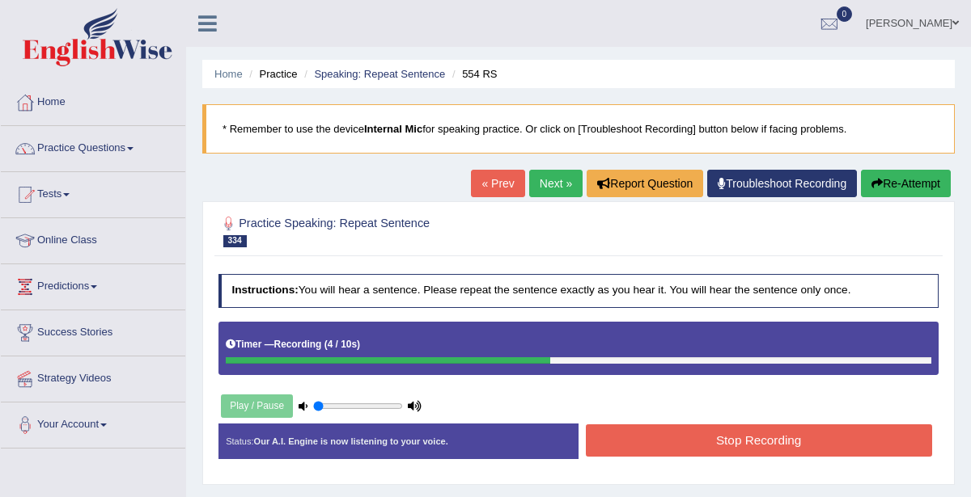
click at [780, 443] on button "Stop Recording" at bounding box center [759, 441] width 346 height 32
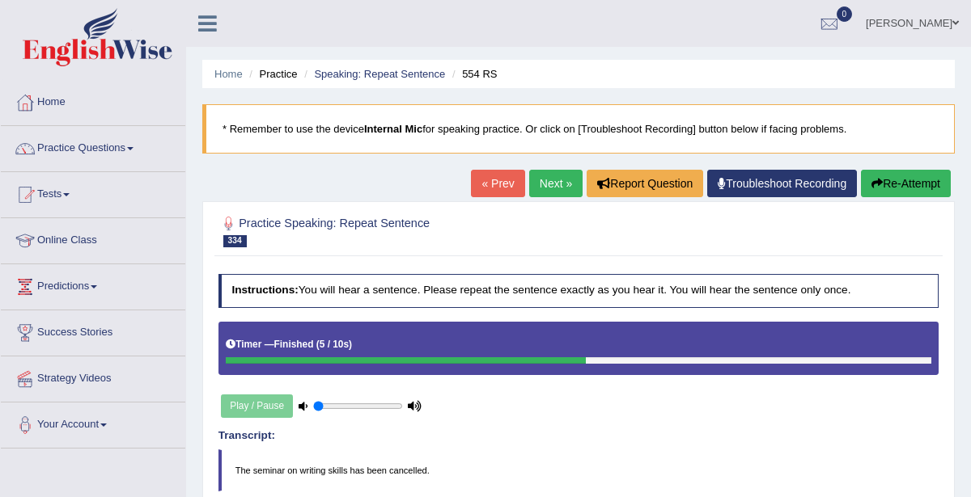
click at [512, 180] on link "« Prev" at bounding box center [497, 183] width 53 height 27
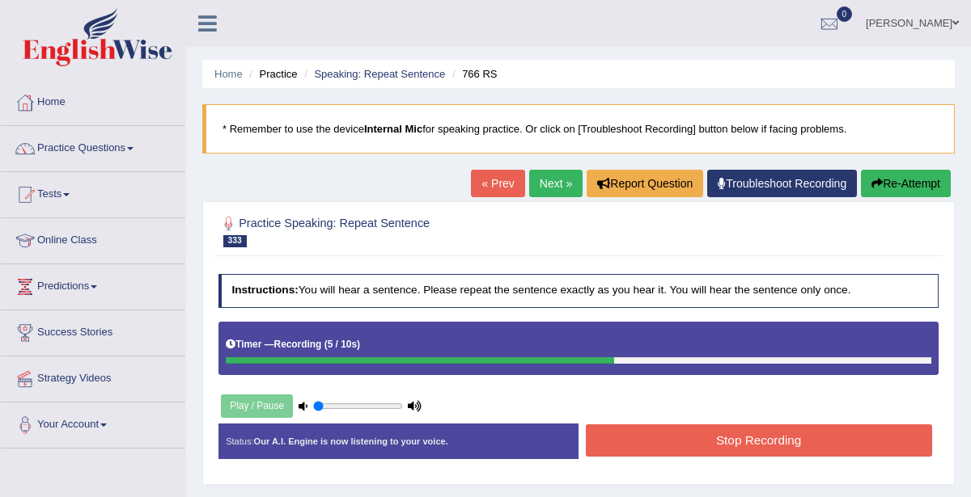
click at [742, 439] on button "Stop Recording" at bounding box center [759, 441] width 346 height 32
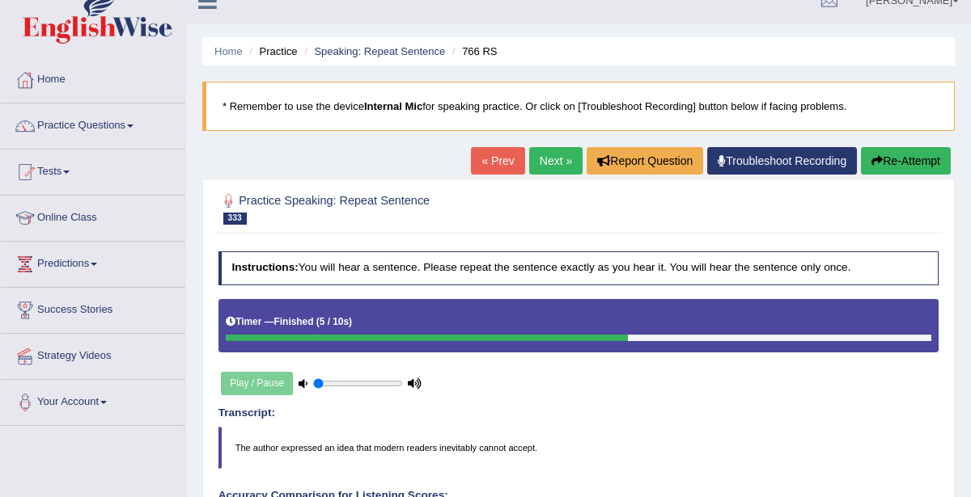
scroll to position [22, 0]
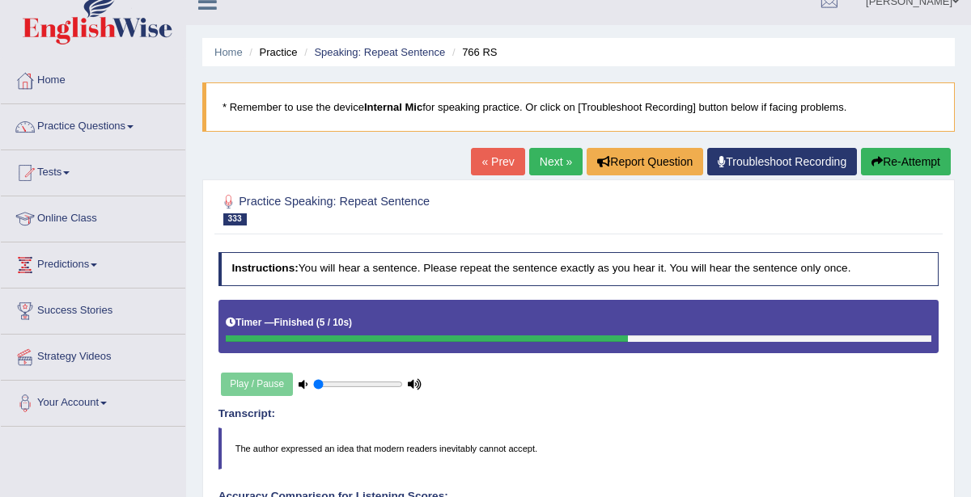
click at [907, 166] on button "Re-Attempt" at bounding box center [906, 161] width 90 height 27
click at [901, 163] on button "Re-Attempt" at bounding box center [906, 161] width 90 height 27
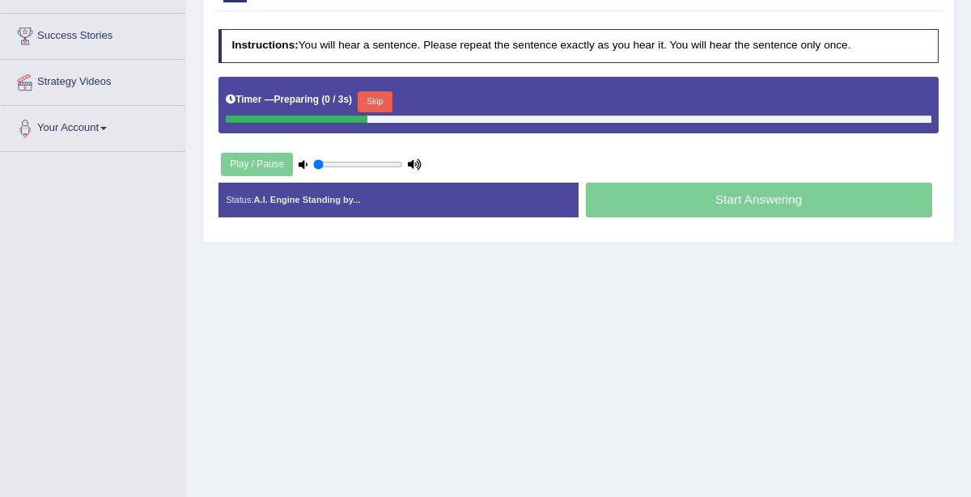
scroll to position [292, 0]
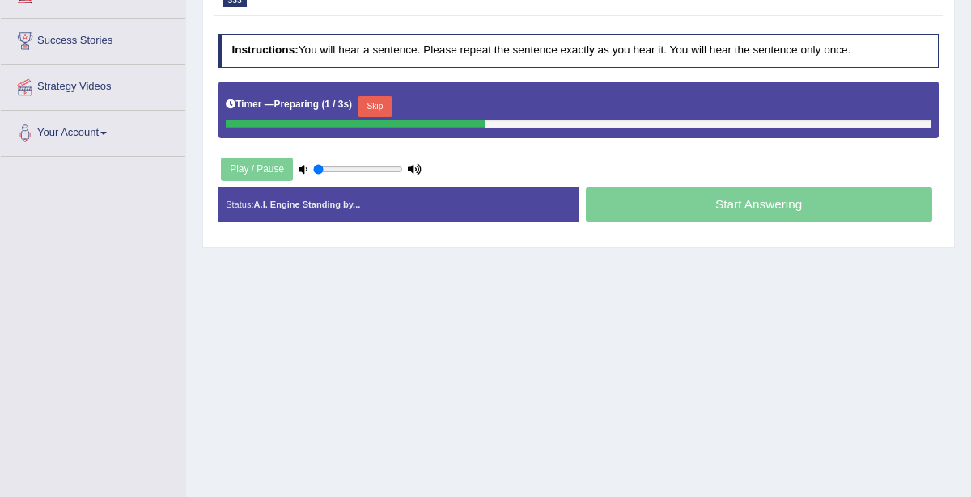
click at [387, 96] on button "Skip" at bounding box center [374, 106] width 35 height 21
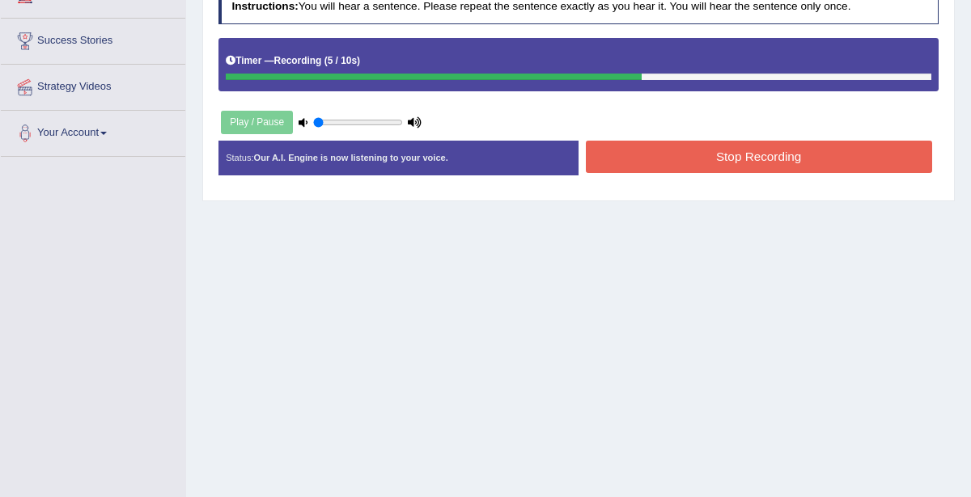
click at [771, 147] on button "Stop Recording" at bounding box center [759, 157] width 346 height 32
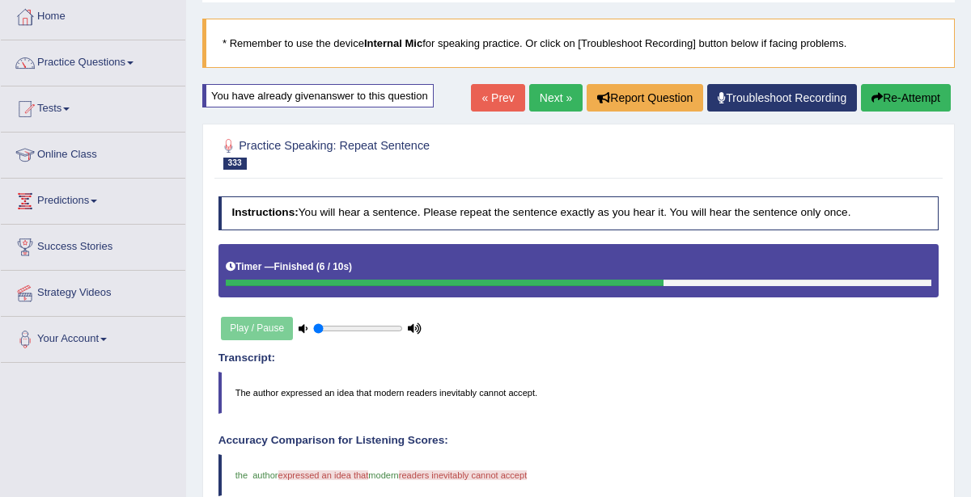
scroll to position [79, 0]
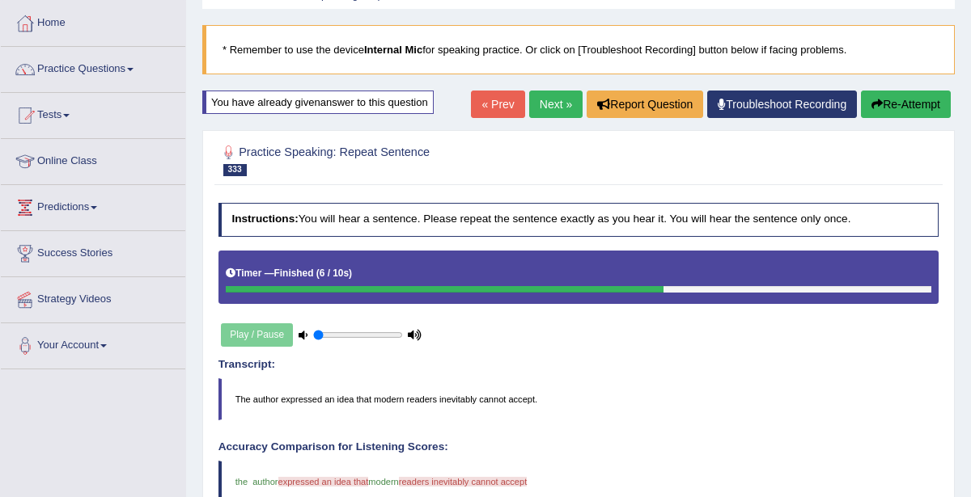
click at [490, 106] on link "« Prev" at bounding box center [497, 104] width 53 height 27
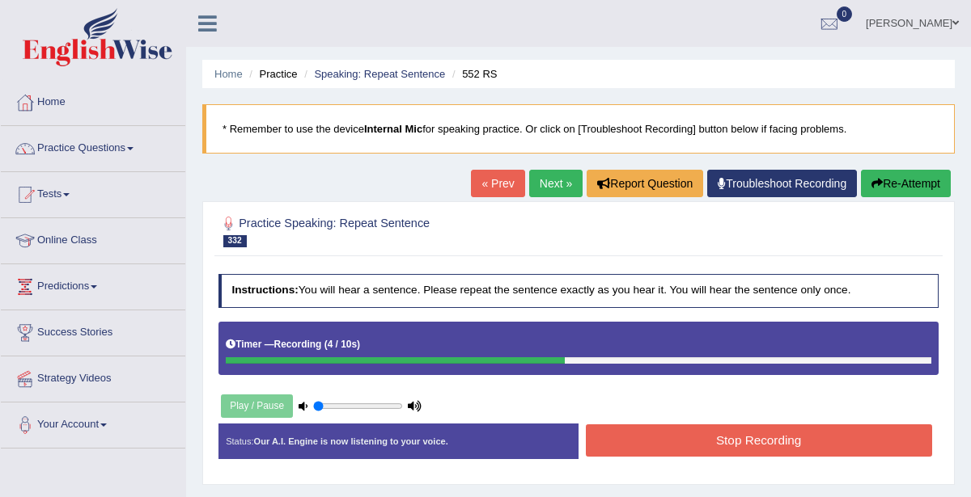
click at [793, 435] on button "Stop Recording" at bounding box center [759, 441] width 346 height 32
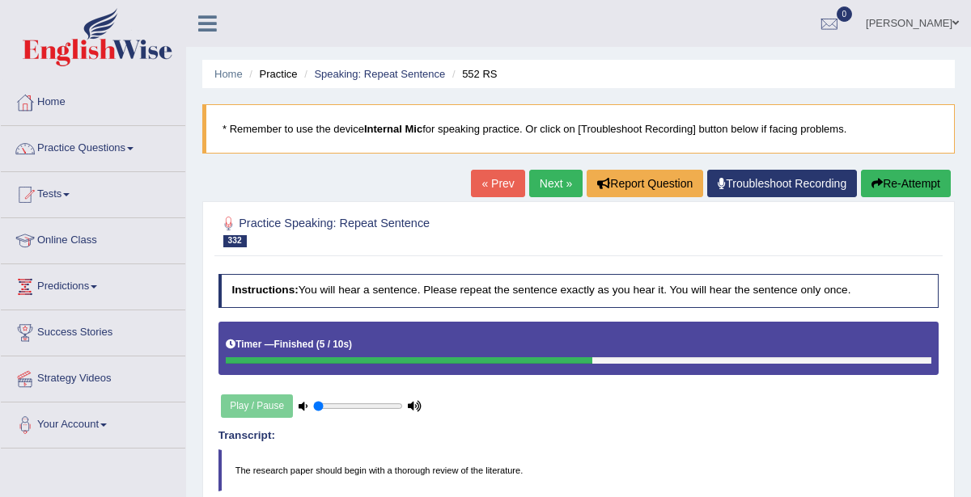
click at [509, 192] on link "« Prev" at bounding box center [497, 183] width 53 height 27
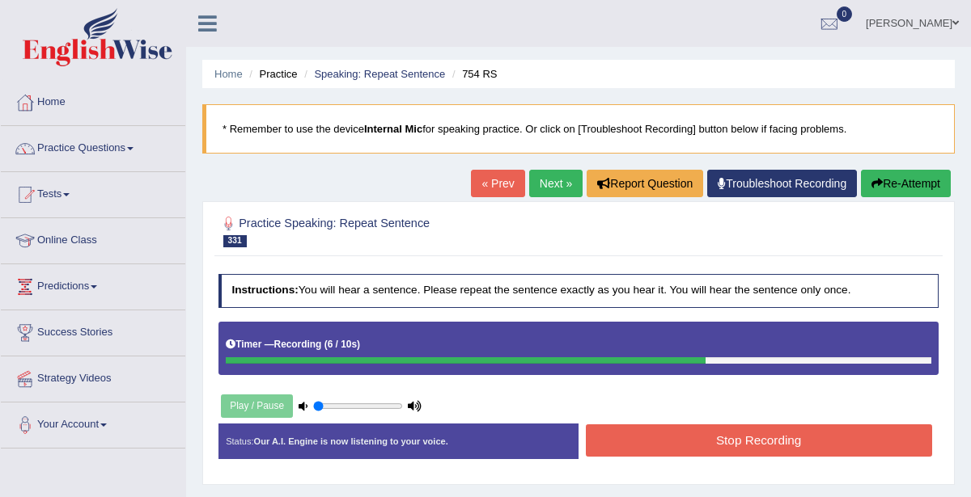
click at [799, 438] on button "Stop Recording" at bounding box center [759, 441] width 346 height 32
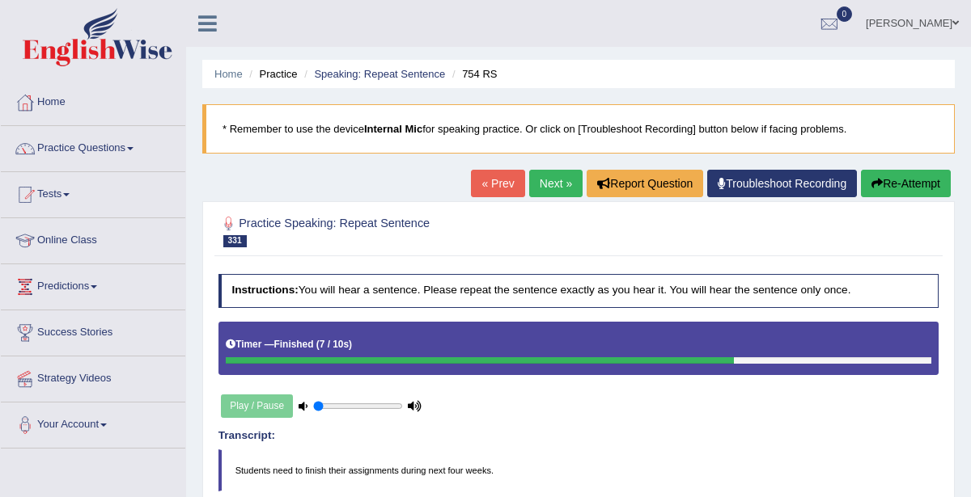
click at [499, 179] on link "« Prev" at bounding box center [497, 183] width 53 height 27
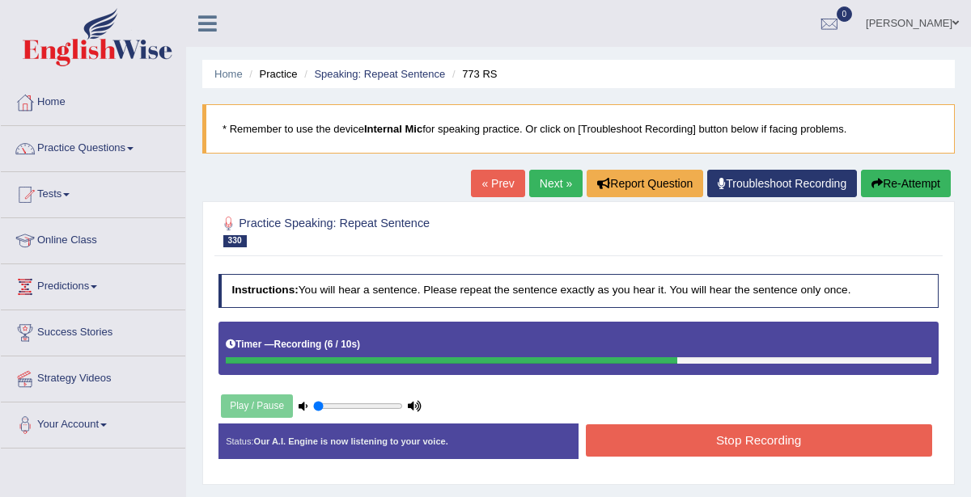
click at [772, 437] on button "Stop Recording" at bounding box center [759, 441] width 346 height 32
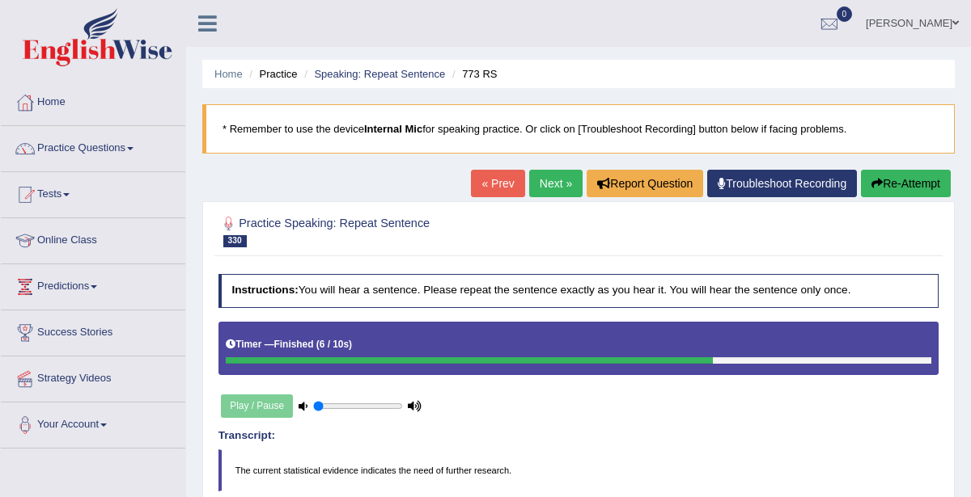
click at [502, 192] on link "« Prev" at bounding box center [497, 183] width 53 height 27
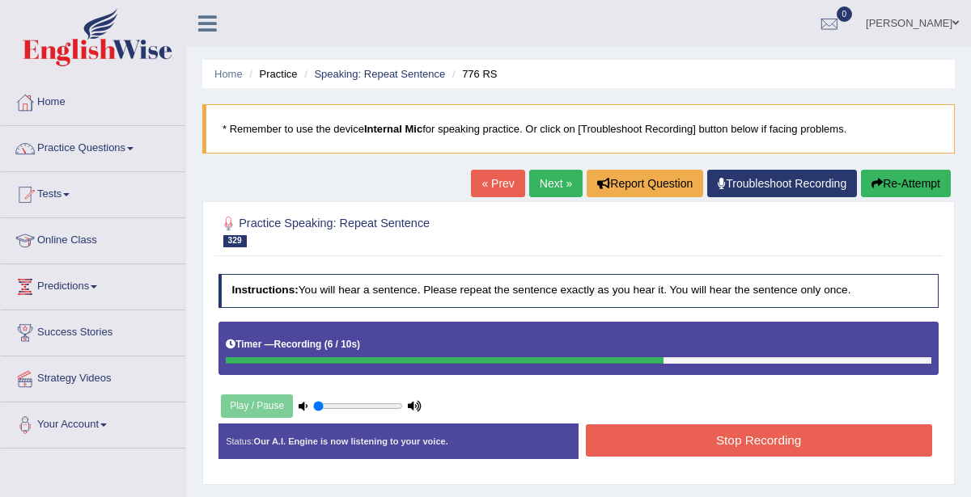
click at [765, 438] on button "Stop Recording" at bounding box center [759, 441] width 346 height 32
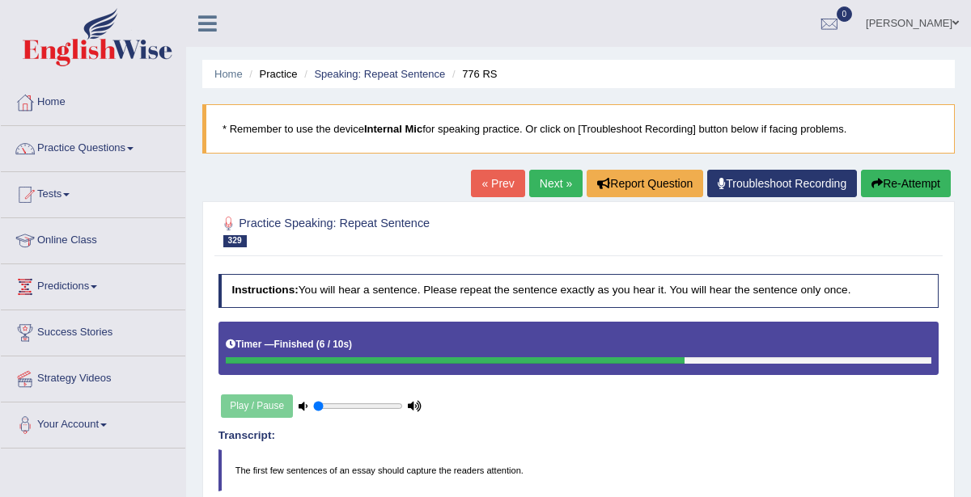
click at [501, 180] on link "« Prev" at bounding box center [497, 183] width 53 height 27
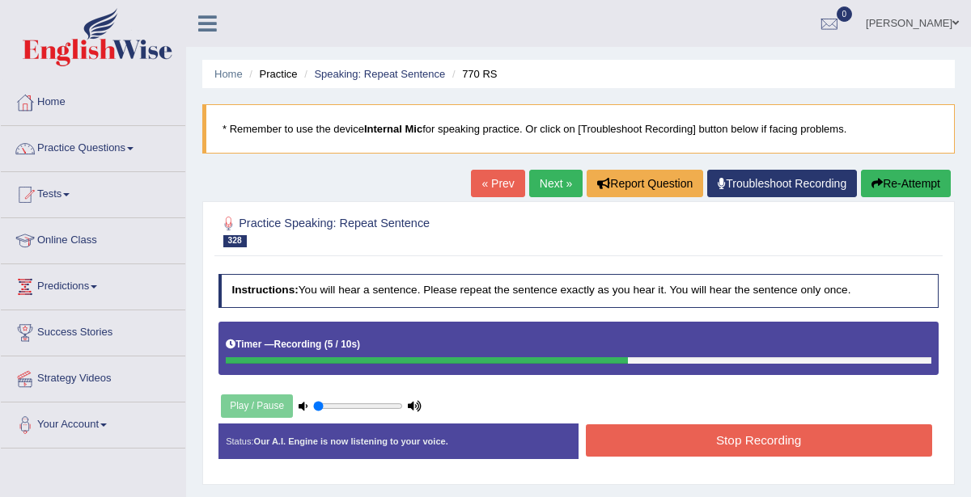
click at [794, 433] on button "Stop Recording" at bounding box center [759, 441] width 346 height 32
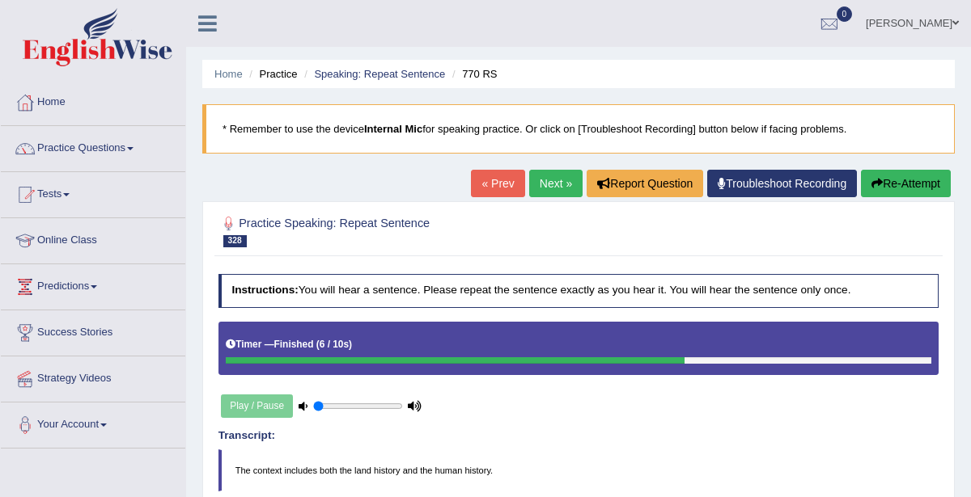
click at [504, 192] on link "« Prev" at bounding box center [497, 183] width 53 height 27
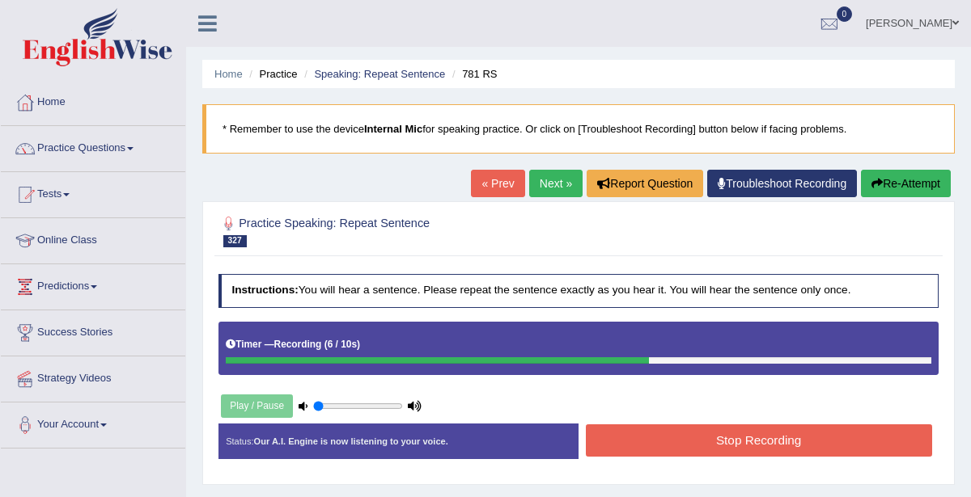
click at [780, 425] on button "Stop Recording" at bounding box center [759, 441] width 346 height 32
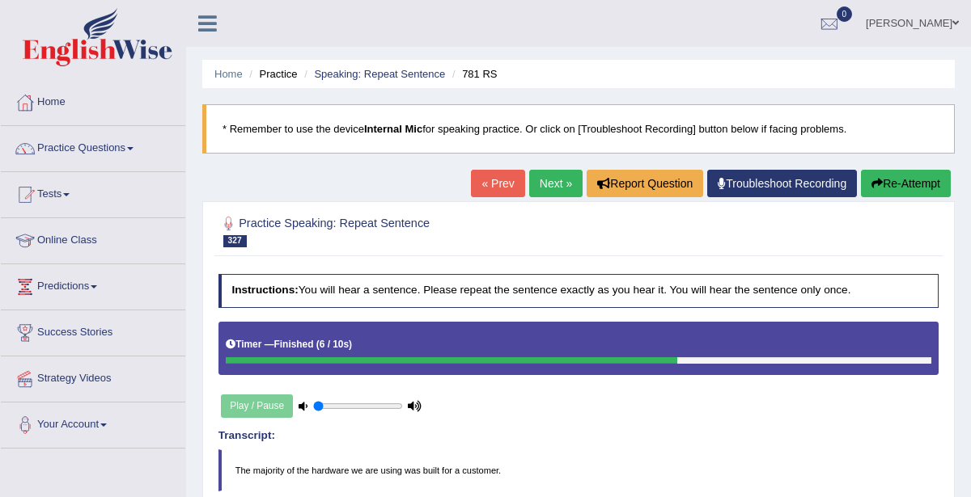
click at [901, 180] on button "Re-Attempt" at bounding box center [906, 183] width 90 height 27
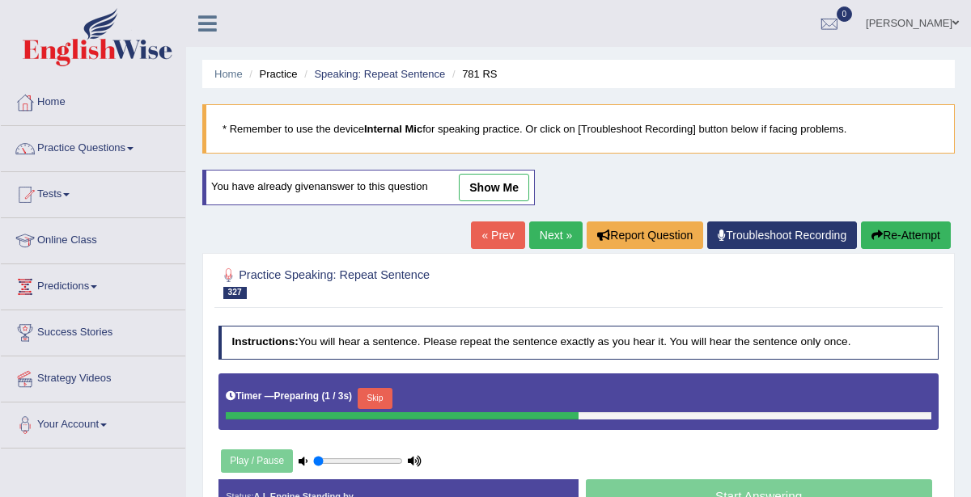
click at [375, 394] on button "Skip" at bounding box center [374, 398] width 35 height 21
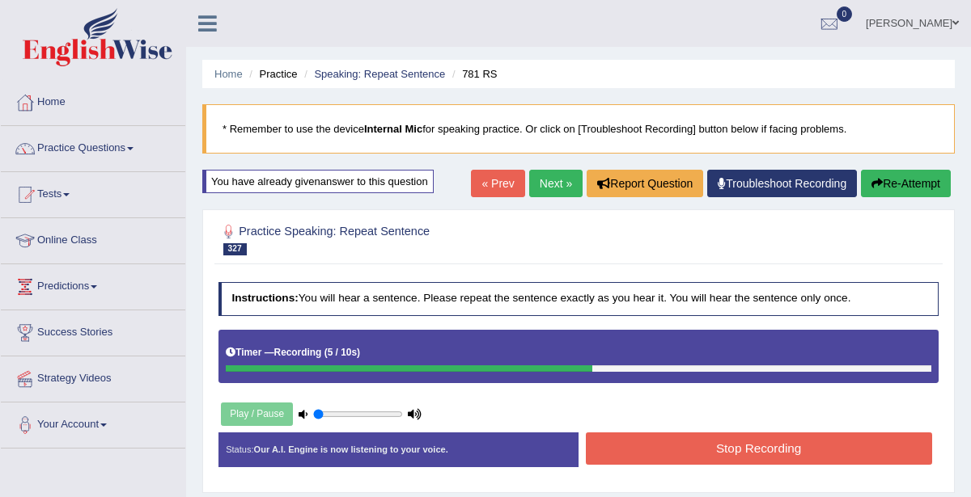
click at [752, 433] on div "Start Answering" at bounding box center [758, 433] width 360 height 1
click at [780, 442] on button "Stop Recording" at bounding box center [759, 449] width 346 height 32
